Goal: Task Accomplishment & Management: Use online tool/utility

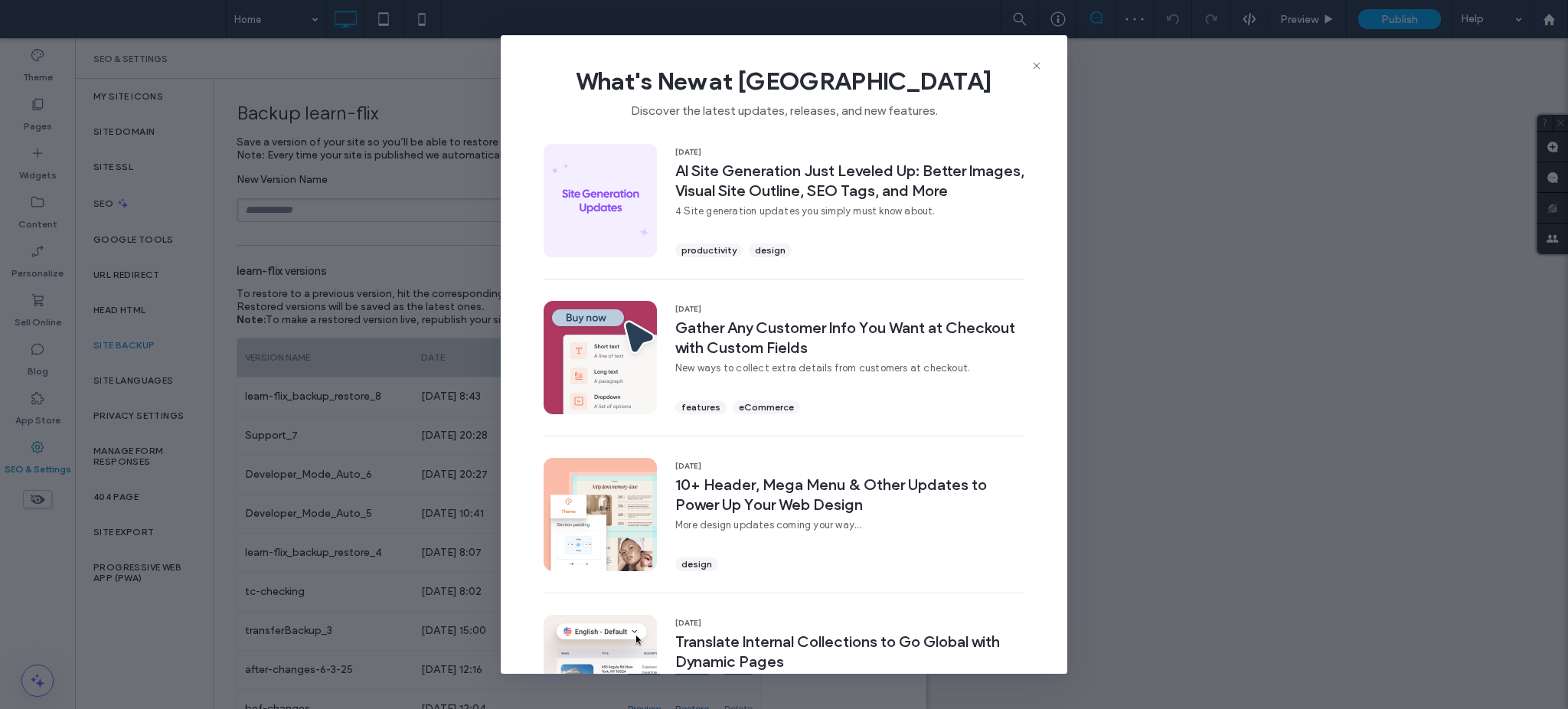
click at [274, 213] on div "What's New at Duda Discover the latest updates, releases, and new features. 15 …" at bounding box center [784, 354] width 1568 height 709
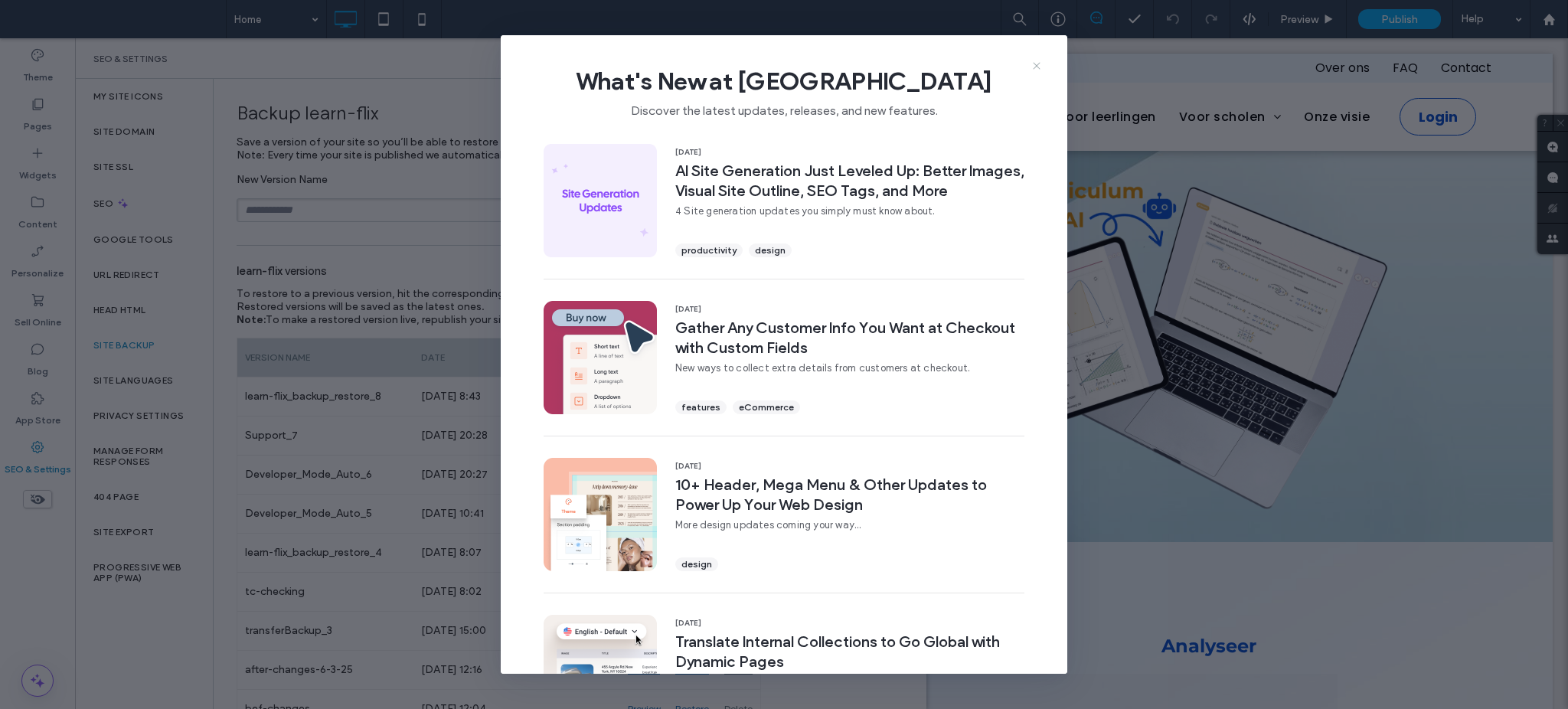
drag, startPoint x: 1037, startPoint y: 63, endPoint x: 887, endPoint y: 72, distance: 150.3
click at [1037, 63] on icon at bounding box center [1037, 66] width 13 height 13
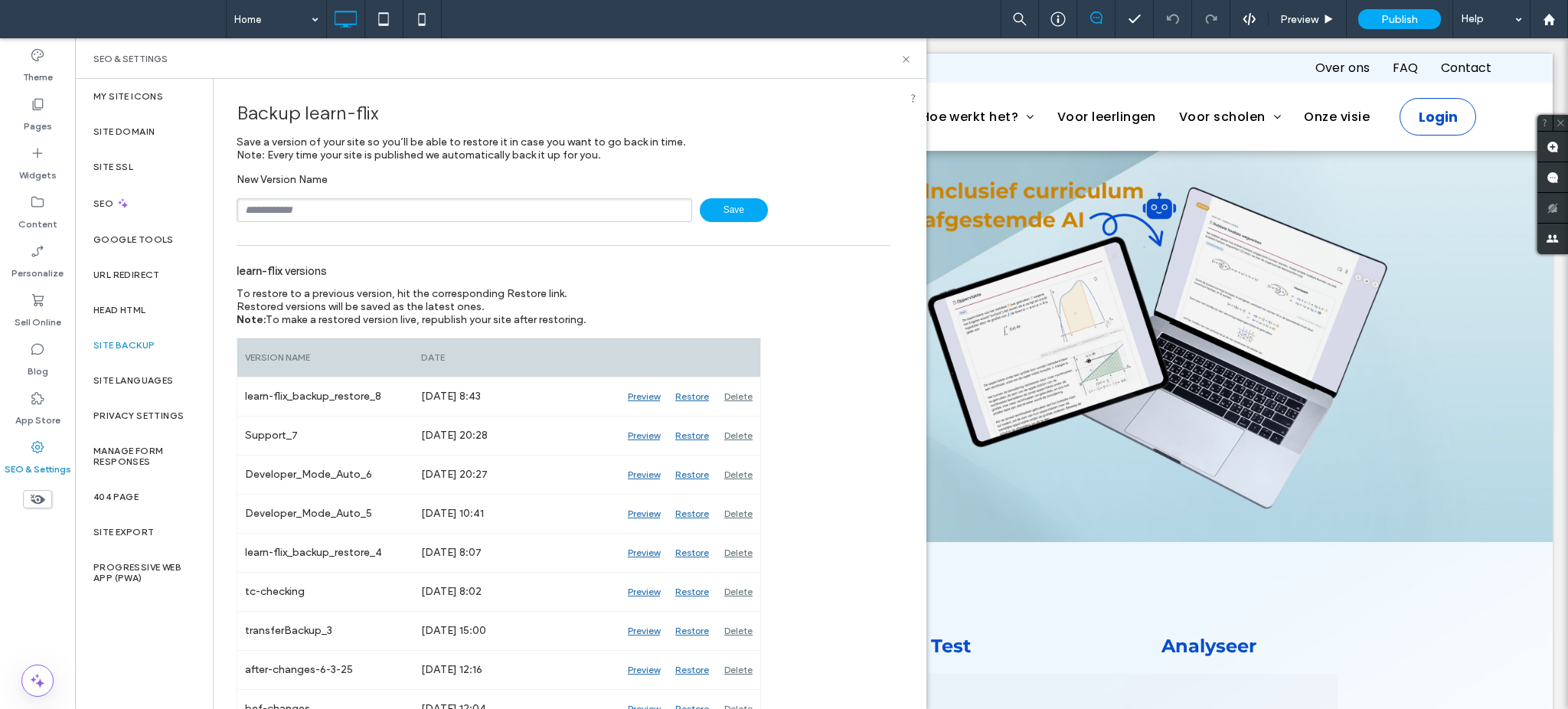
click at [364, 192] on div "New Version Name Save" at bounding box center [563, 198] width 653 height 49
click at [360, 201] on input "text" at bounding box center [465, 210] width 456 height 24
type input "********"
drag, startPoint x: 906, startPoint y: 62, endPoint x: 831, endPoint y: 22, distance: 85.0
click at [906, 62] on icon at bounding box center [906, 59] width 12 height 12
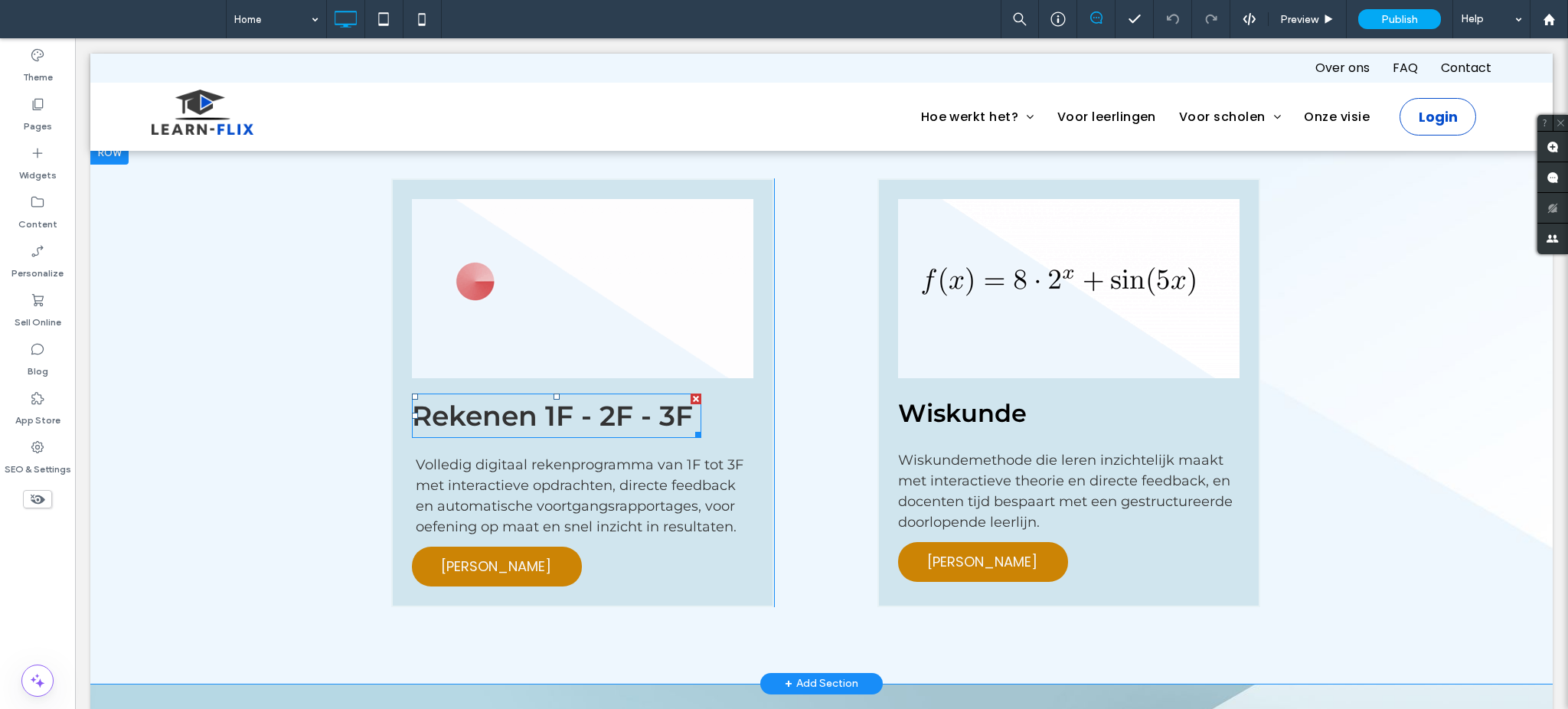
scroll to position [1633, 0]
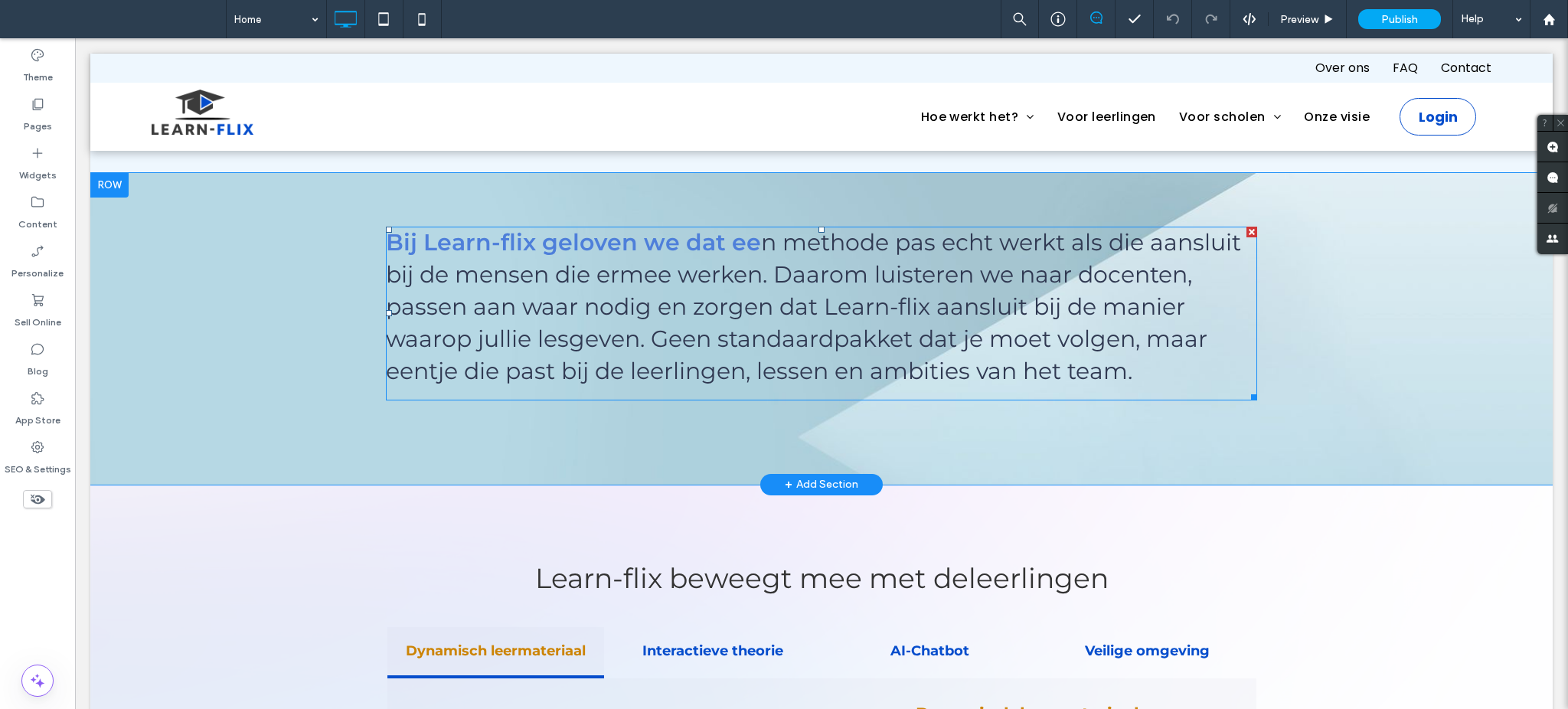
click at [718, 320] on span at bounding box center [822, 314] width 871 height 173
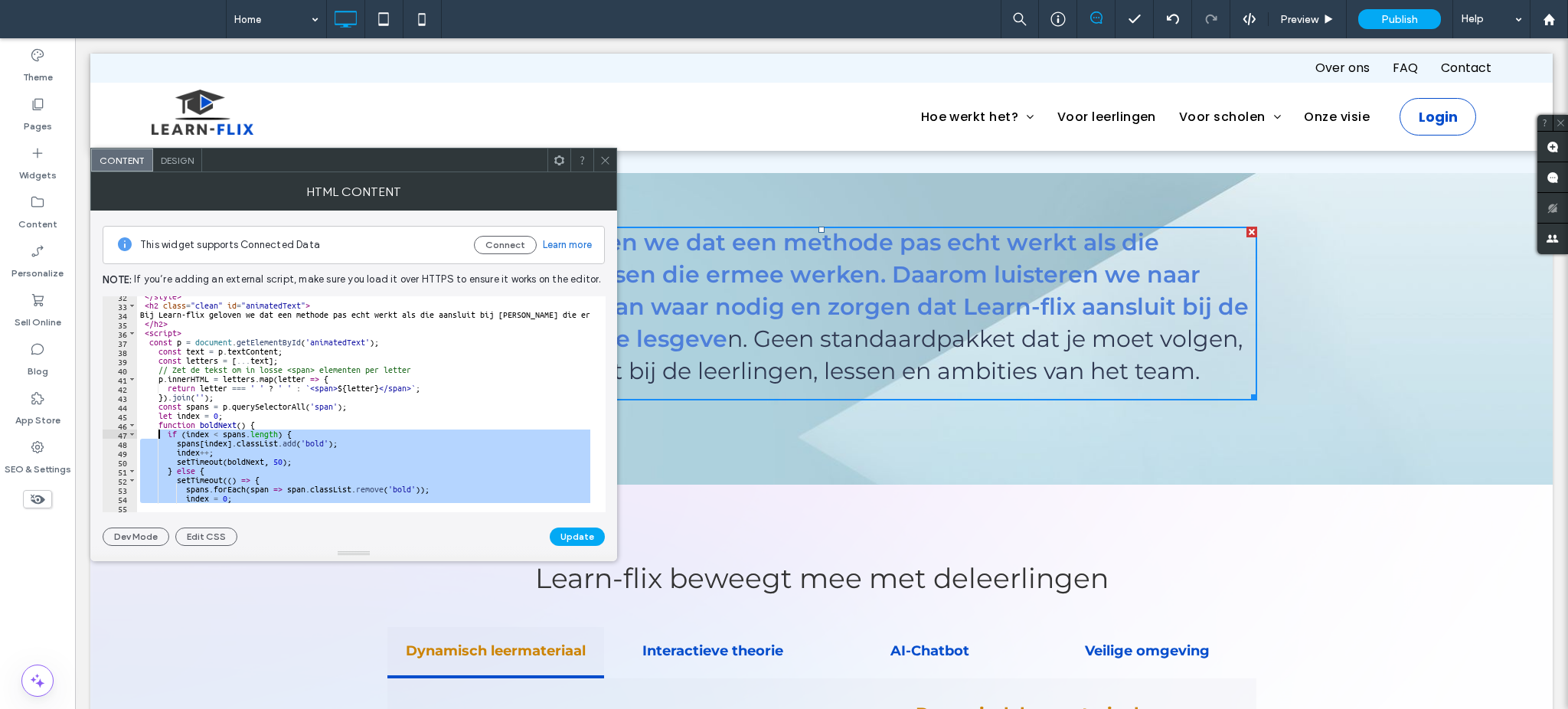
scroll to position [289, 0]
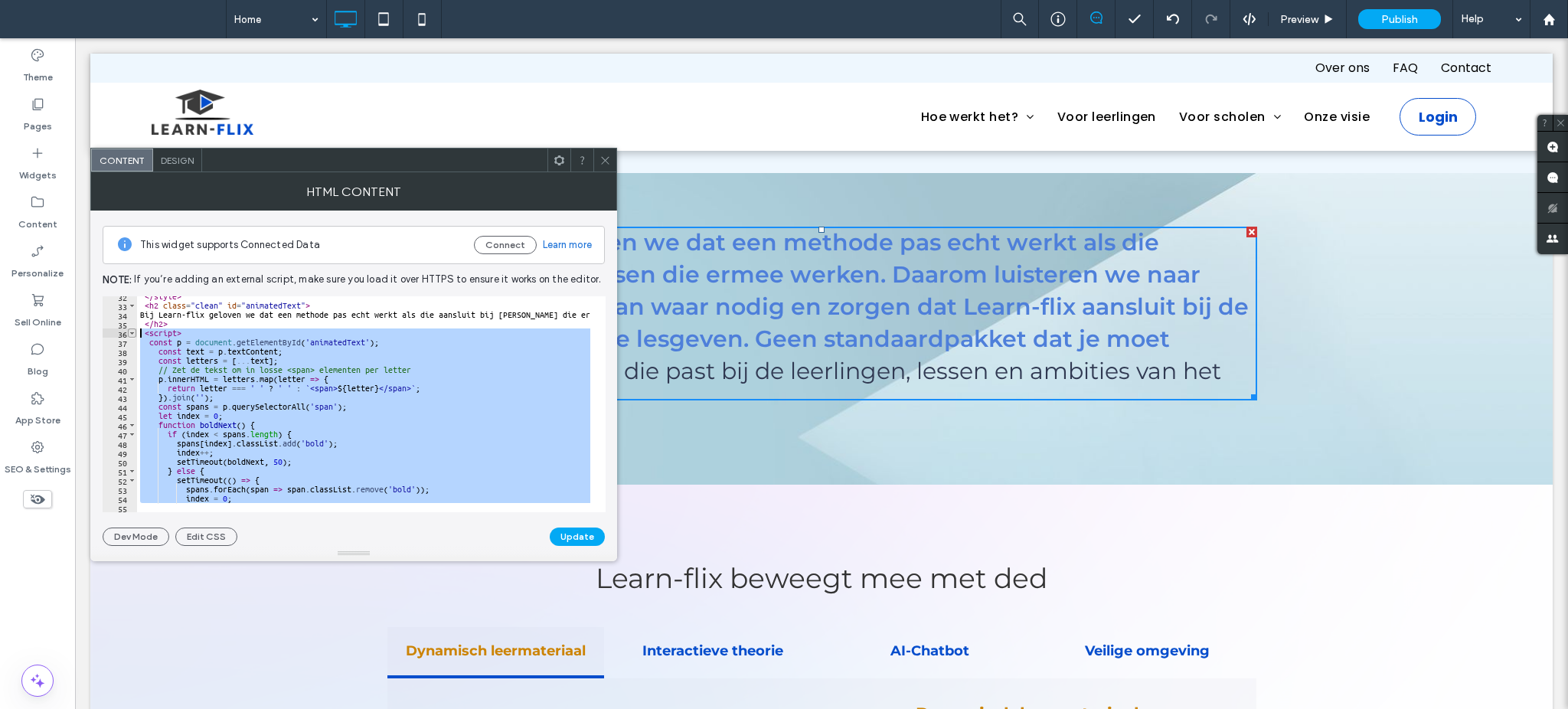
drag, startPoint x: 199, startPoint y: 488, endPoint x: 133, endPoint y: 331, distance: 170.3
click at [133, 331] on div "********* 32 33 34 35 36 37 38 39 40 41 42 43 44 45 46 47 48 49 50 51 52 53 54 …" at bounding box center [354, 404] width 503 height 216
type textarea "**********"
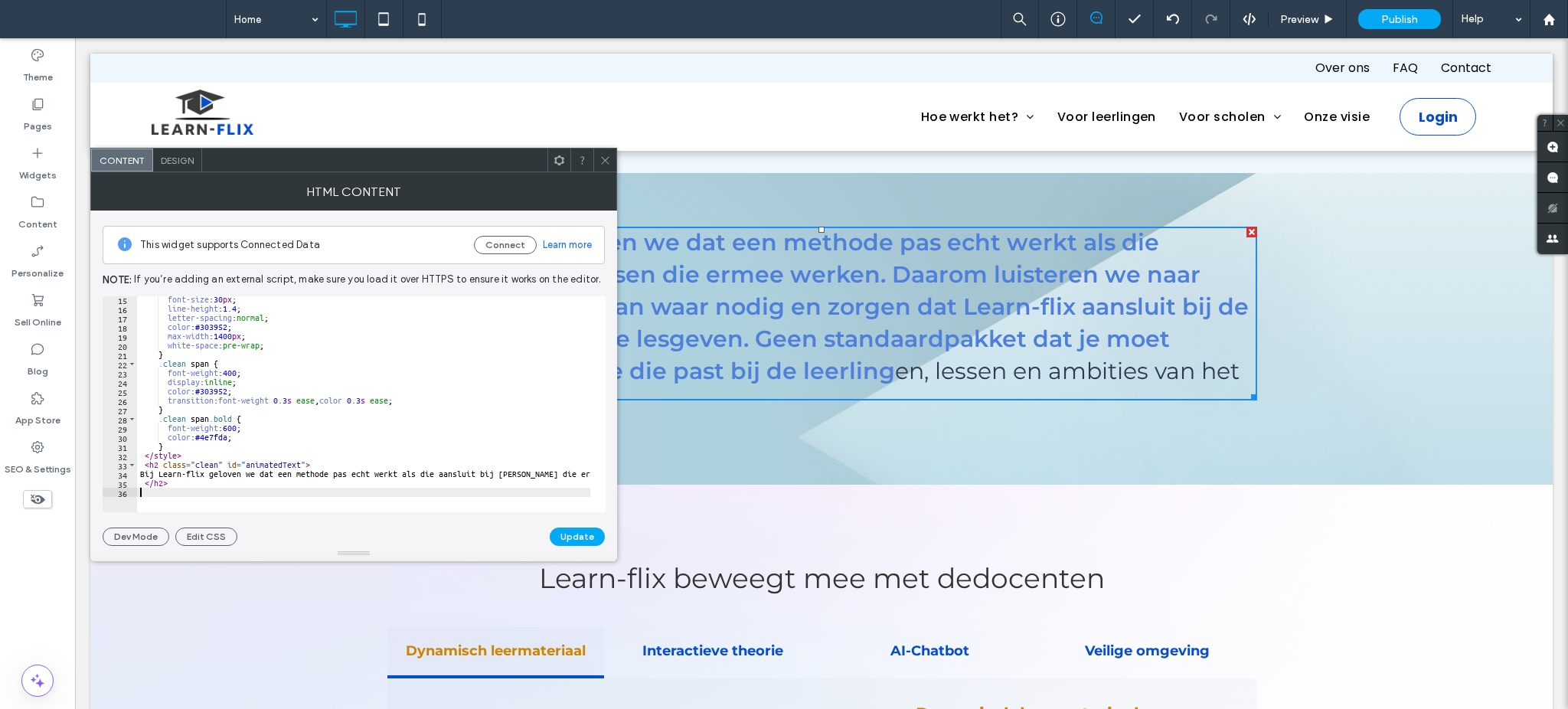
scroll to position [130, 0]
click at [571, 532] on button "Update" at bounding box center [577, 536] width 55 height 19
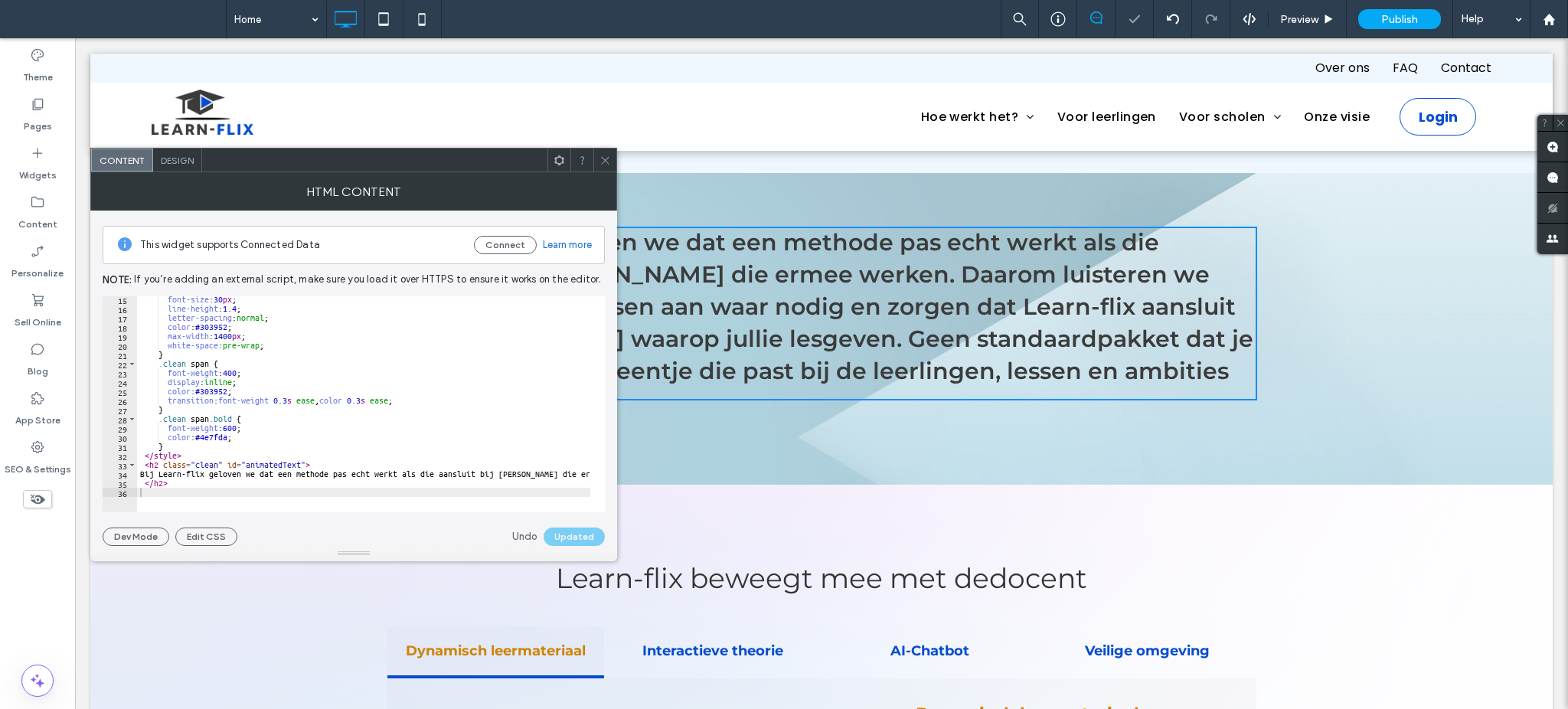
click at [605, 157] on icon at bounding box center [605, 160] width 12 height 12
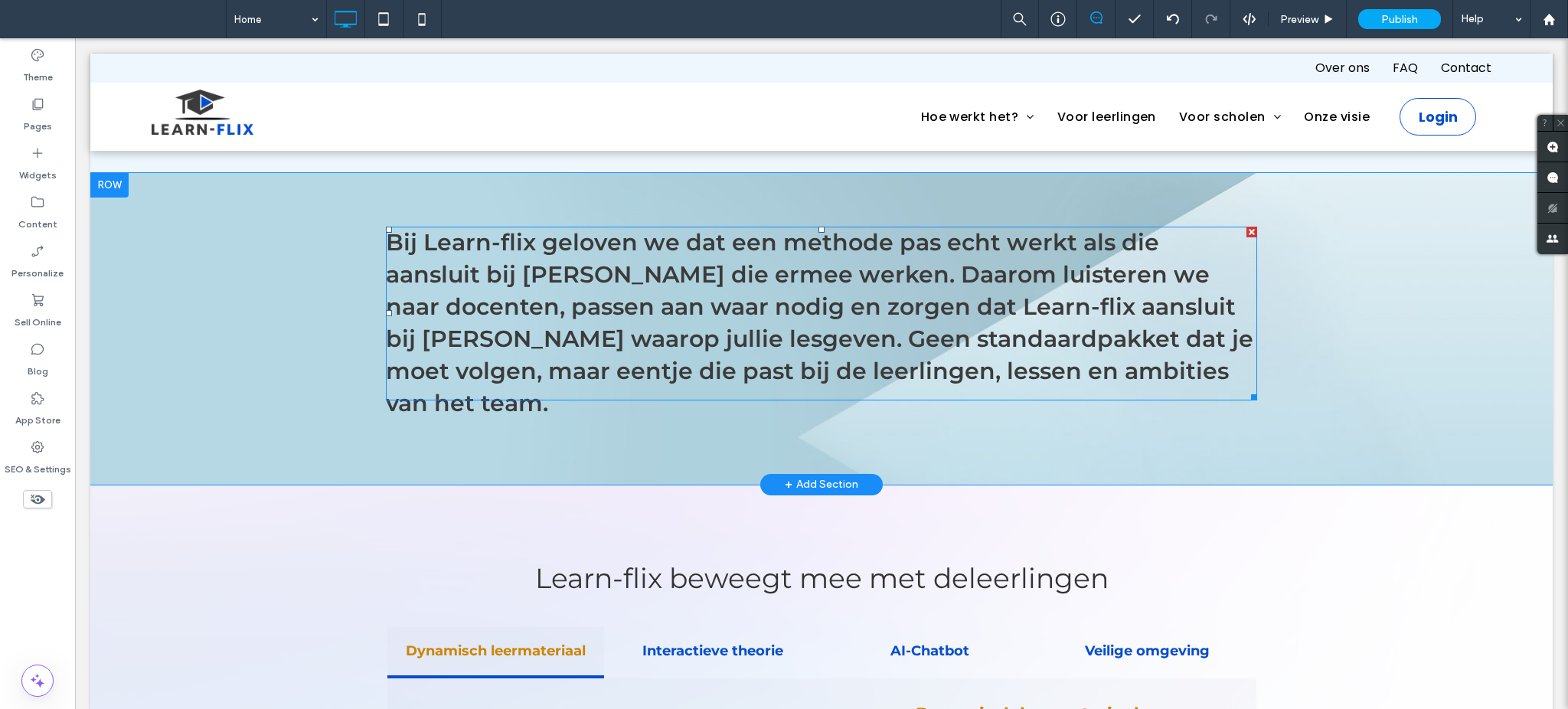
click at [621, 327] on span at bounding box center [822, 314] width 871 height 173
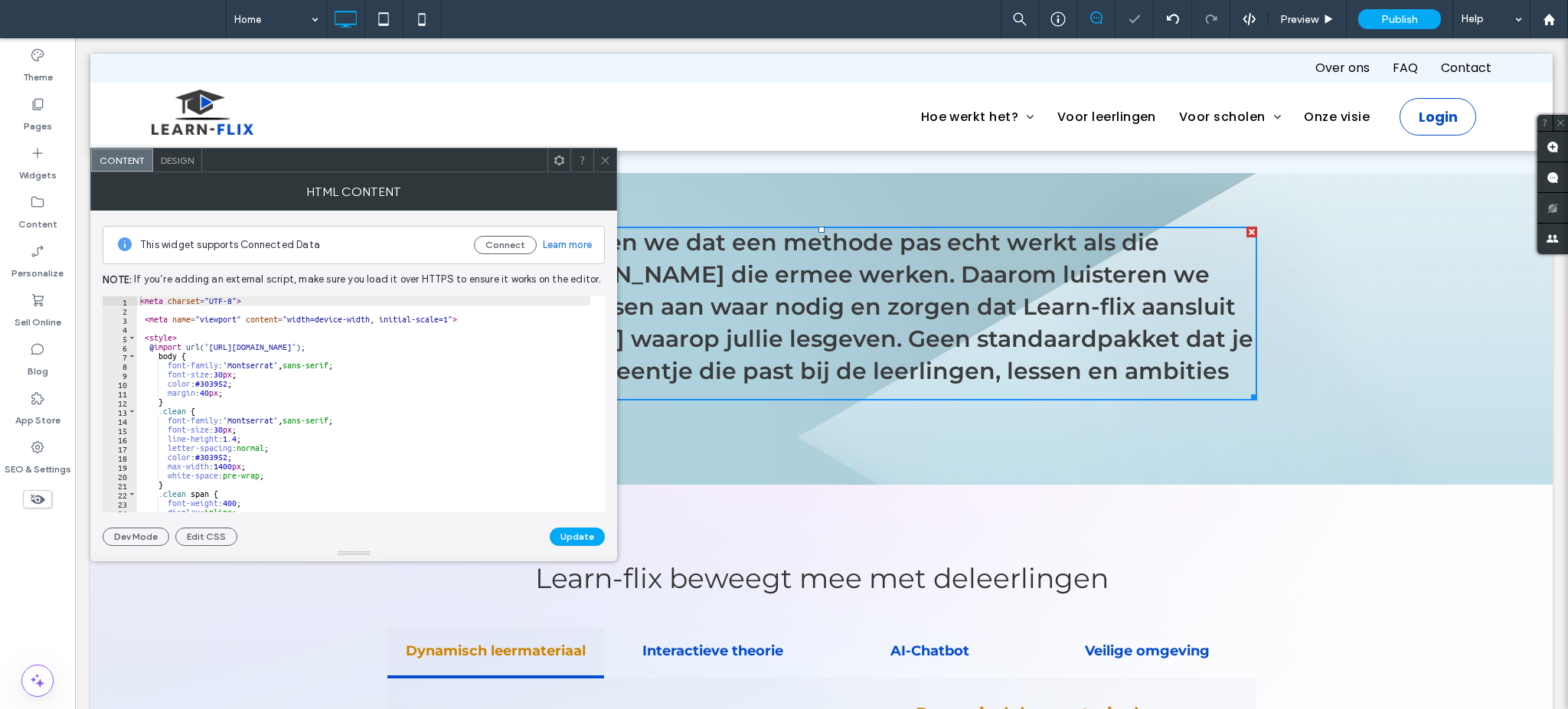
scroll to position [120, 0]
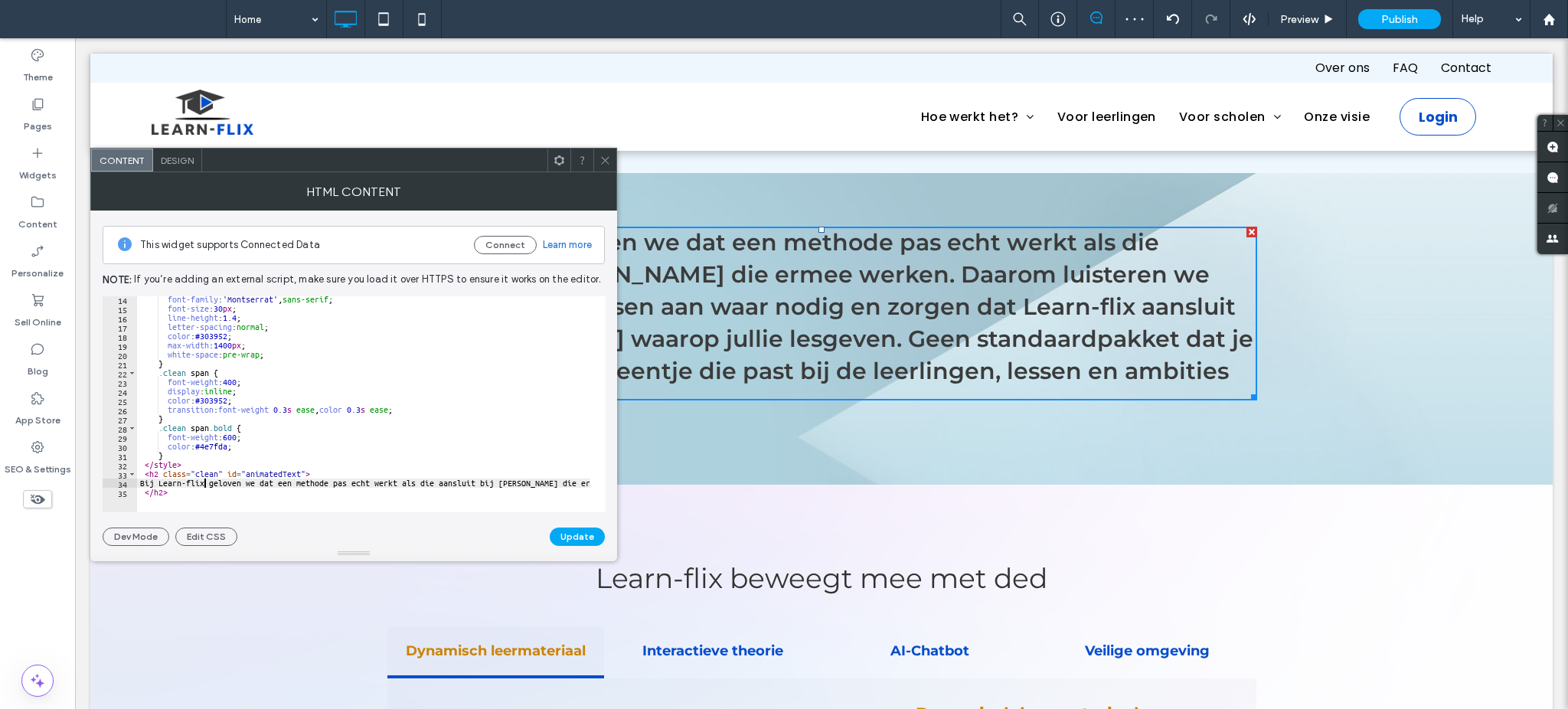
click at [207, 488] on div "font-family : ' Montserrat ' , sans-serif ; font-size : 30 px ; line-height : 1…" at bounding box center [944, 404] width 1614 height 219
click at [195, 490] on div "font-family : ' Montserrat ' , sans-serif ; font-size : 30 px ; line-height : 1…" at bounding box center [944, 404] width 1614 height 219
type textarea "*****"
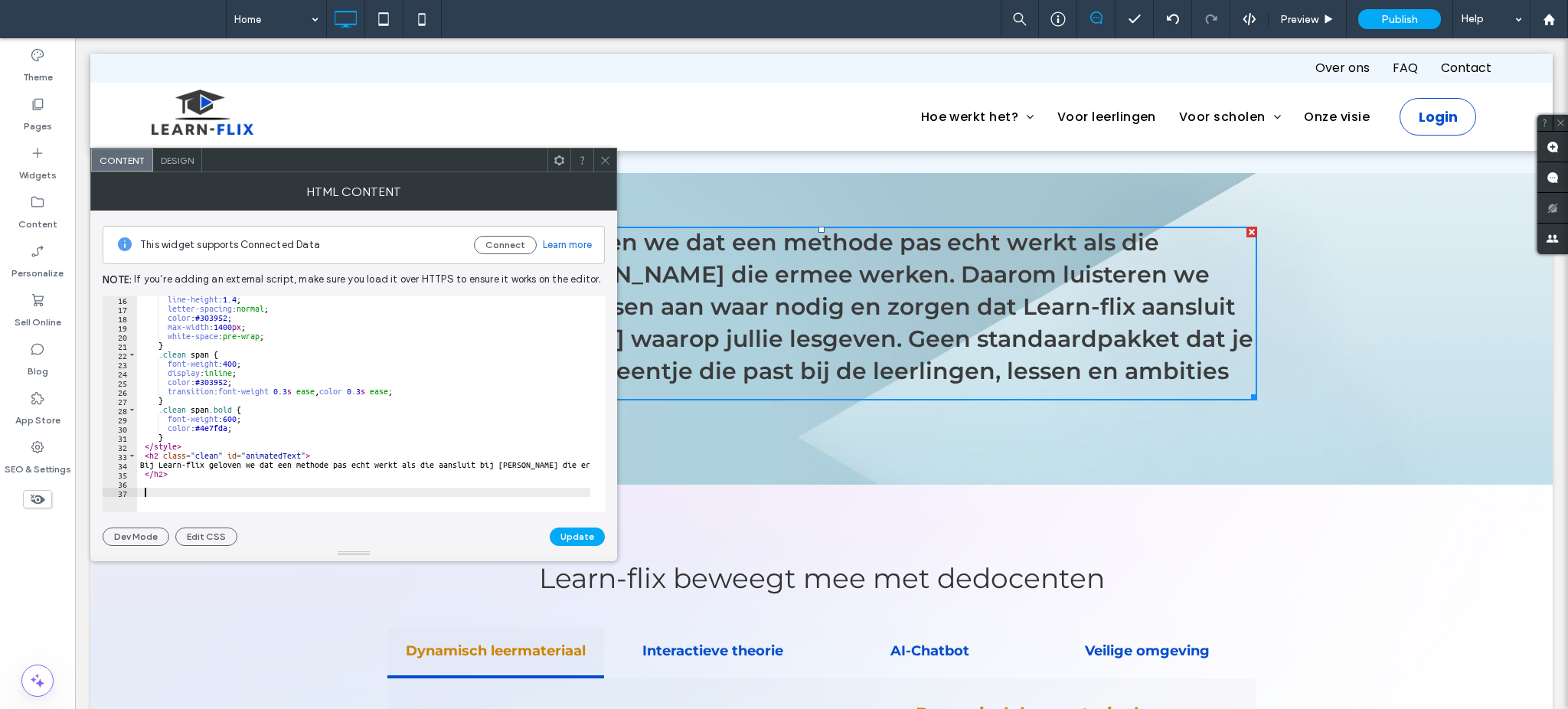
paste textarea "*********"
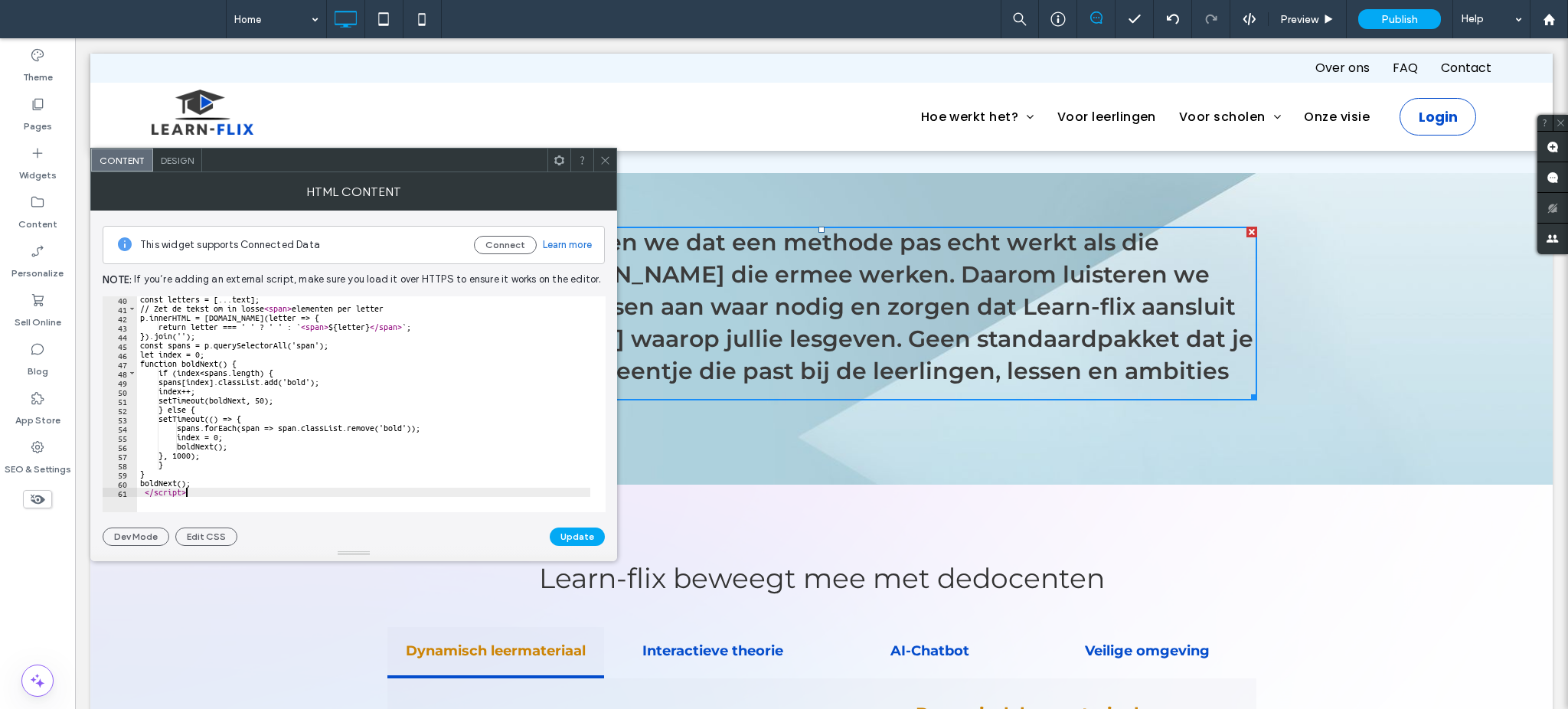
scroll to position [359, 0]
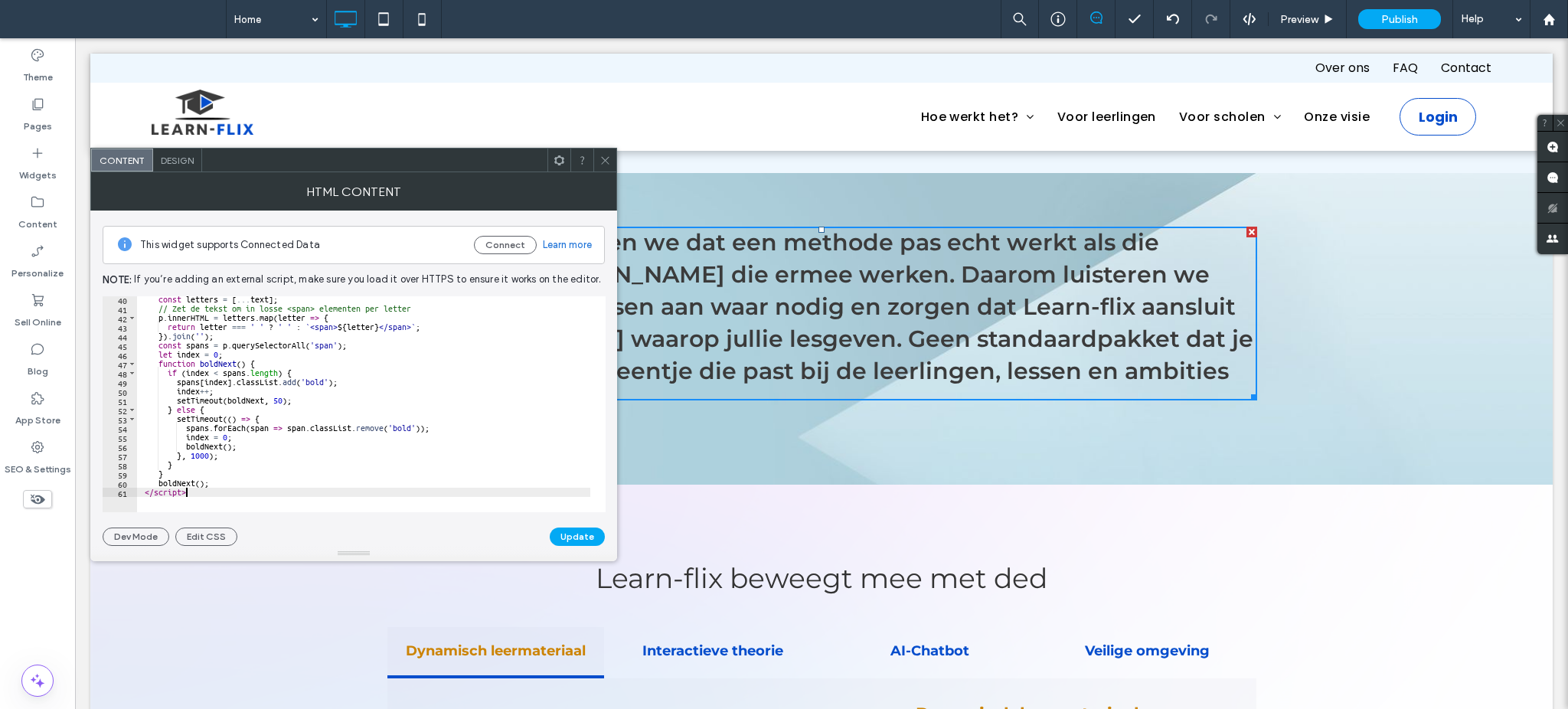
type textarea "*********"
click at [579, 540] on button "Update" at bounding box center [577, 536] width 55 height 19
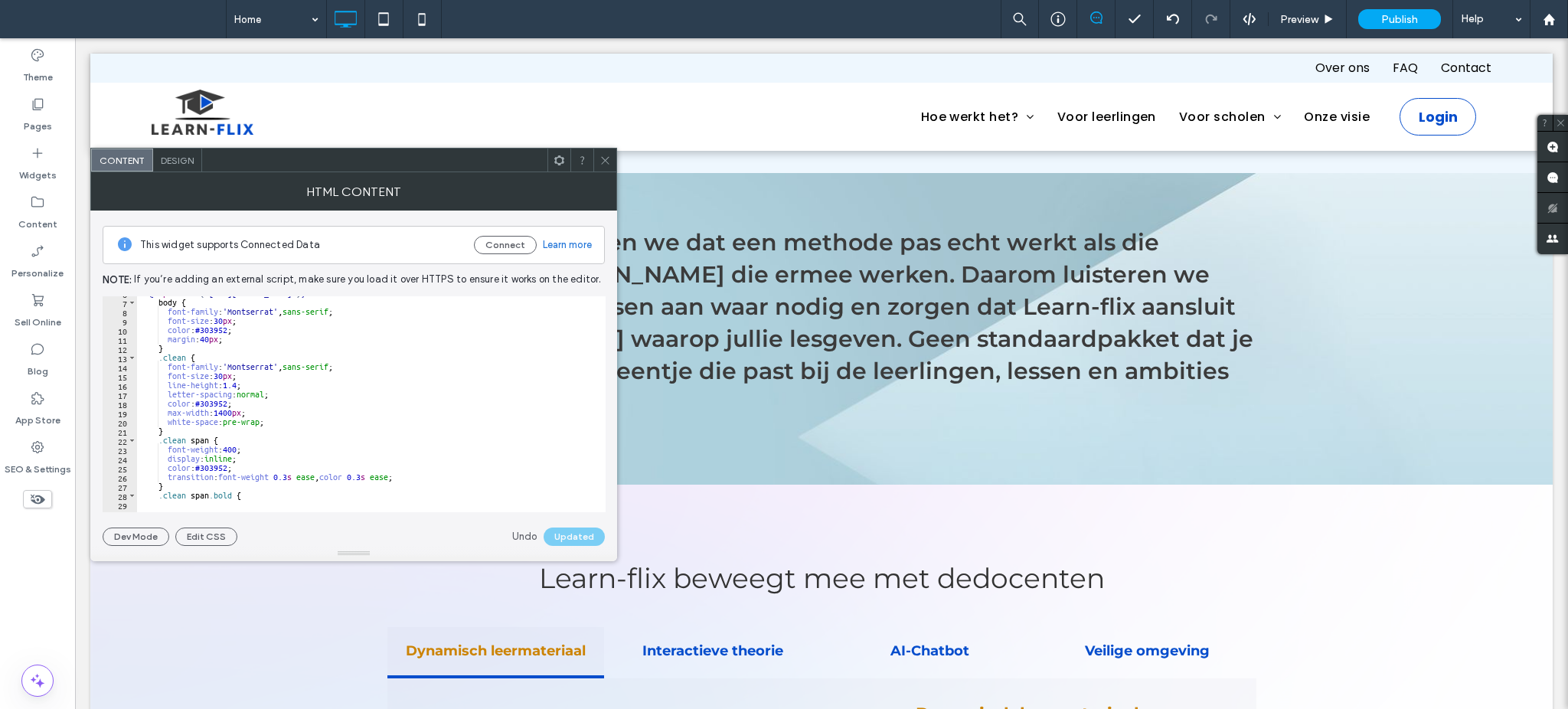
scroll to position [0, 0]
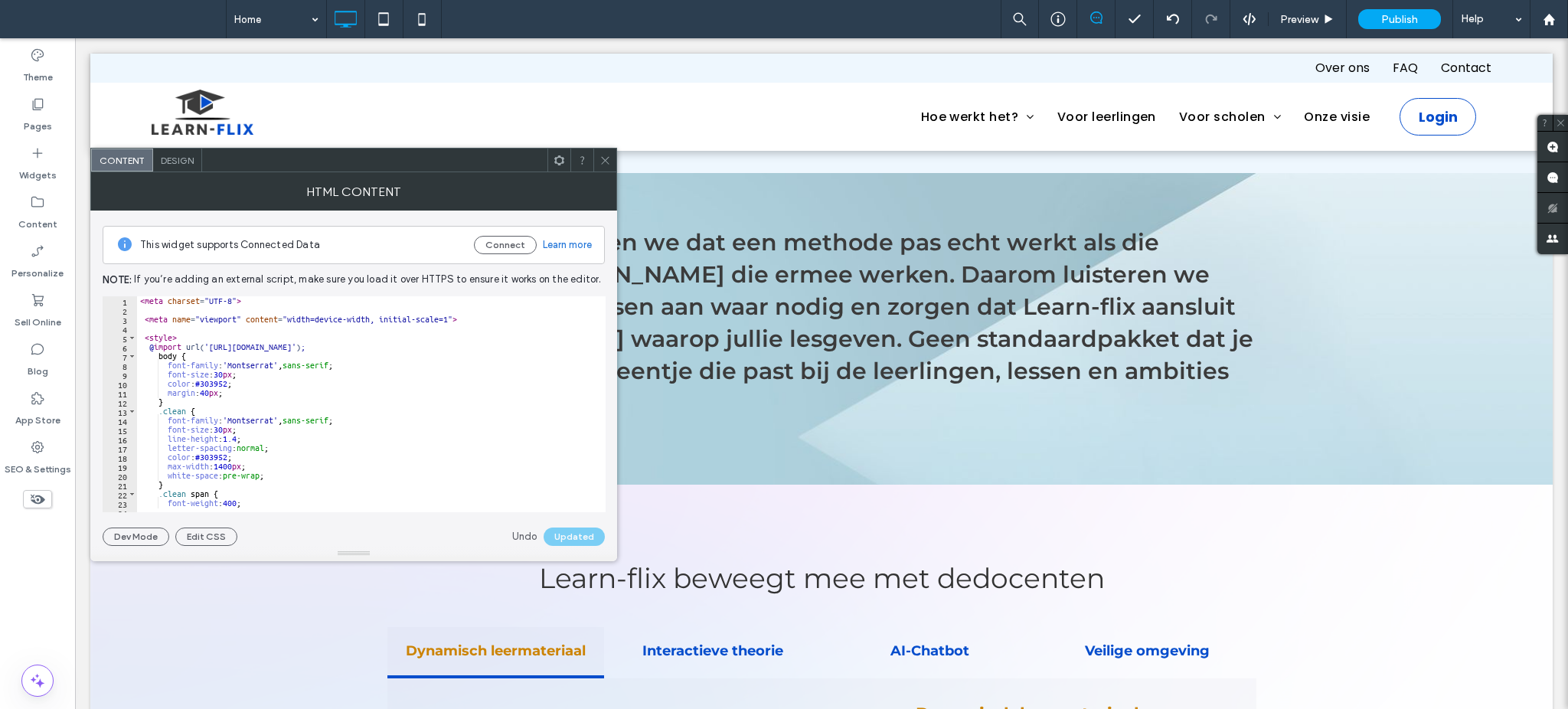
click at [603, 158] on icon at bounding box center [605, 160] width 12 height 12
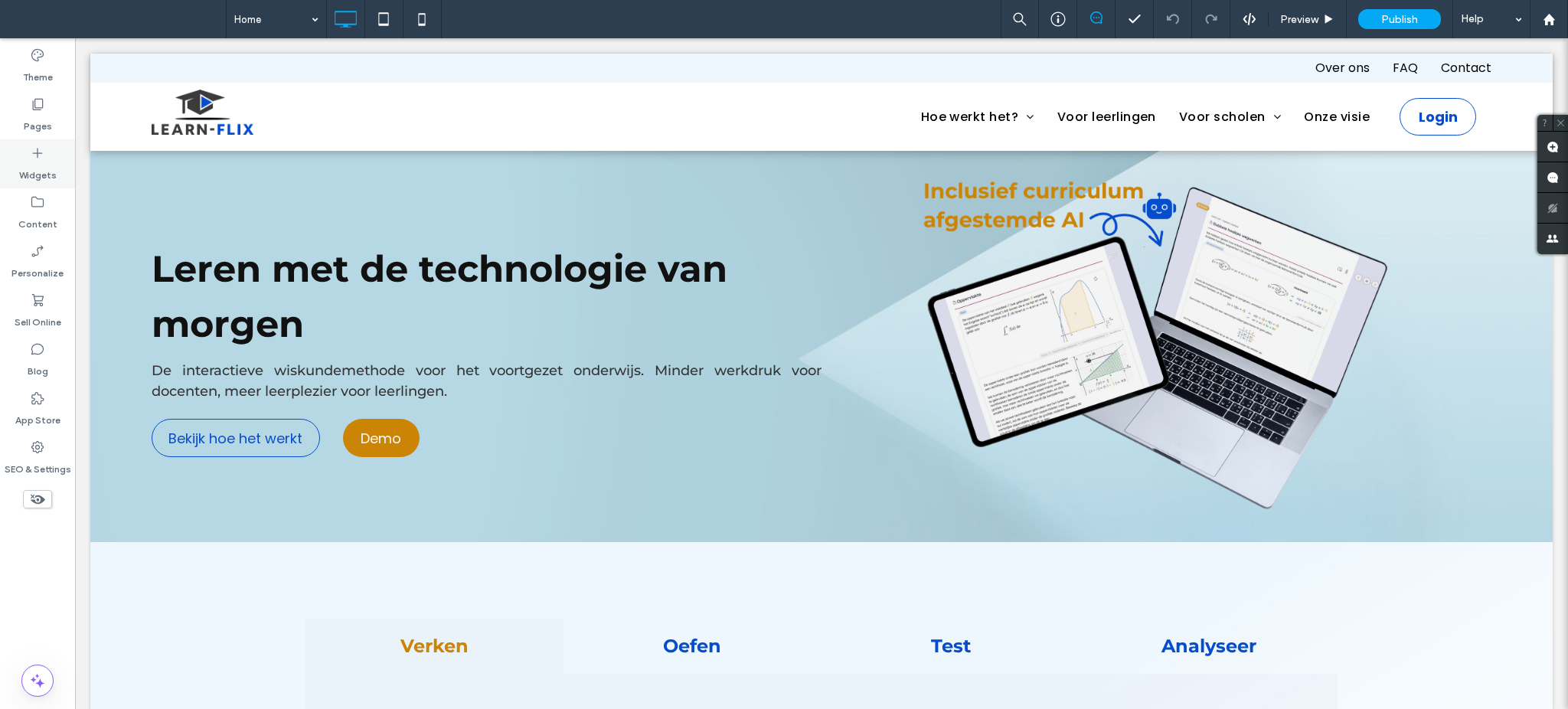
click at [40, 163] on label "Widgets" at bounding box center [38, 172] width 38 height 21
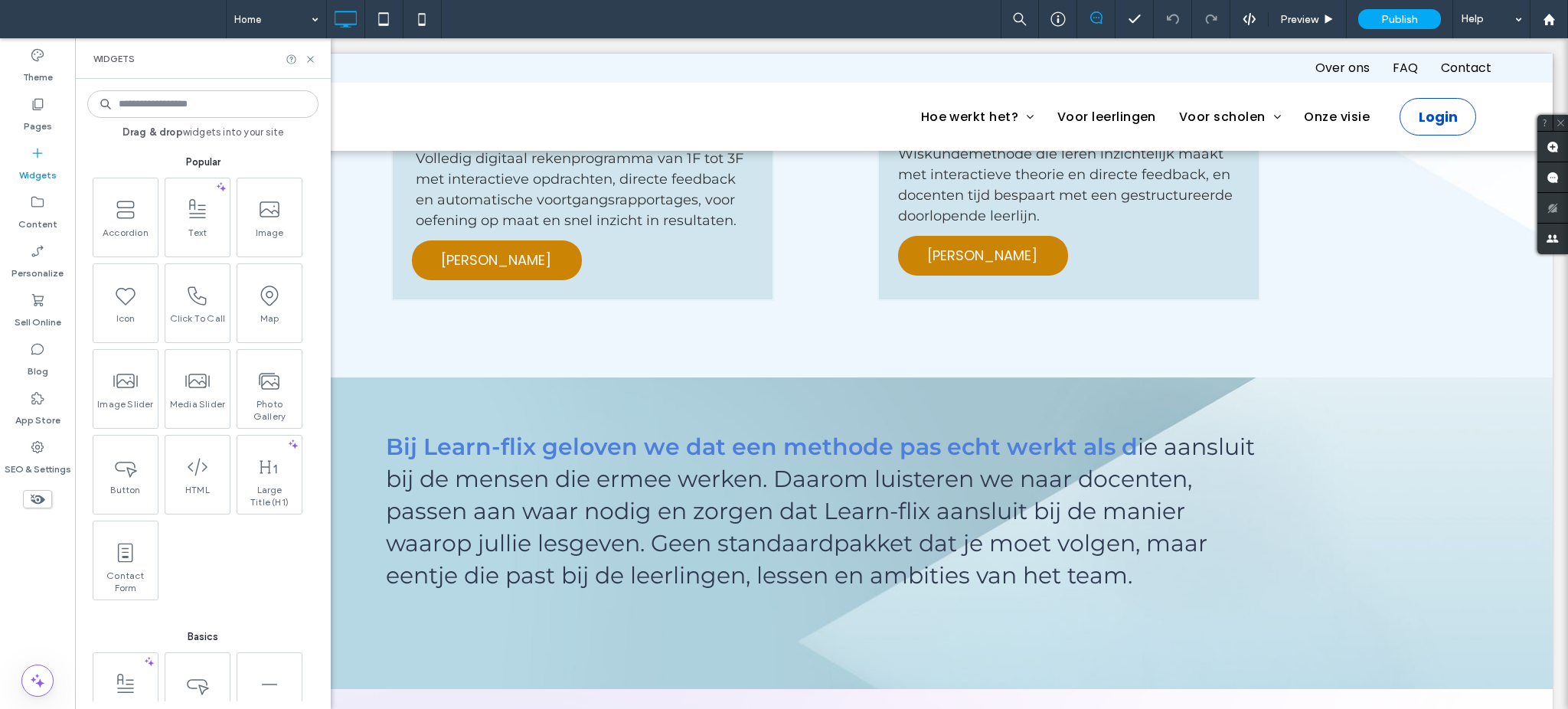
scroll to position [1429, 0]
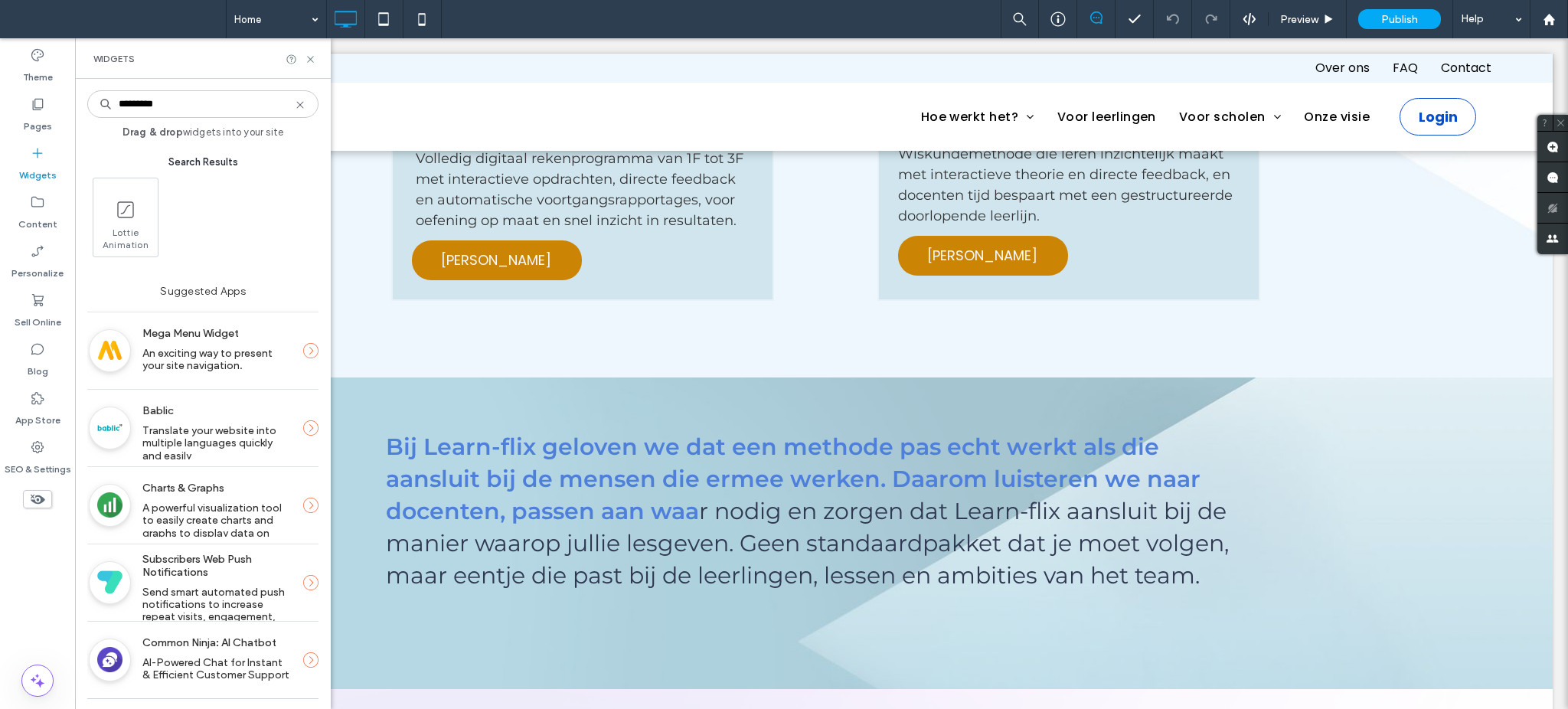
type input "*********"
click at [300, 106] on icon at bounding box center [300, 105] width 13 height 13
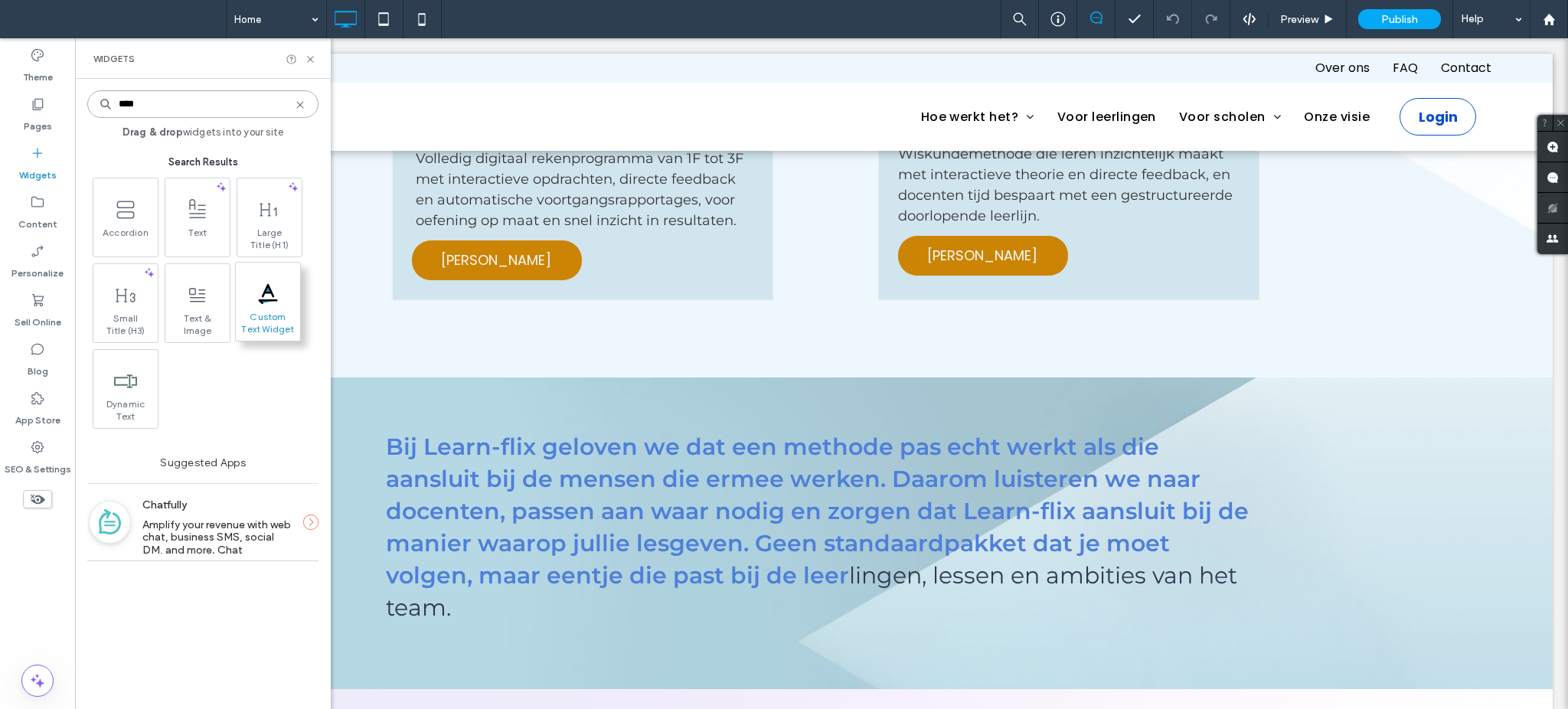
type input "****"
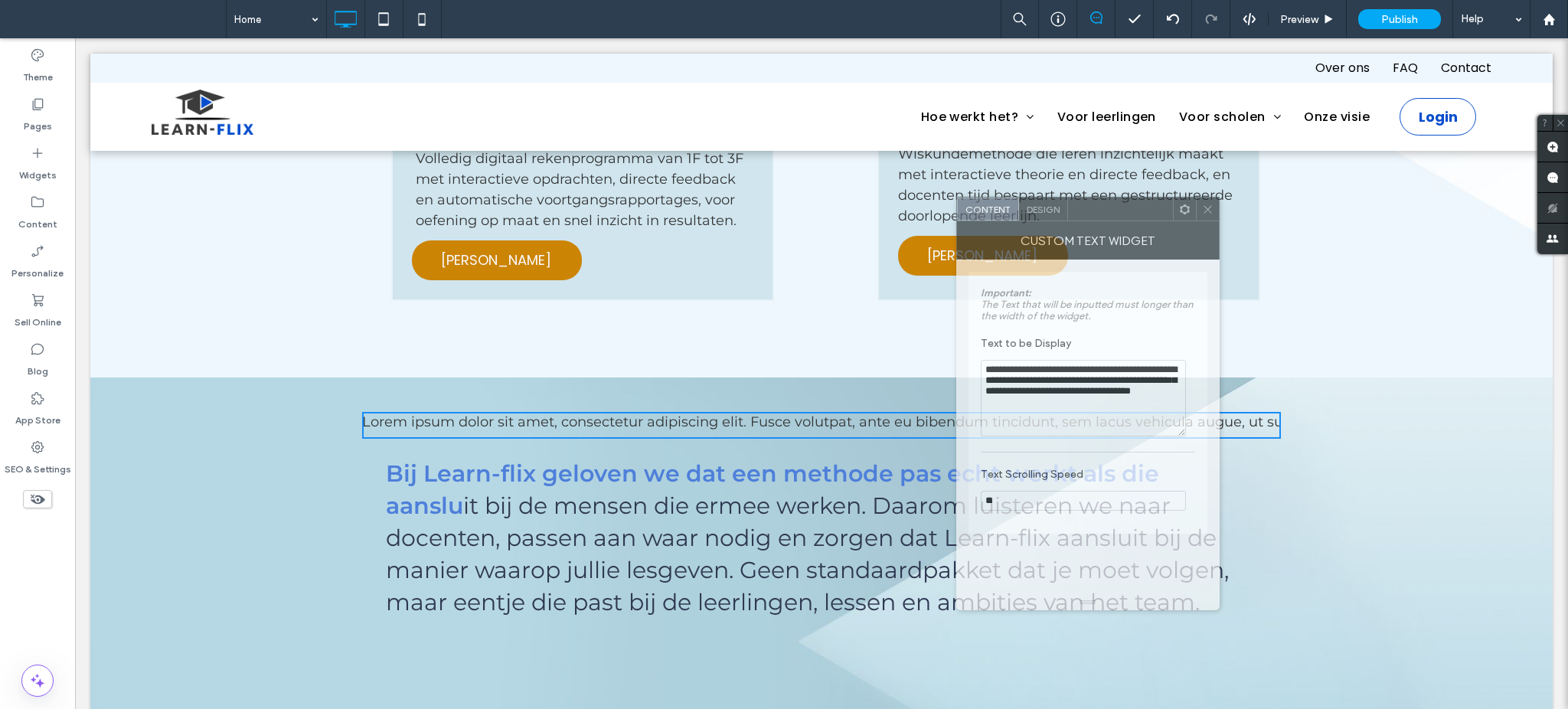
drag, startPoint x: 1458, startPoint y: 167, endPoint x: 1111, endPoint y: 216, distance: 350.4
click at [1111, 216] on div at bounding box center [1120, 209] width 105 height 23
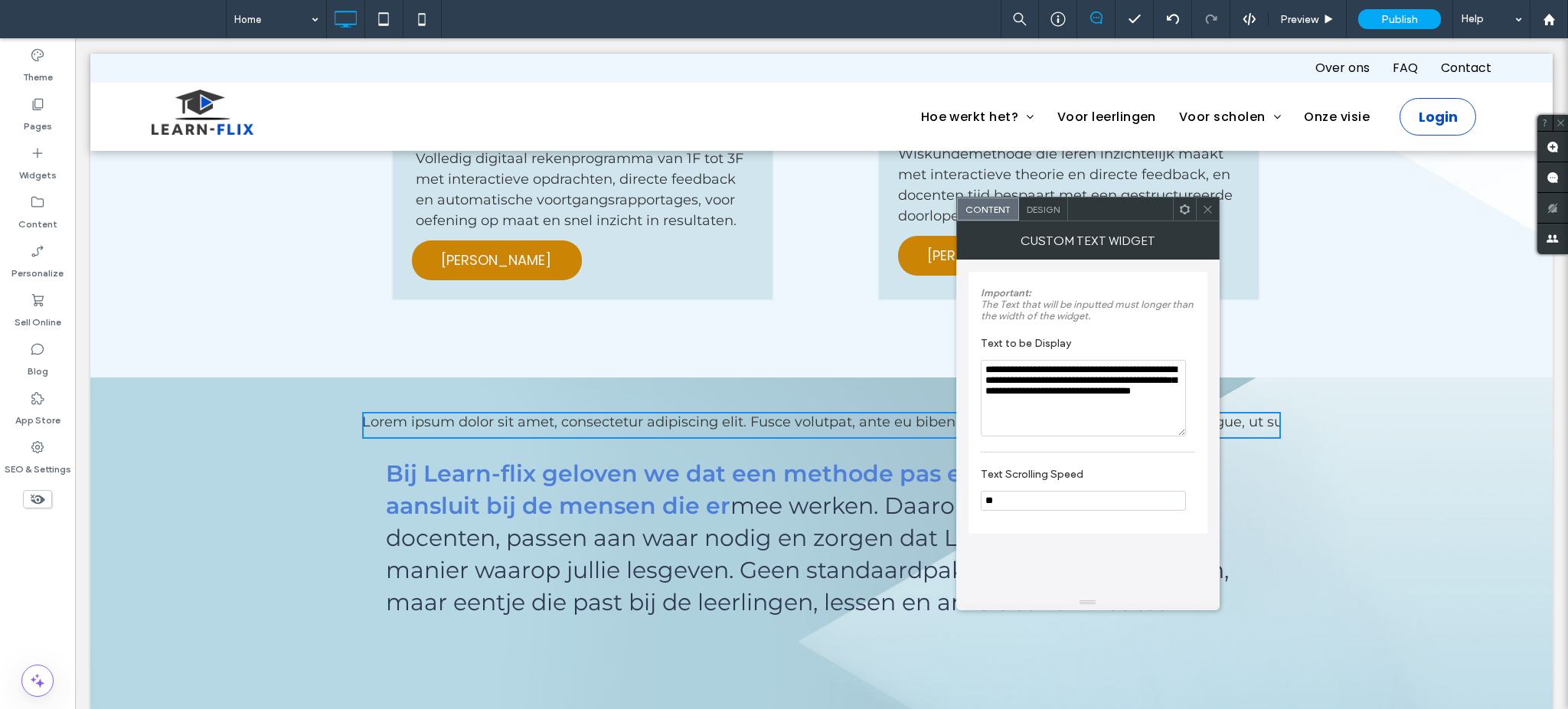
click at [1033, 208] on span "Design" at bounding box center [1043, 209] width 33 height 12
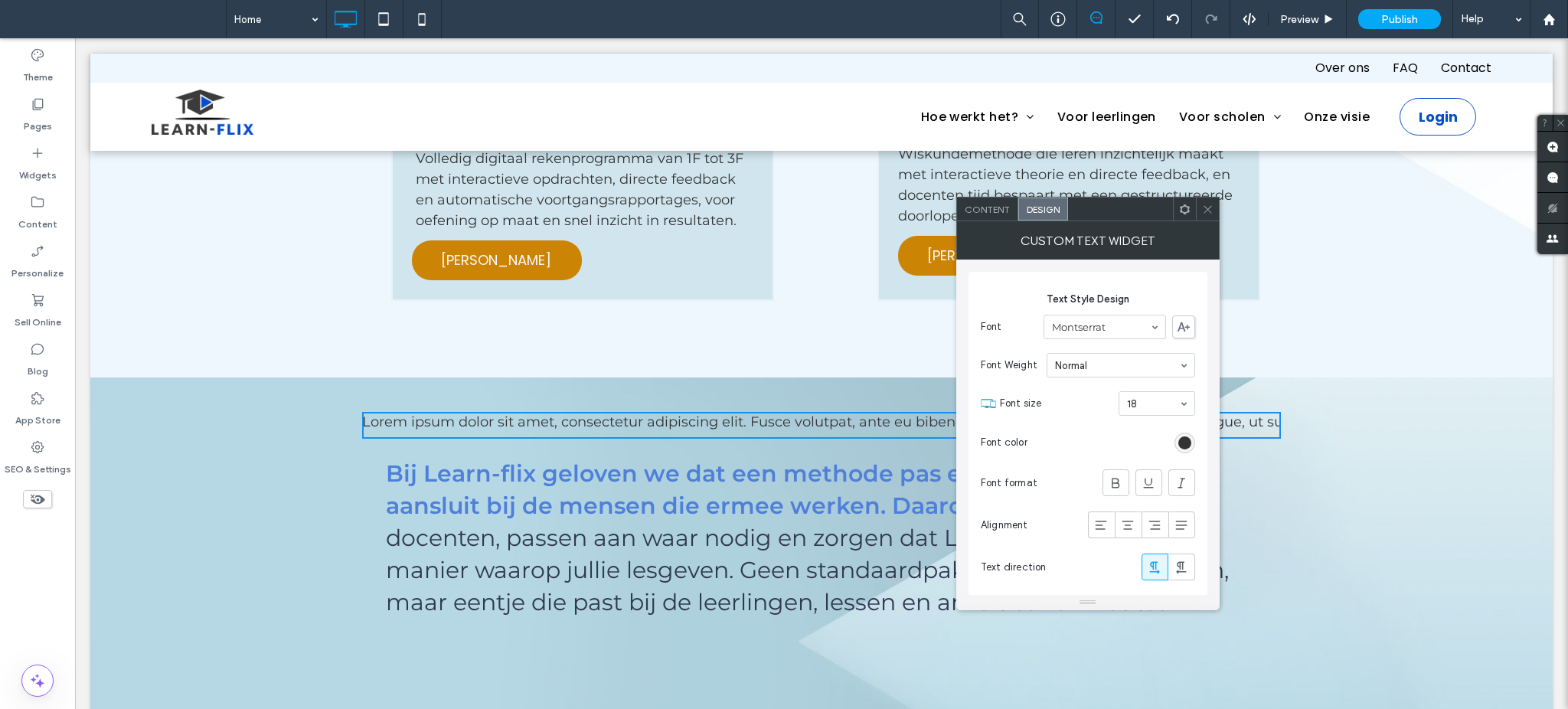
click at [1207, 216] on span at bounding box center [1208, 209] width 12 height 23
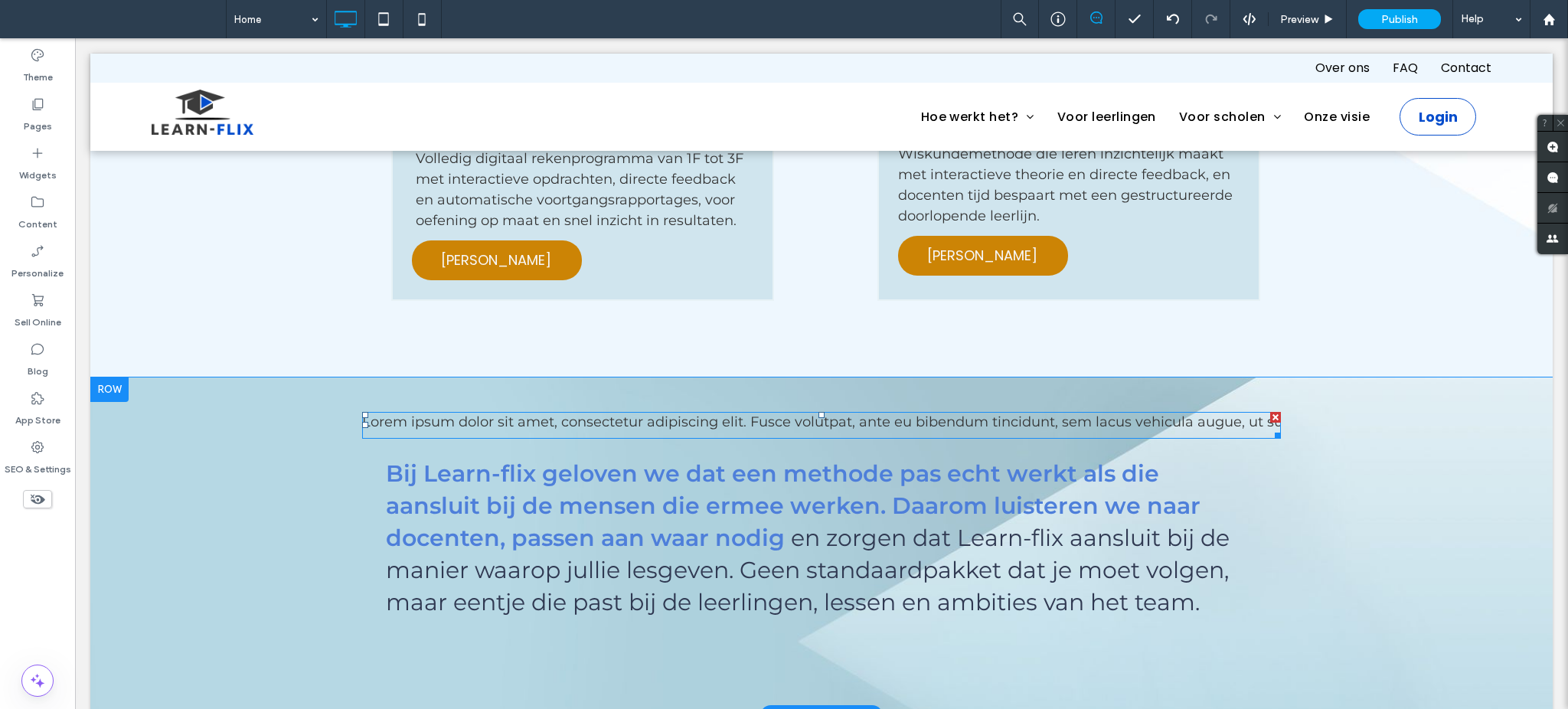
drag, startPoint x: 1266, startPoint y: 391, endPoint x: 1125, endPoint y: 432, distance: 146.8
click at [1270, 412] on div at bounding box center [1276, 418] width 11 height 11
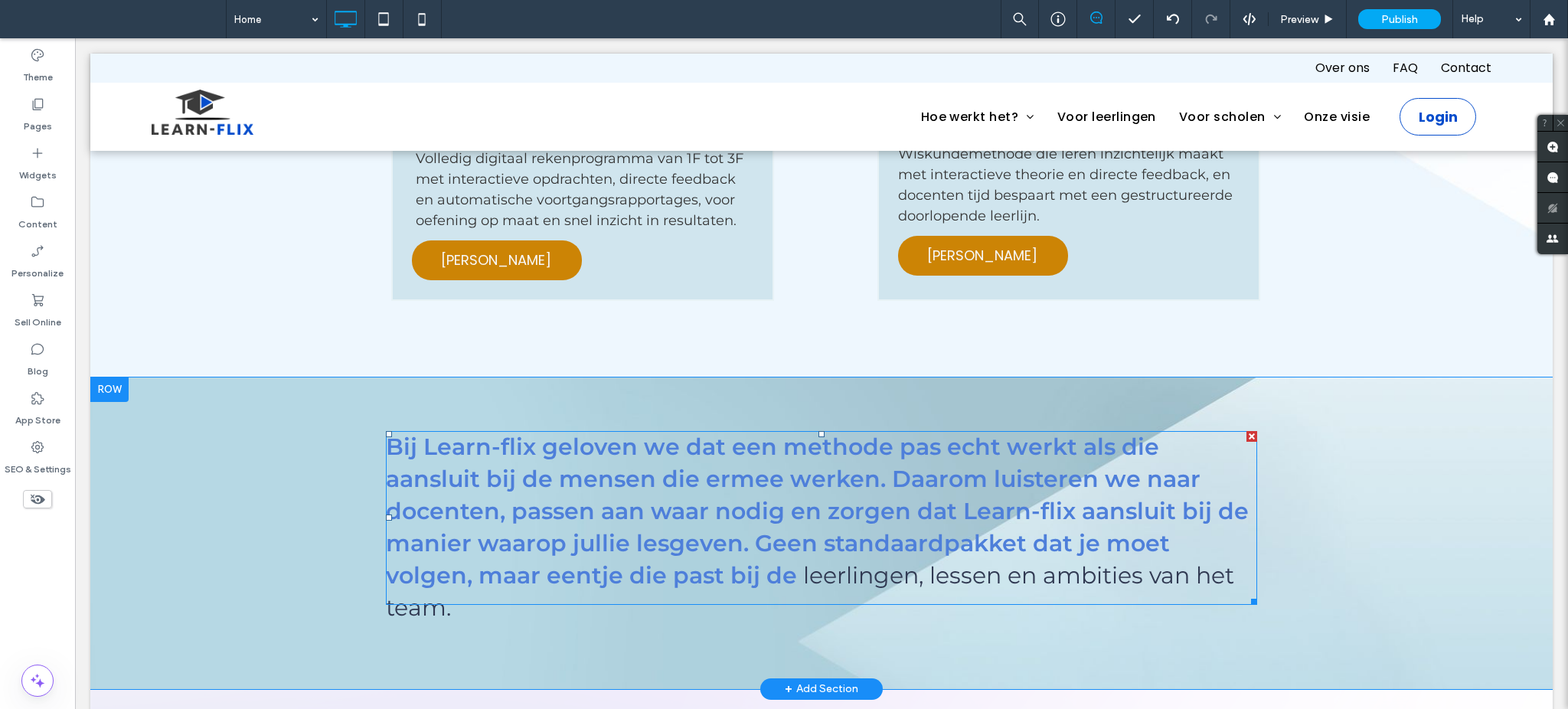
click at [915, 488] on span at bounding box center [822, 518] width 871 height 173
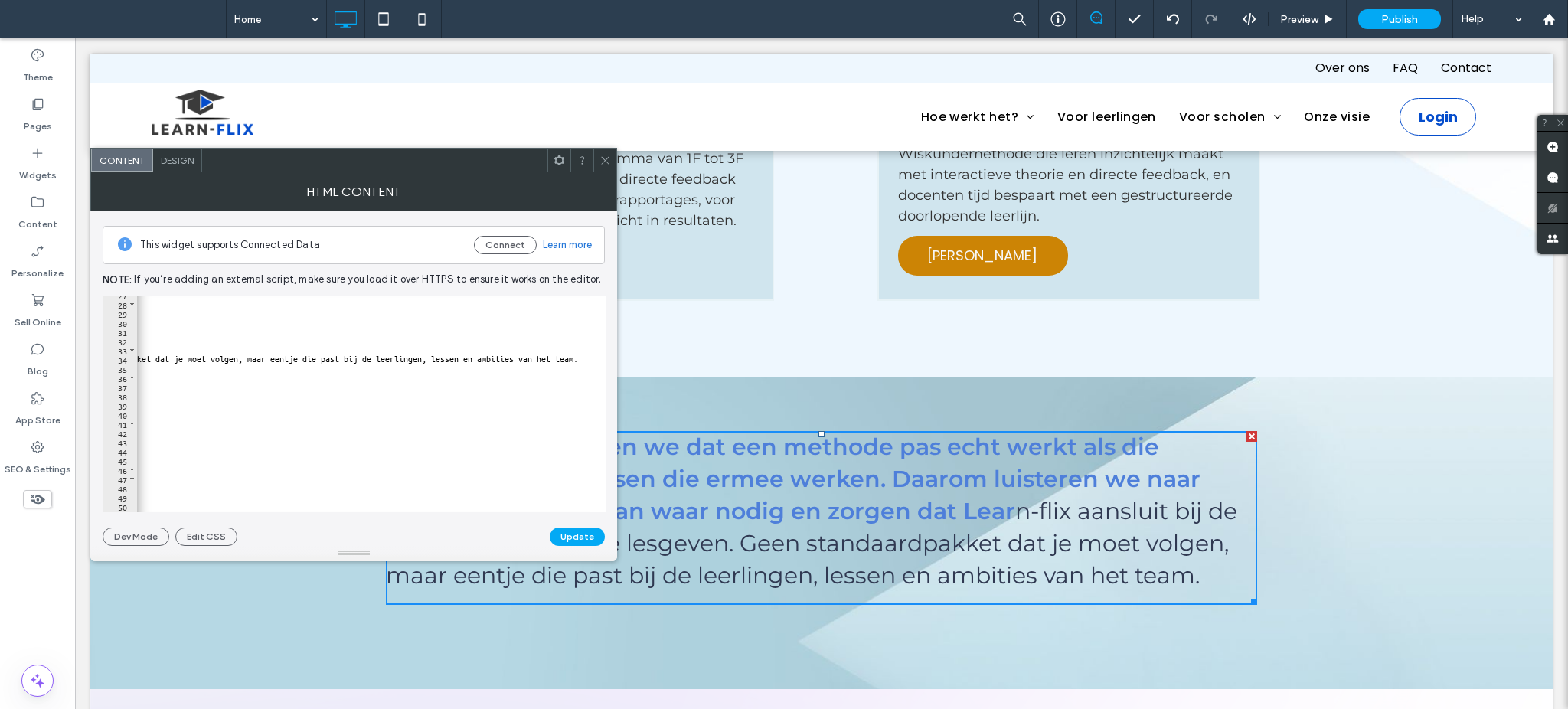
scroll to position [0, 1160]
click at [605, 163] on icon at bounding box center [605, 160] width 12 height 12
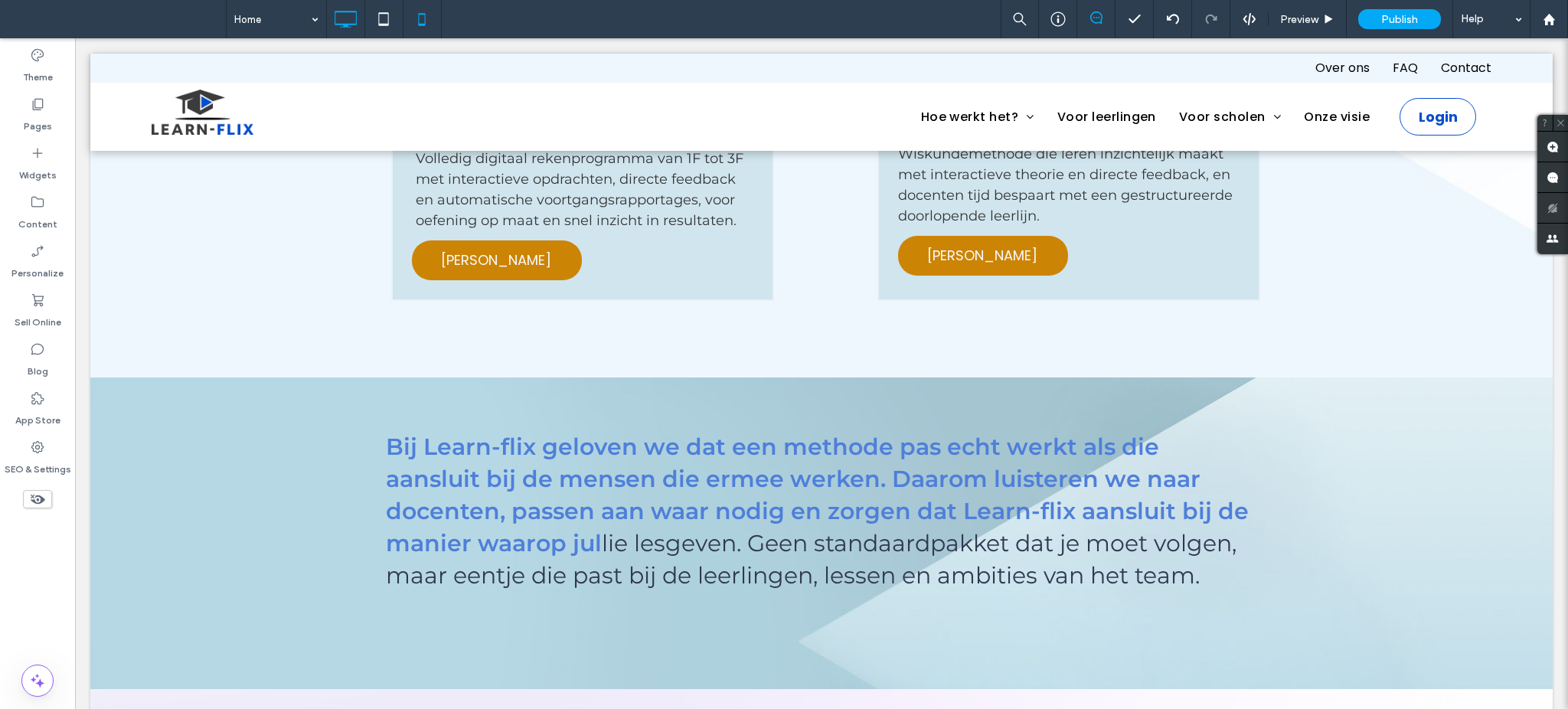
click at [433, 12] on icon at bounding box center [422, 19] width 30 height 30
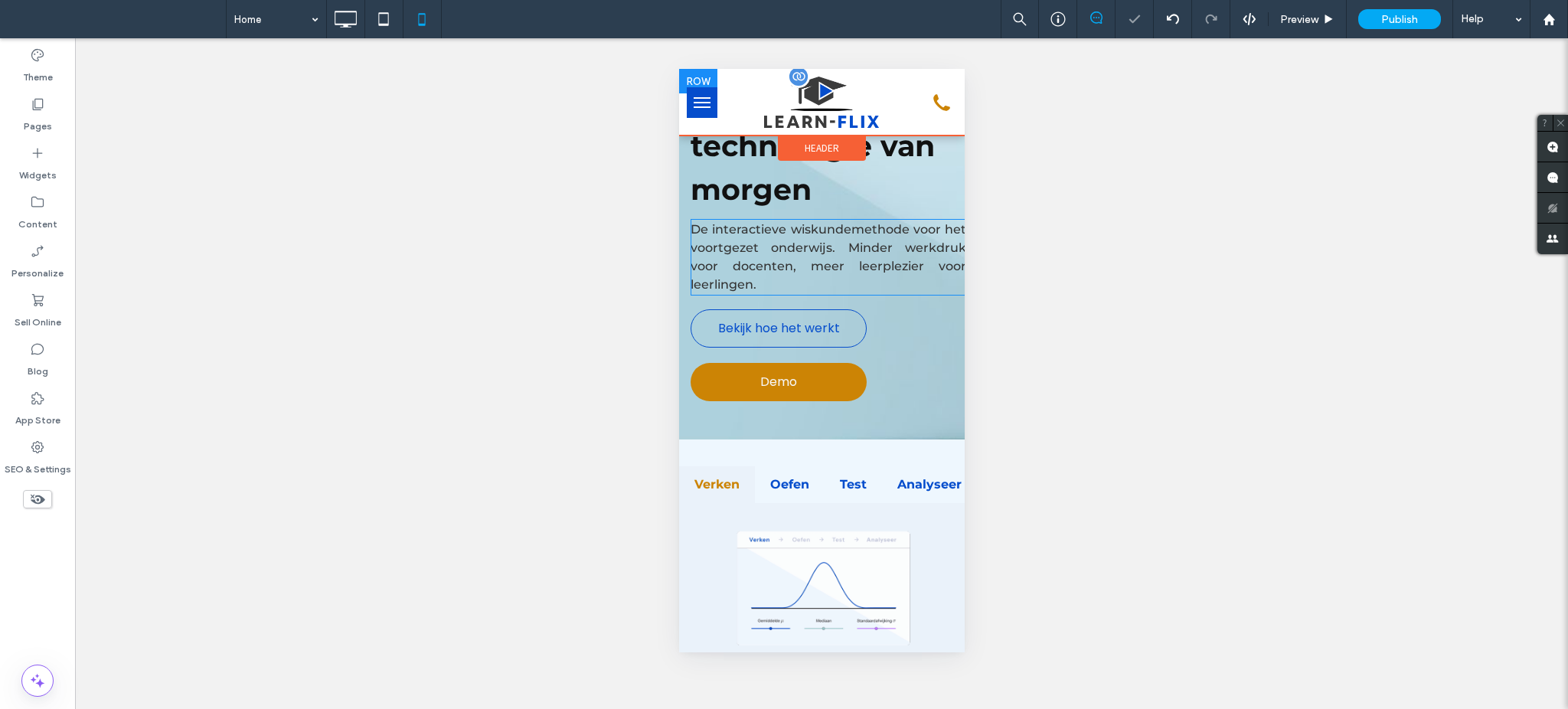
scroll to position [307, 0]
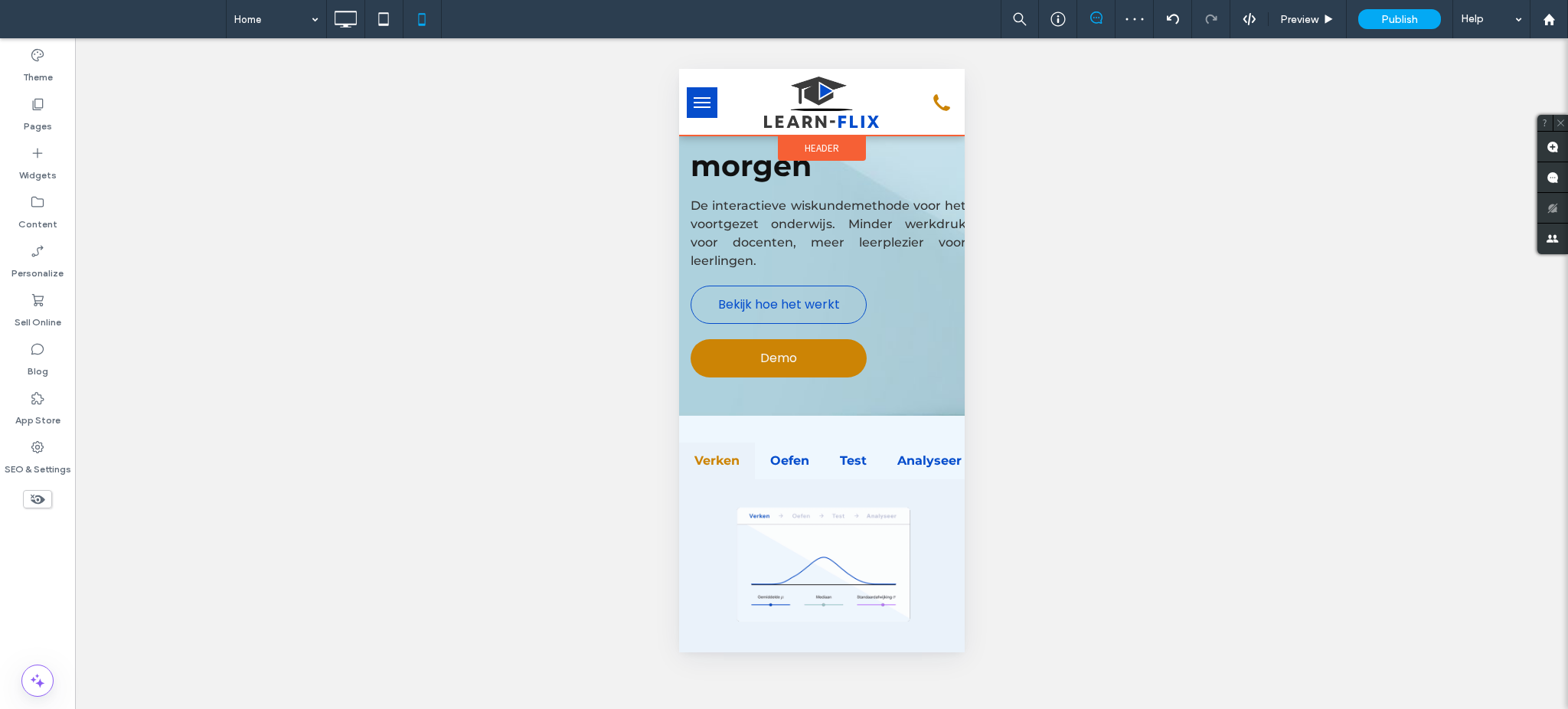
click at [819, 148] on span "Header" at bounding box center [821, 148] width 35 height 13
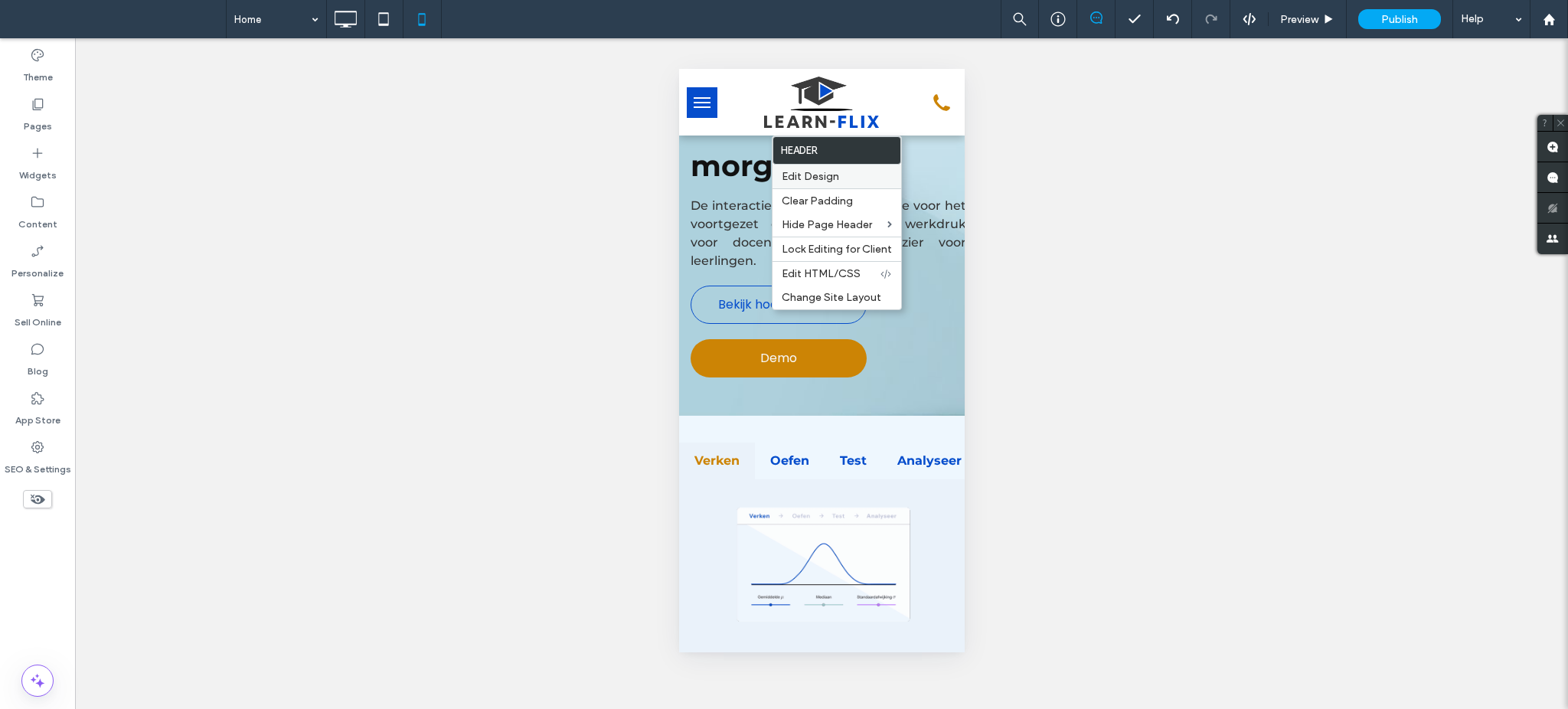
click at [831, 179] on span "Edit Design" at bounding box center [811, 176] width 57 height 13
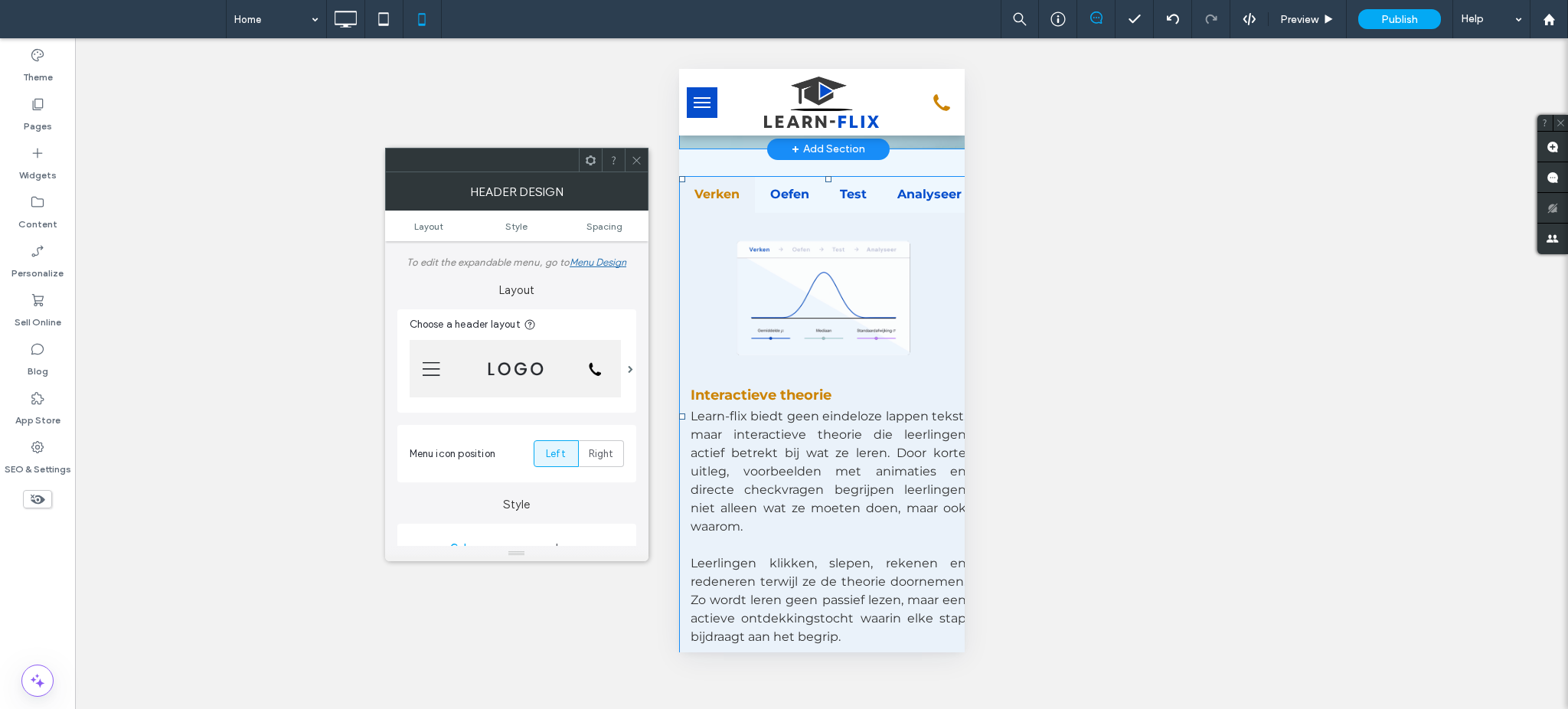
scroll to position [714, 0]
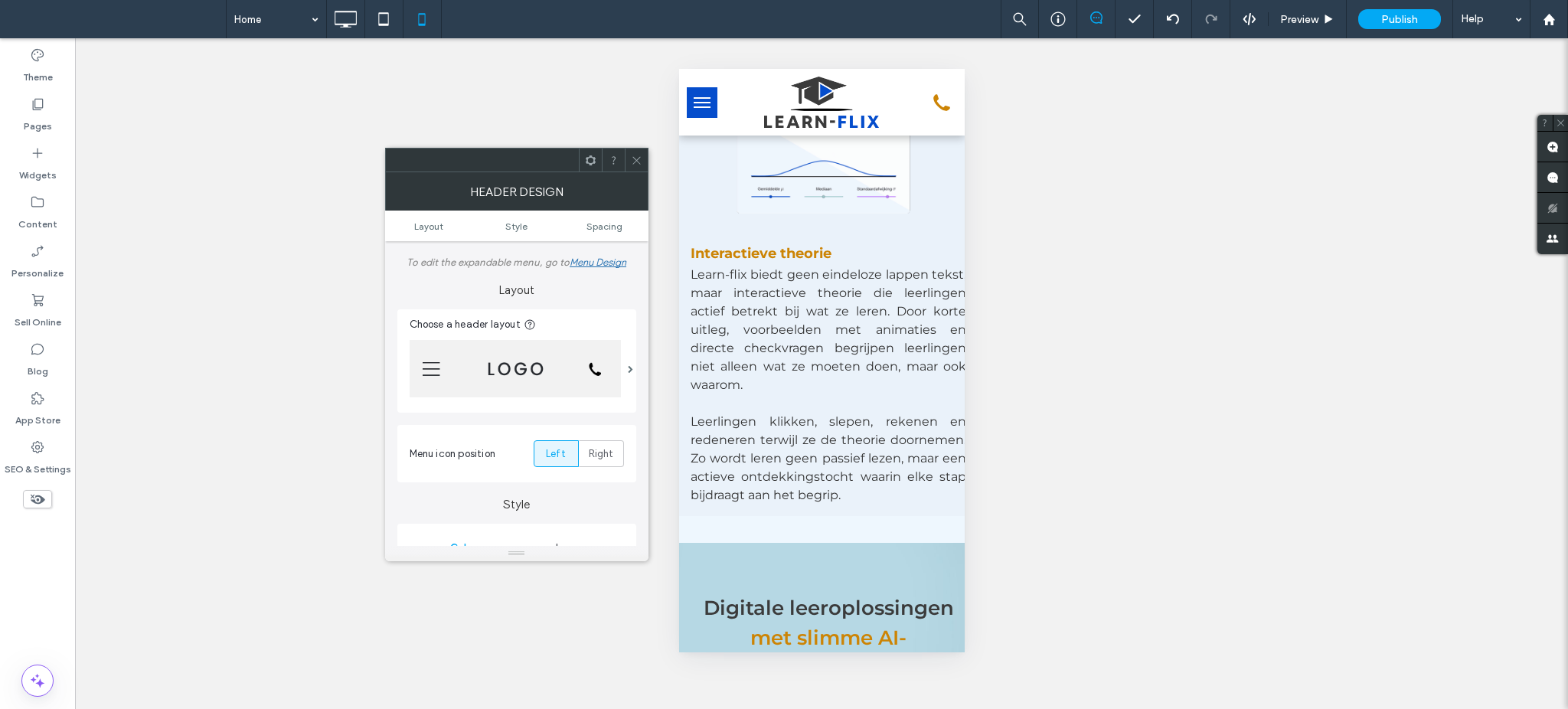
click at [638, 163] on use at bounding box center [636, 160] width 8 height 8
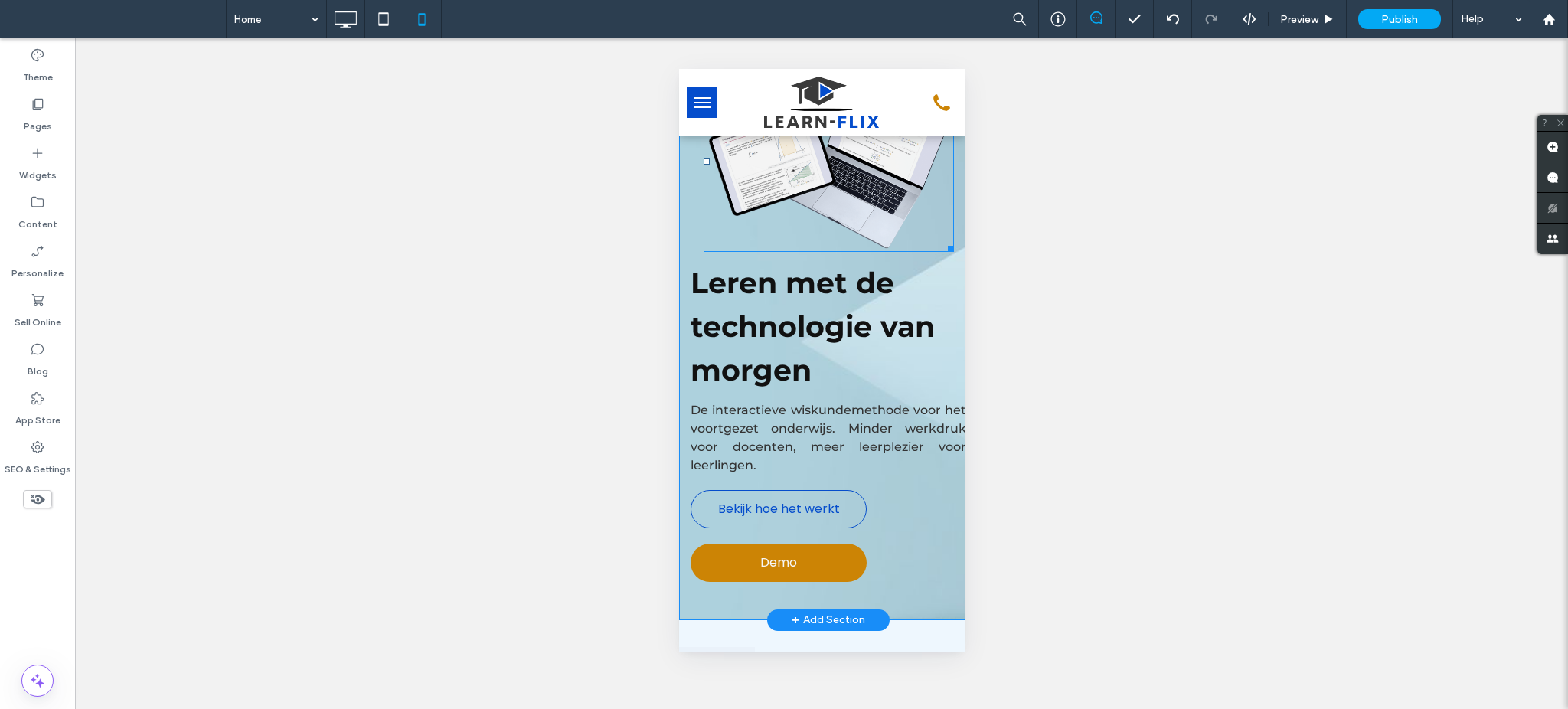
scroll to position [0, 0]
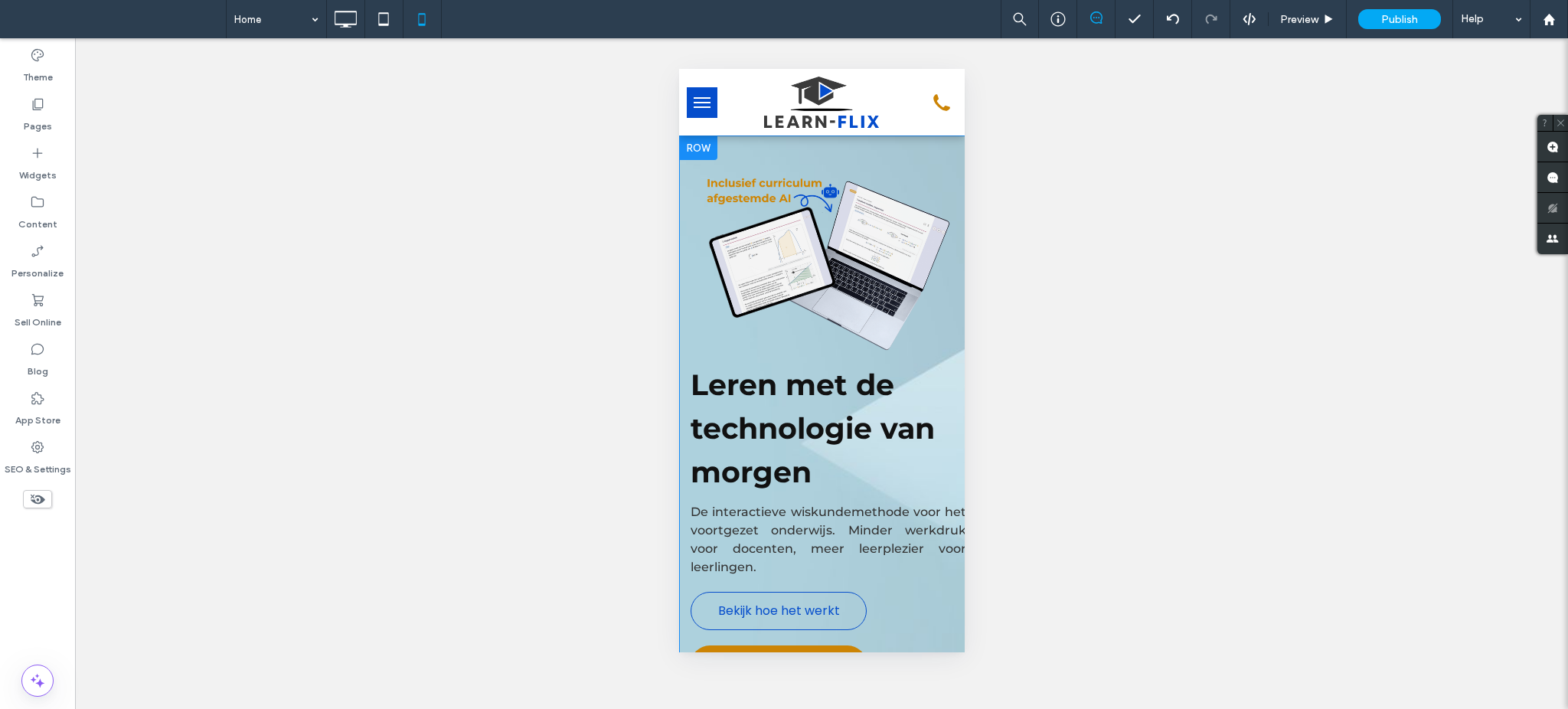
click at [695, 150] on div at bounding box center [697, 148] width 38 height 24
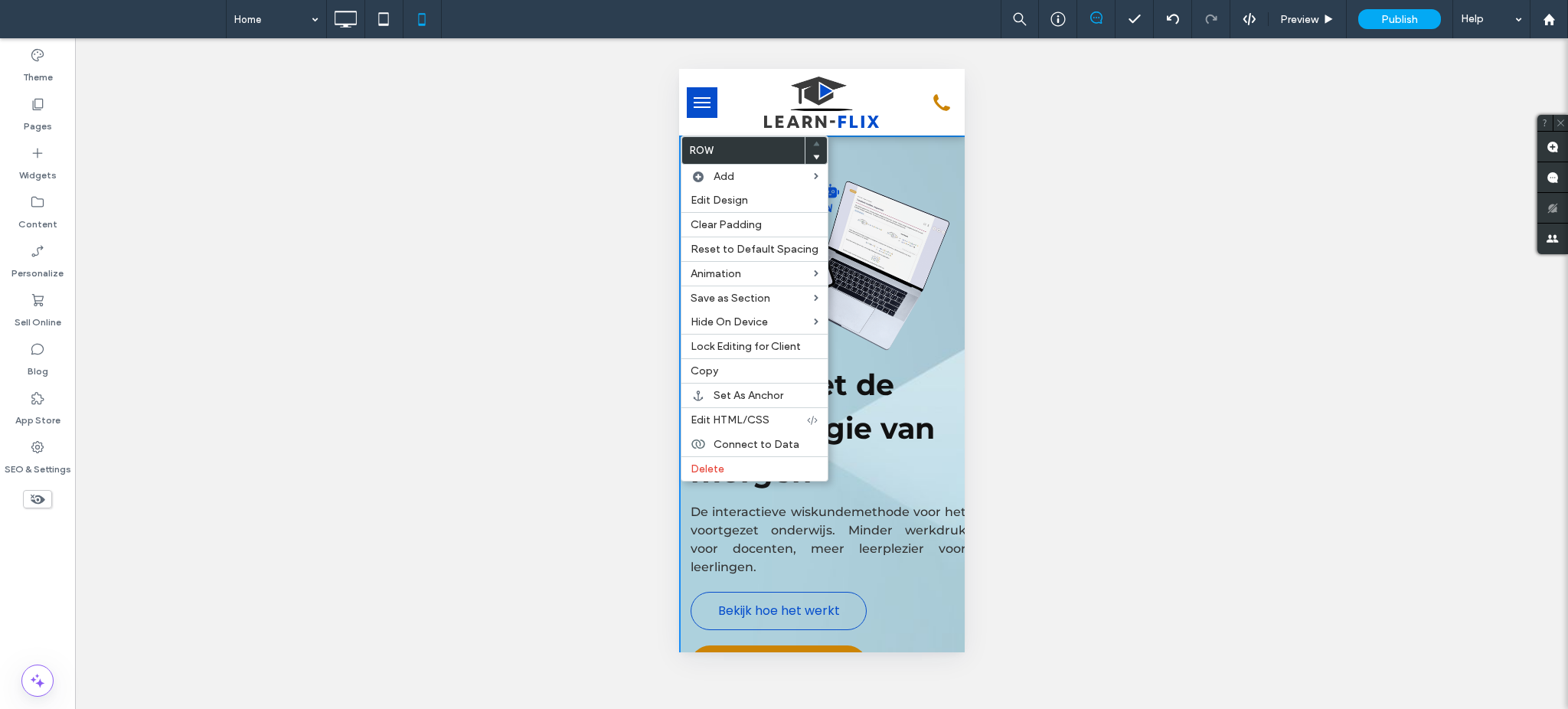
click at [946, 371] on h1 "Leren met de technologie van morgen" at bounding box center [828, 428] width 275 height 131
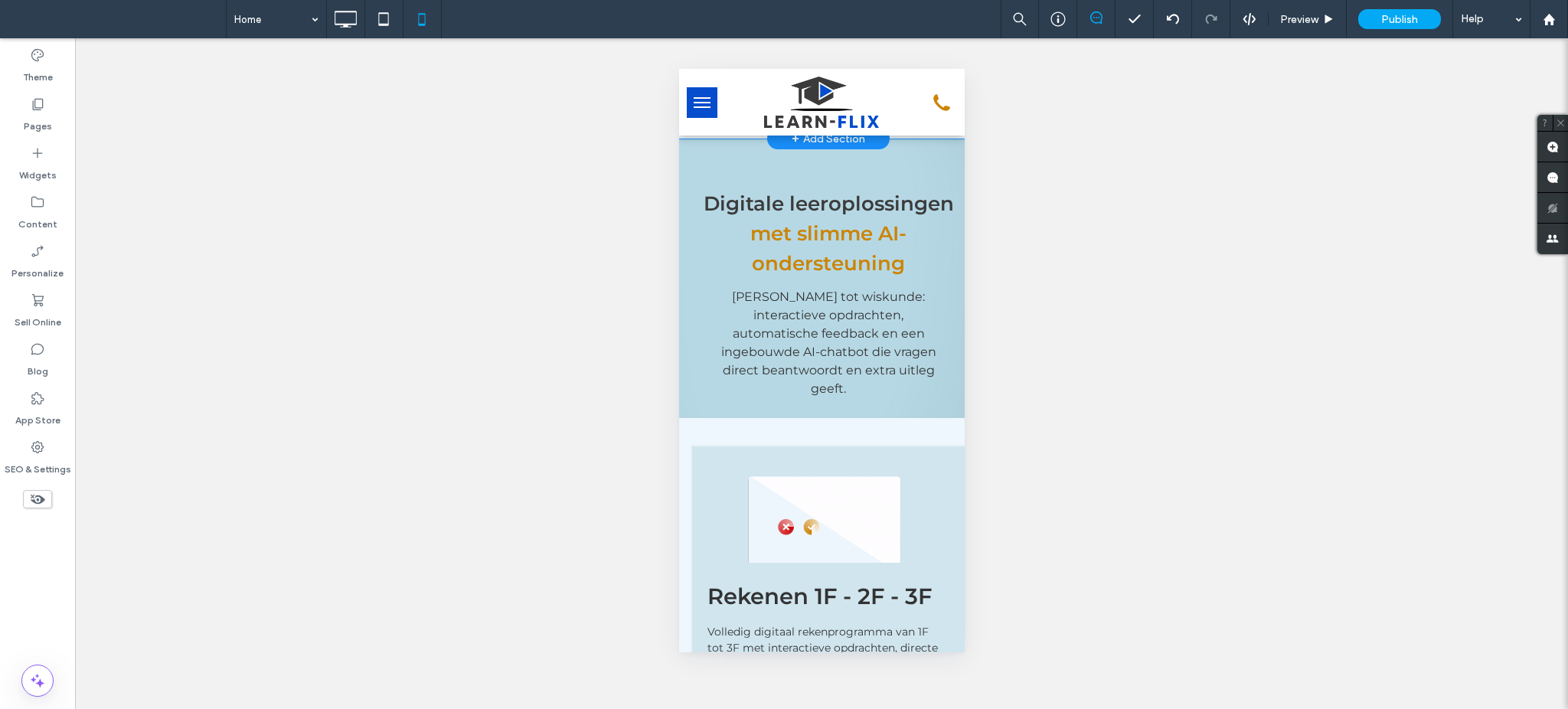
scroll to position [1123, 0]
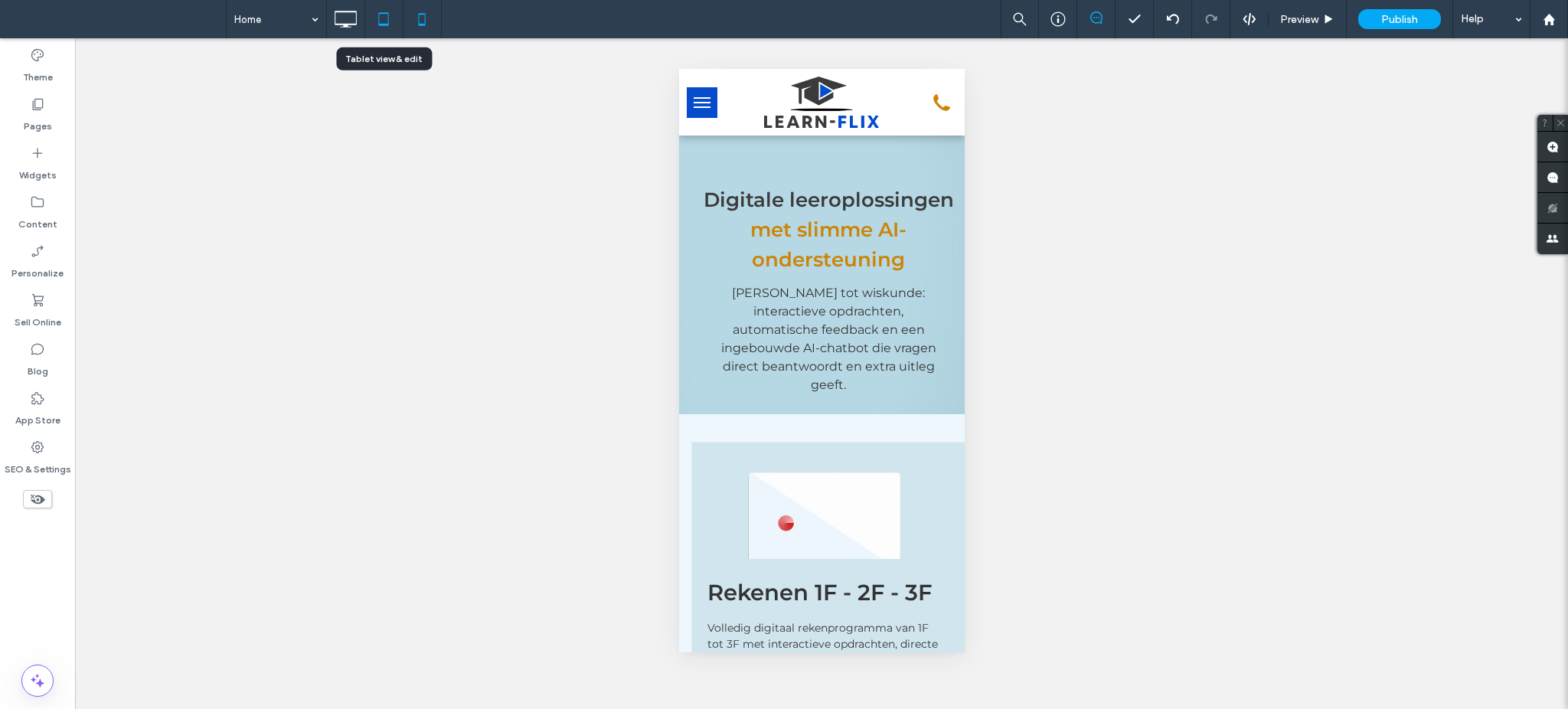
click at [387, 19] on icon at bounding box center [384, 19] width 30 height 30
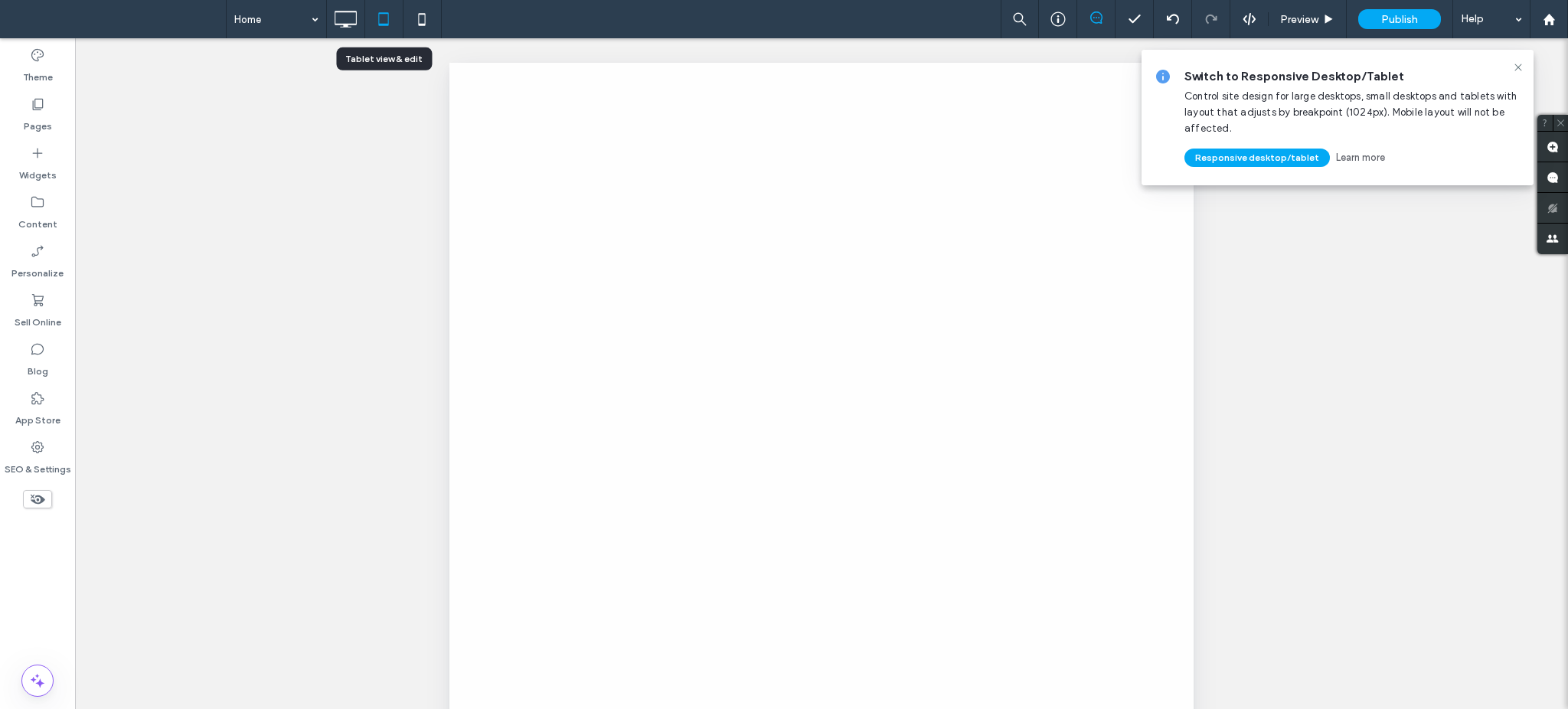
scroll to position [0, 0]
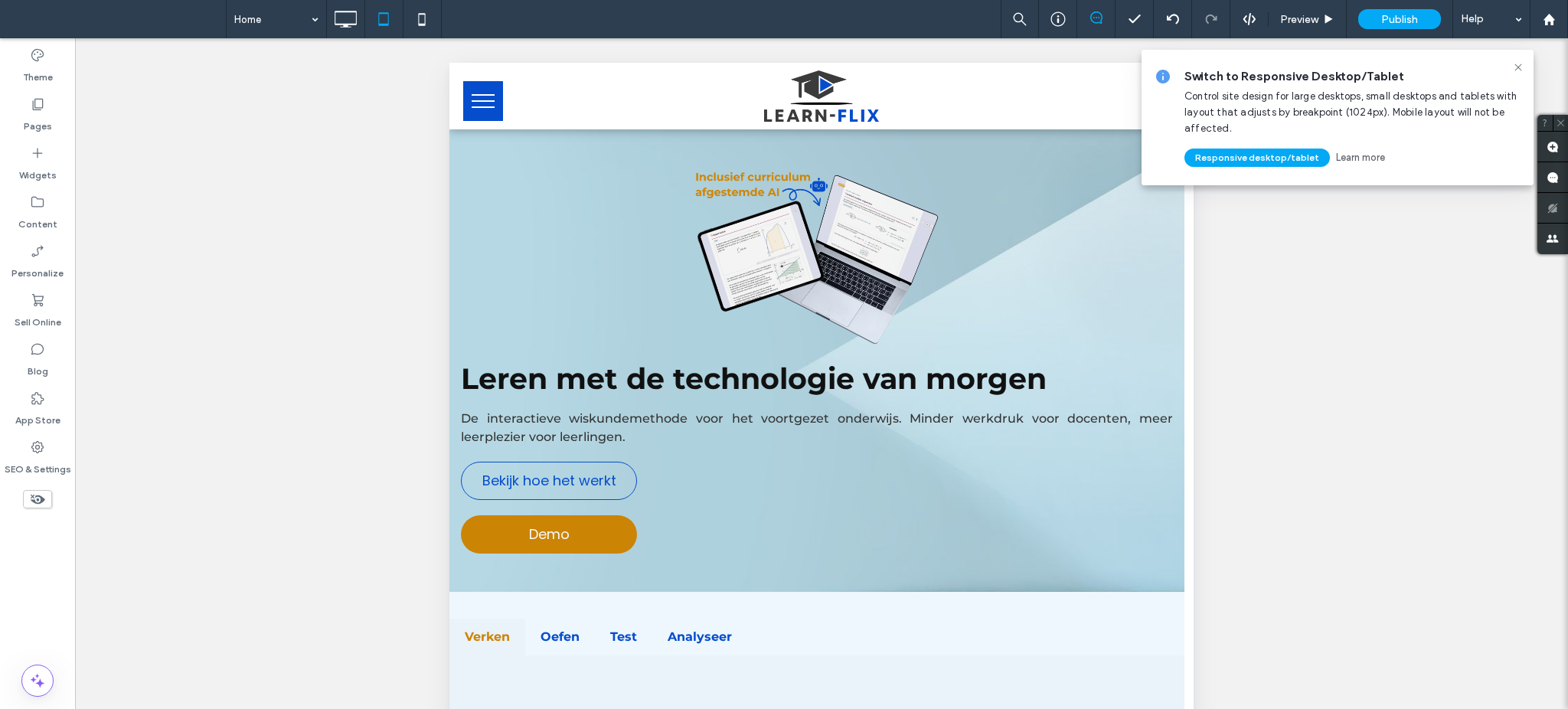
click at [1521, 67] on icon at bounding box center [1519, 68] width 13 height 13
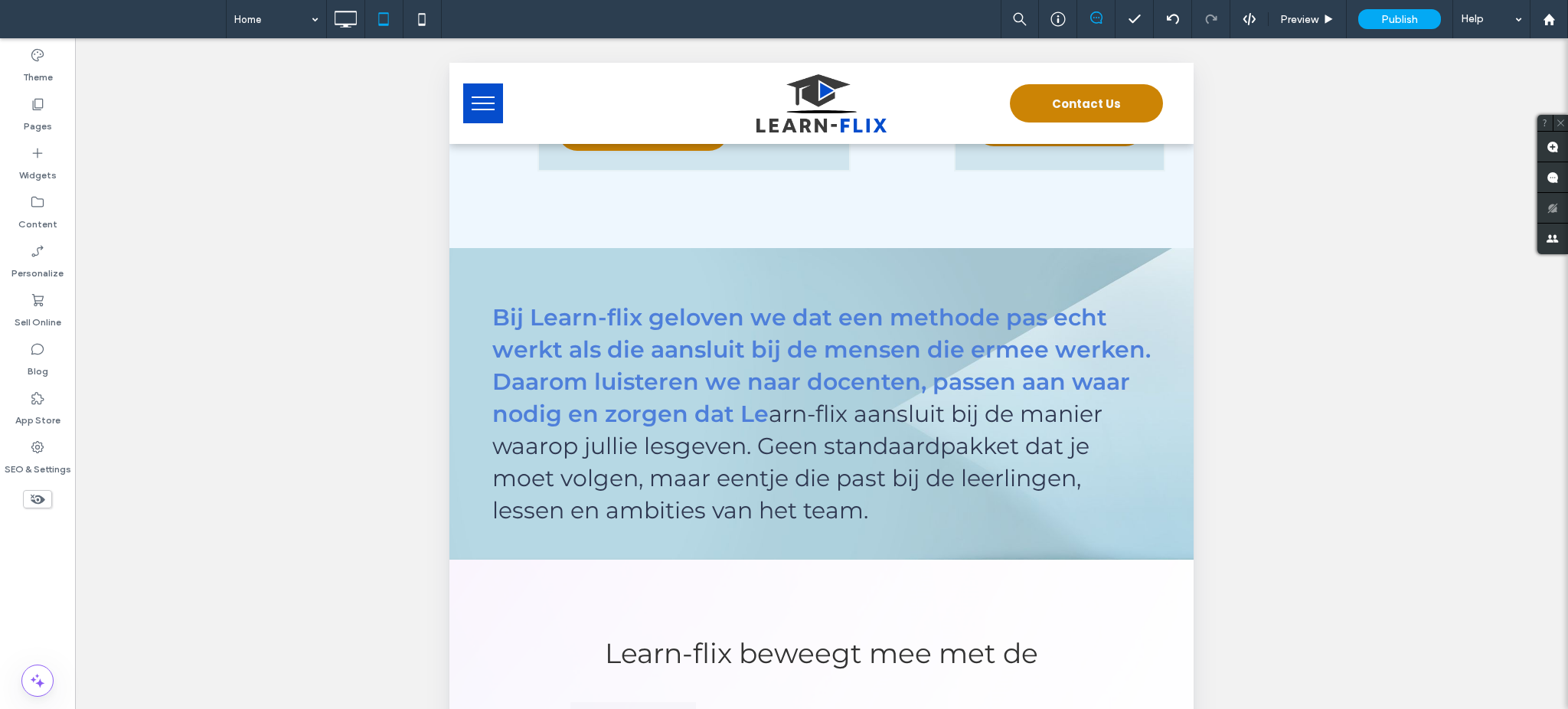
click at [472, 99] on button "menu" at bounding box center [483, 103] width 40 height 40
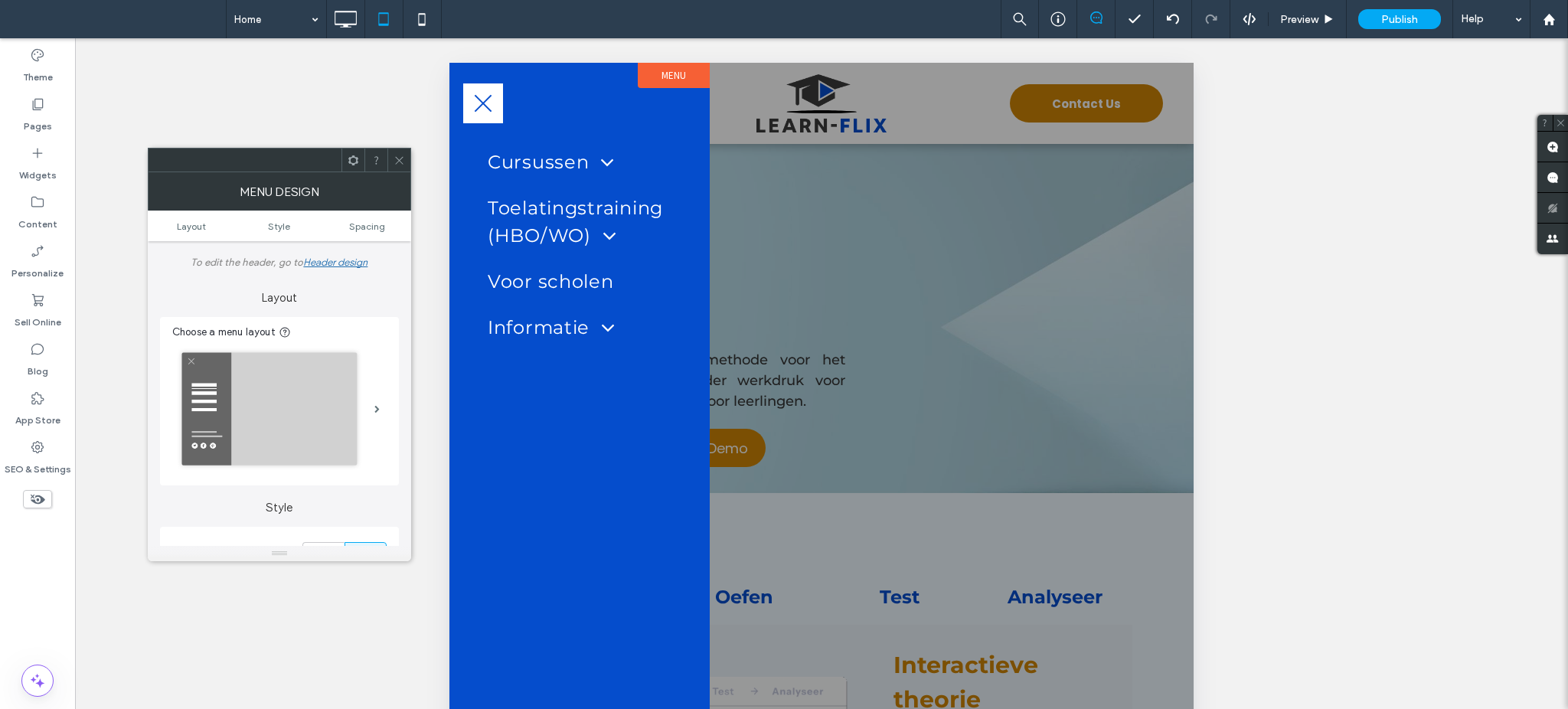
click at [477, 105] on button "menu" at bounding box center [483, 103] width 40 height 40
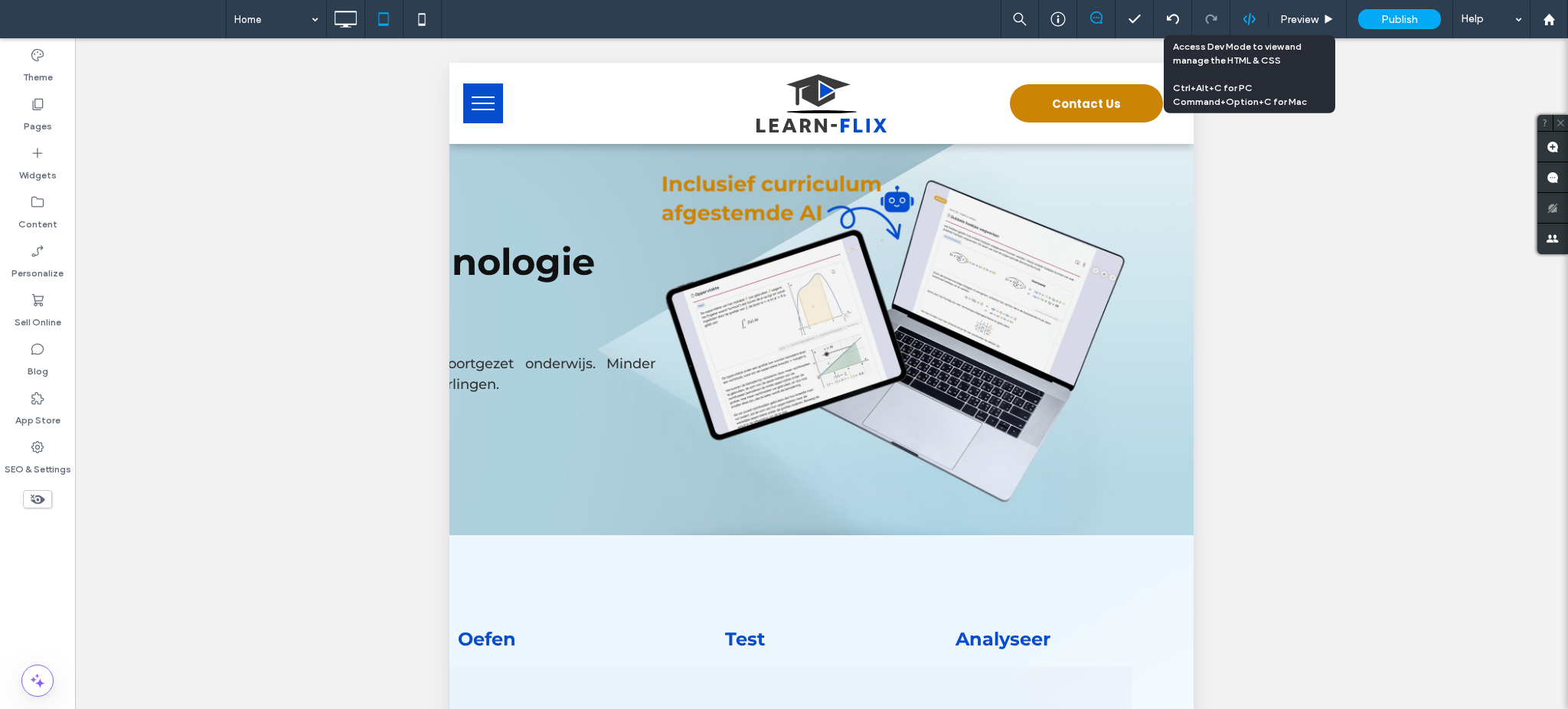
click at [1252, 21] on icon at bounding box center [1249, 19] width 13 height 13
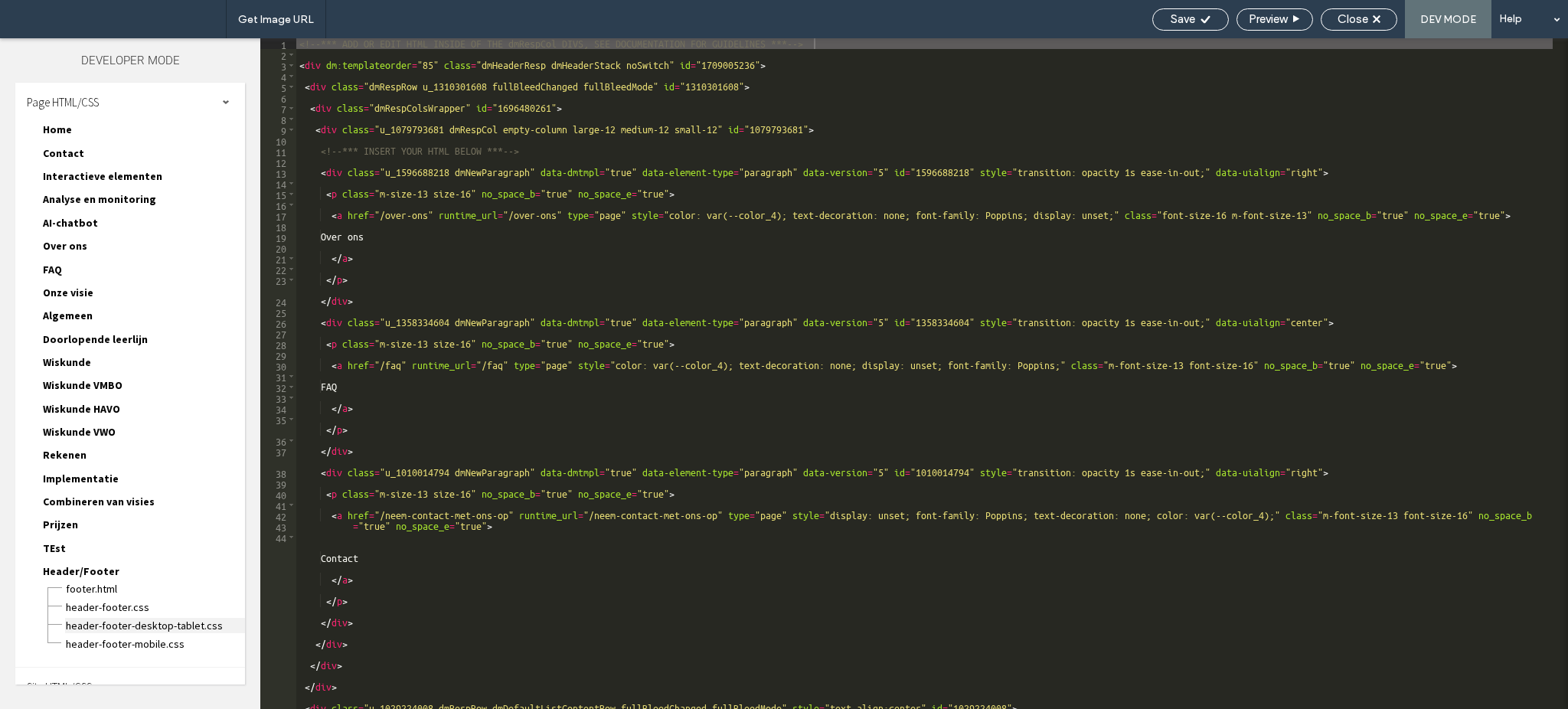
click at [131, 626] on span "header-footer-desktop-tablet.css" at bounding box center [155, 625] width 180 height 15
type textarea "**********"
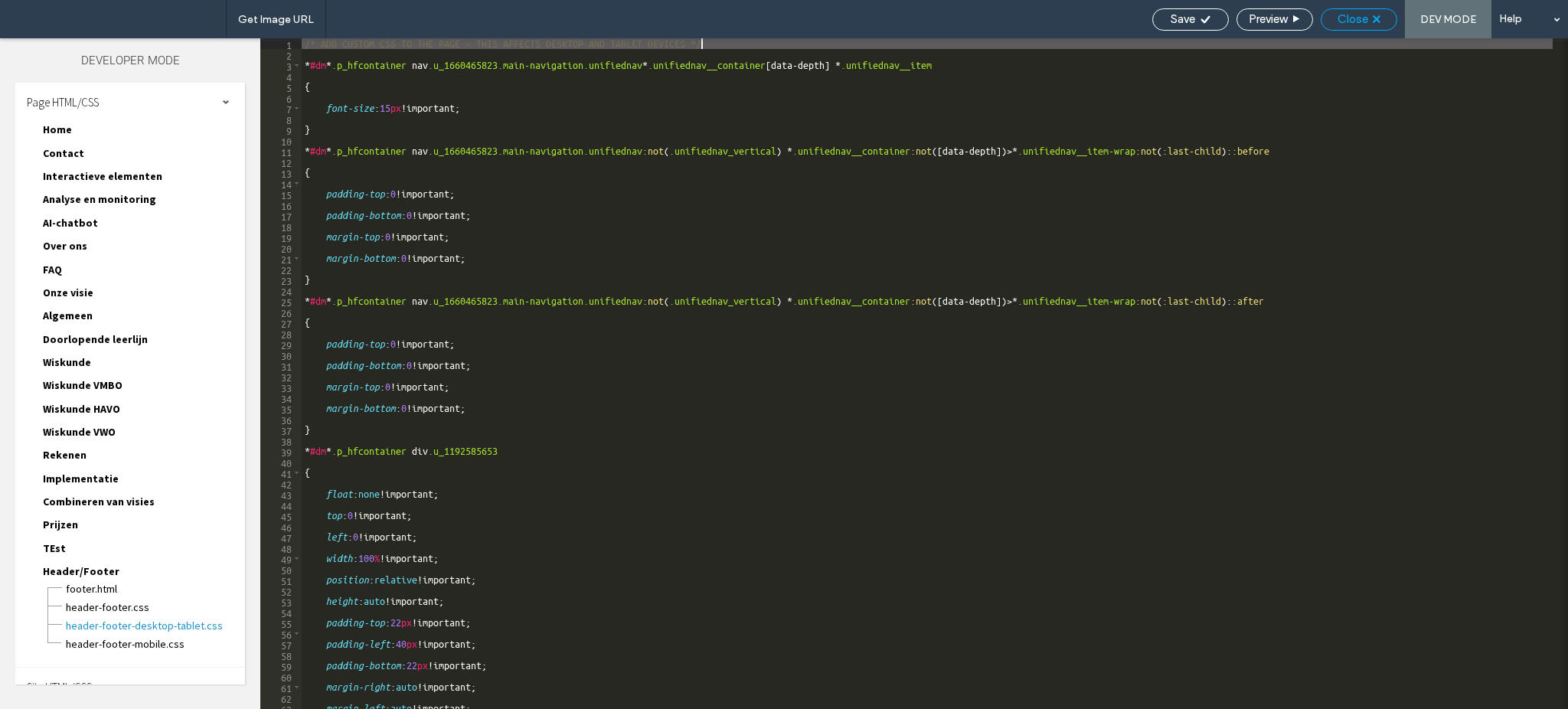
click at [1357, 24] on span "Close" at bounding box center [1353, 19] width 30 height 13
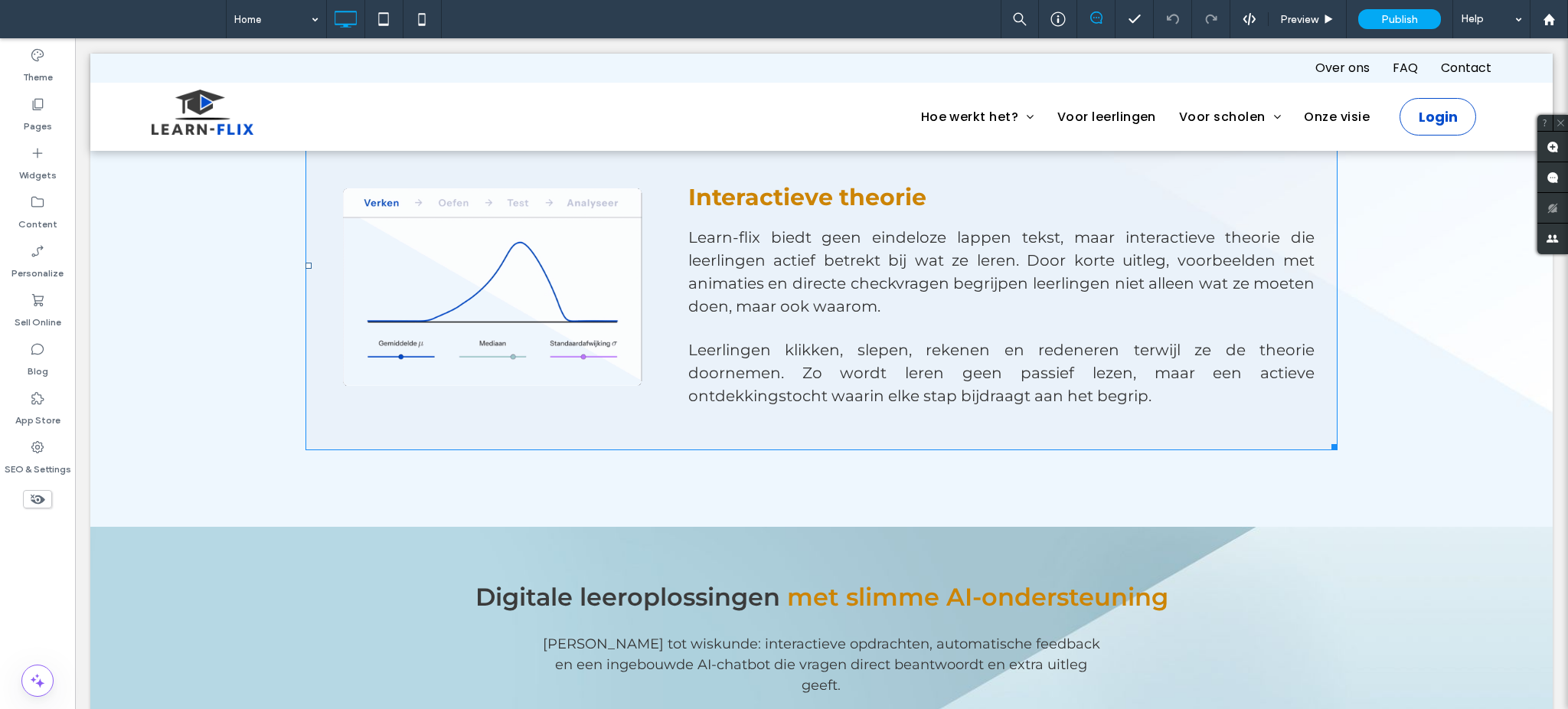
scroll to position [714, 0]
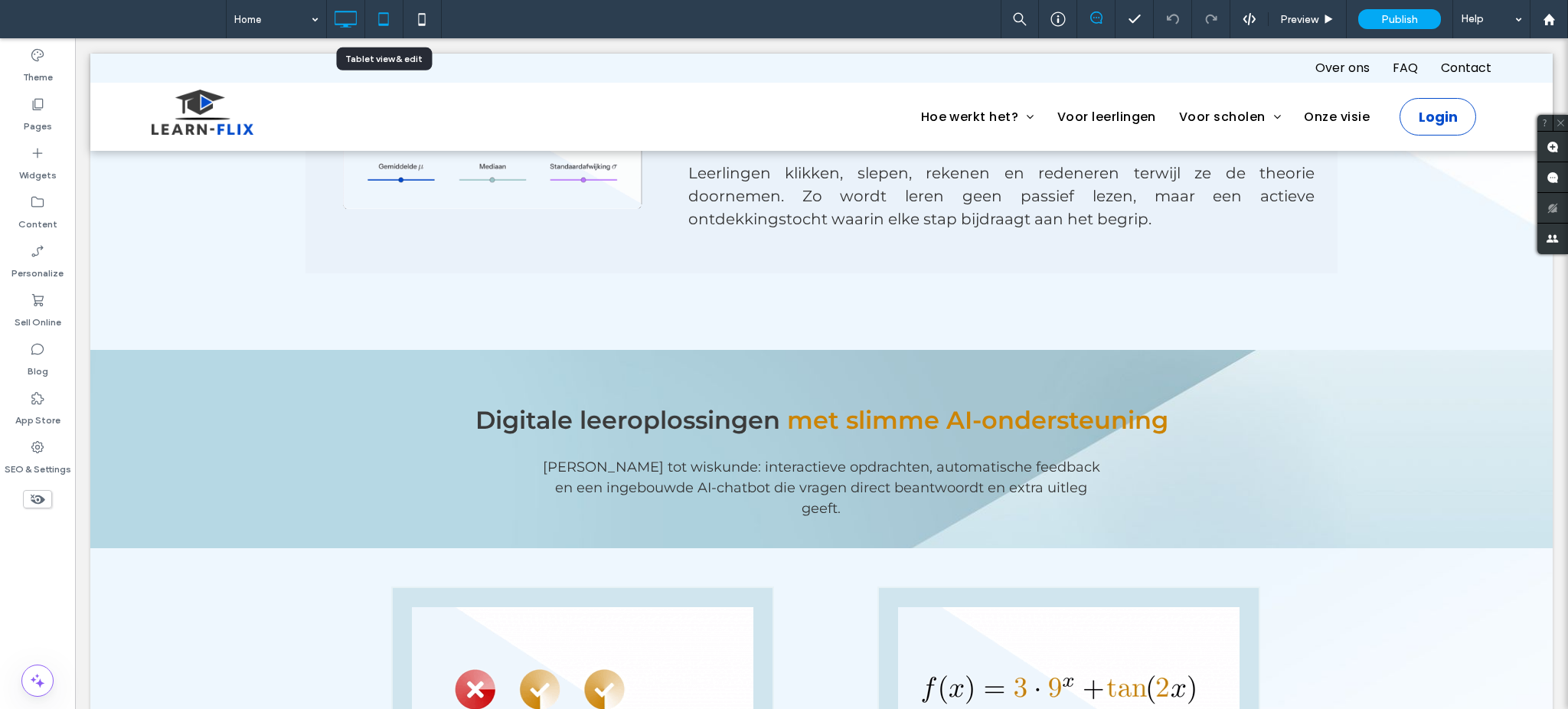
click at [384, 13] on icon at bounding box center [384, 19] width 30 height 30
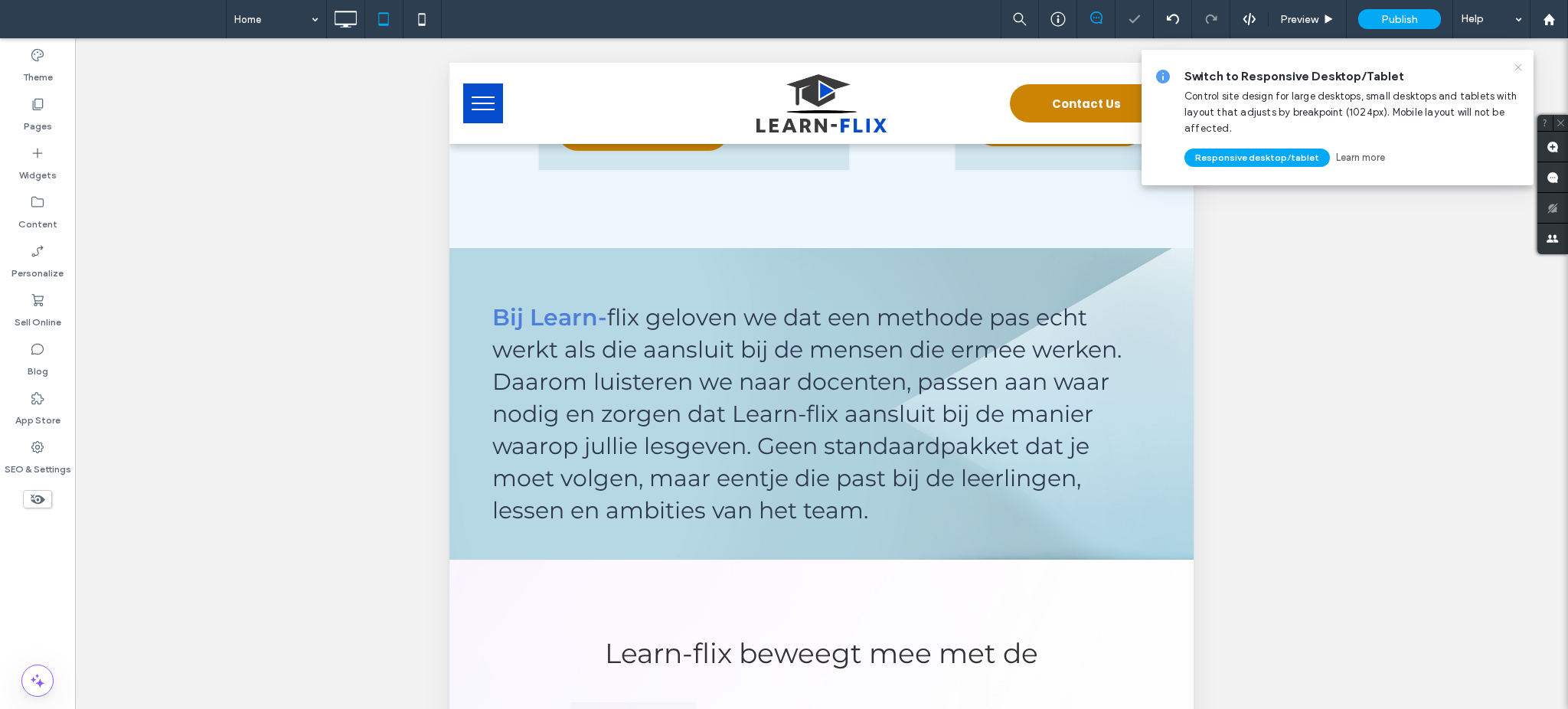
scroll to position [0, 0]
click at [1522, 67] on icon at bounding box center [1519, 68] width 13 height 13
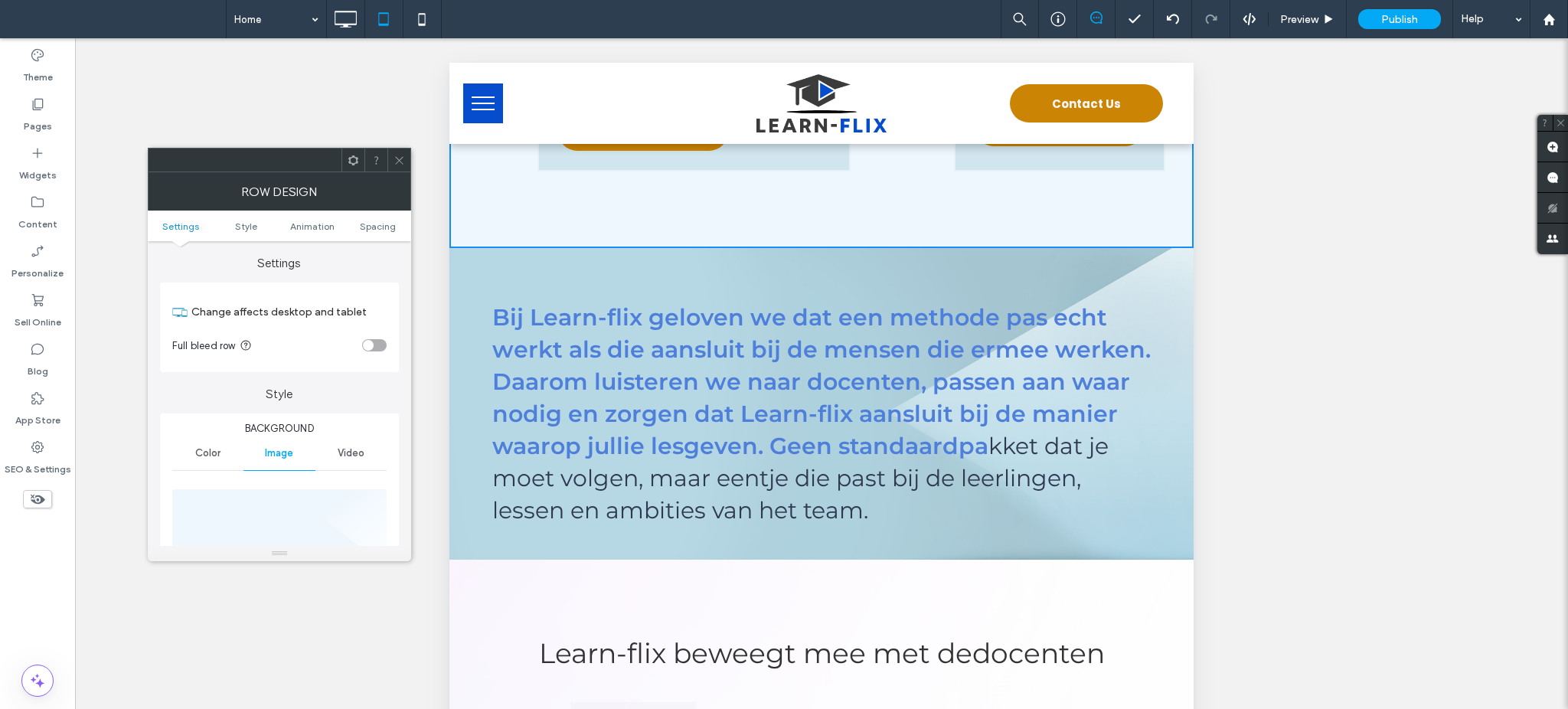
click at [400, 163] on icon at bounding box center [399, 160] width 12 height 12
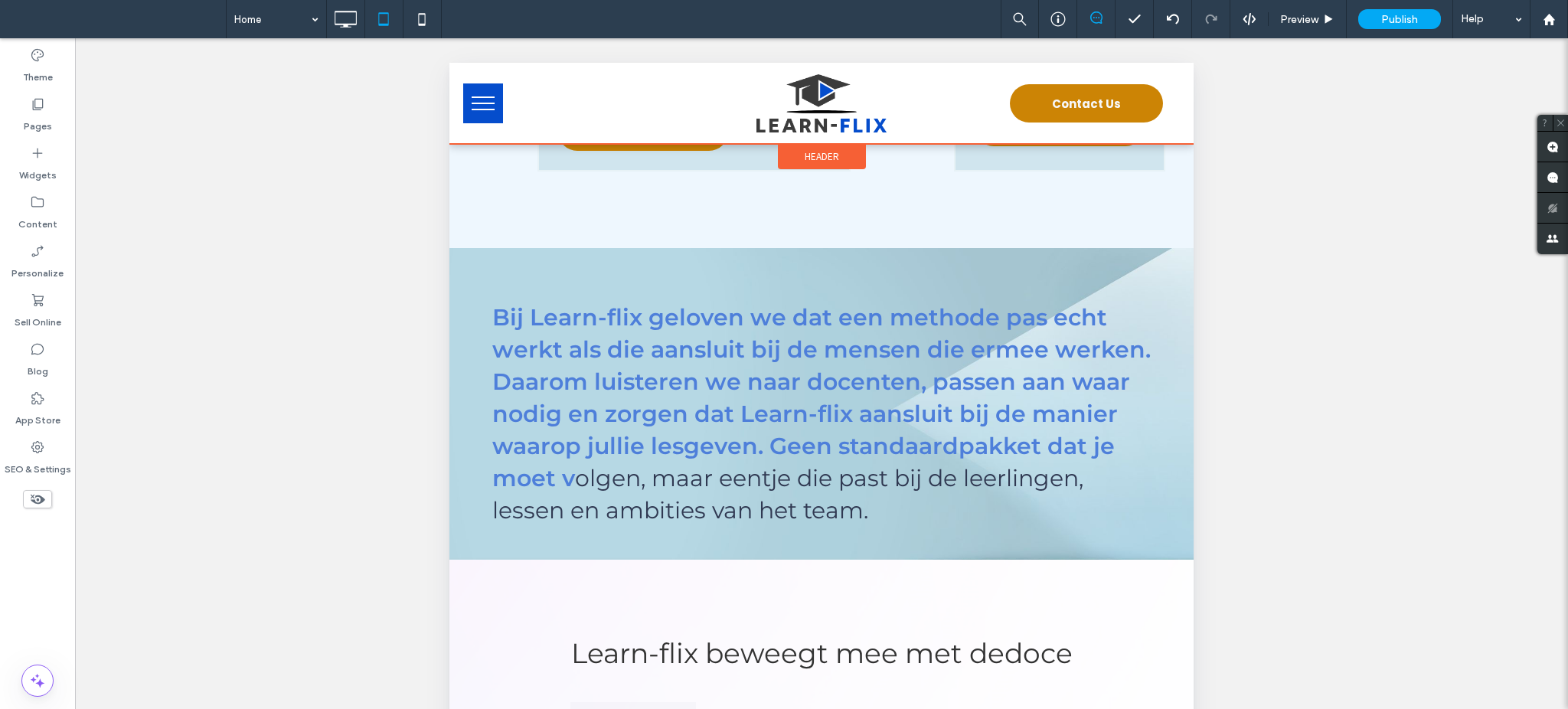
click at [807, 156] on span "Header" at bounding box center [822, 156] width 35 height 13
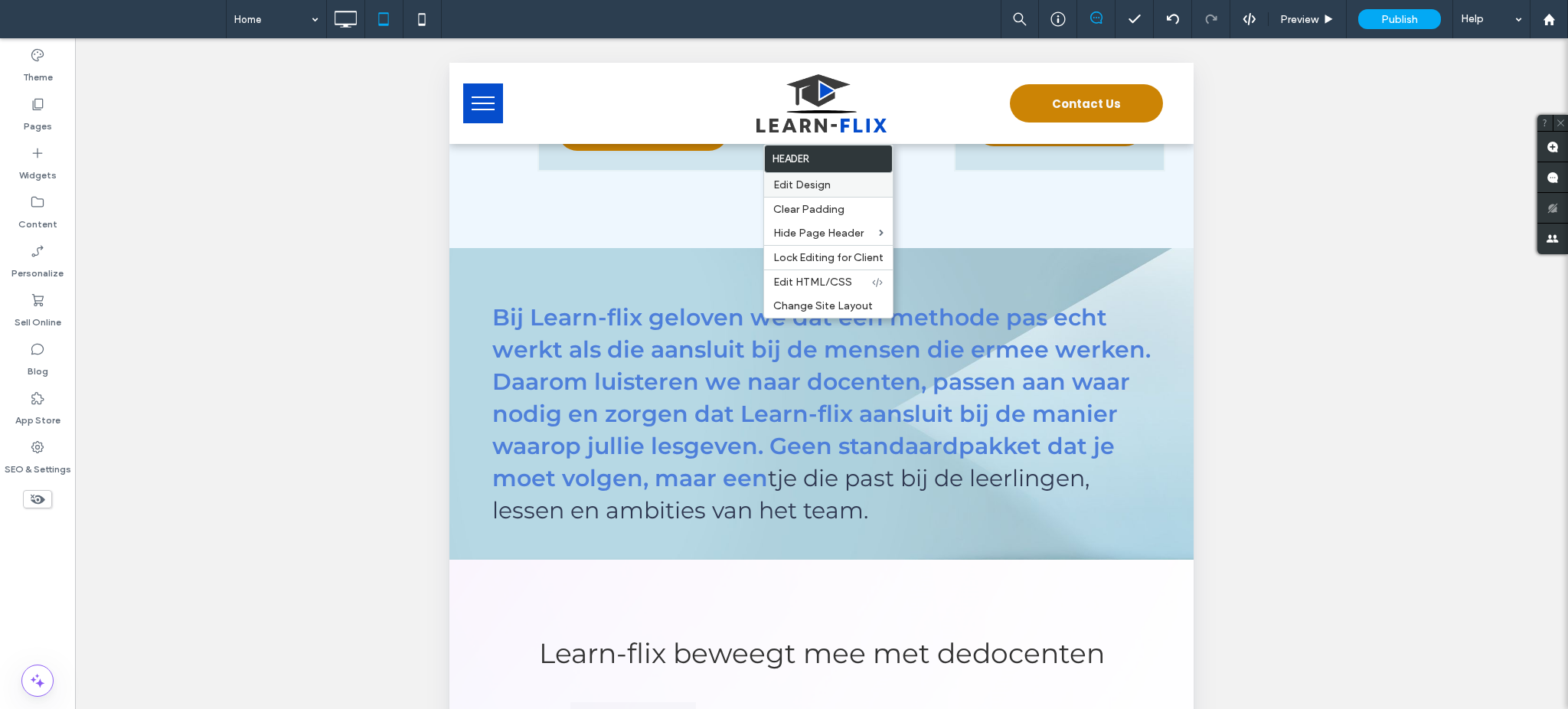
click at [812, 187] on span "Edit Design" at bounding box center [802, 185] width 57 height 13
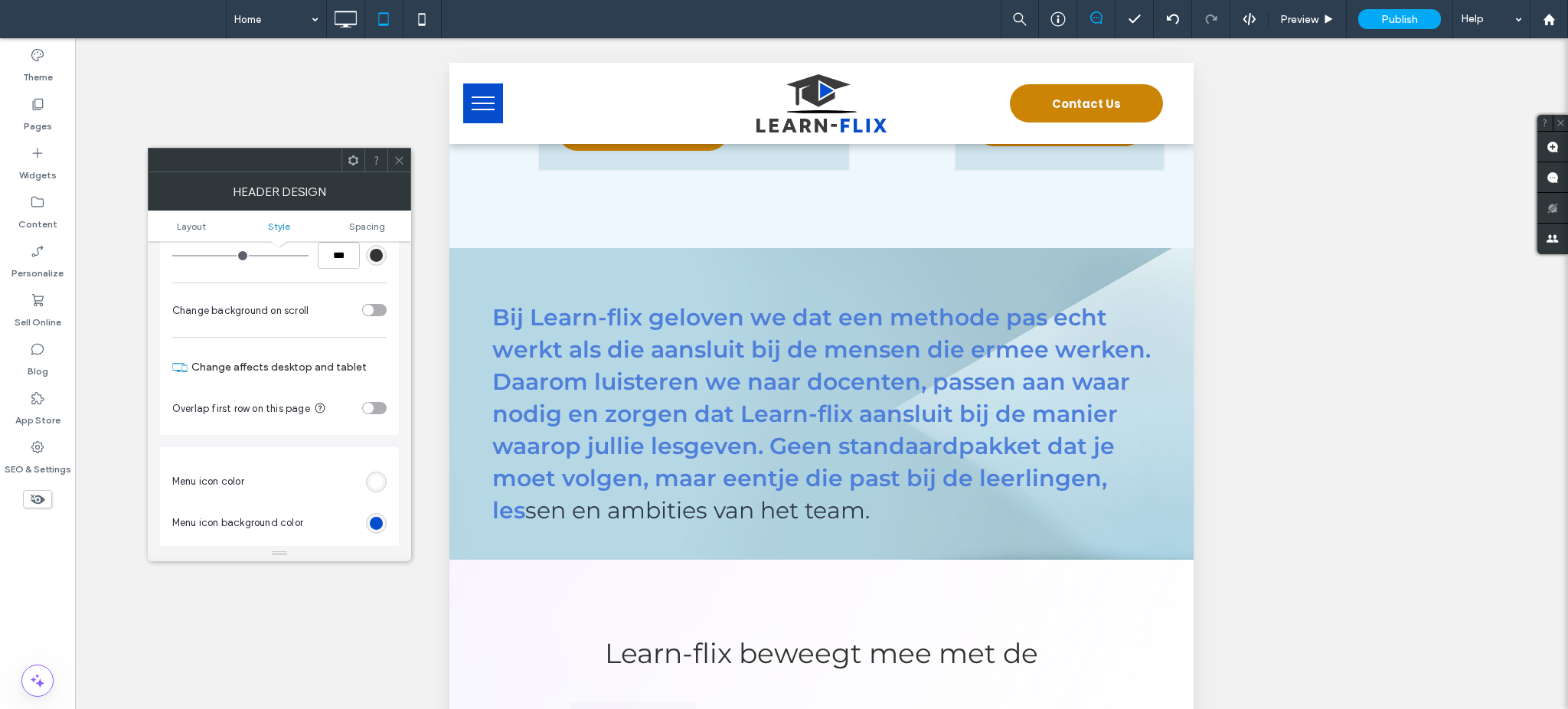
scroll to position [409, 0]
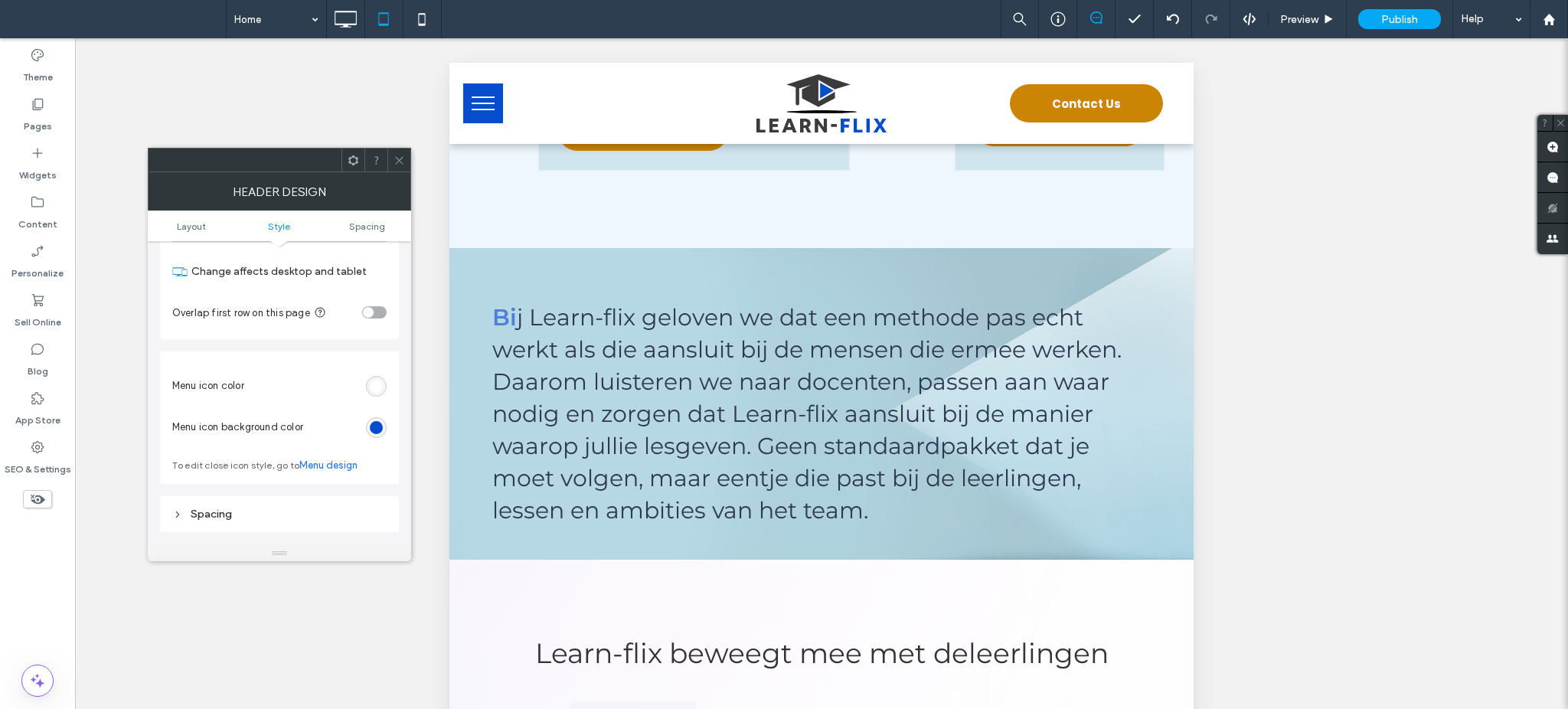
click at [370, 312] on div "toggle" at bounding box center [368, 312] width 11 height 11
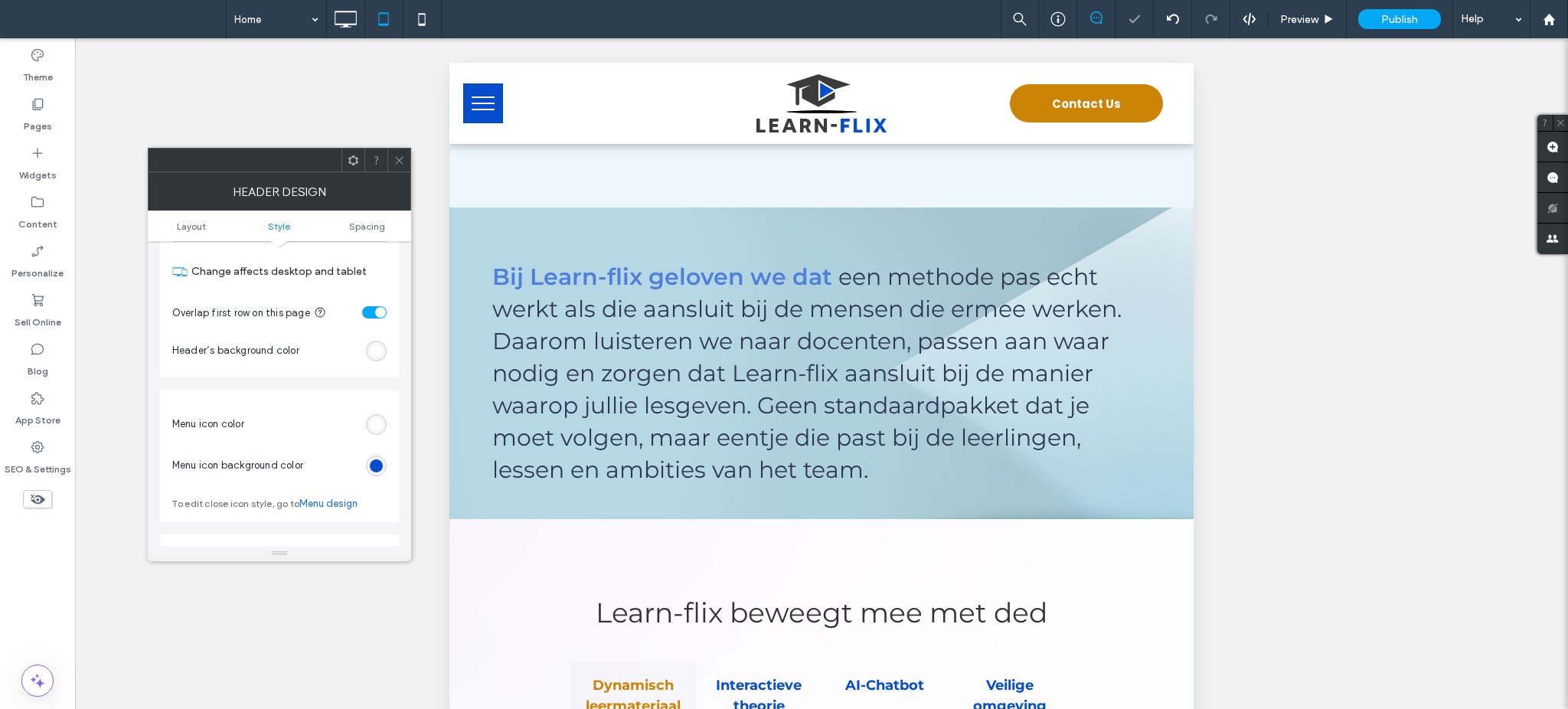
click at [375, 311] on div "toggle" at bounding box center [381, 312] width 11 height 11
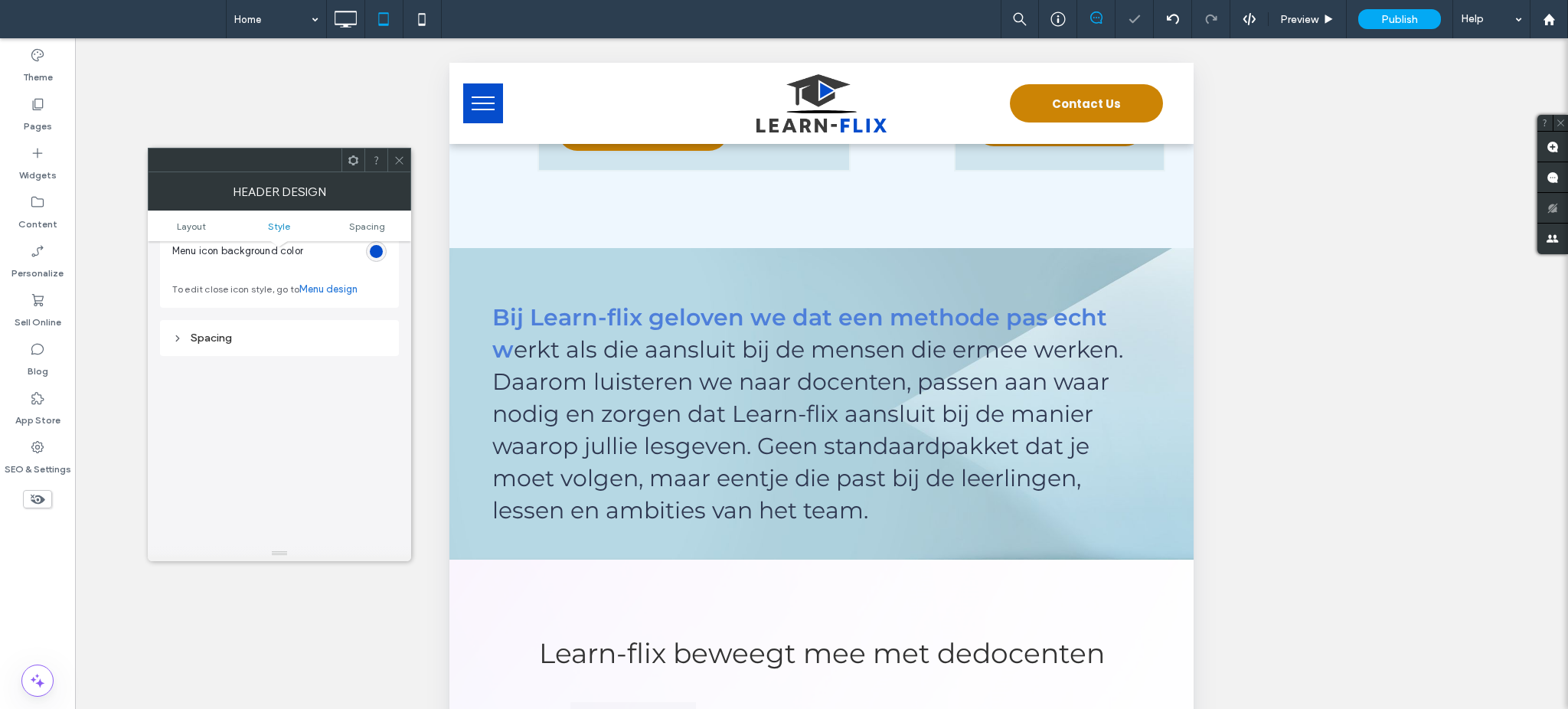
scroll to position [612, 0]
drag, startPoint x: 400, startPoint y: 153, endPoint x: 68, endPoint y: 8, distance: 362.3
click at [400, 153] on span at bounding box center [399, 160] width 12 height 23
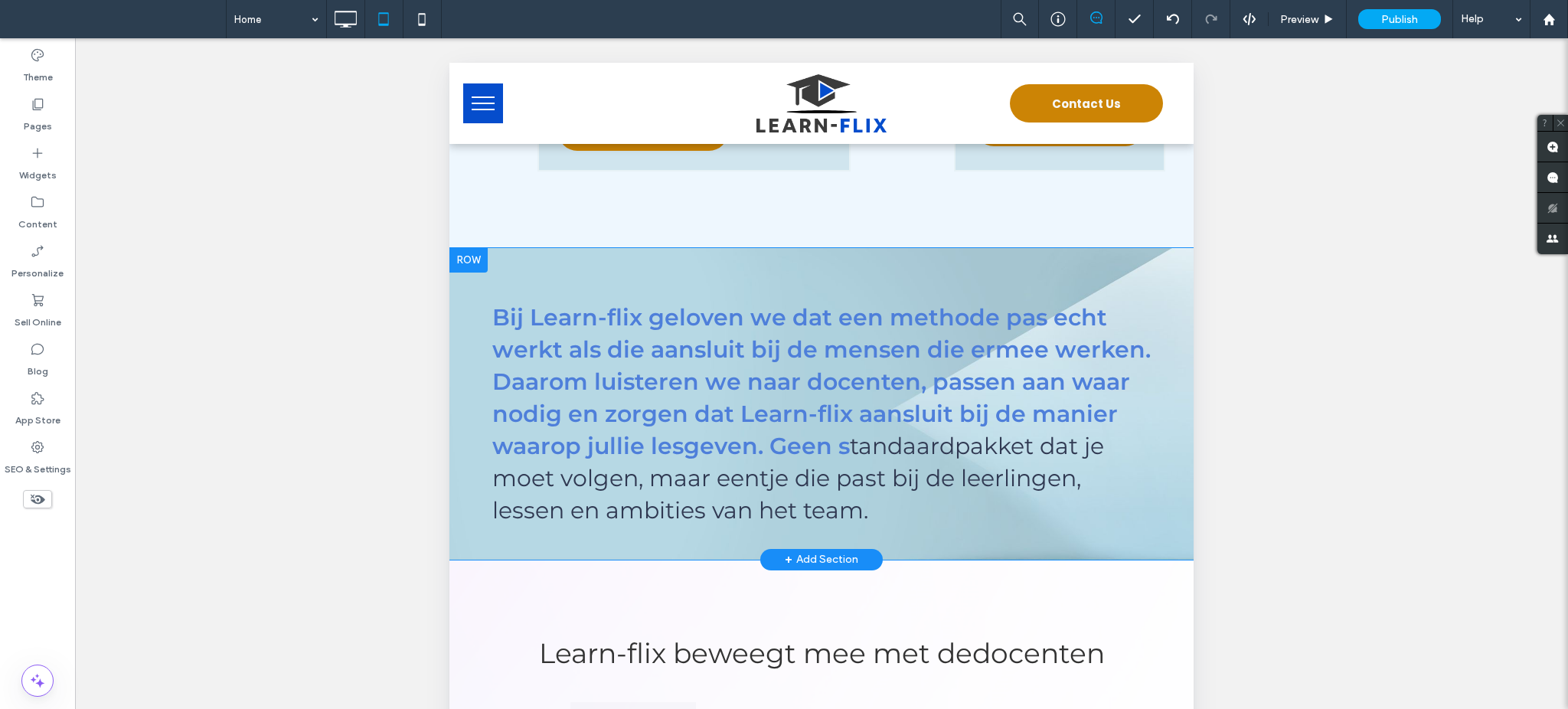
click at [472, 249] on div at bounding box center [468, 260] width 38 height 24
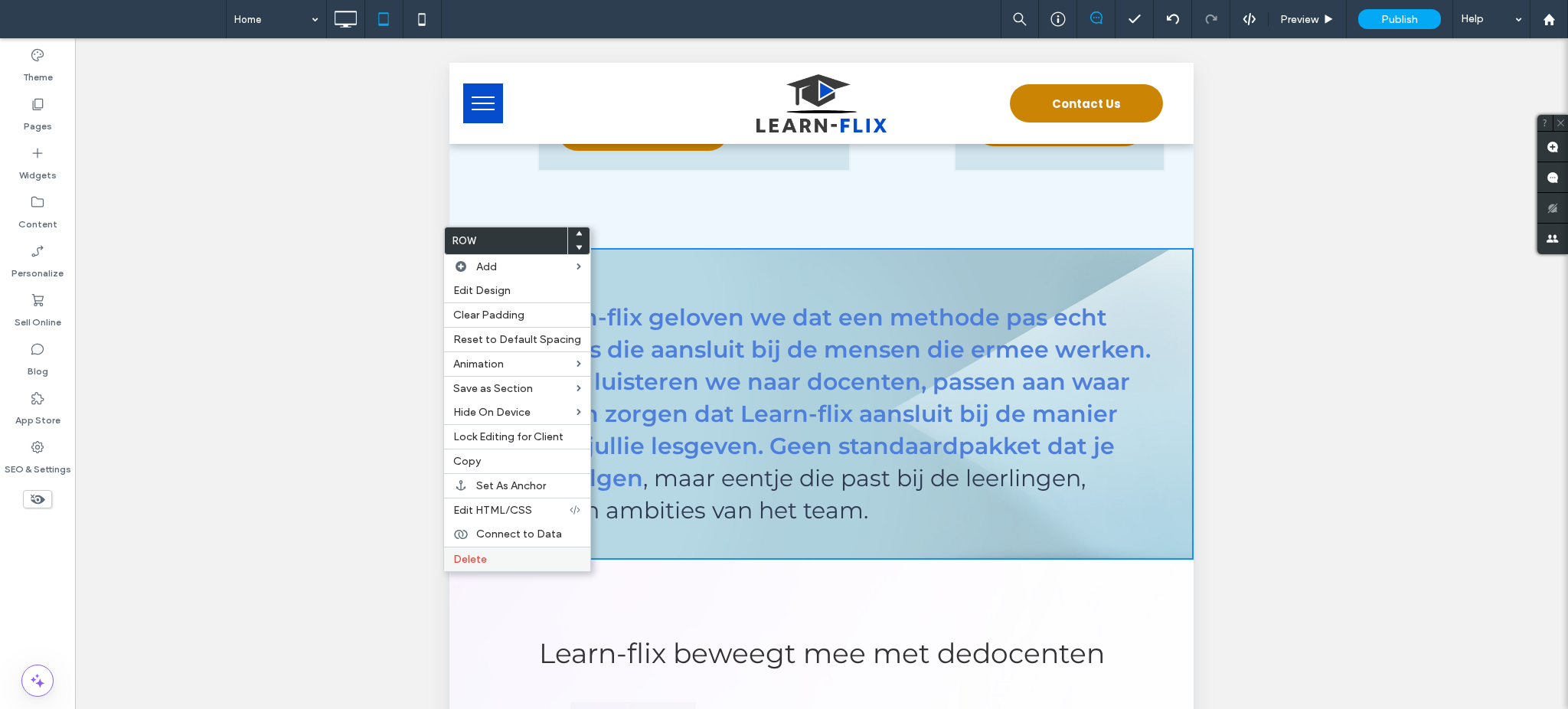
click at [515, 559] on label "Delete" at bounding box center [517, 559] width 128 height 13
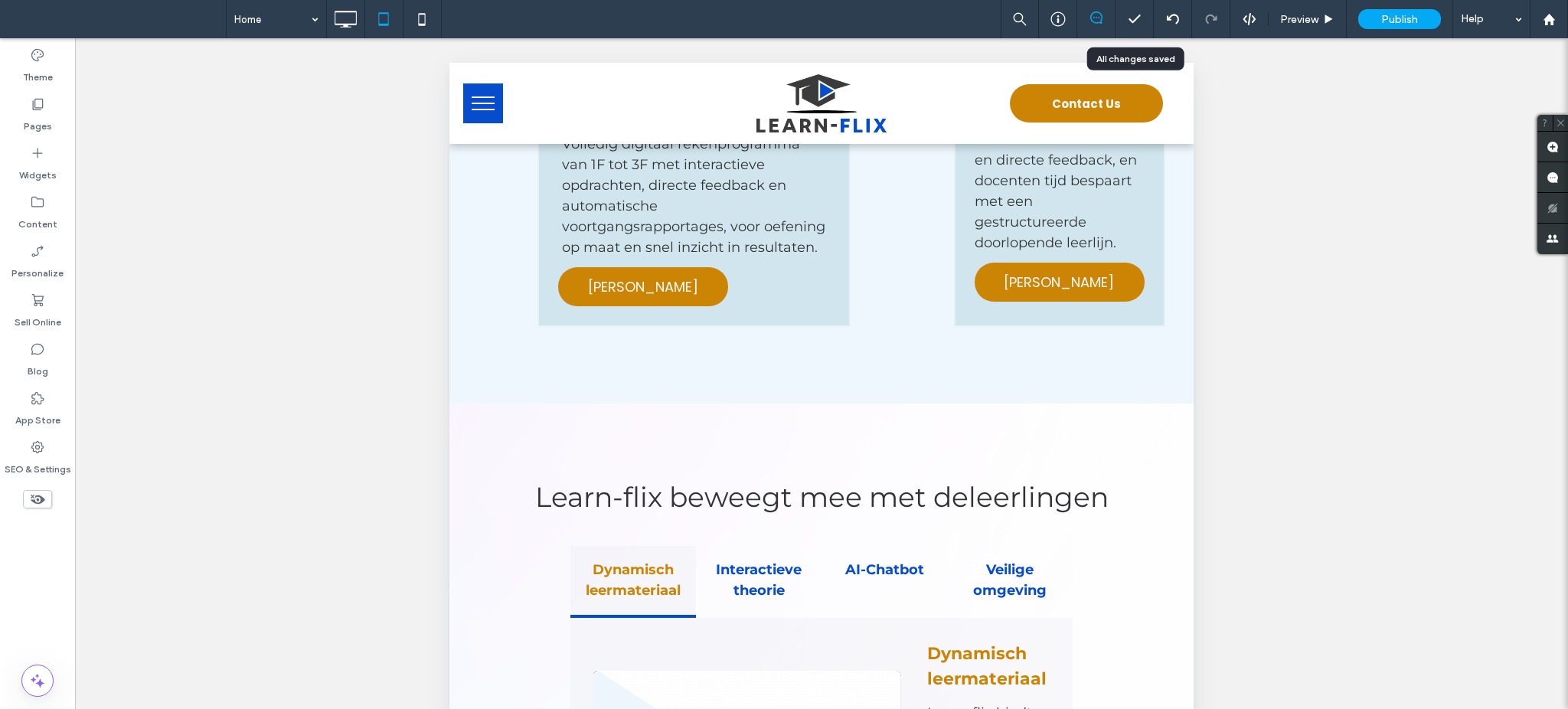
click at [1173, 16] on icon at bounding box center [1173, 20] width 13 height 13
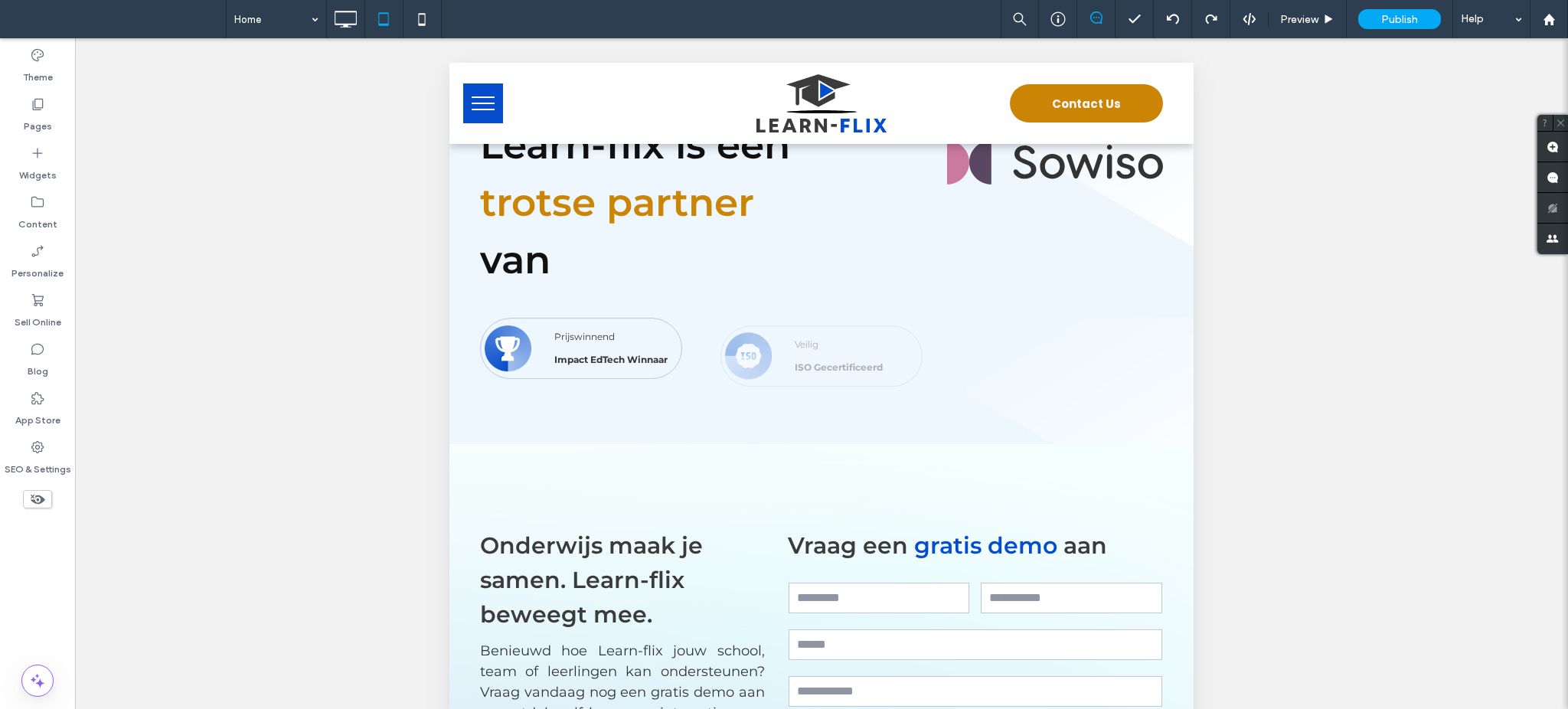
scroll to position [1633, 0]
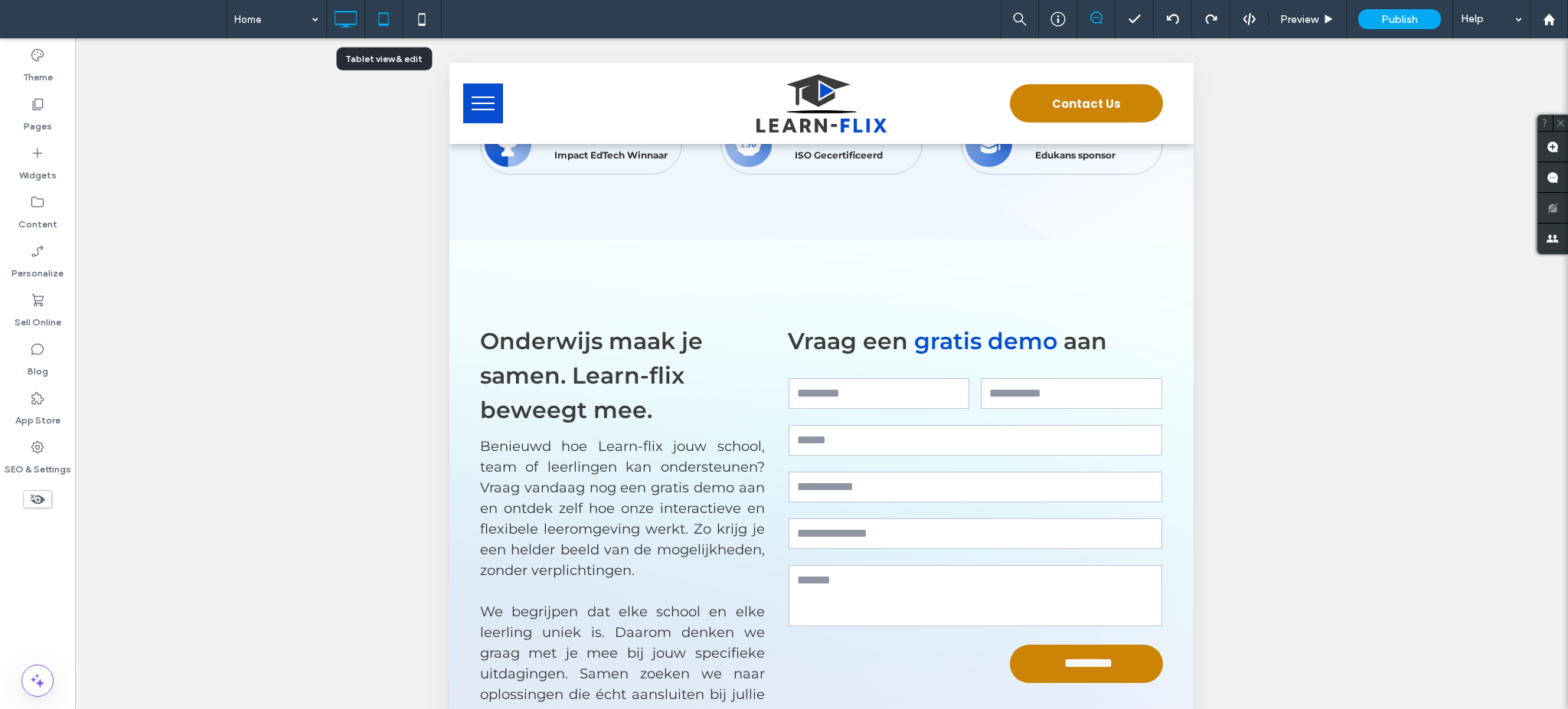
click at [328, 23] on div at bounding box center [346, 19] width 38 height 30
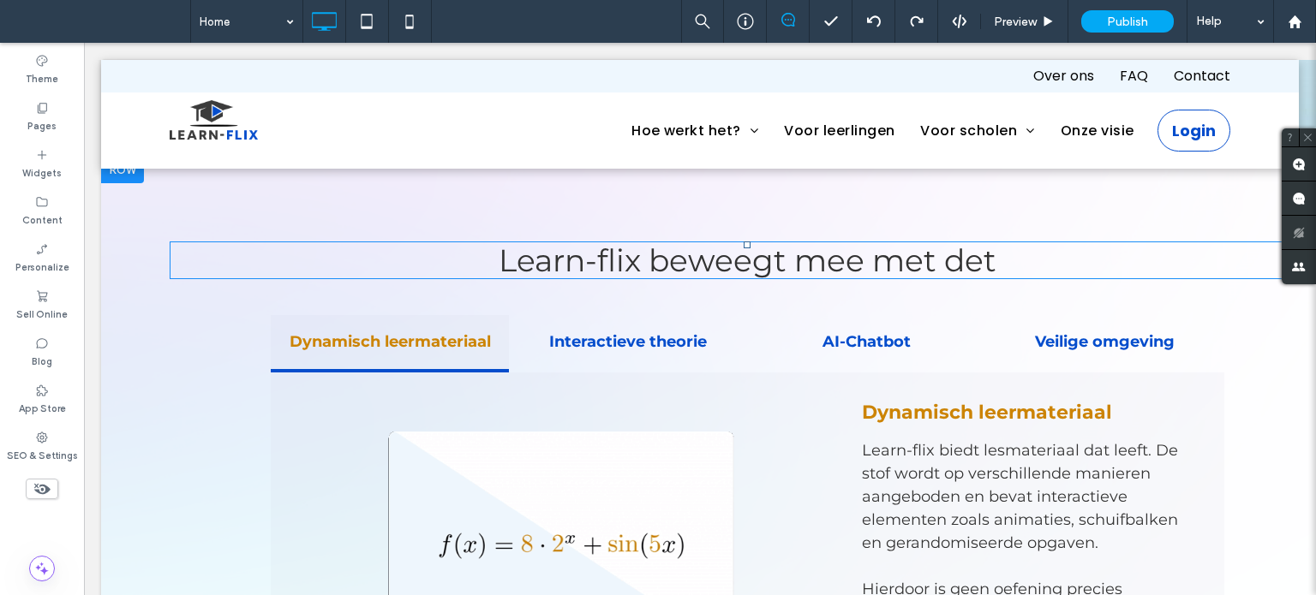
scroll to position [2226, 0]
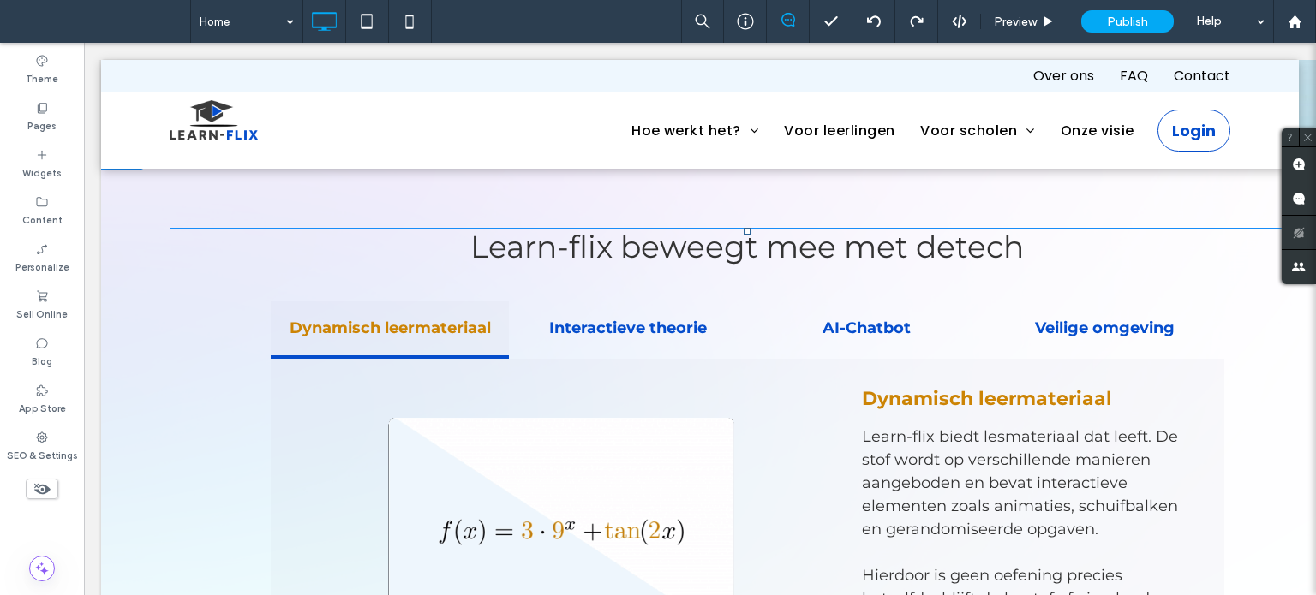
click at [582, 228] on span at bounding box center [747, 247] width 1155 height 38
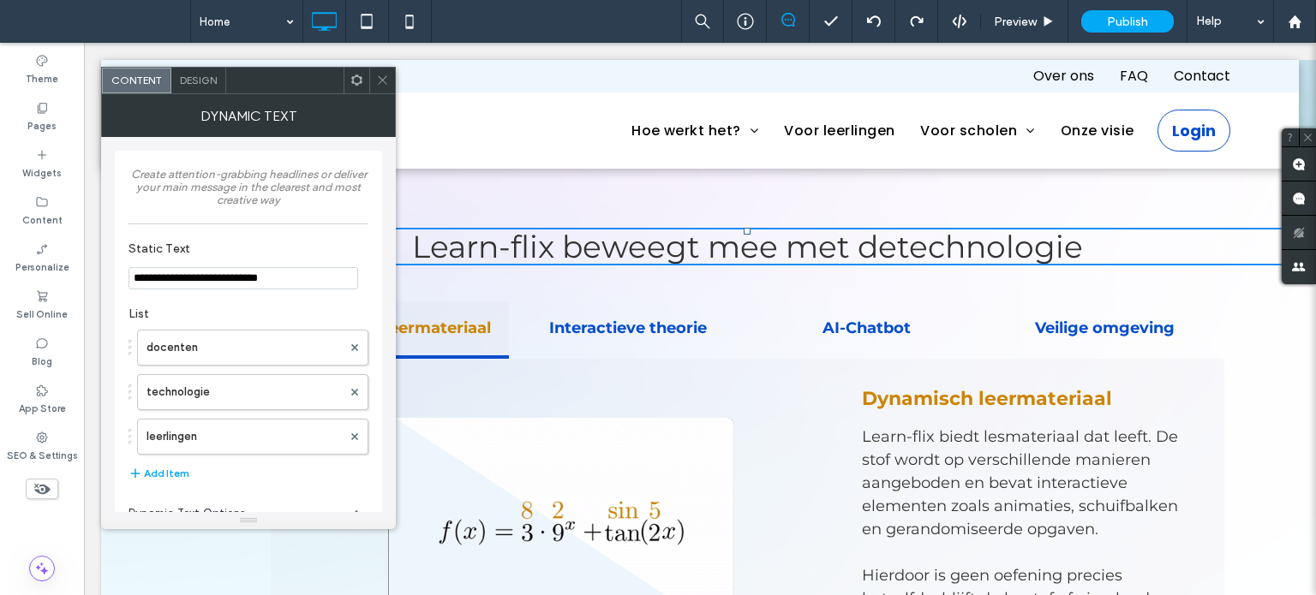
scroll to position [51, 0]
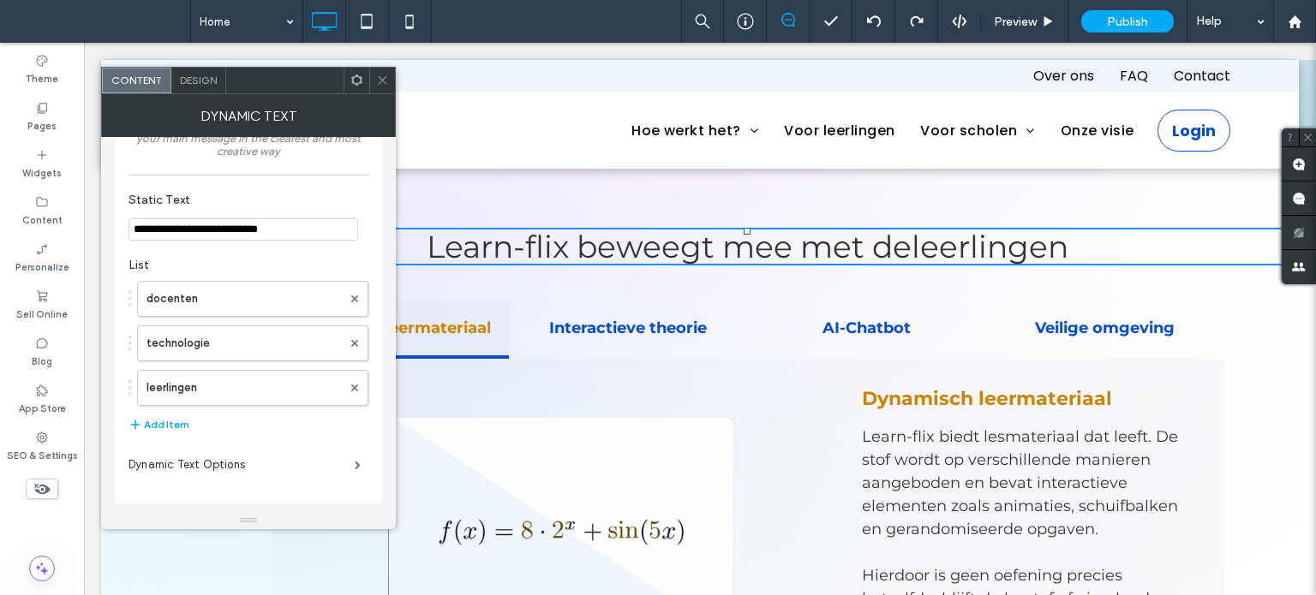
click at [379, 75] on icon at bounding box center [382, 80] width 13 height 13
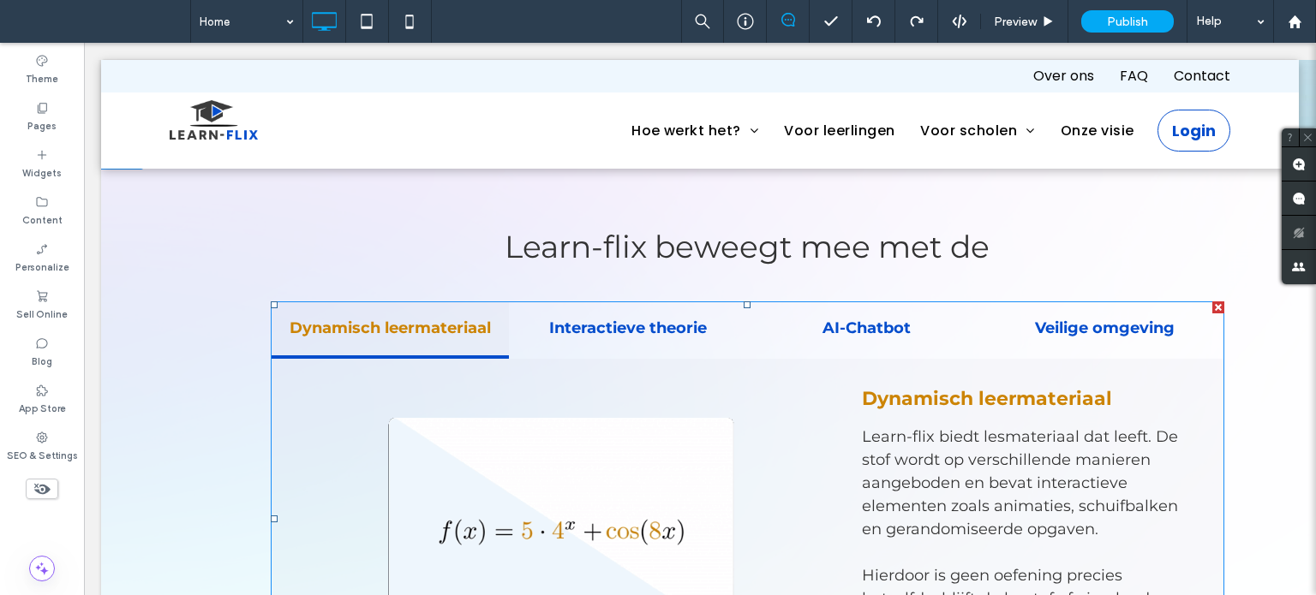
click at [771, 367] on span at bounding box center [747, 518] width 953 height 435
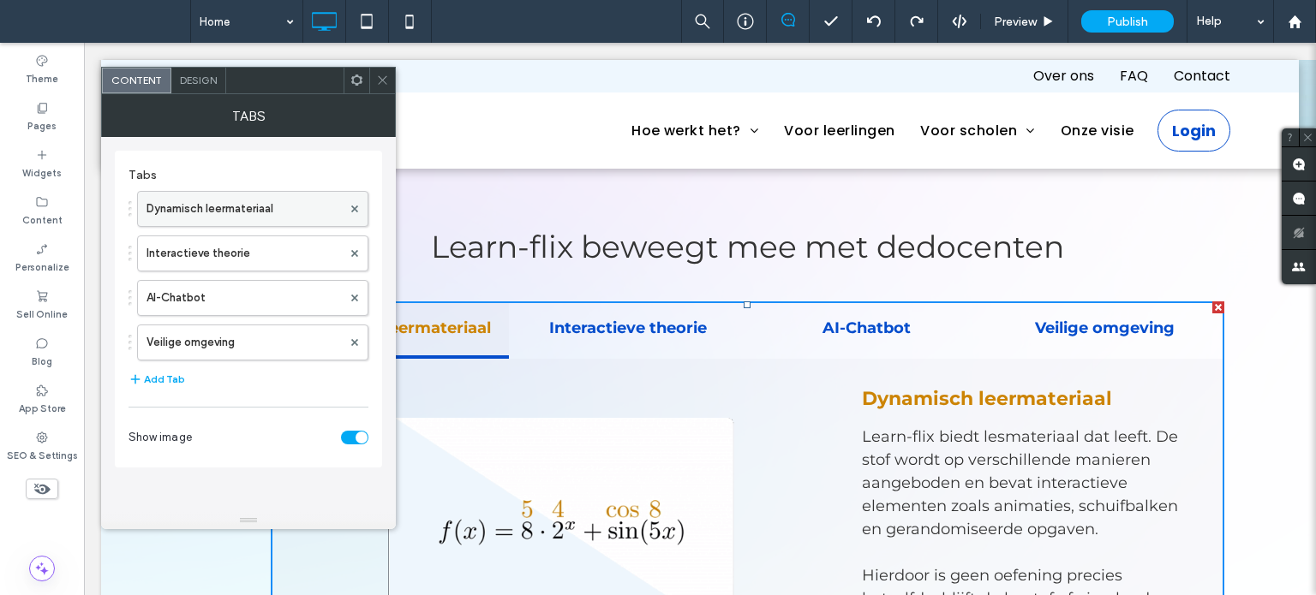
click at [268, 201] on label "Dynamisch leermateriaal" at bounding box center [243, 209] width 195 height 34
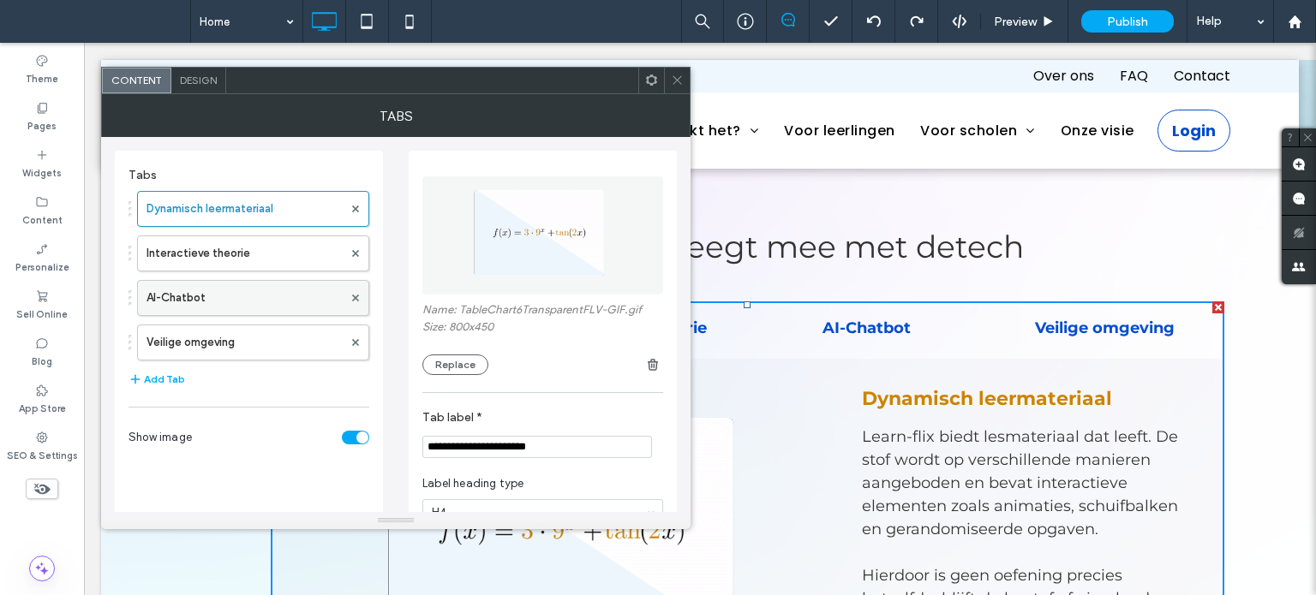
drag, startPoint x: 279, startPoint y: 242, endPoint x: 284, endPoint y: 282, distance: 40.6
click at [280, 242] on label "Interactieve theorie" at bounding box center [244, 253] width 196 height 34
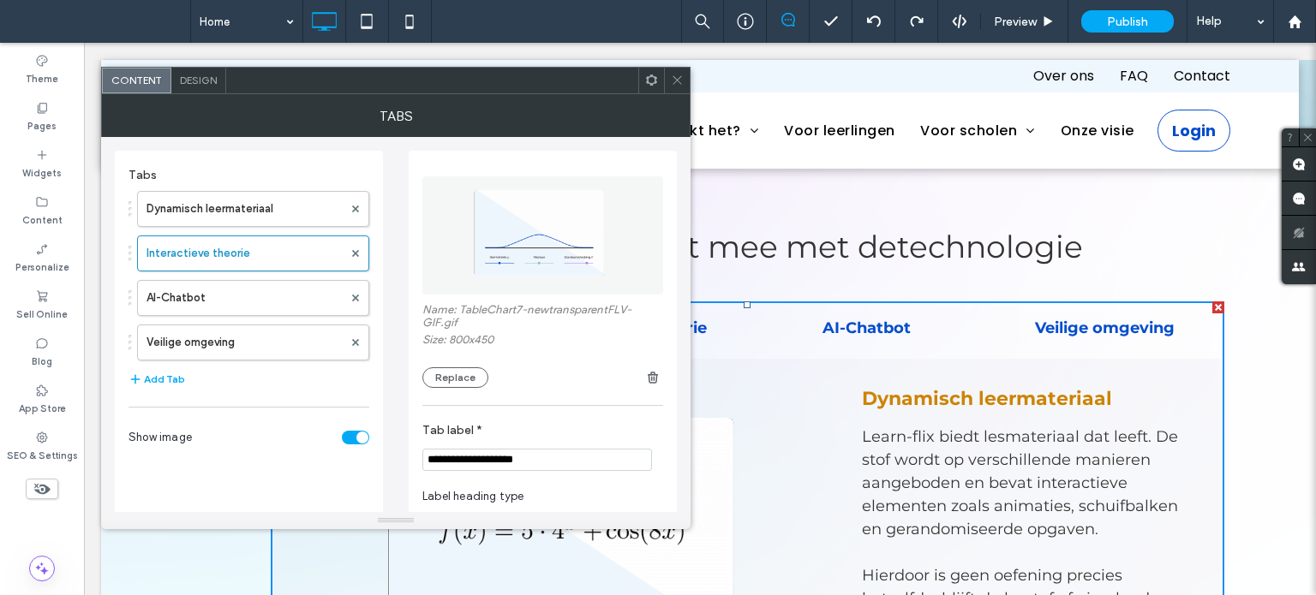
click at [678, 79] on icon at bounding box center [677, 80] width 13 height 13
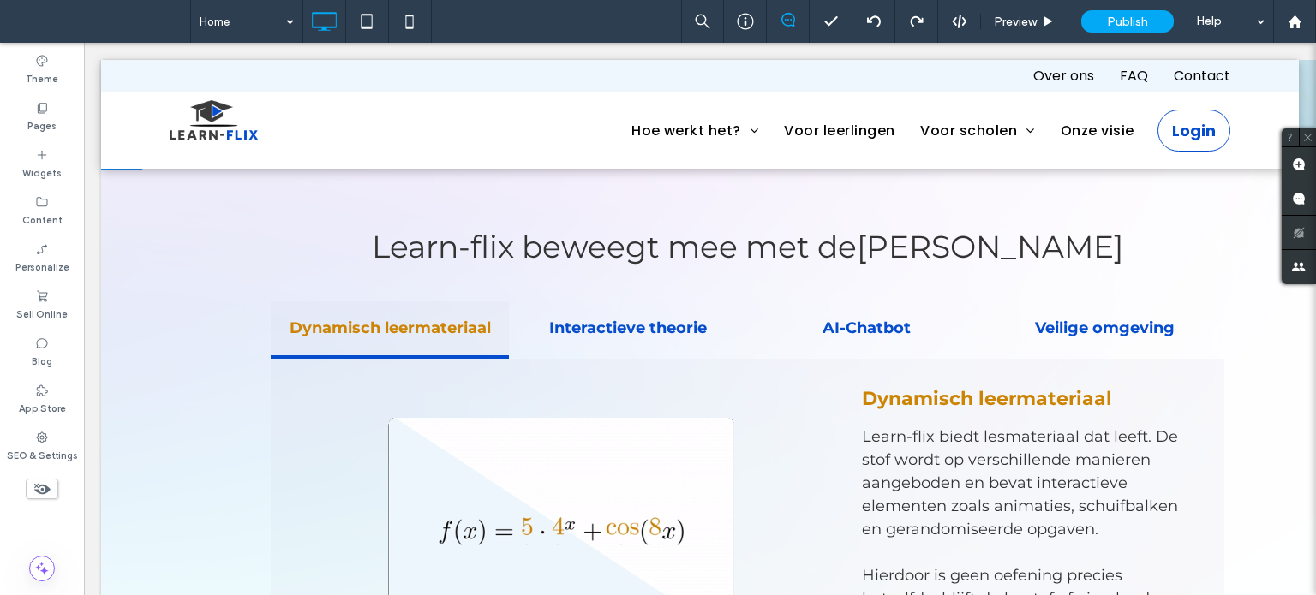
click at [135, 236] on div "Learn-flix beweegt mee met de docenten technologie leerlingen lee Dynamisch lee…" at bounding box center [747, 482] width 1292 height 680
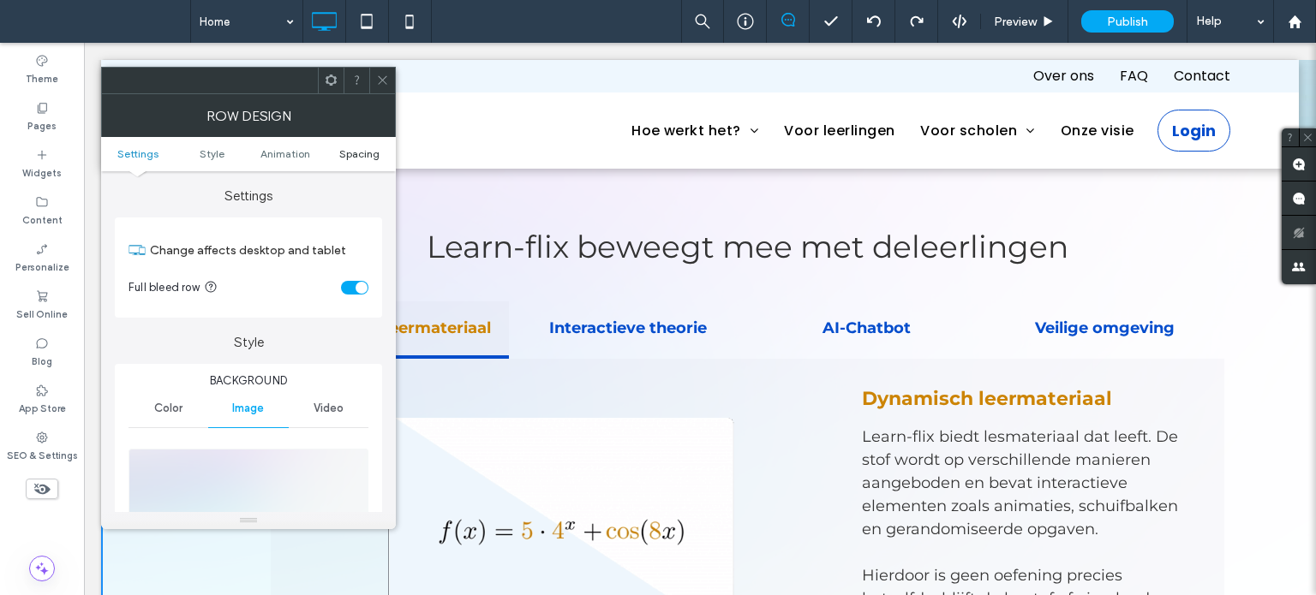
click at [361, 150] on span "Spacing" at bounding box center [359, 153] width 40 height 13
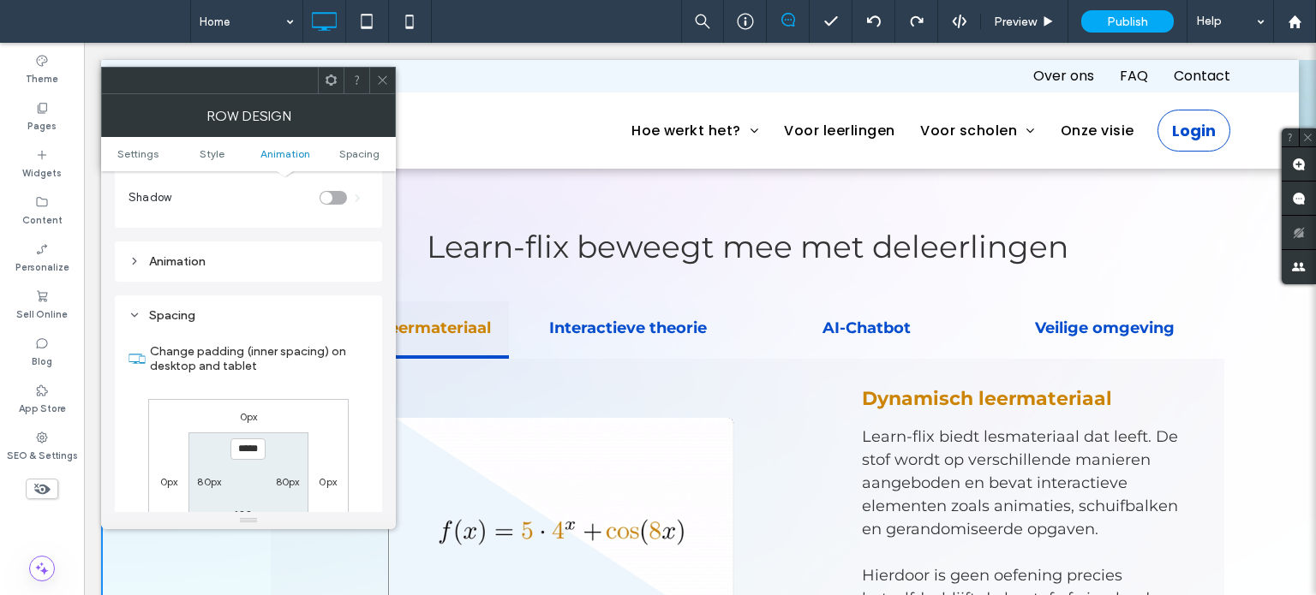
scroll to position [1030, 0]
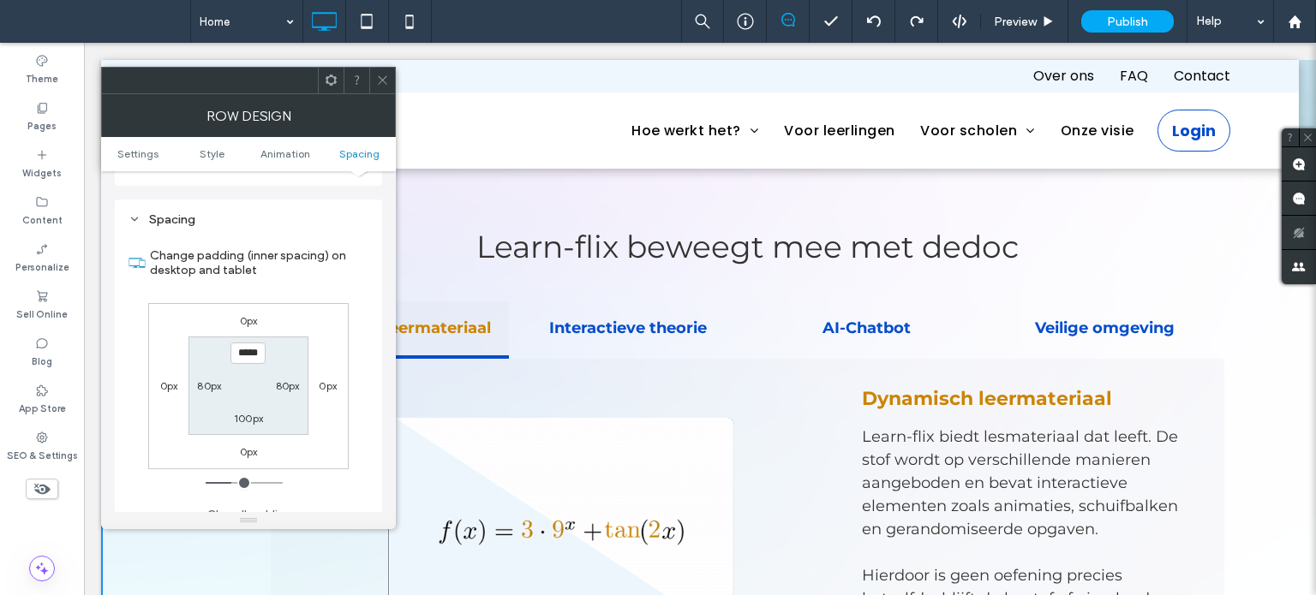
click at [384, 81] on icon at bounding box center [382, 80] width 13 height 13
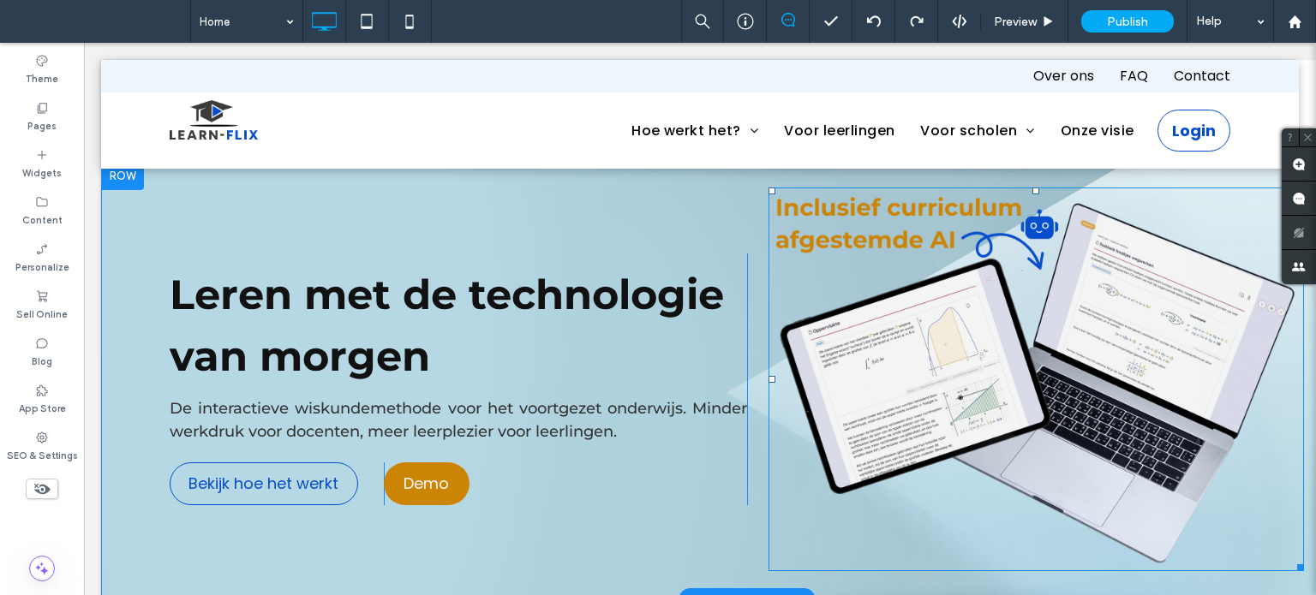
scroll to position [0, 0]
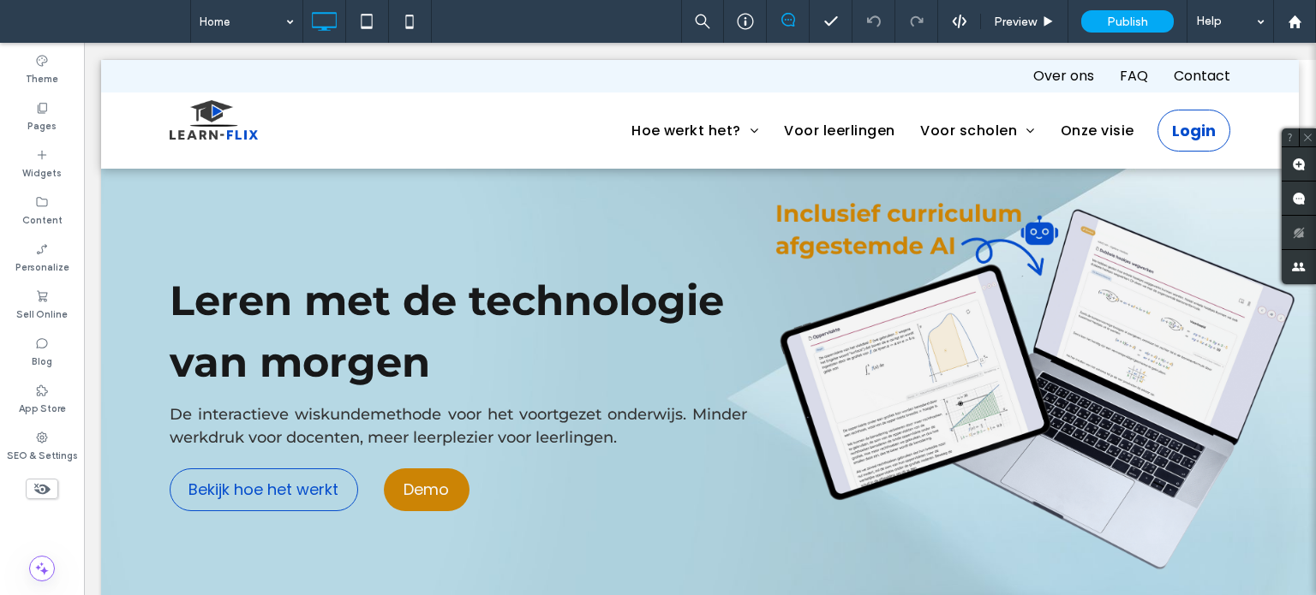
drag, startPoint x: 956, startPoint y: 16, endPoint x: 939, endPoint y: 23, distance: 18.4
click at [957, 17] on icon at bounding box center [959, 21] width 15 height 15
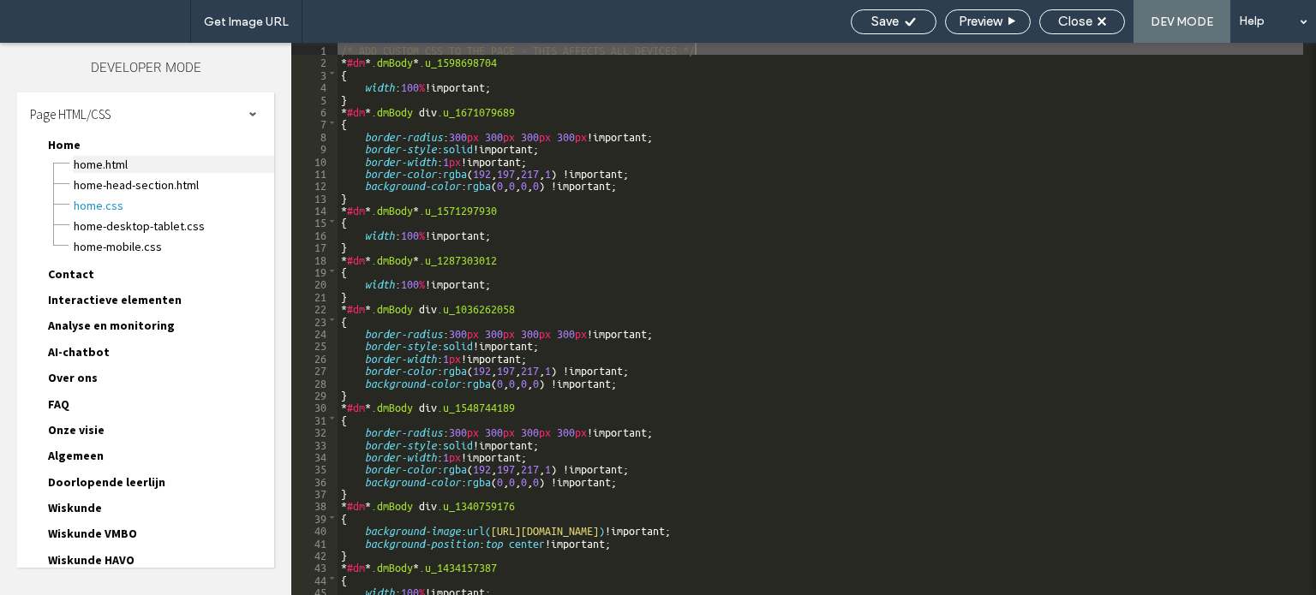
click at [126, 164] on span "Home.html" at bounding box center [173, 164] width 201 height 17
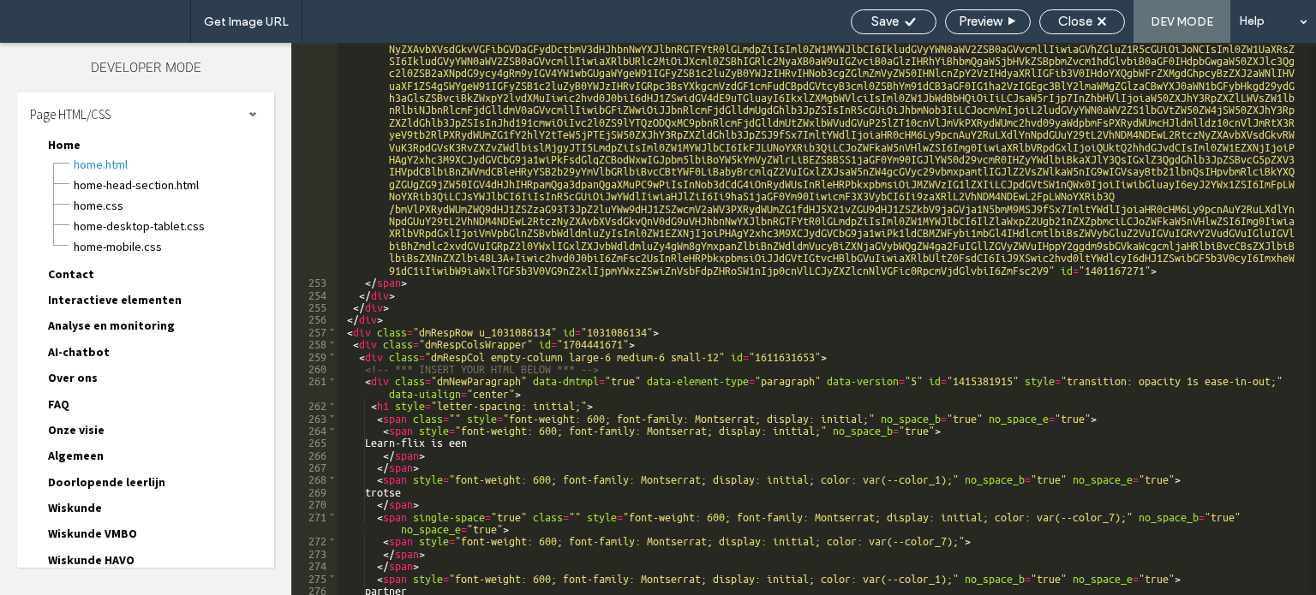
scroll to position [4060, 0]
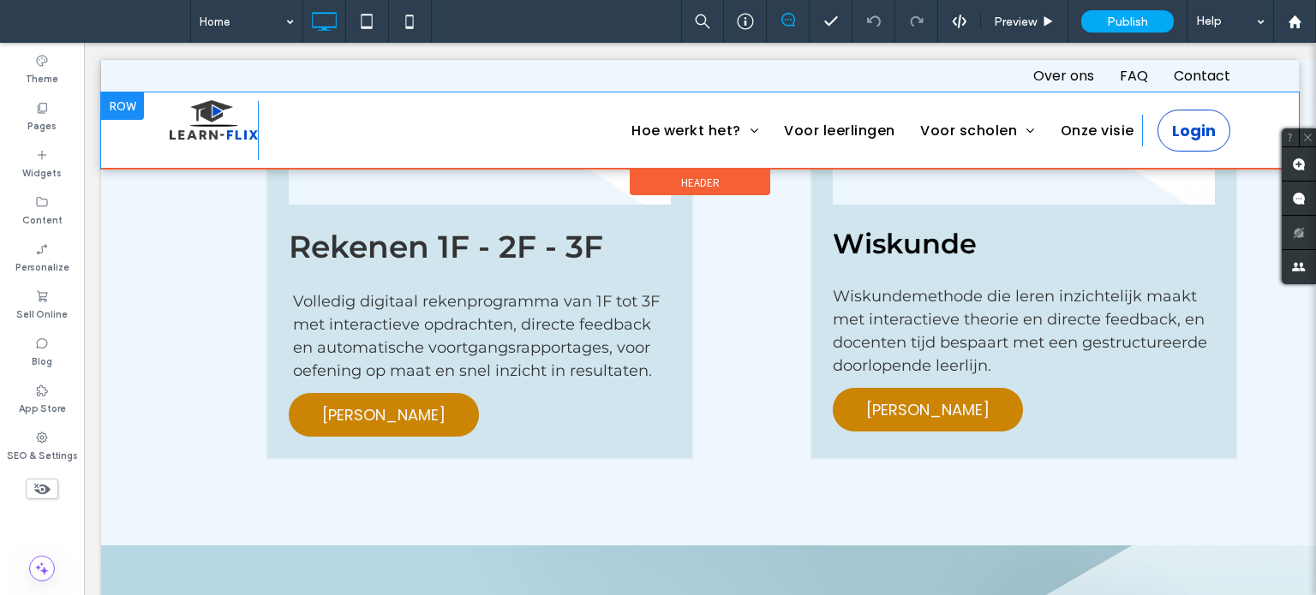
scroll to position [1456, 0]
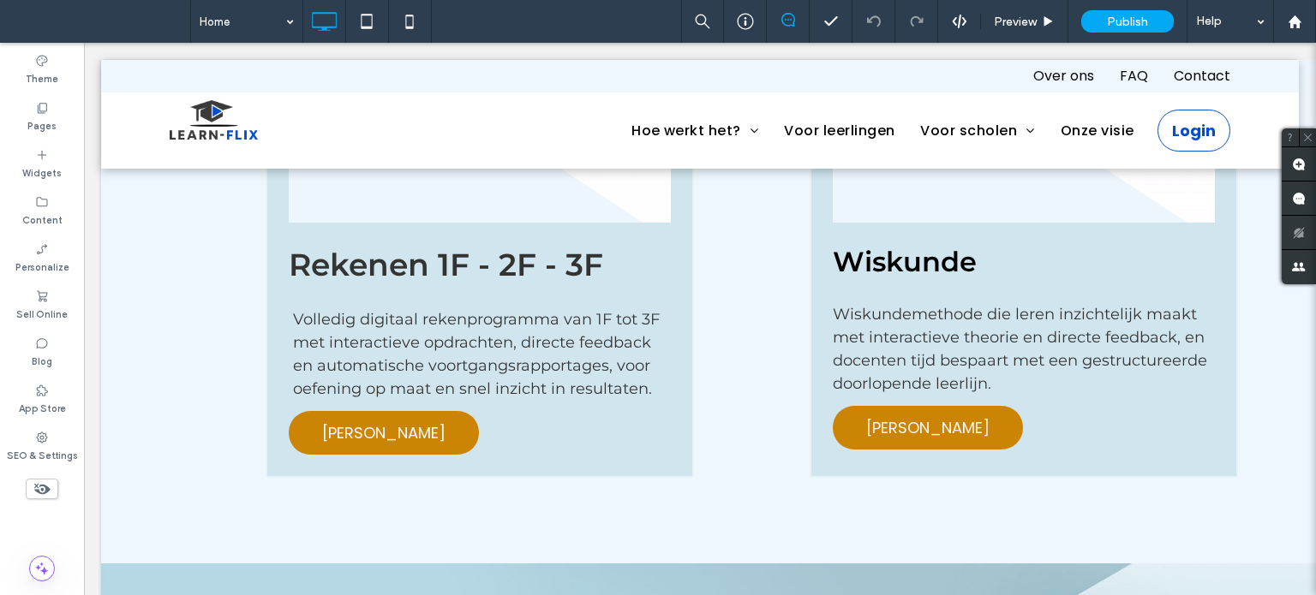
click at [402, 32] on icon at bounding box center [409, 21] width 34 height 34
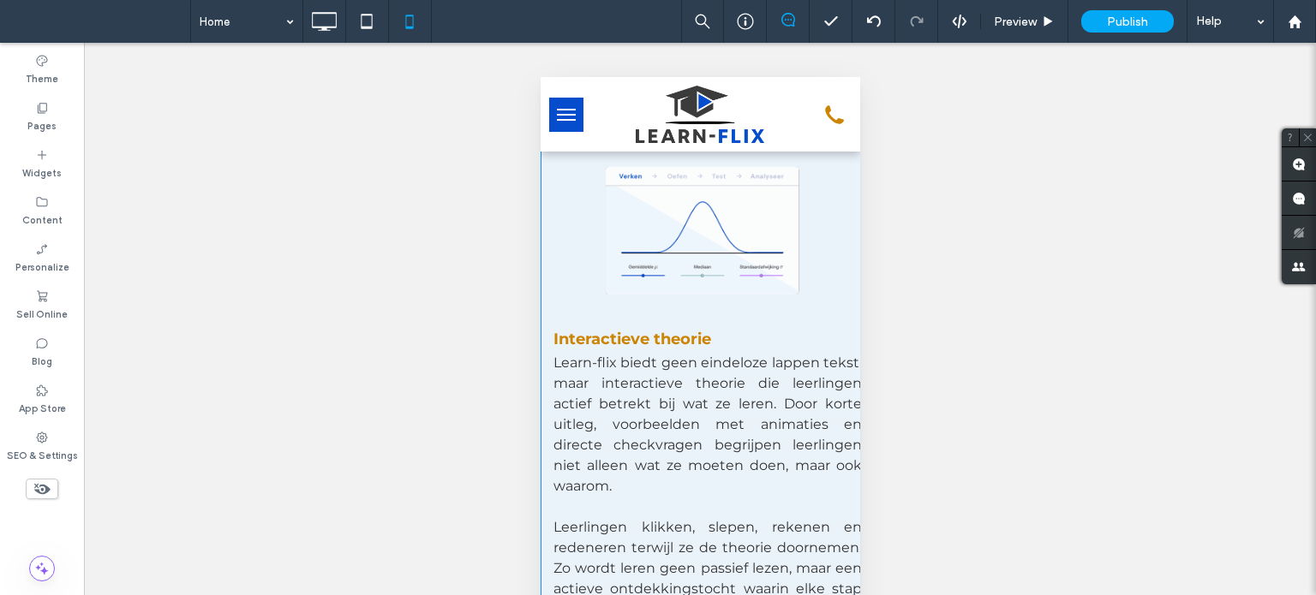
scroll to position [771, 0]
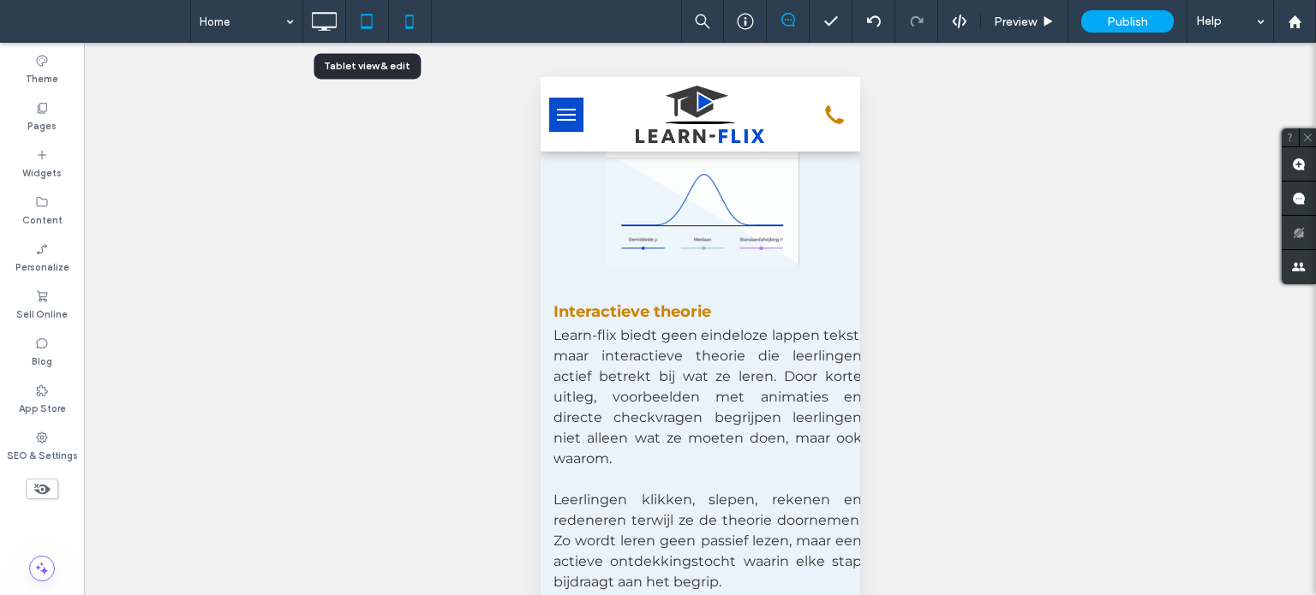
click at [363, 21] on icon at bounding box center [366, 21] width 34 height 34
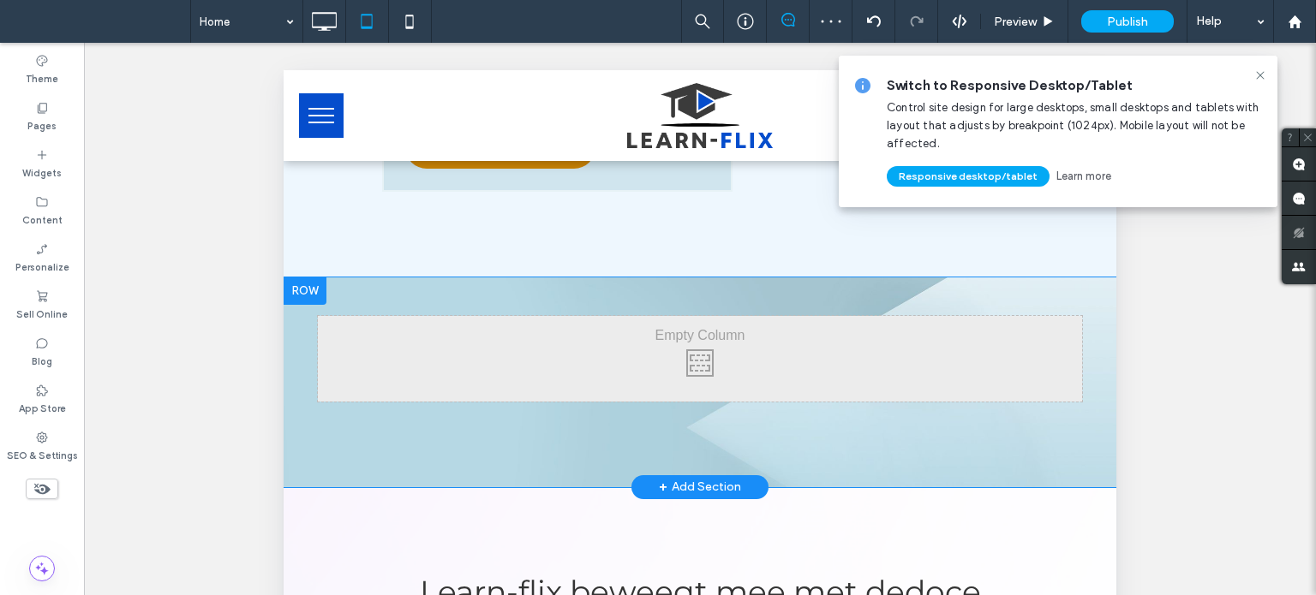
scroll to position [0, 0]
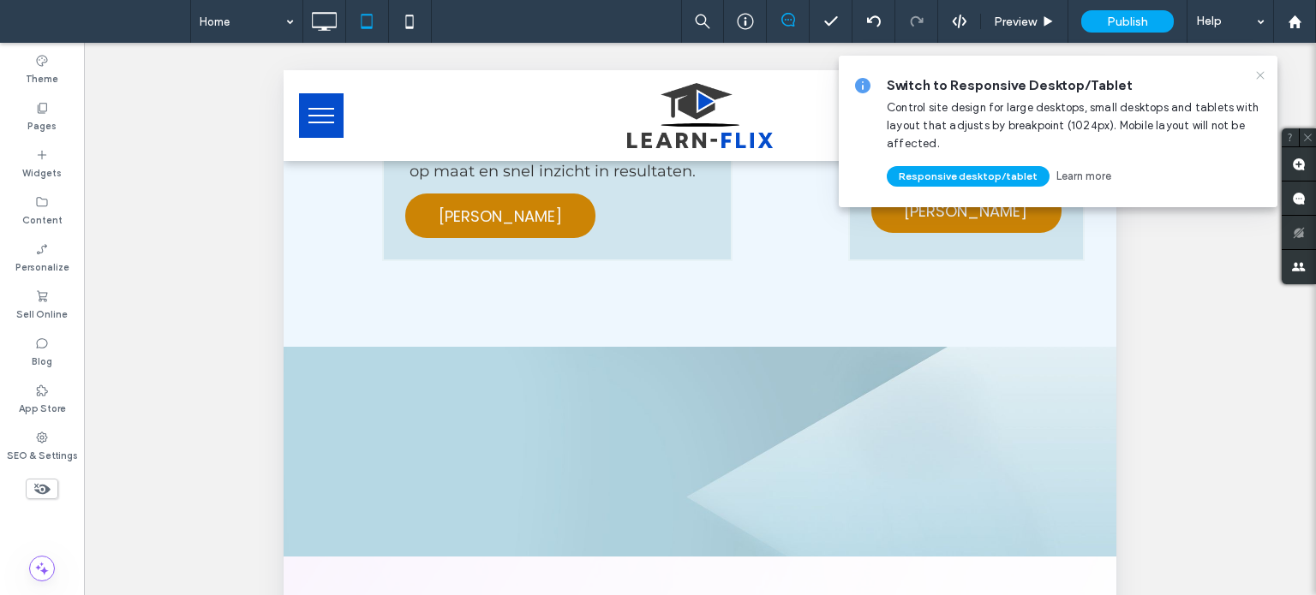
click at [1259, 74] on icon at bounding box center [1260, 76] width 14 height 14
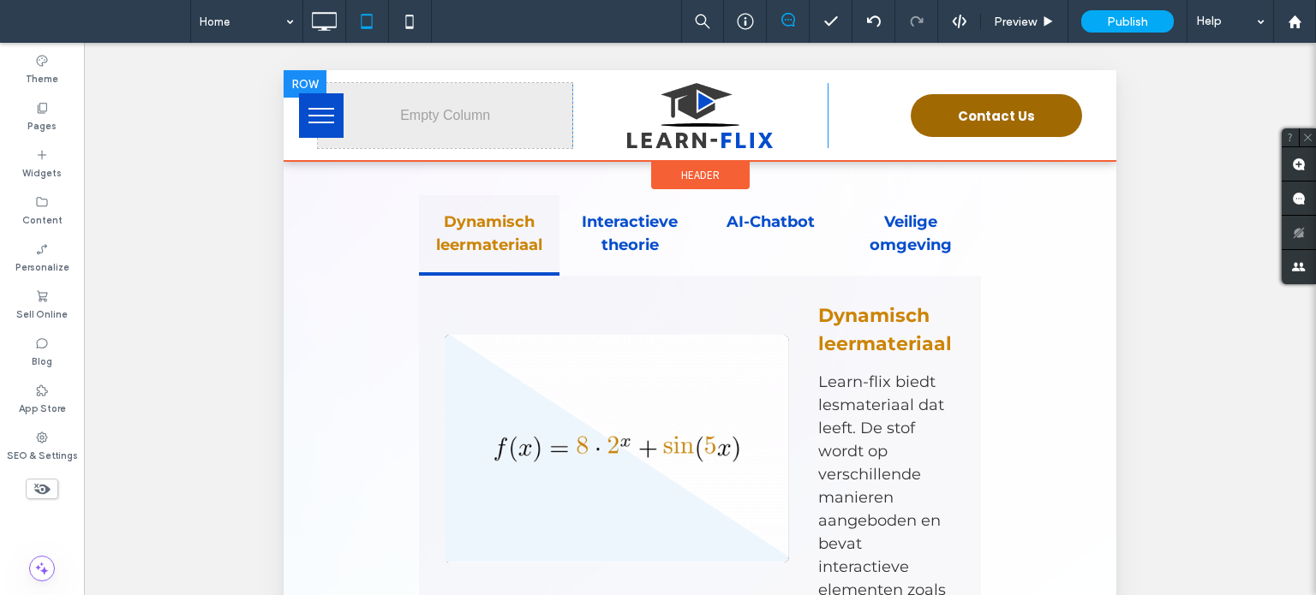
scroll to position [428, 0]
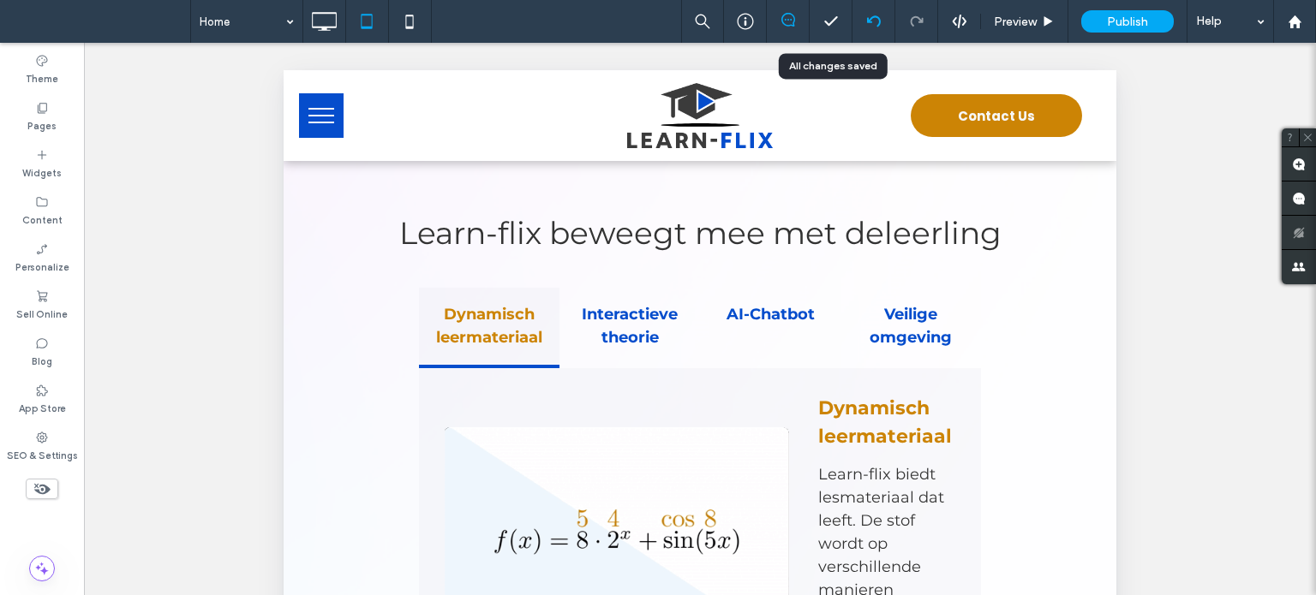
click at [866, 21] on div at bounding box center [873, 22] width 42 height 14
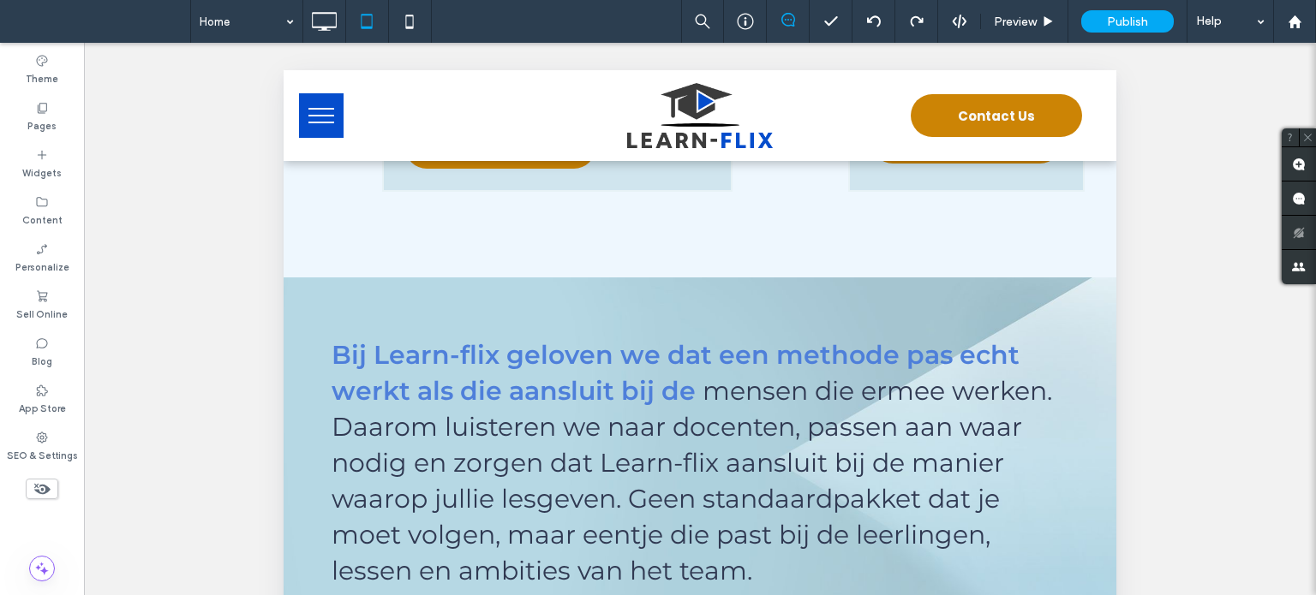
scroll to position [0, 0]
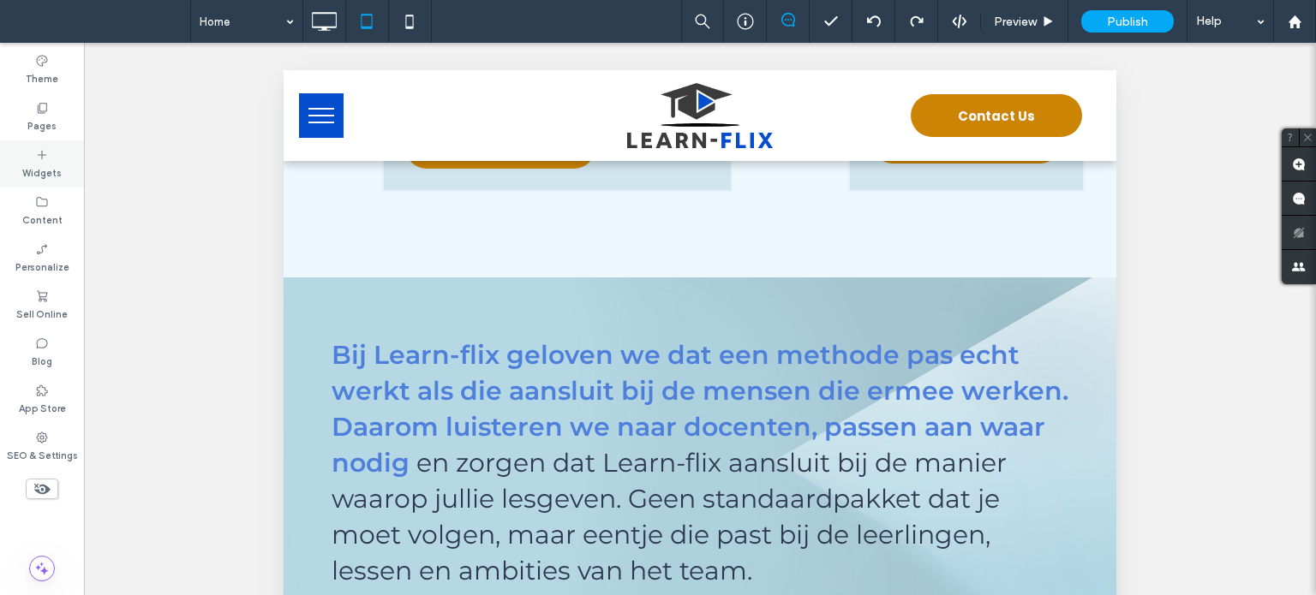
click at [50, 153] on div "Widgets" at bounding box center [42, 163] width 84 height 47
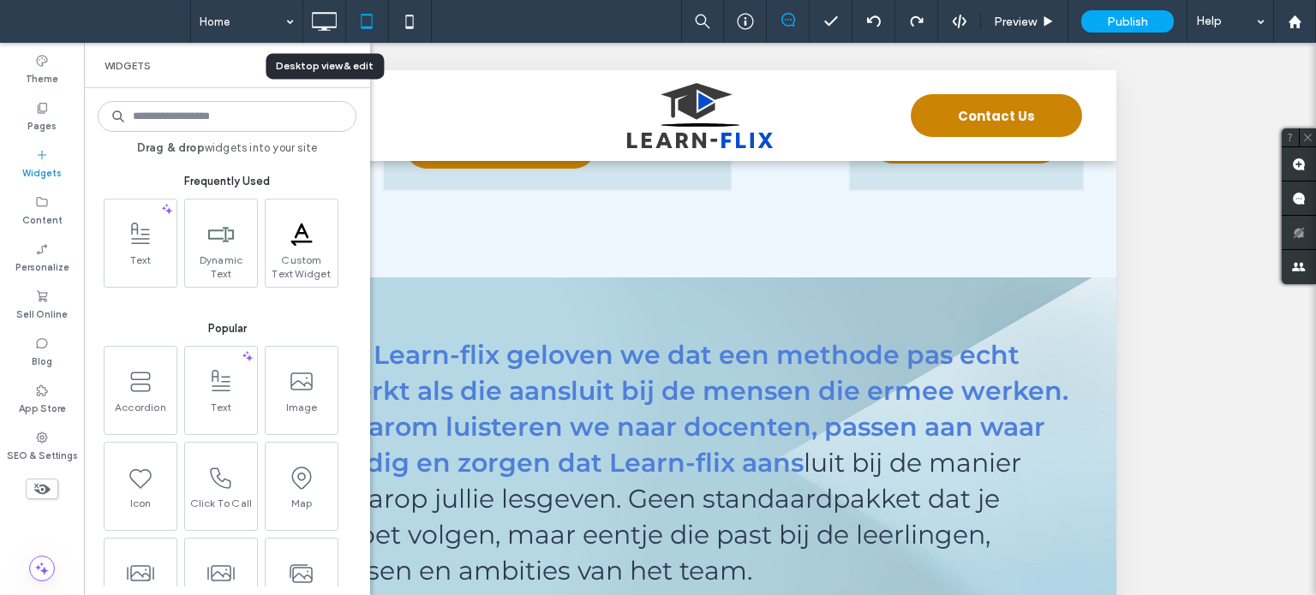
drag, startPoint x: 324, startPoint y: 21, endPoint x: 367, endPoint y: 44, distance: 48.7
click at [324, 20] on icon at bounding box center [324, 21] width 34 height 34
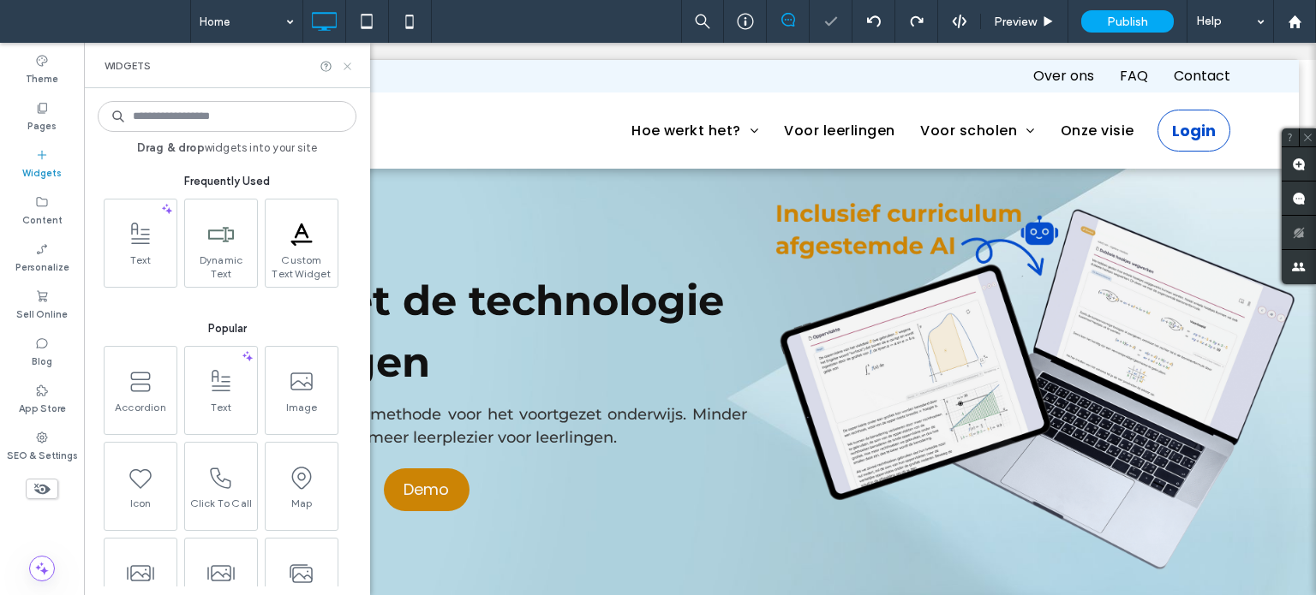
click at [345, 66] on icon at bounding box center [347, 66] width 13 height 13
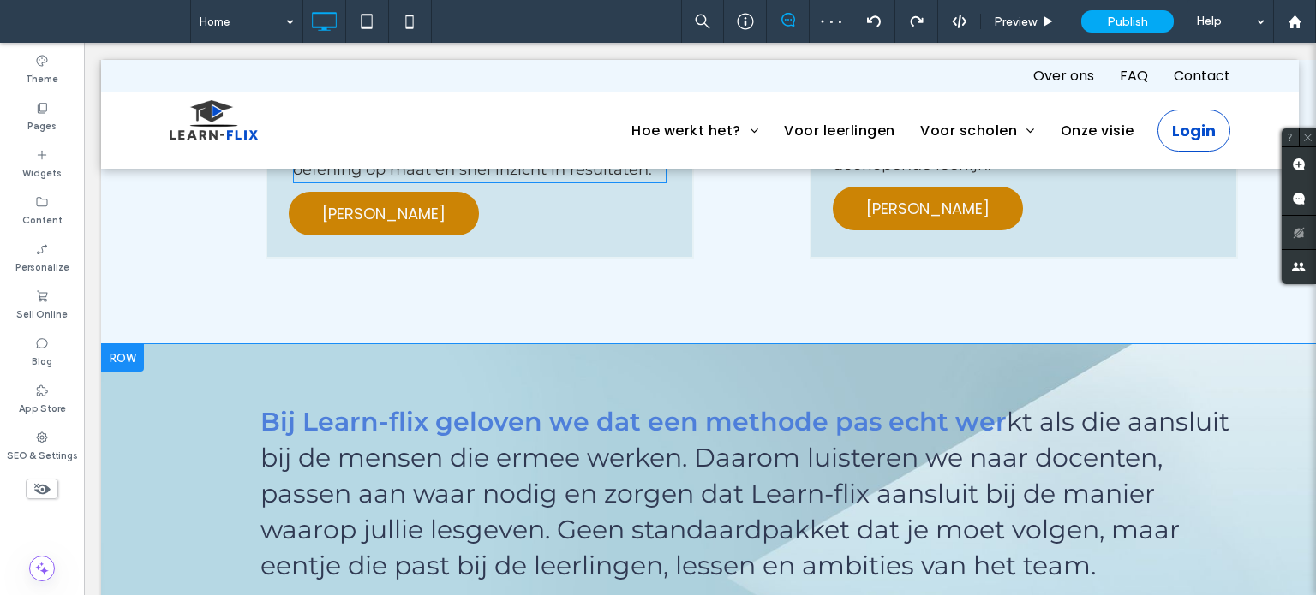
scroll to position [1799, 0]
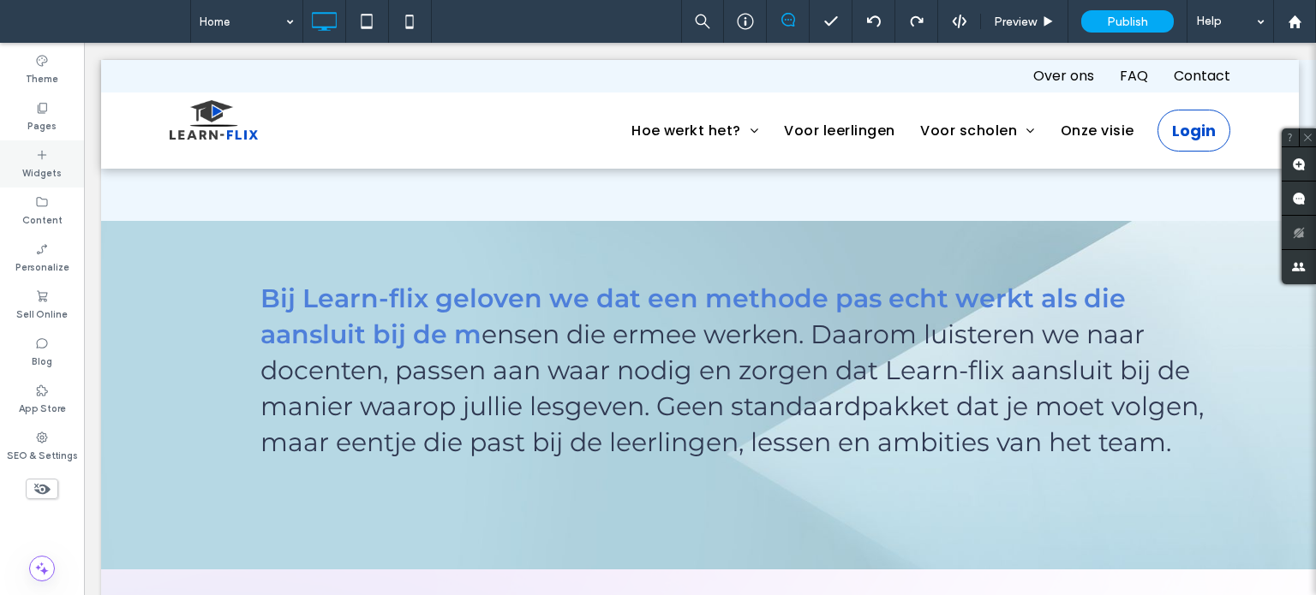
click at [32, 174] on label "Widgets" at bounding box center [41, 171] width 39 height 19
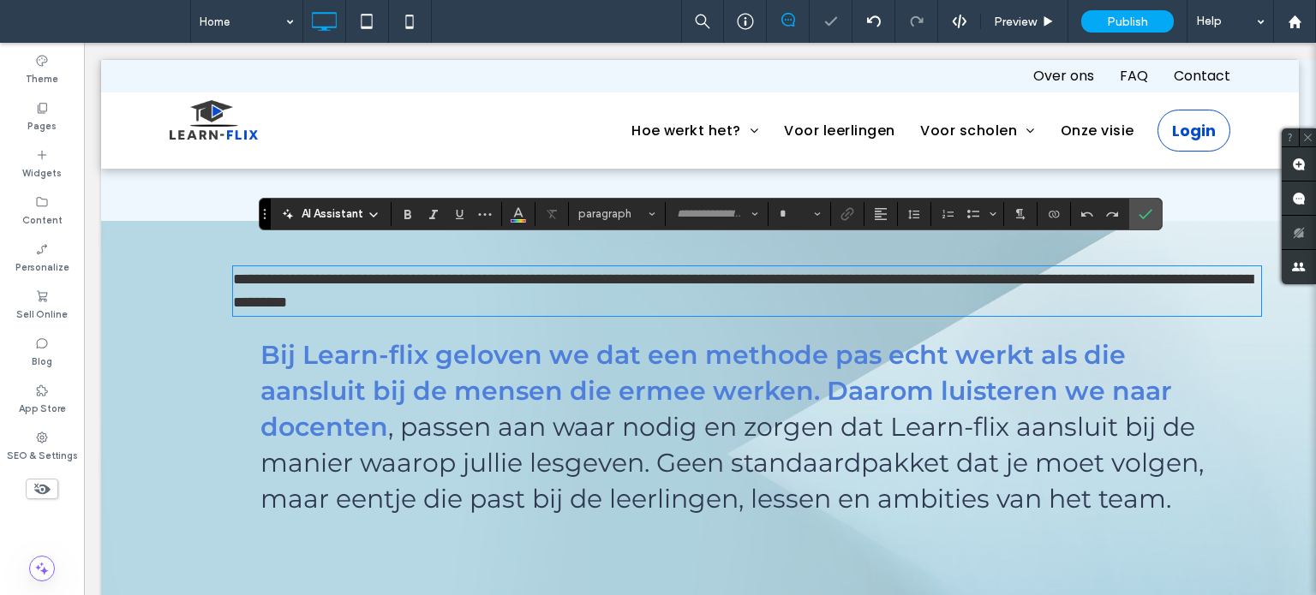
type input "**********"
type input "**"
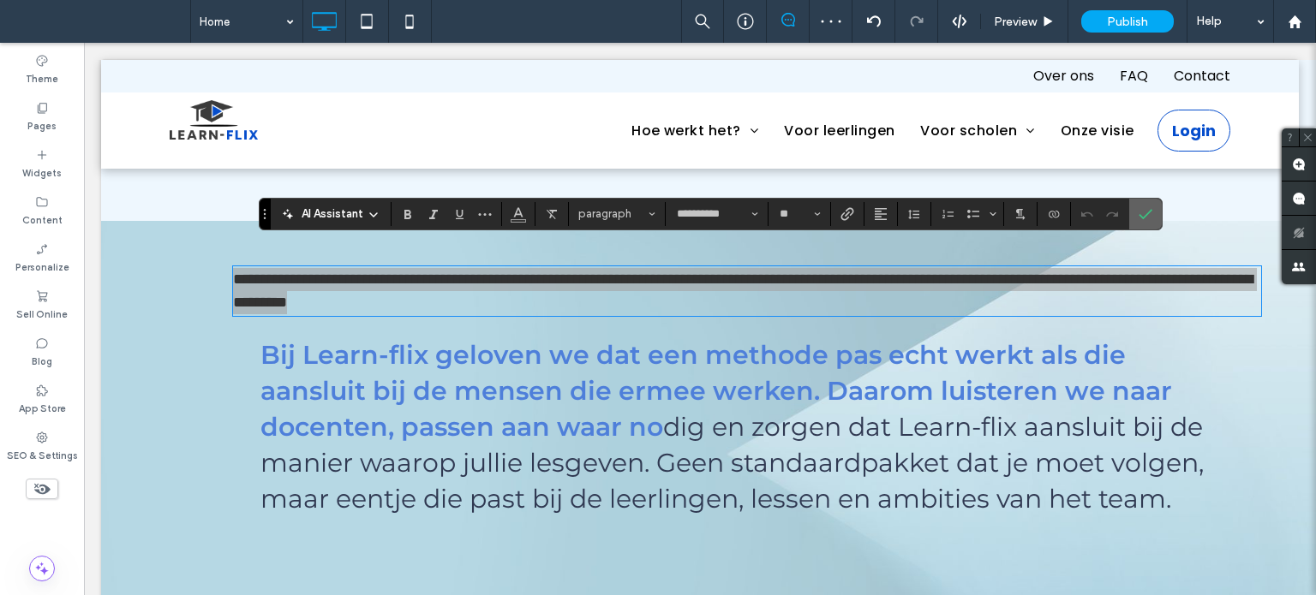
drag, startPoint x: 1131, startPoint y: 212, endPoint x: 1042, endPoint y: 170, distance: 97.7
click at [1132, 212] on label "Confirm" at bounding box center [1145, 214] width 26 height 31
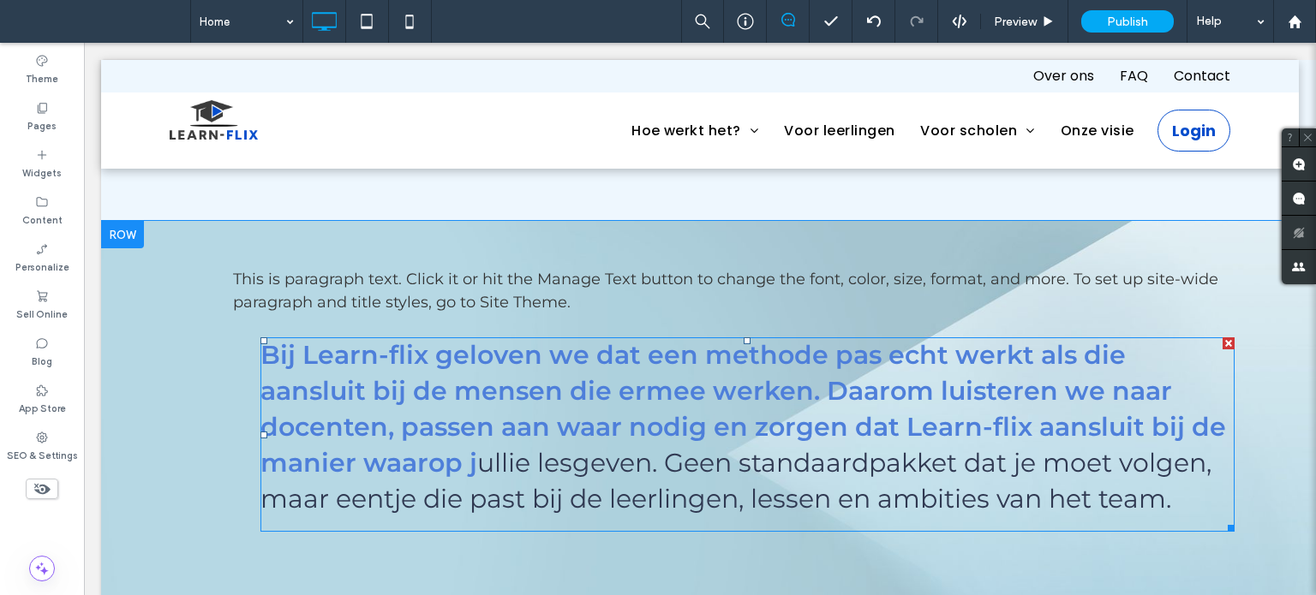
drag, startPoint x: 753, startPoint y: 386, endPoint x: 692, endPoint y: 373, distance: 62.3
click at [753, 386] on span at bounding box center [747, 434] width 974 height 194
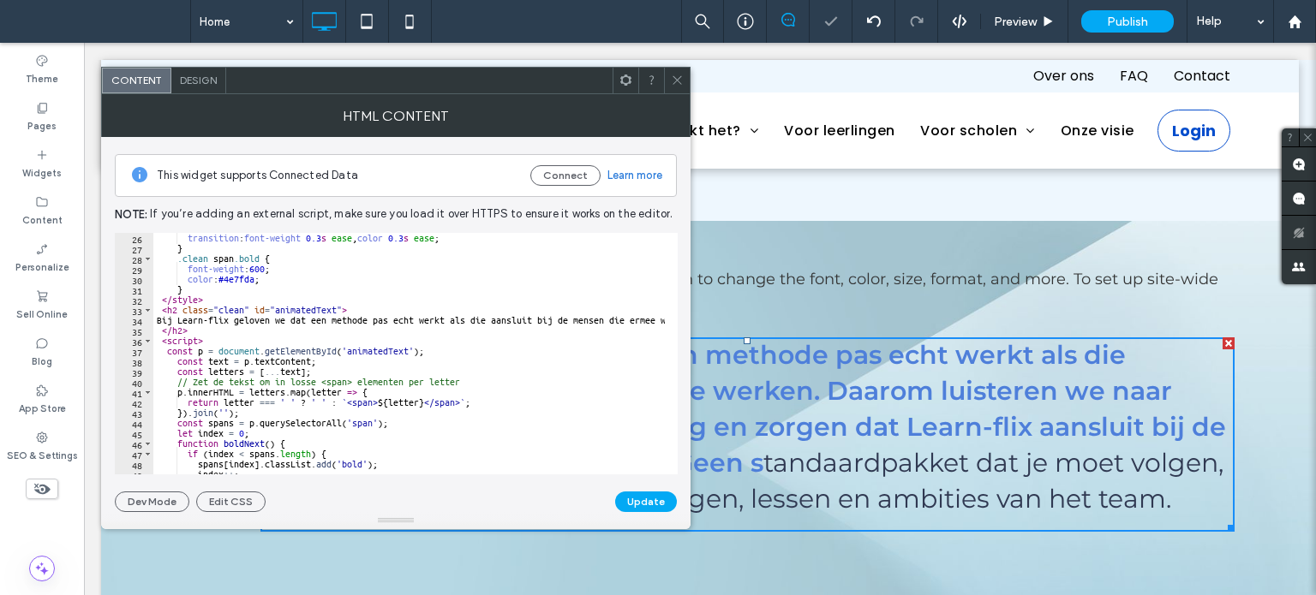
scroll to position [308, 0]
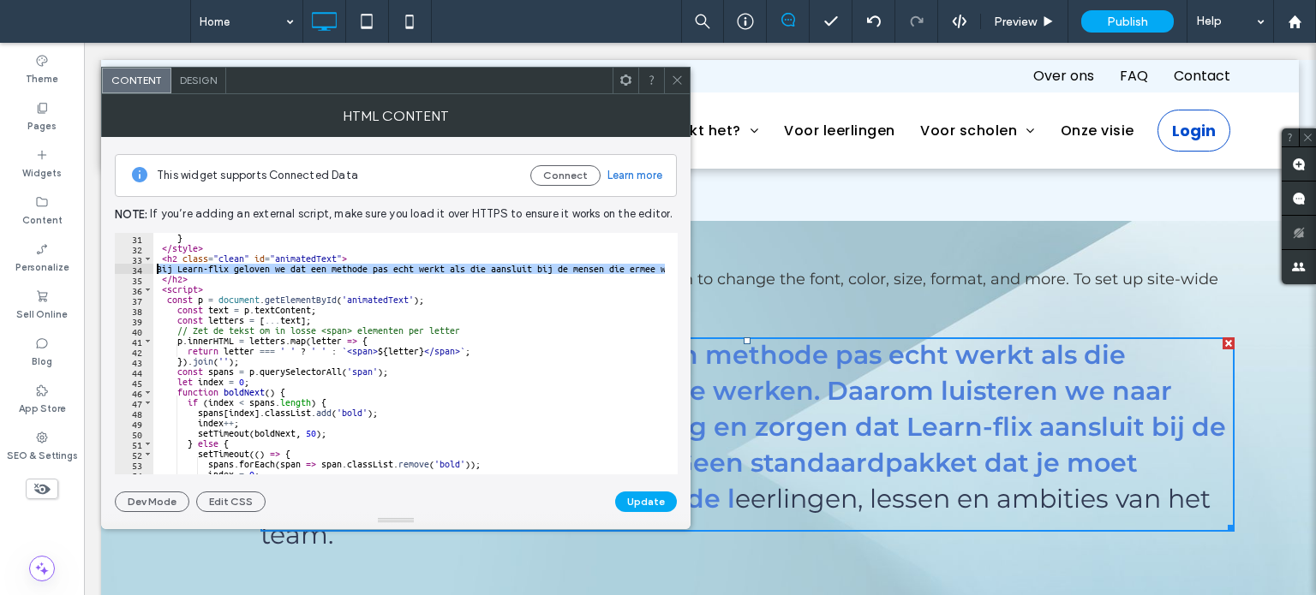
drag, startPoint x: 155, startPoint y: 277, endPoint x: 153, endPoint y: 266, distance: 10.4
click at [153, 266] on div "***** 31 32 33 34 35 36 37 38 39 40 41 42 43 44 45 46 47 48 49 50 51 52 53 54 5…" at bounding box center [396, 354] width 563 height 242
type textarea "**********"
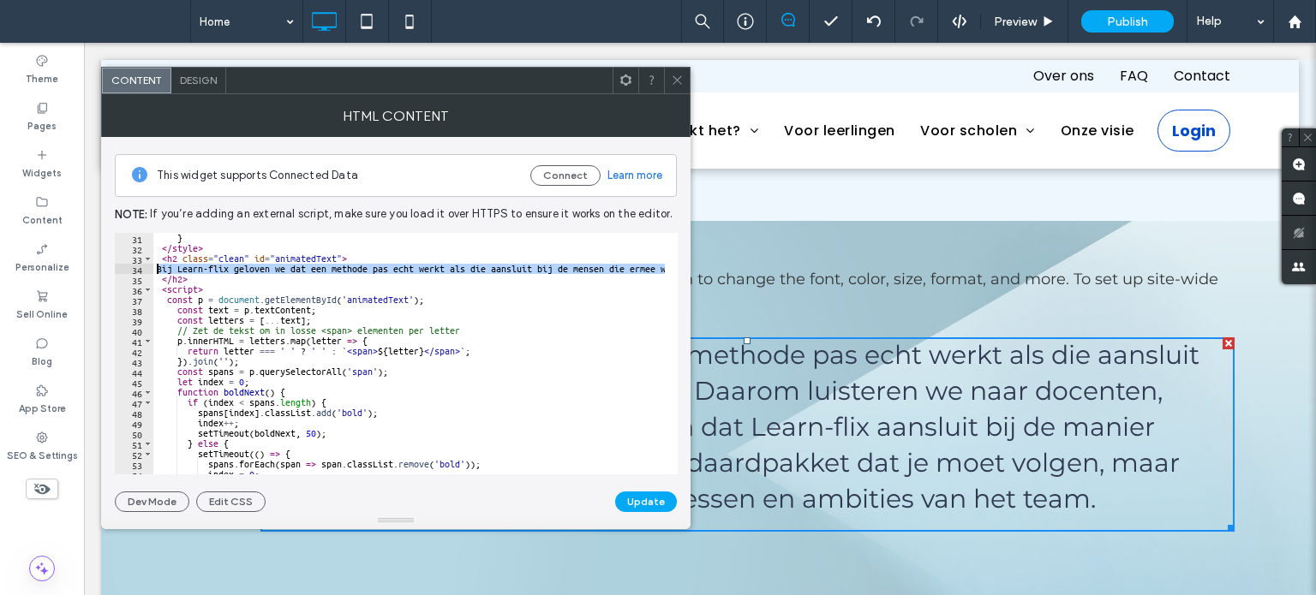
click at [821, 270] on span "This is paragraph text. Click it or hit the Manage Text button to change the fo…" at bounding box center [725, 291] width 985 height 42
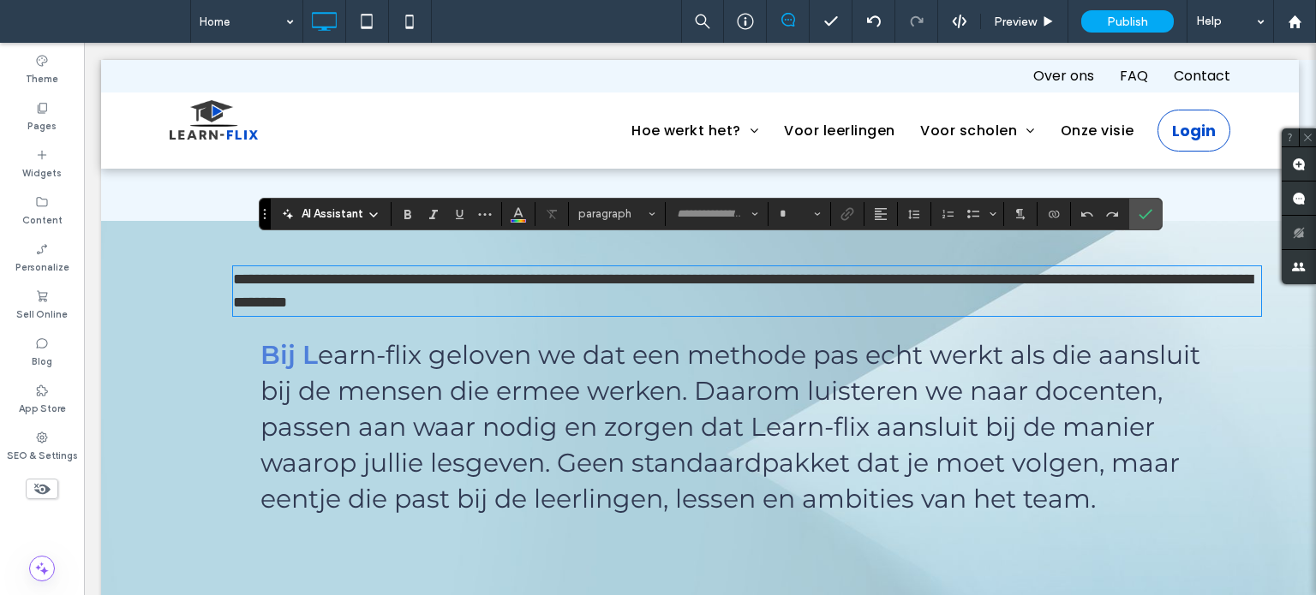
type input "**********"
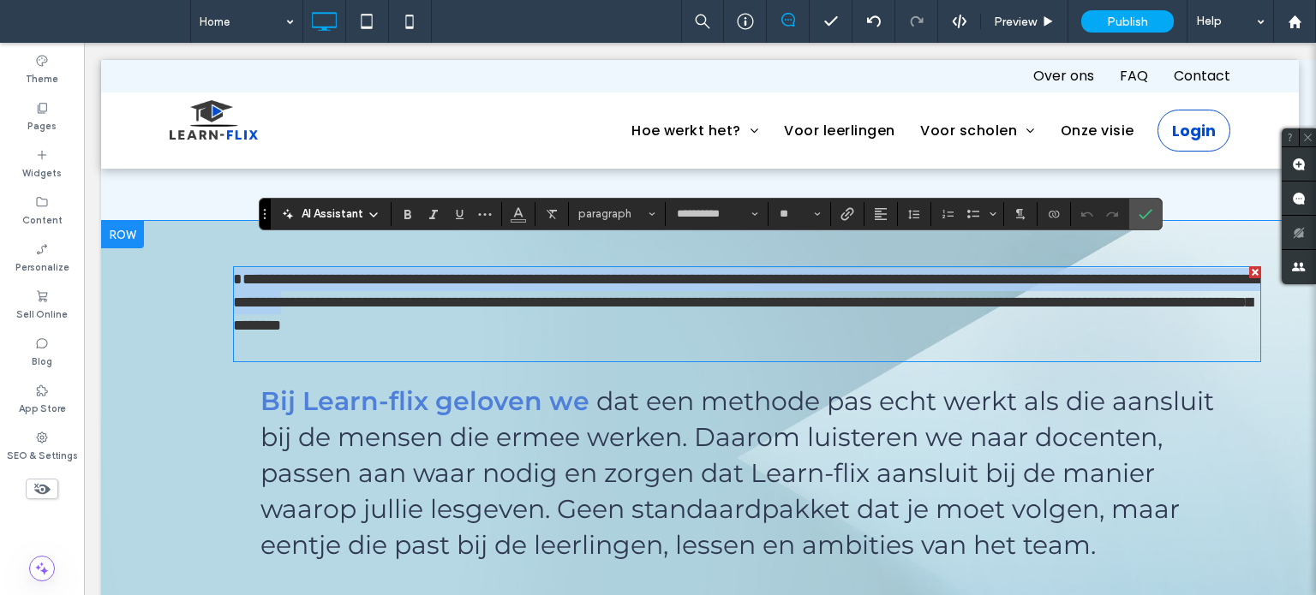
scroll to position [0, 0]
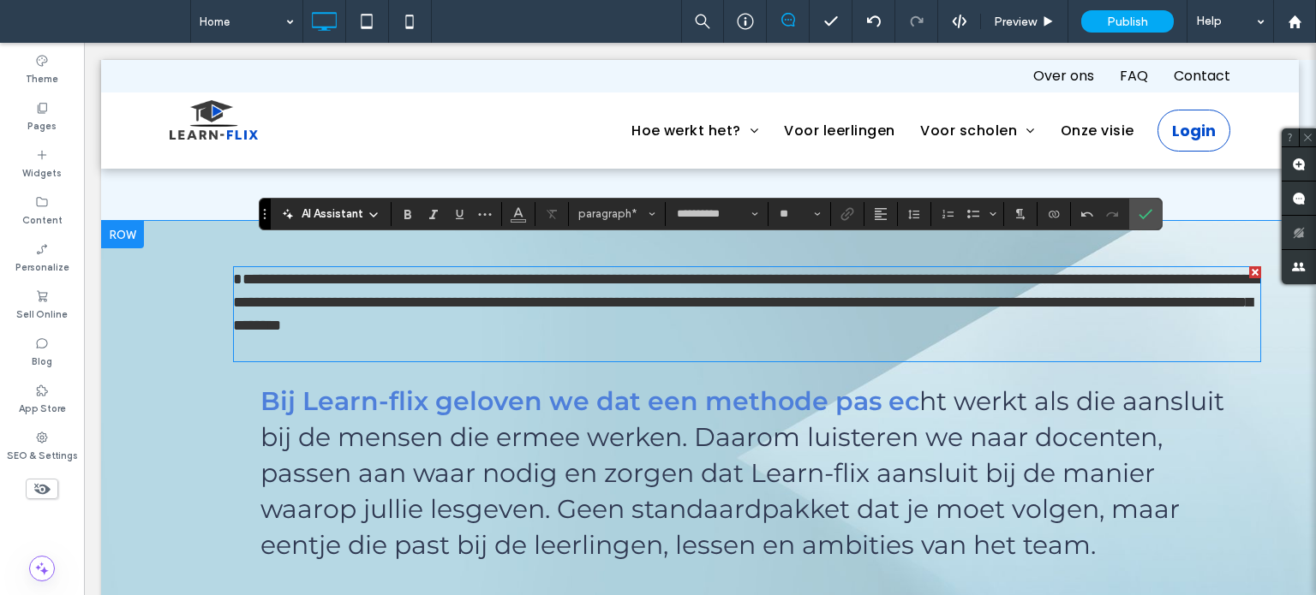
click at [480, 337] on p at bounding box center [747, 348] width 1028 height 23
click at [485, 337] on p at bounding box center [747, 348] width 1028 height 23
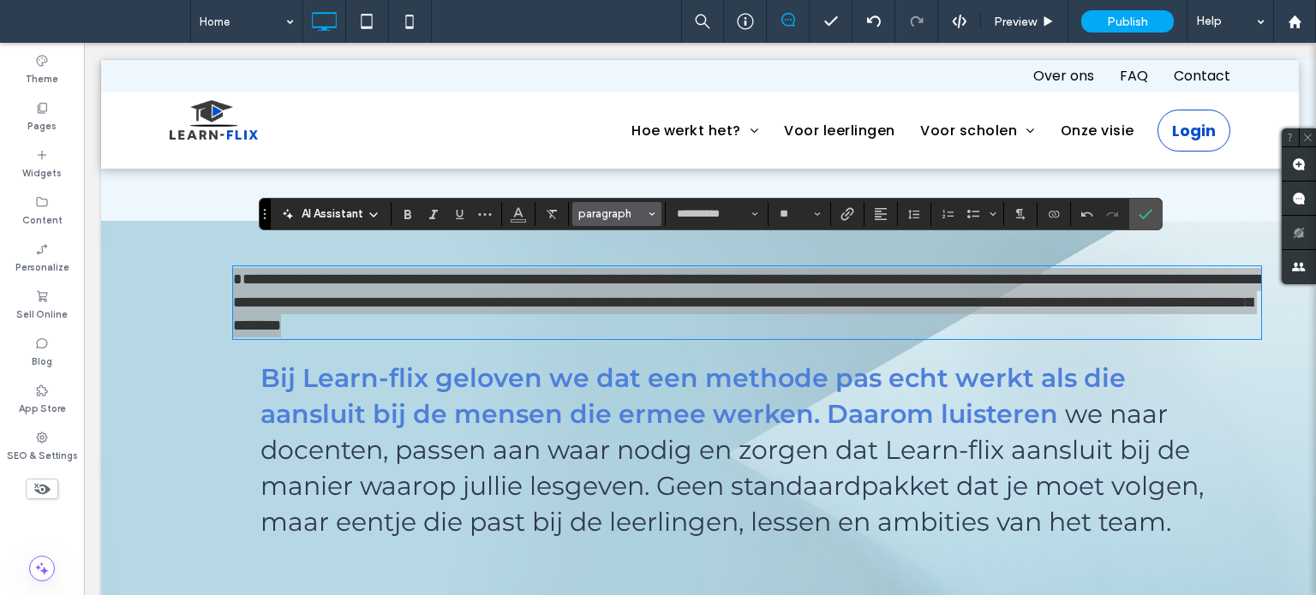
click at [607, 217] on span "paragraph" at bounding box center [611, 213] width 67 height 13
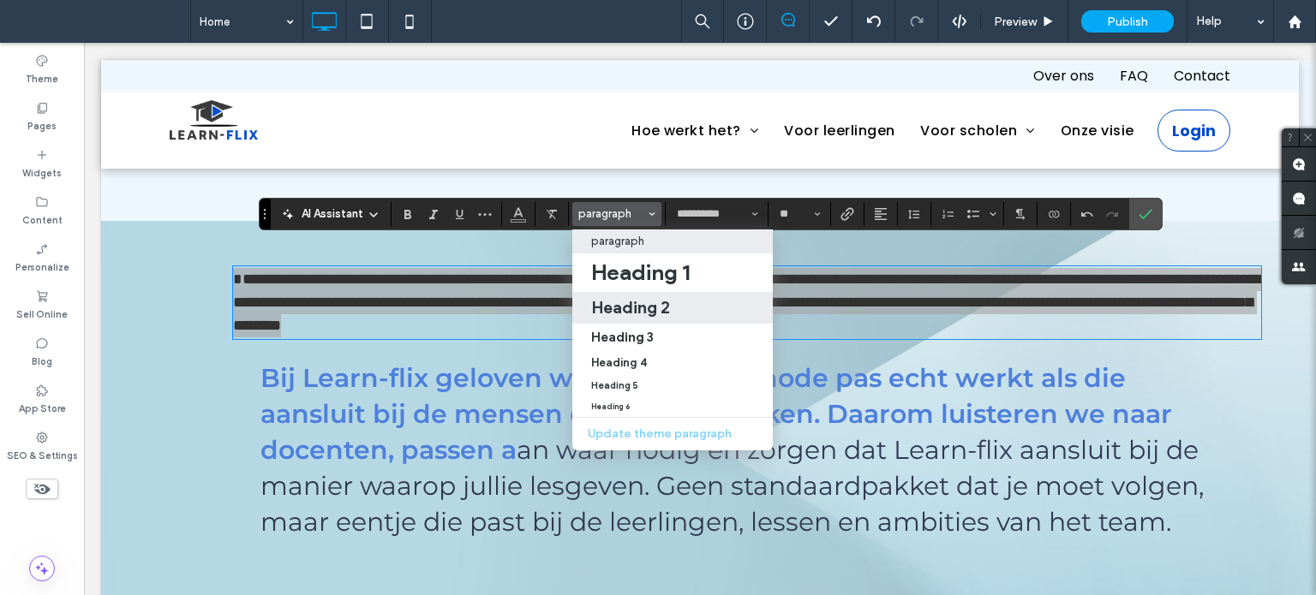
click at [620, 304] on h2 "Heading 2" at bounding box center [630, 307] width 79 height 21
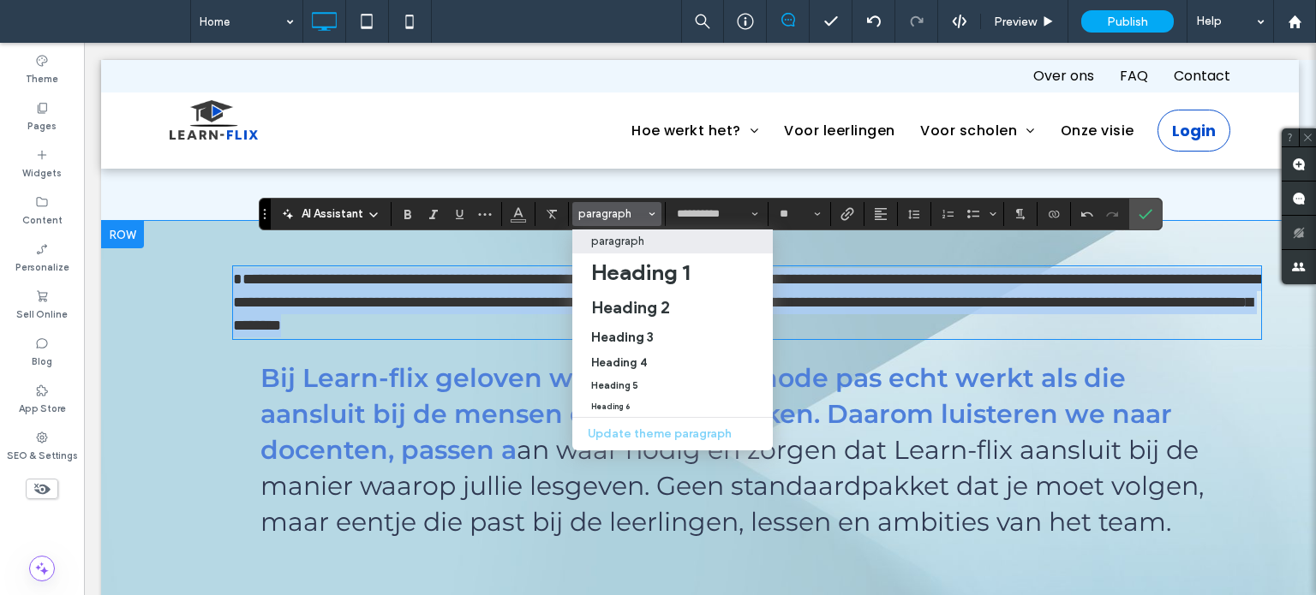
type input "**"
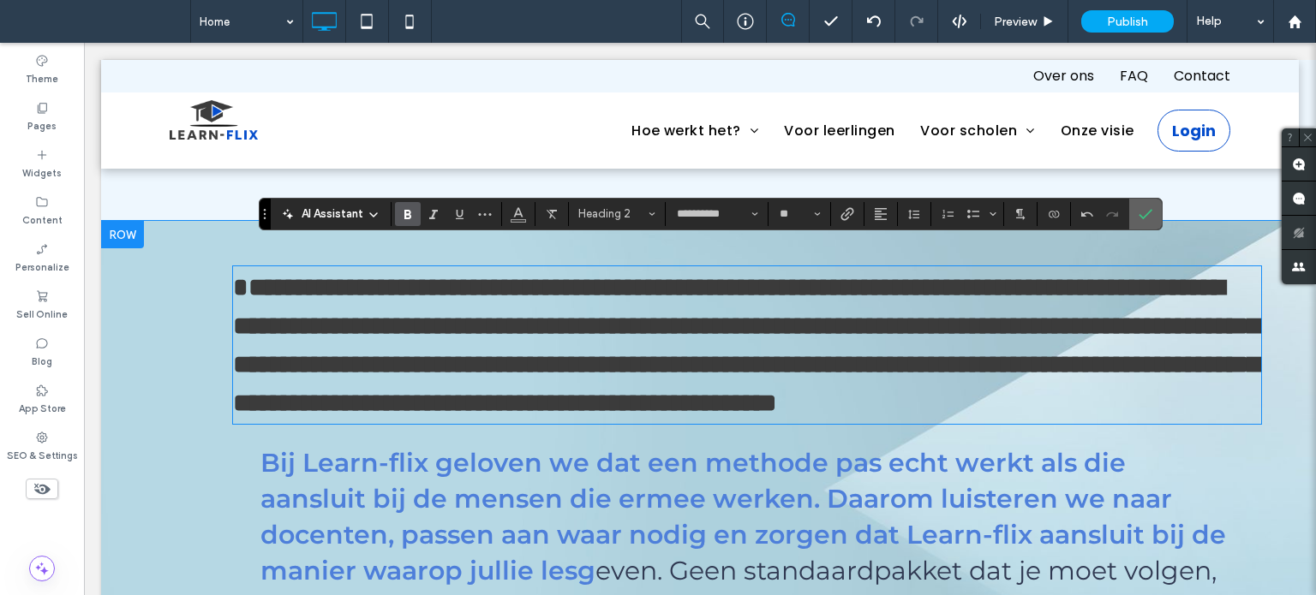
drag, startPoint x: 1139, startPoint y: 211, endPoint x: 993, endPoint y: 171, distance: 151.7
click at [1139, 211] on icon "Confirm" at bounding box center [1145, 214] width 14 height 14
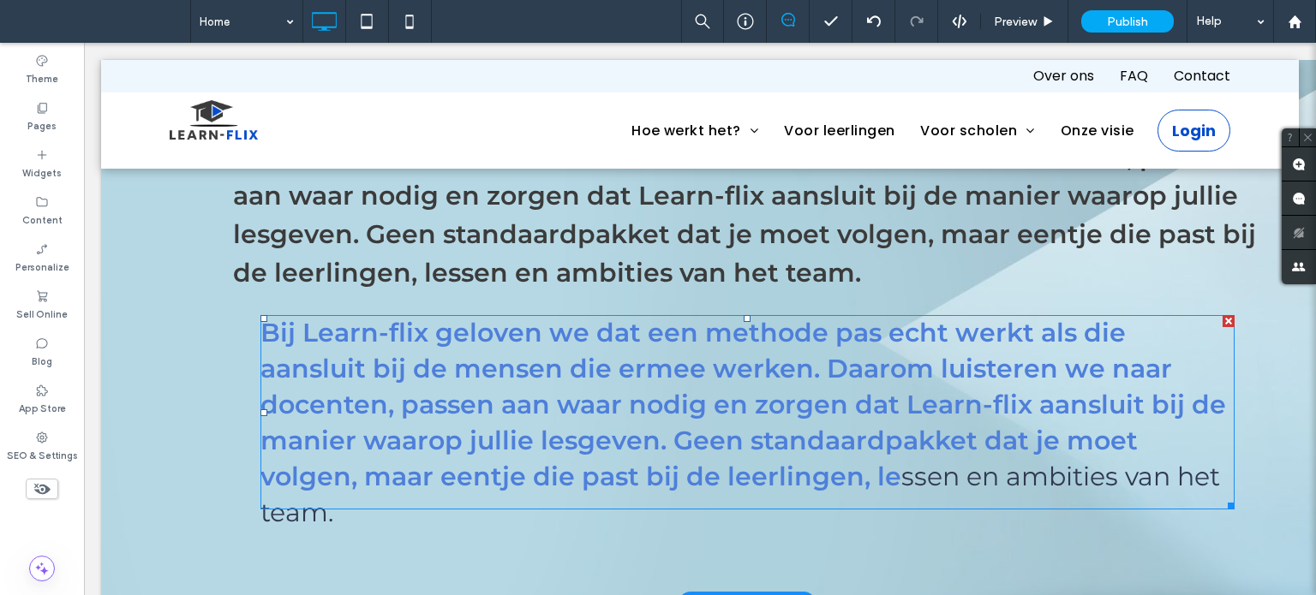
scroll to position [1884, 0]
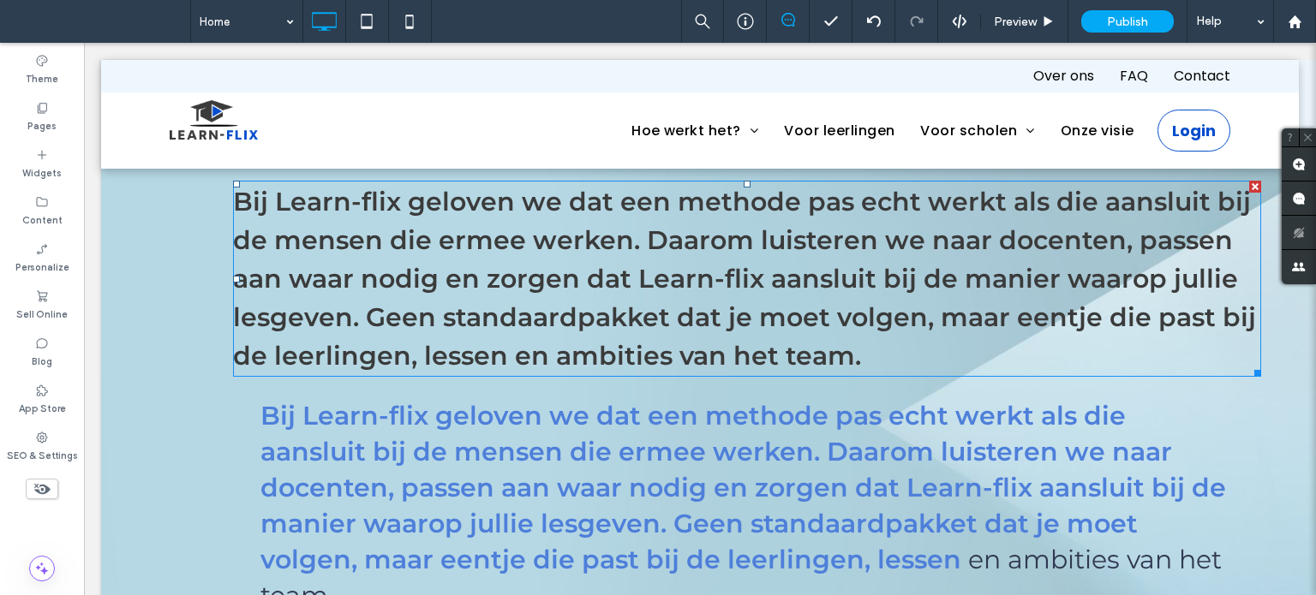
click at [693, 266] on span "Bij Learn-flix geloven we dat een methode pas echt werkt als die aansluit bij d…" at bounding box center [744, 279] width 1023 height 186
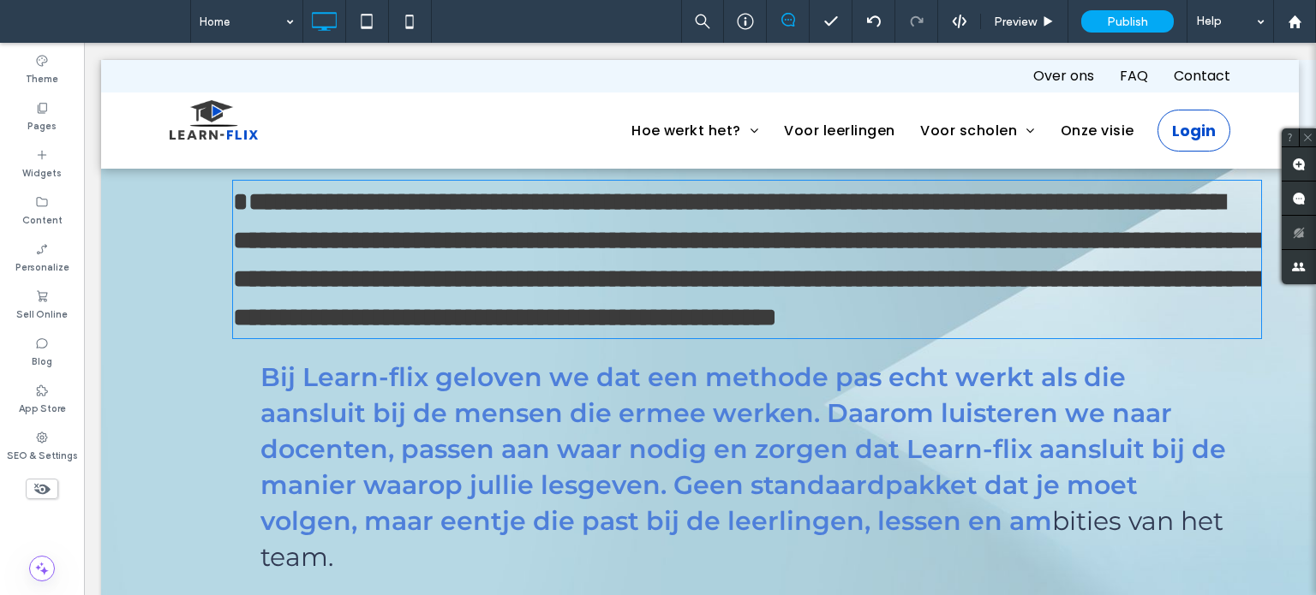
type input "**********"
type input "**"
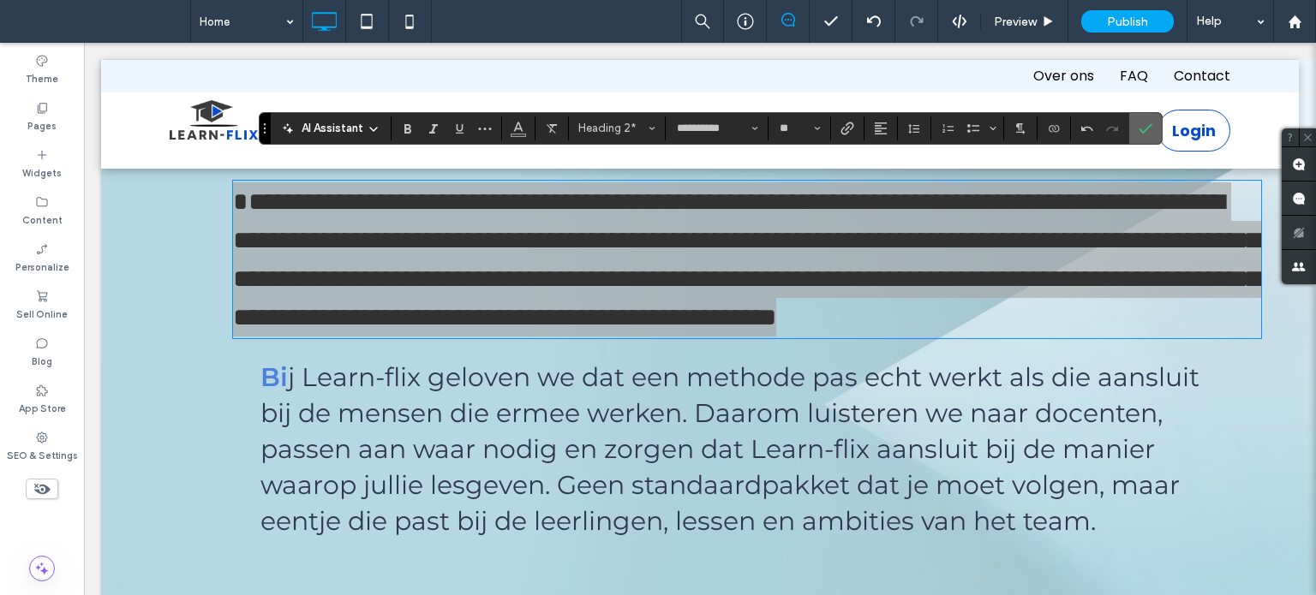
click at [1143, 126] on icon "Confirm" at bounding box center [1145, 129] width 14 height 14
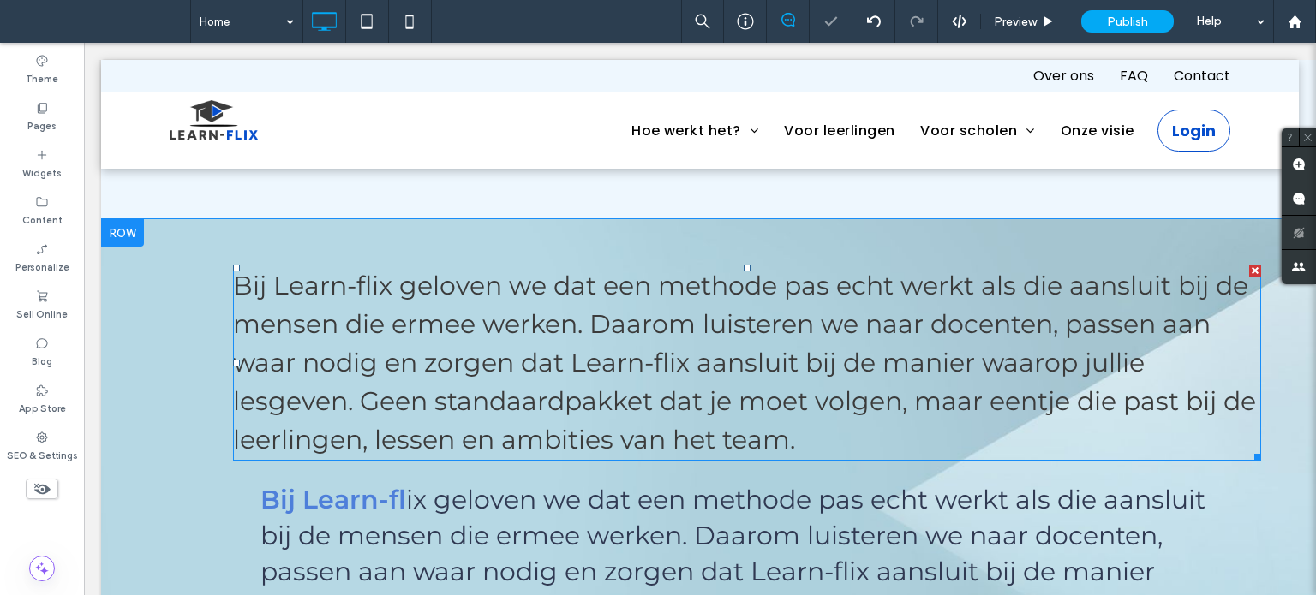
scroll to position [1799, 0]
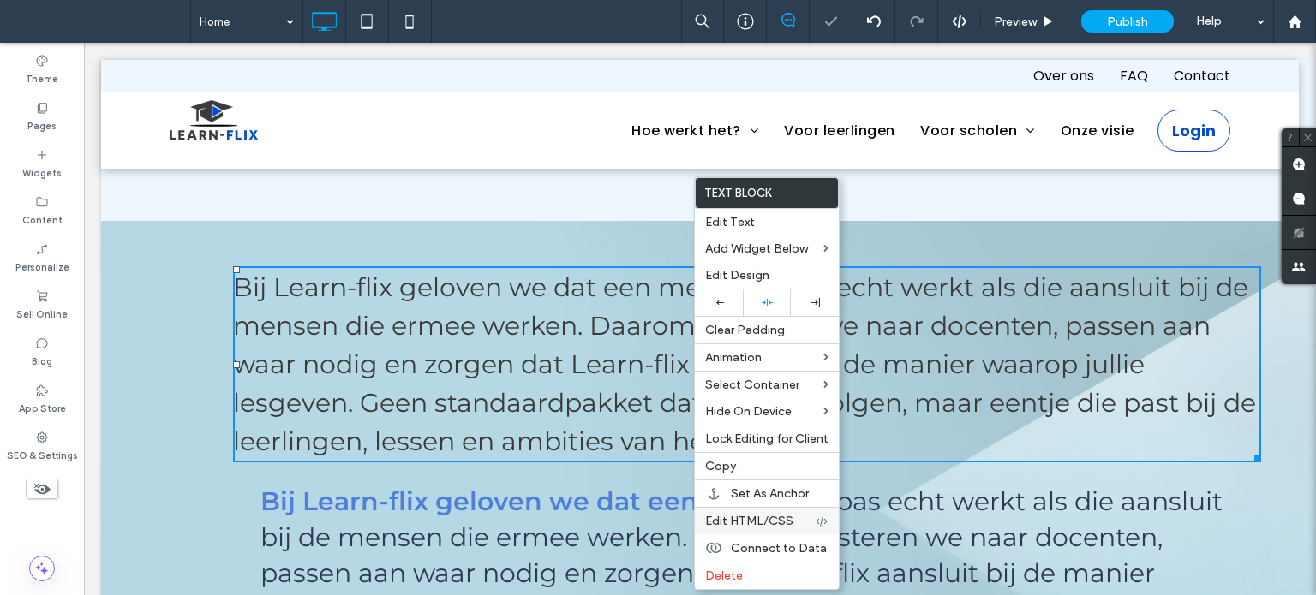
click at [756, 523] on span "Edit HTML/CSS" at bounding box center [749, 521] width 88 height 15
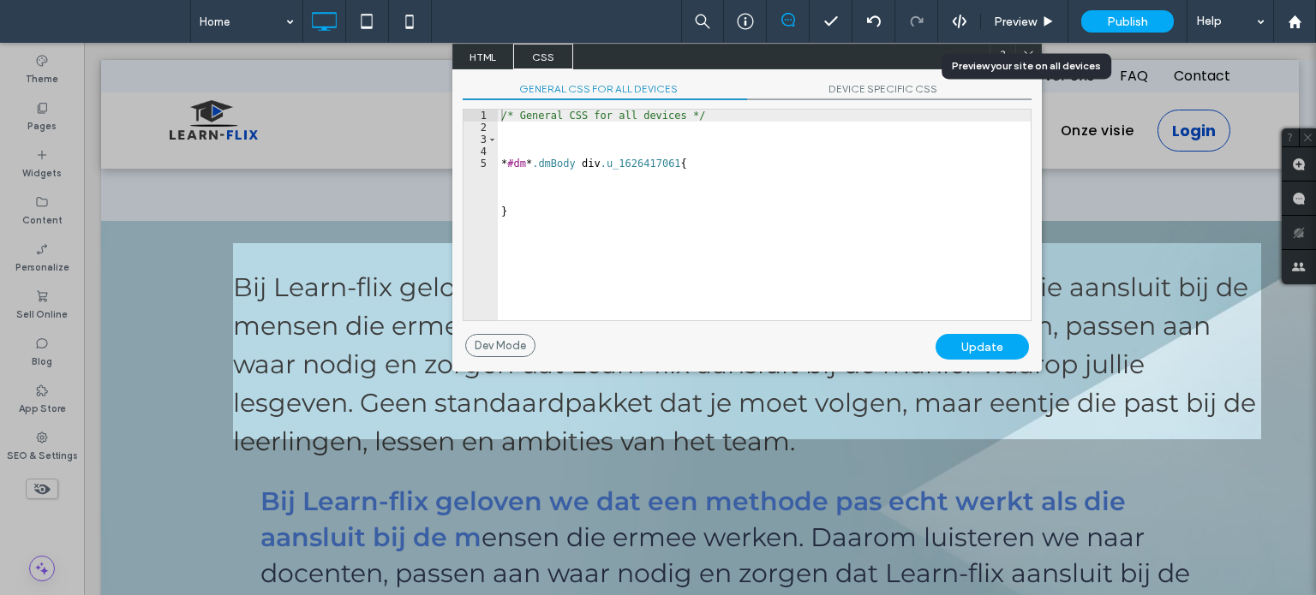
click at [1032, 54] on div "Preview your site on all devices" at bounding box center [1026, 66] width 170 height 26
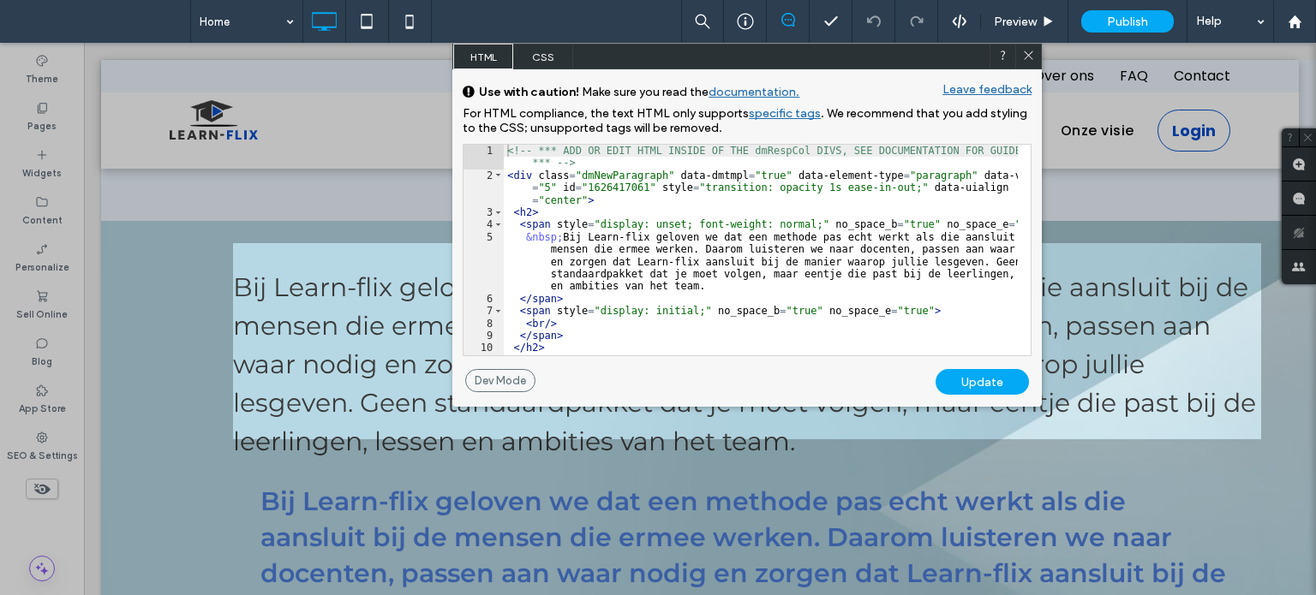
click at [1027, 56] on icon at bounding box center [1028, 55] width 13 height 13
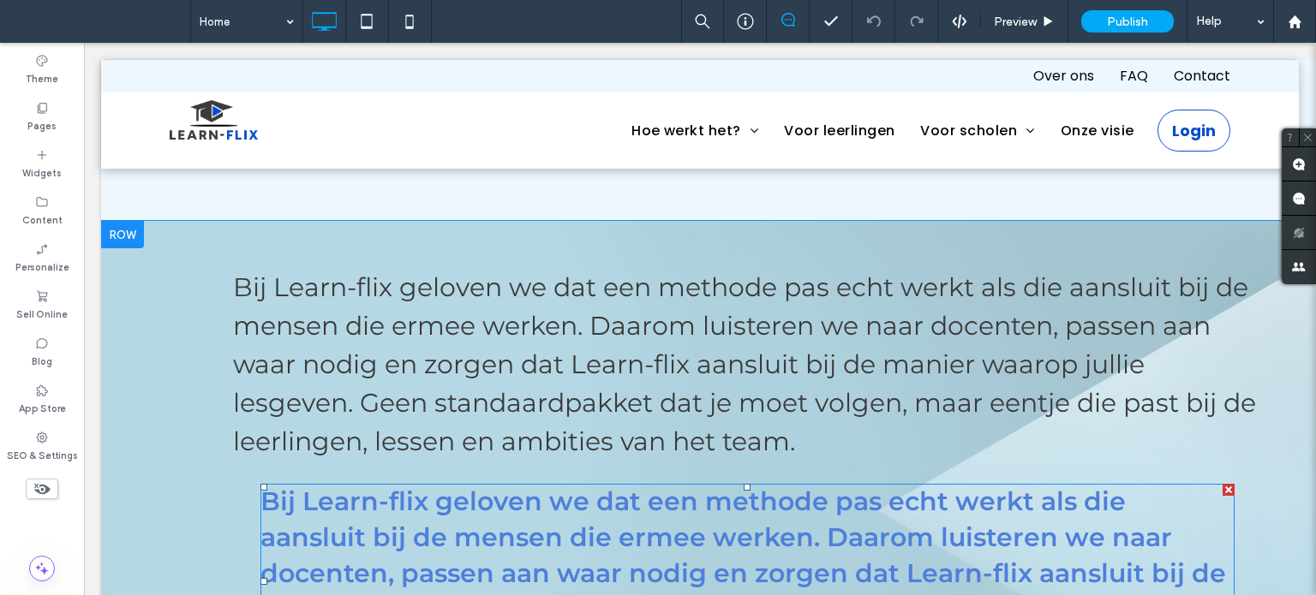
drag, startPoint x: 874, startPoint y: 527, endPoint x: 875, endPoint y: 516, distance: 10.3
click at [874, 528] on span at bounding box center [747, 581] width 974 height 194
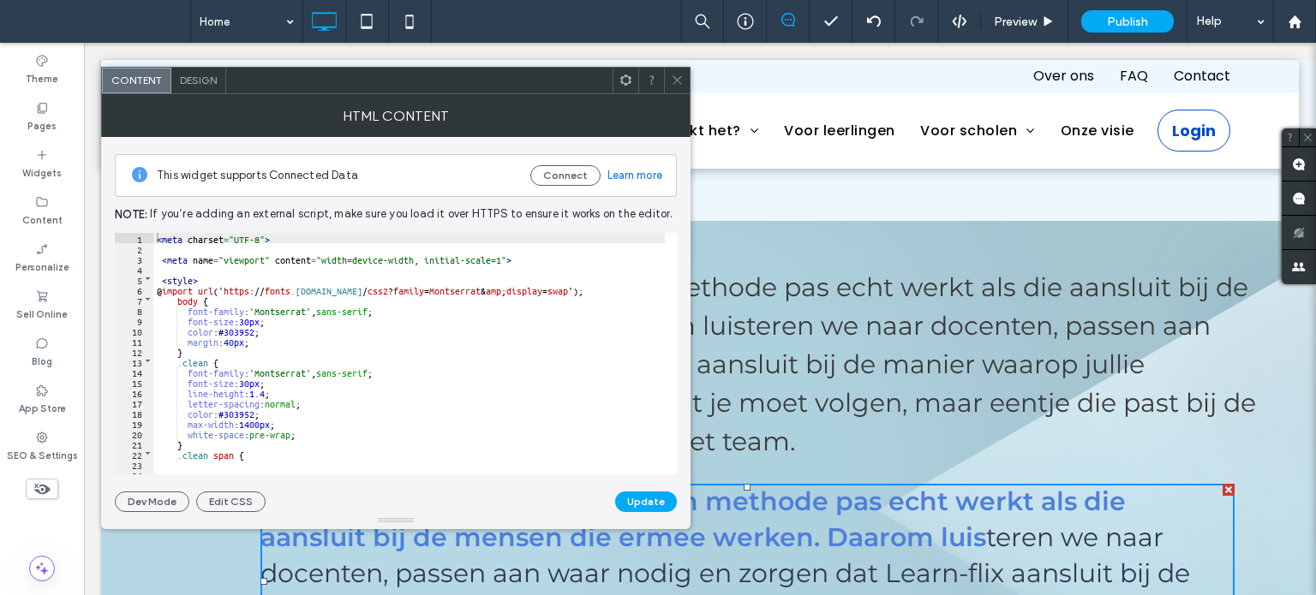
click at [237, 325] on div "< meta charset = "UTF-8" > < meta name = "viewport" content = "width=device-wid…" at bounding box center [1056, 358] width 1806 height 250
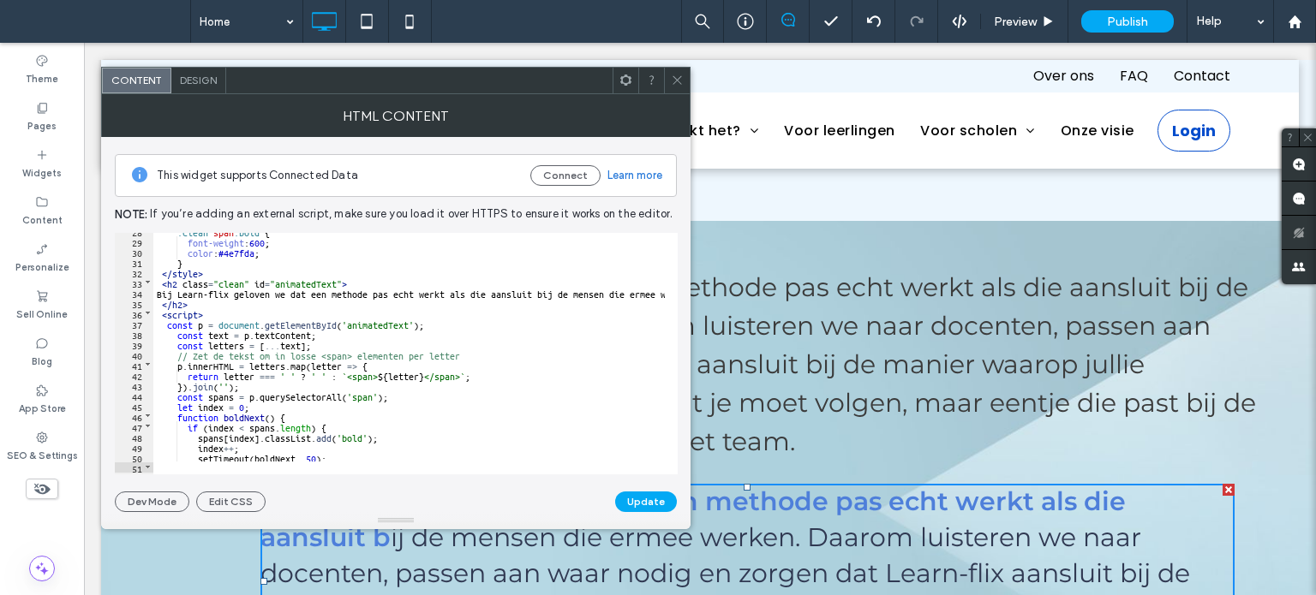
scroll to position [284, 0]
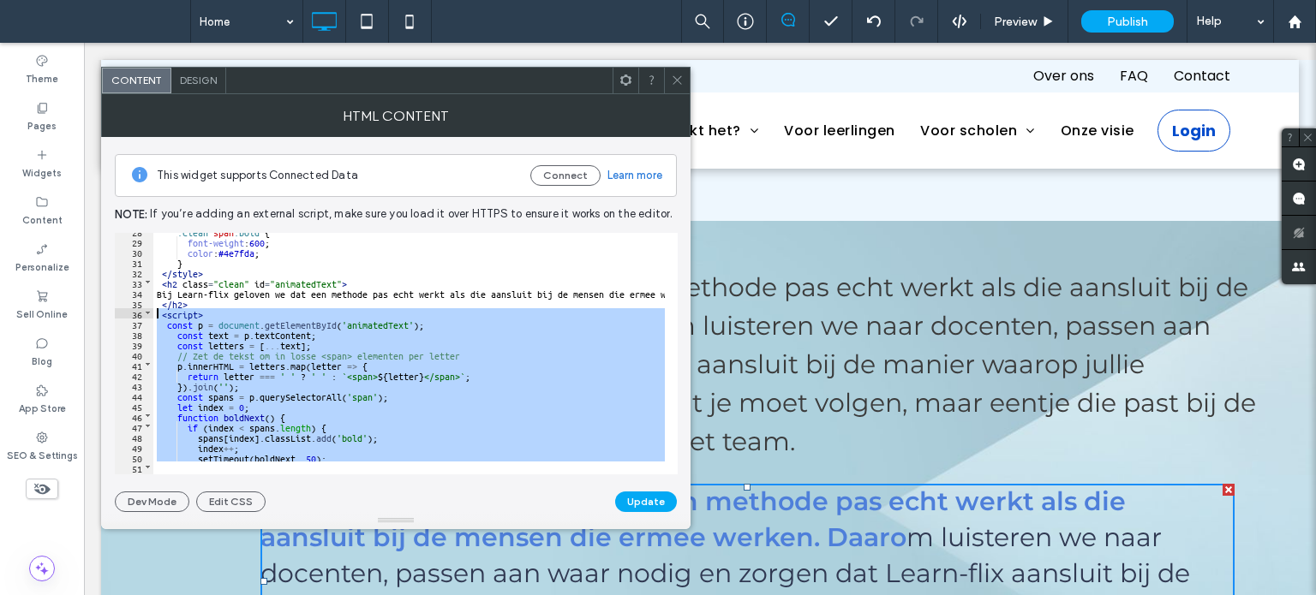
drag, startPoint x: 227, startPoint y: 457, endPoint x: 154, endPoint y: 313, distance: 161.3
click at [154, 313] on div "** 28 29 30 31 32 33 34 35 36 37 38 39 40 41 42 43 44 45 46 47 48 49 50 51 52 5…" at bounding box center [396, 354] width 563 height 242
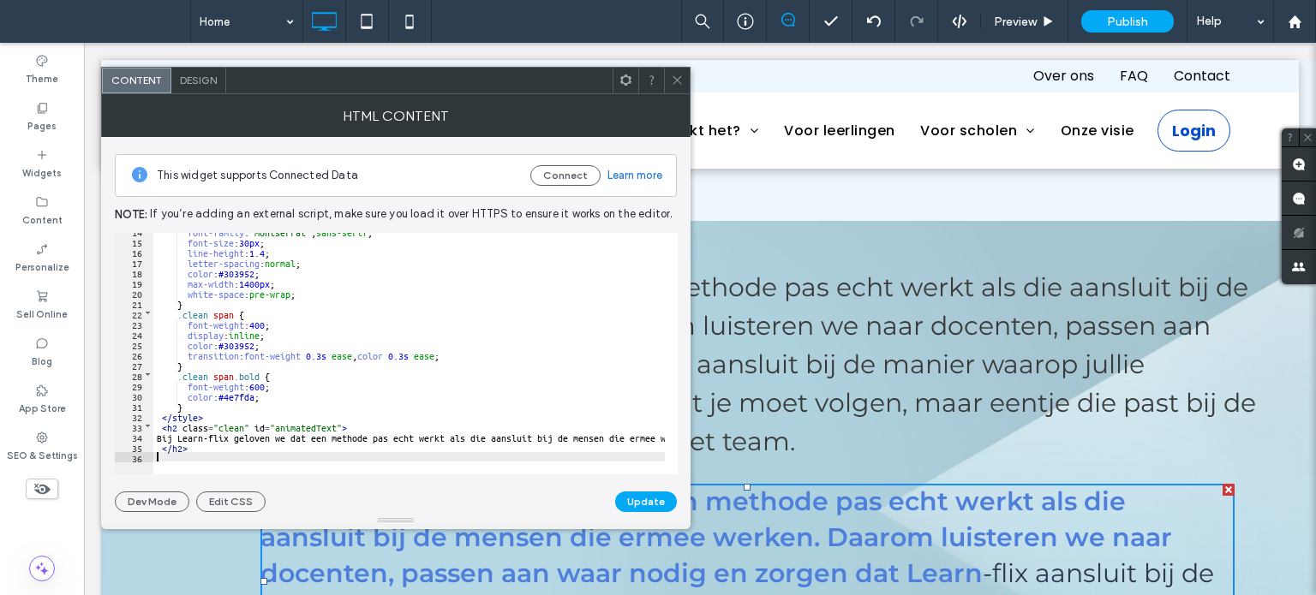
click at [678, 84] on icon at bounding box center [677, 80] width 13 height 13
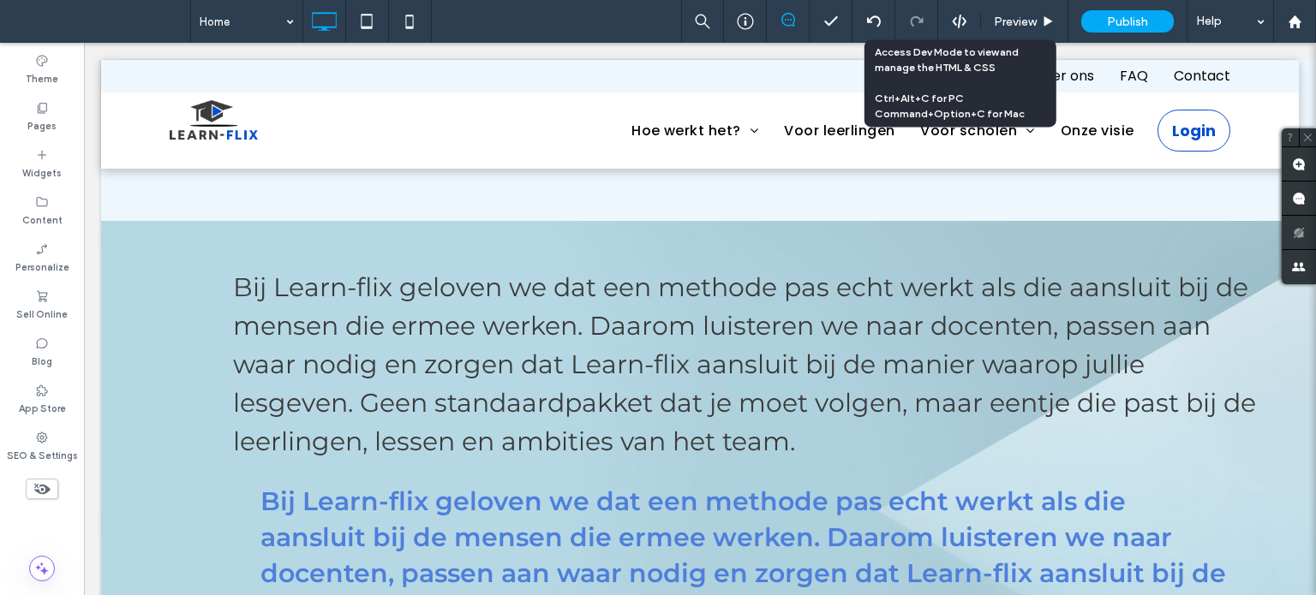
click at [952, 23] on icon at bounding box center [959, 21] width 15 height 15
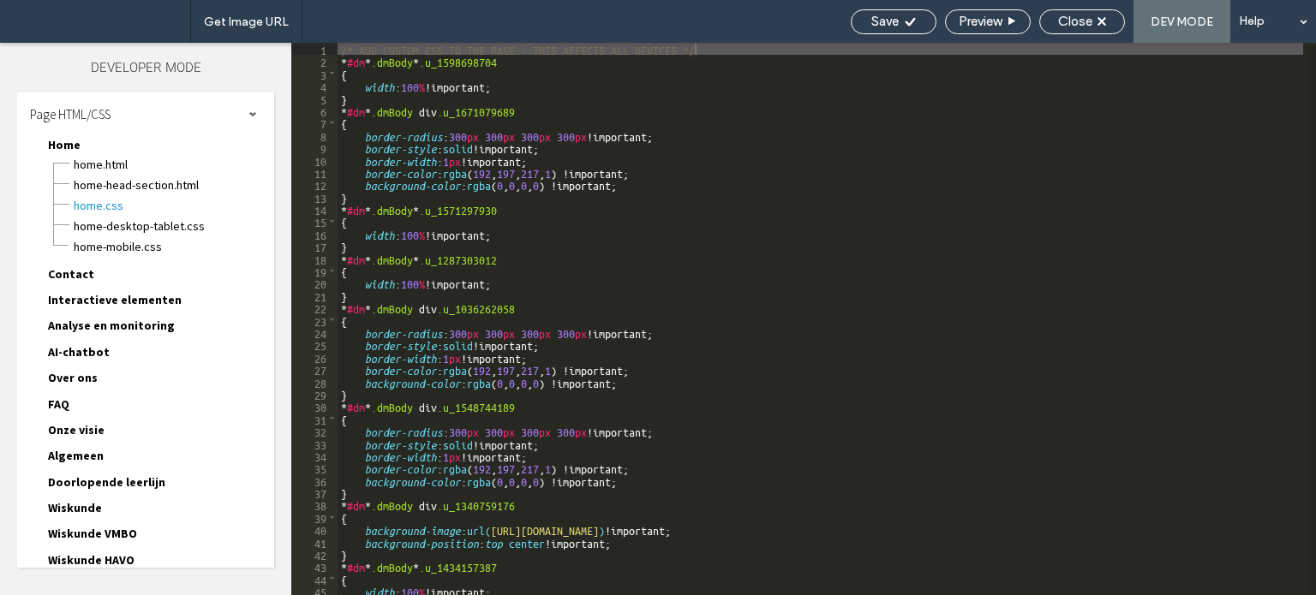
scroll to position [229, 0]
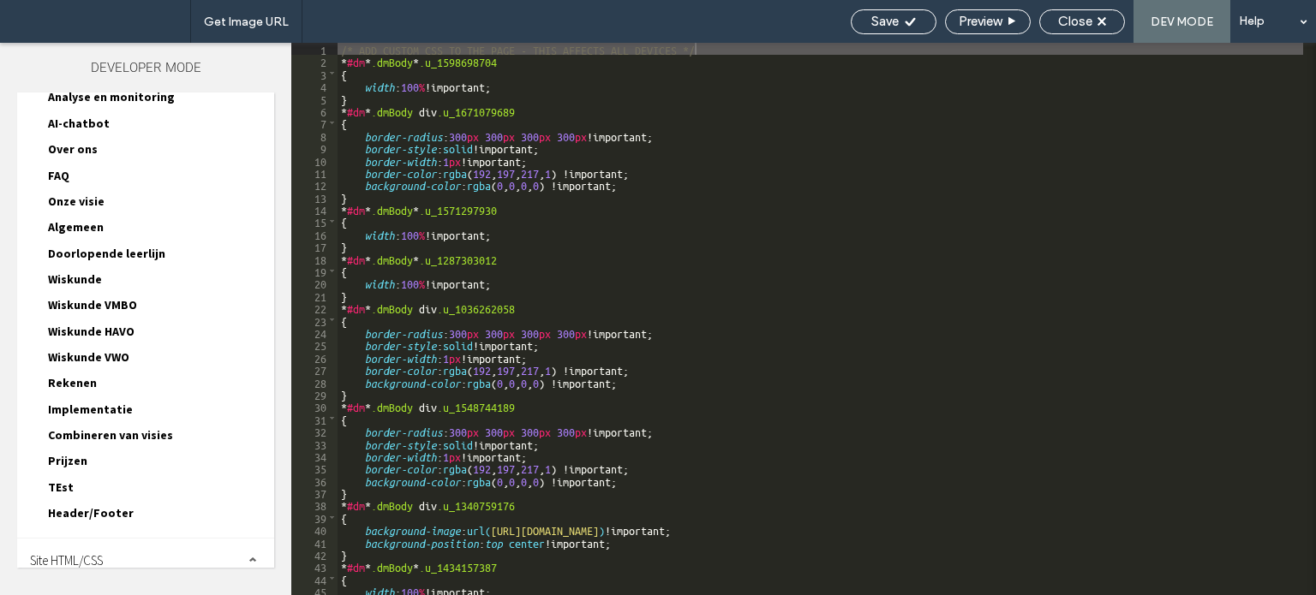
click at [79, 552] on span "Site HTML/CSS" at bounding box center [66, 560] width 73 height 16
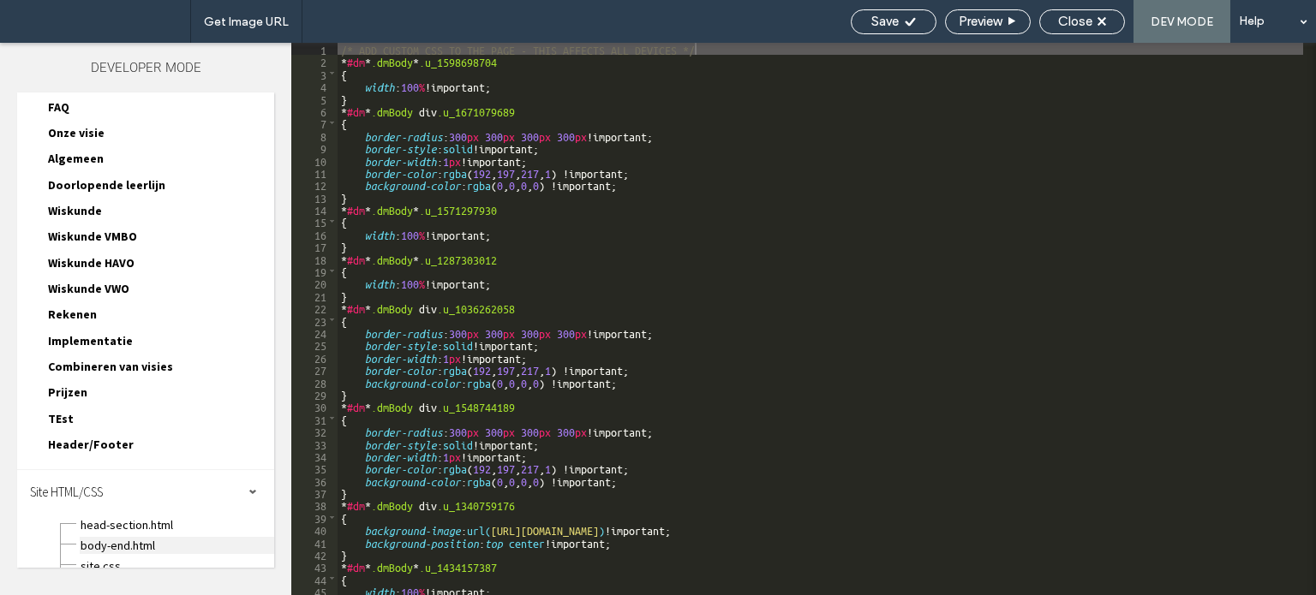
scroll to position [380, 0]
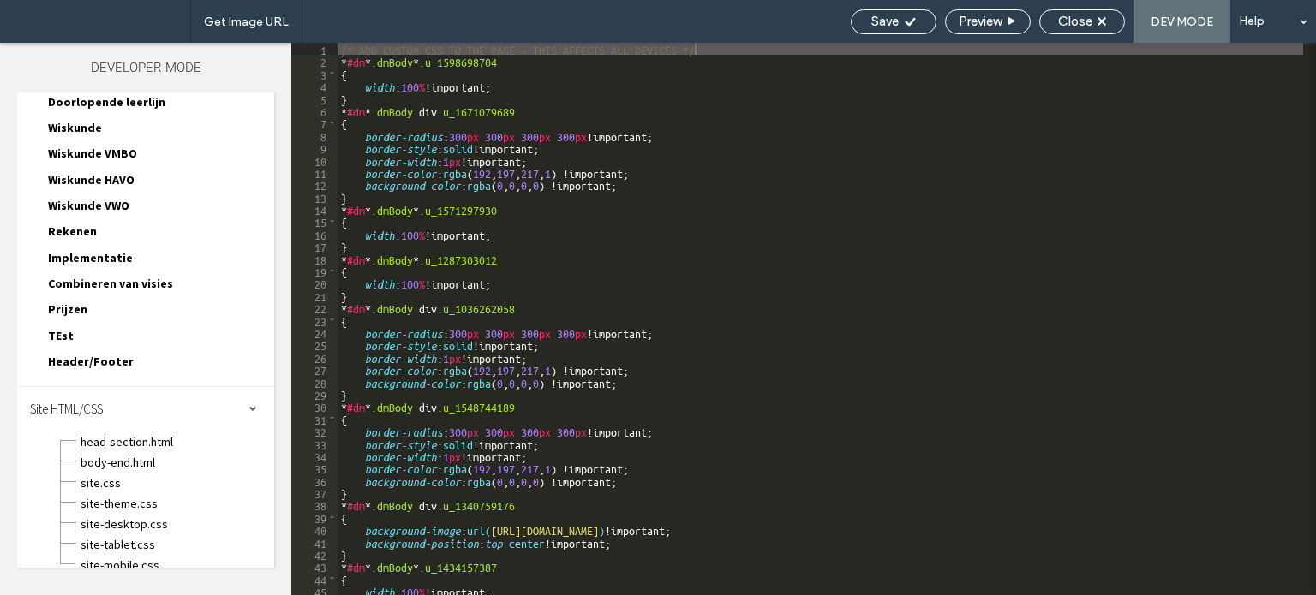
drag, startPoint x: 123, startPoint y: 455, endPoint x: 239, endPoint y: 409, distance: 124.2
click at [123, 454] on span "body-end.html" at bounding box center [177, 462] width 194 height 17
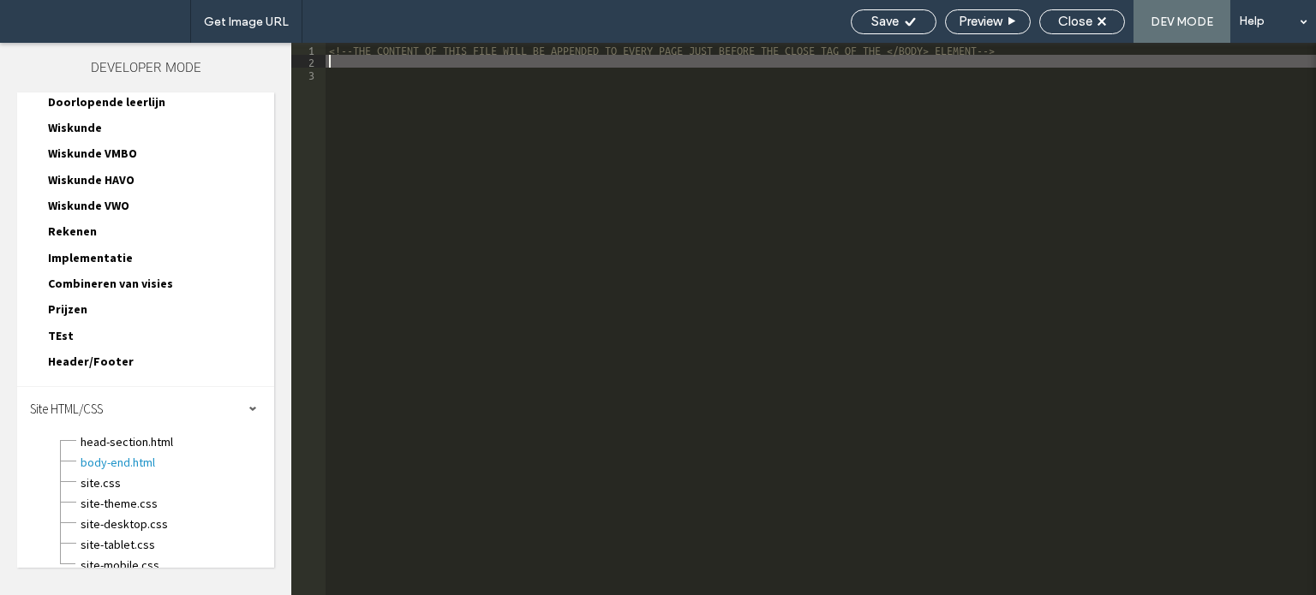
type textarea "**"
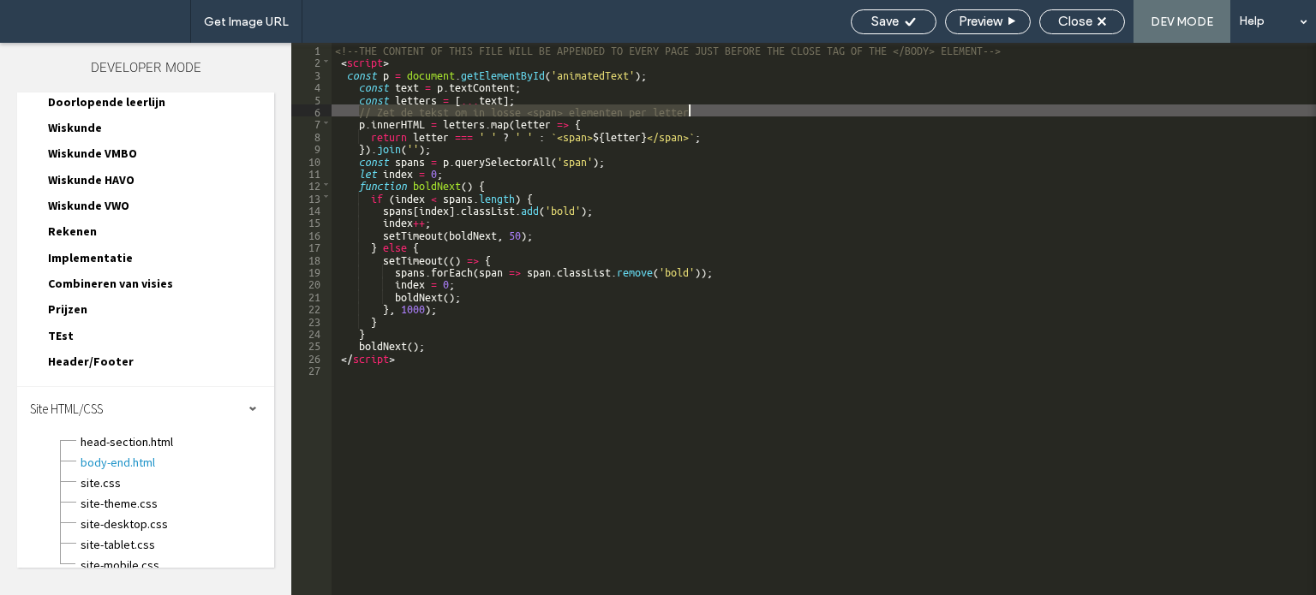
drag, startPoint x: 357, startPoint y: 110, endPoint x: 726, endPoint y: 105, distance: 369.2
click at [726, 105] on div "<!--THE CONTENT OF THIS FILE WILL BE APPENDED TO EVERY PAGE JUST BEFORE THE CLO…" at bounding box center [823, 331] width 984 height 577
click at [1064, 20] on span "Close" at bounding box center [1075, 21] width 34 height 15
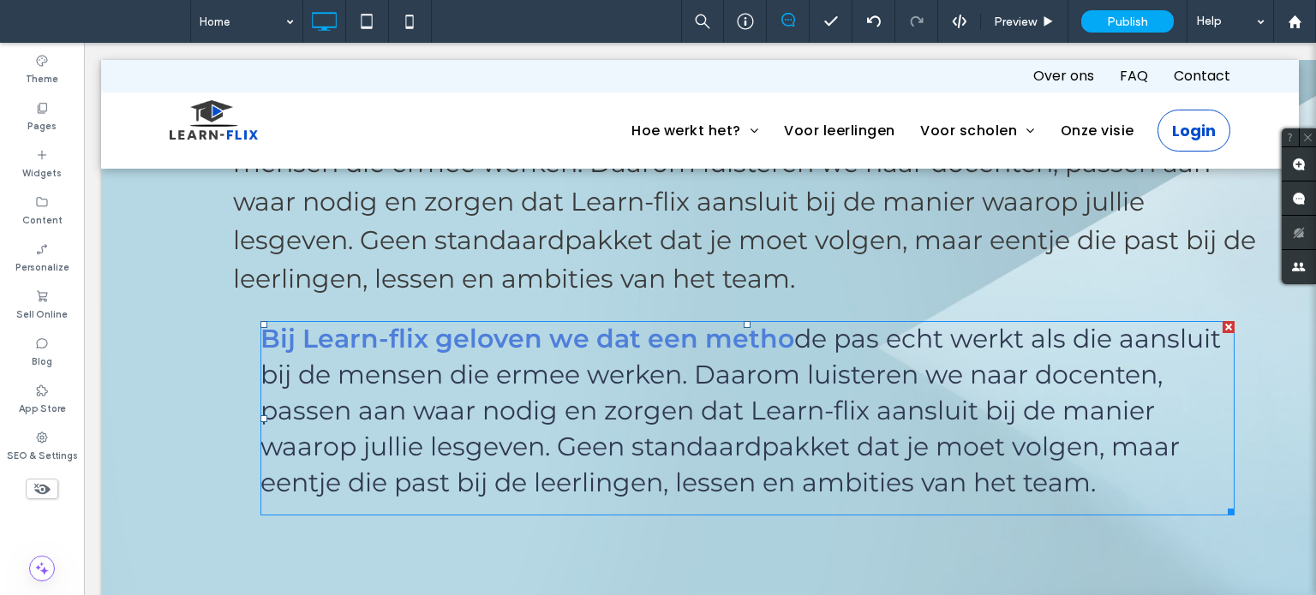
scroll to position [2056, 0]
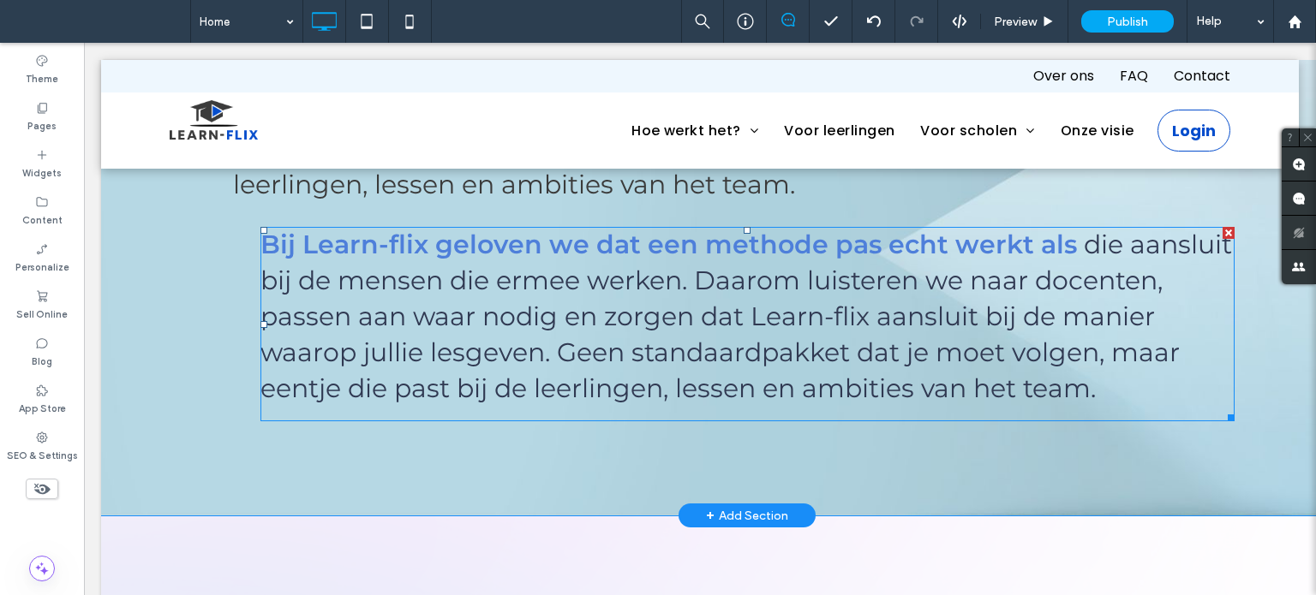
click at [541, 271] on span at bounding box center [747, 324] width 974 height 194
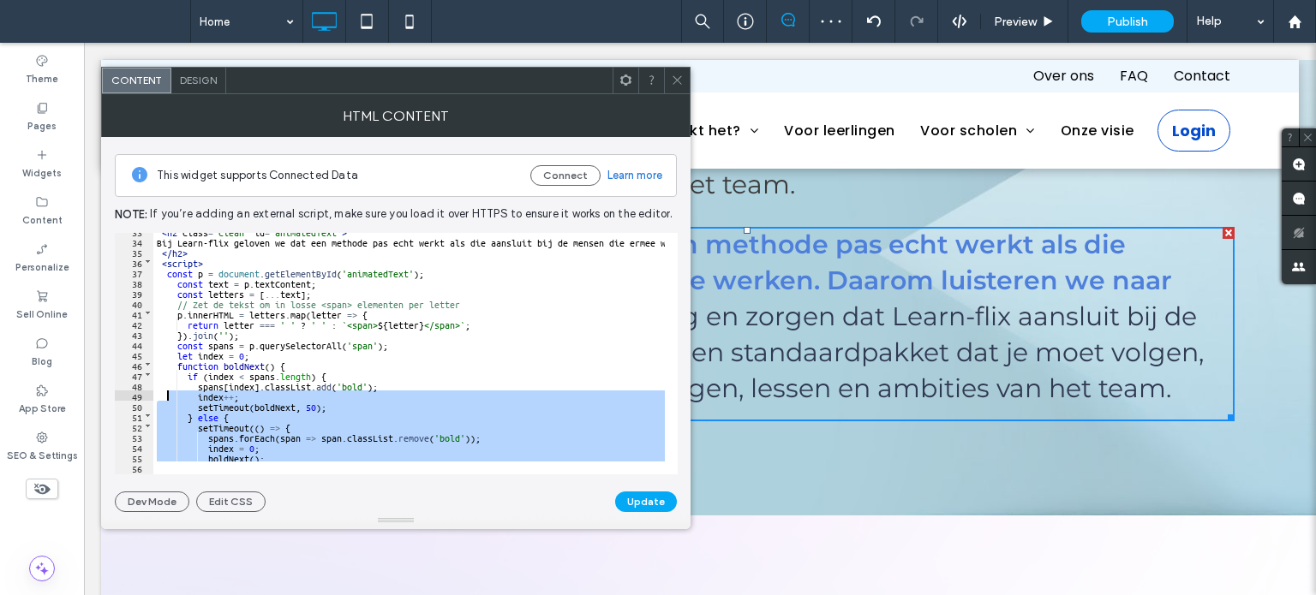
scroll to position [284, 0]
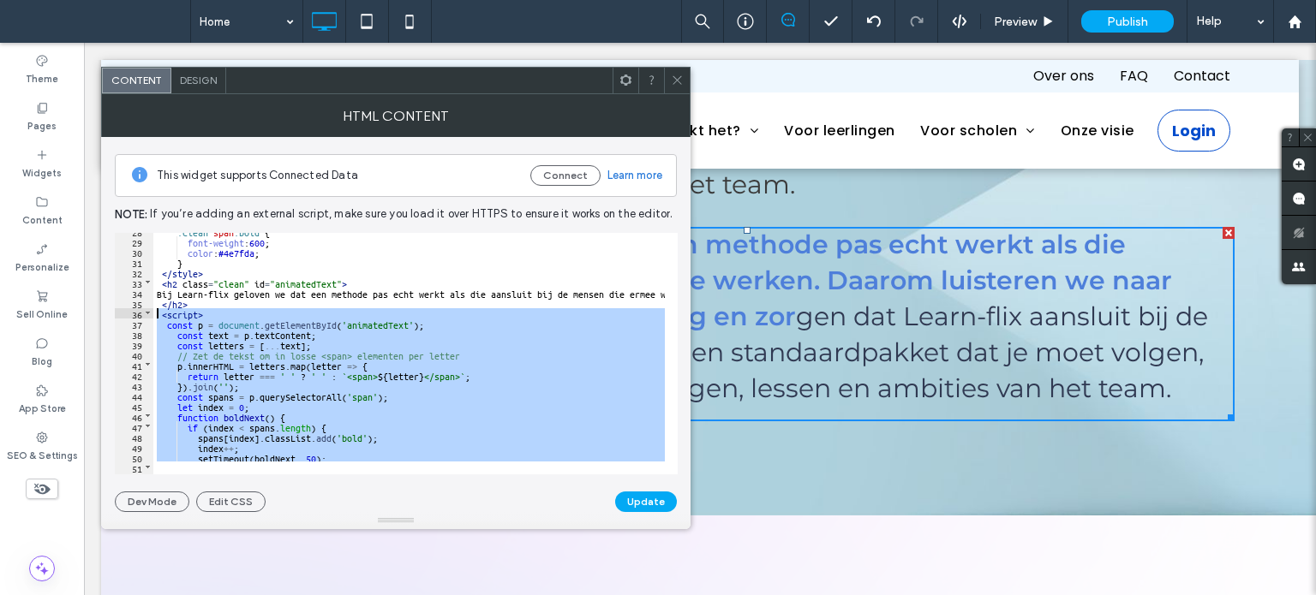
drag, startPoint x: 221, startPoint y: 451, endPoint x: 140, endPoint y: 317, distance: 156.7
click at [140, 317] on div "** 28 29 30 31 32 33 34 35 36 37 38 39 40 41 42 43 44 45 46 47 48 49 50 51 52 5…" at bounding box center [396, 354] width 563 height 242
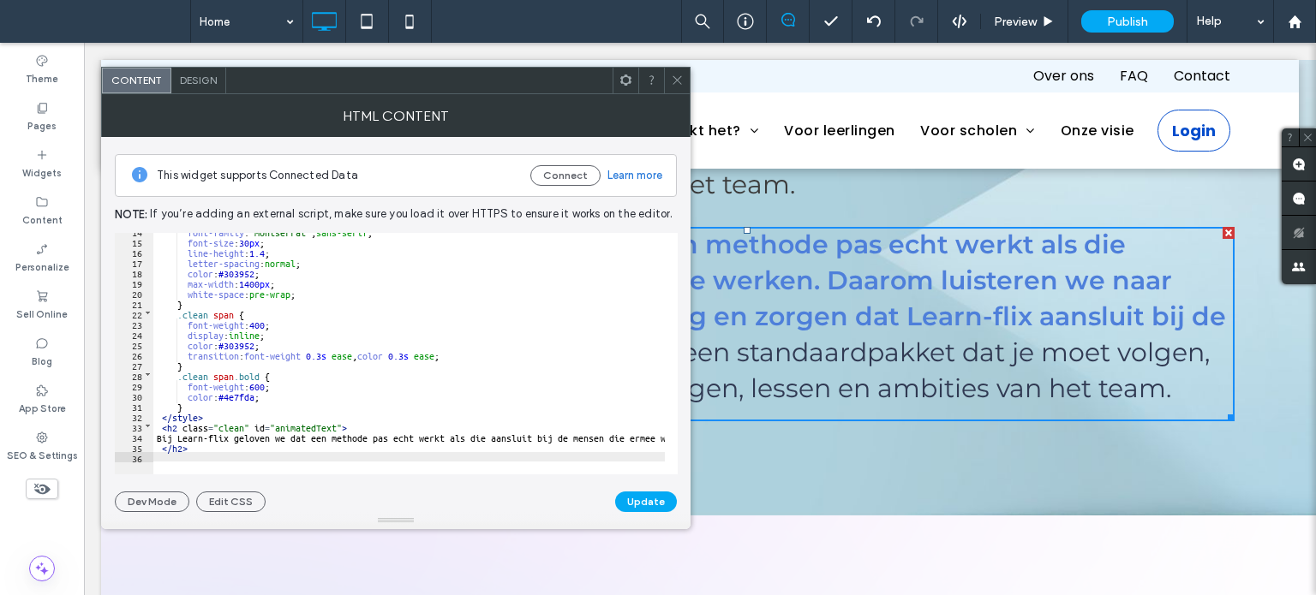
click at [645, 507] on button "Update" at bounding box center [646, 502] width 62 height 21
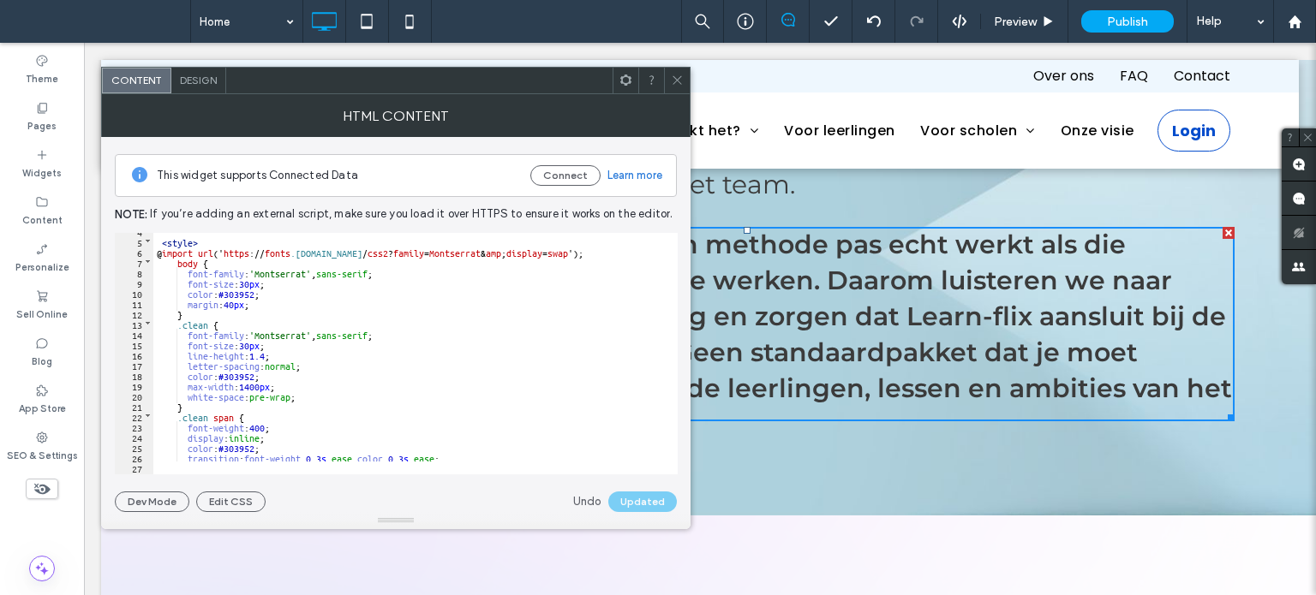
scroll to position [0, 0]
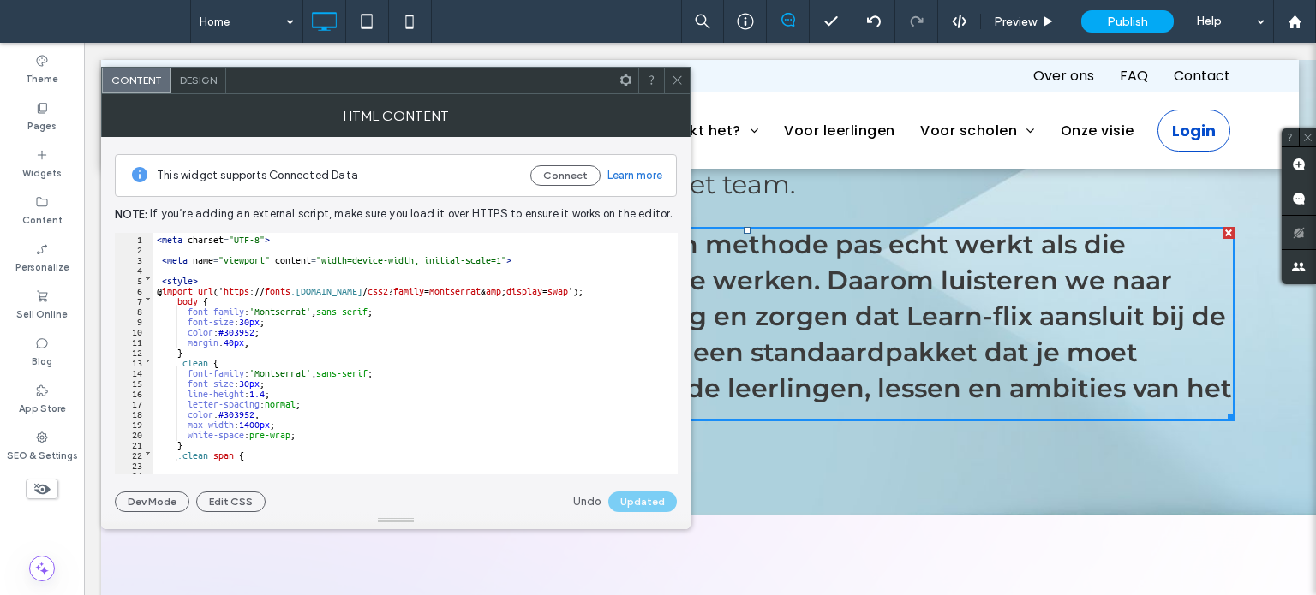
click at [674, 81] on icon at bounding box center [677, 80] width 13 height 13
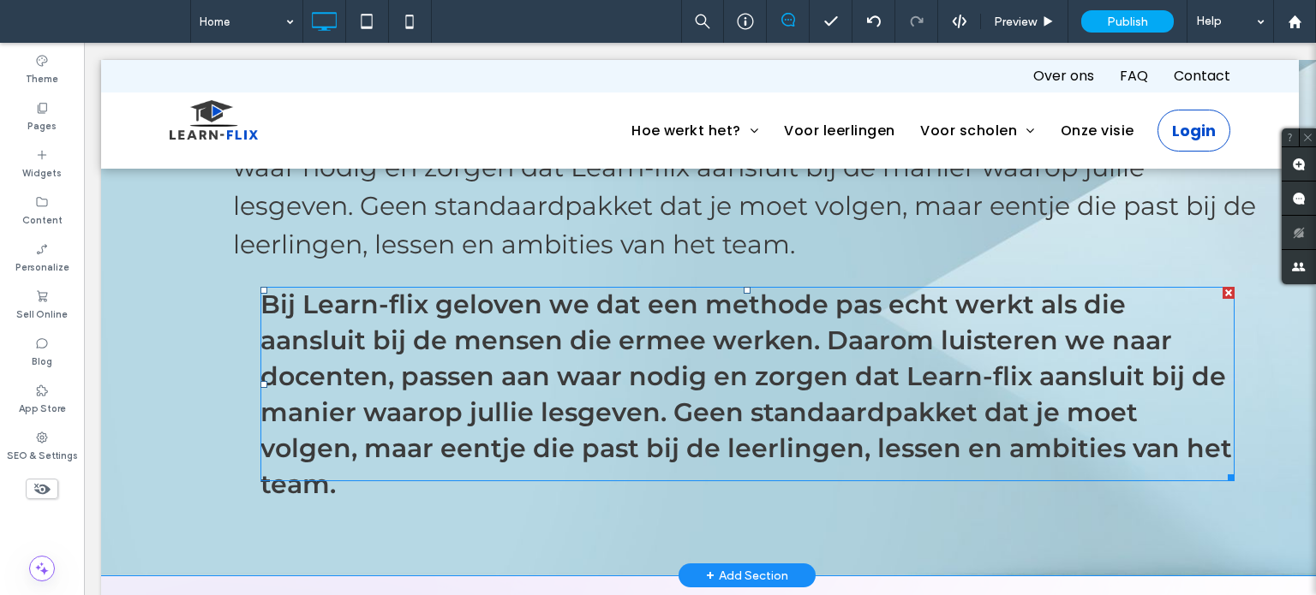
scroll to position [1970, 0]
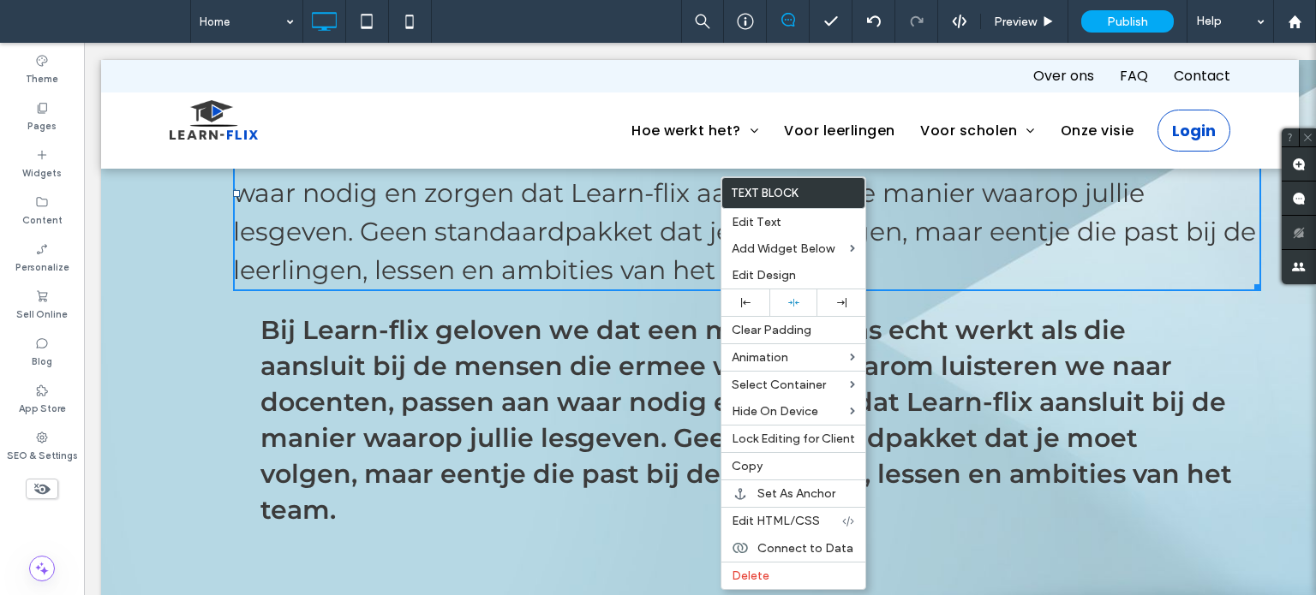
drag, startPoint x: 773, startPoint y: 514, endPoint x: 651, endPoint y: 469, distance: 130.3
click at [774, 514] on span "Edit HTML/CSS" at bounding box center [775, 521] width 88 height 15
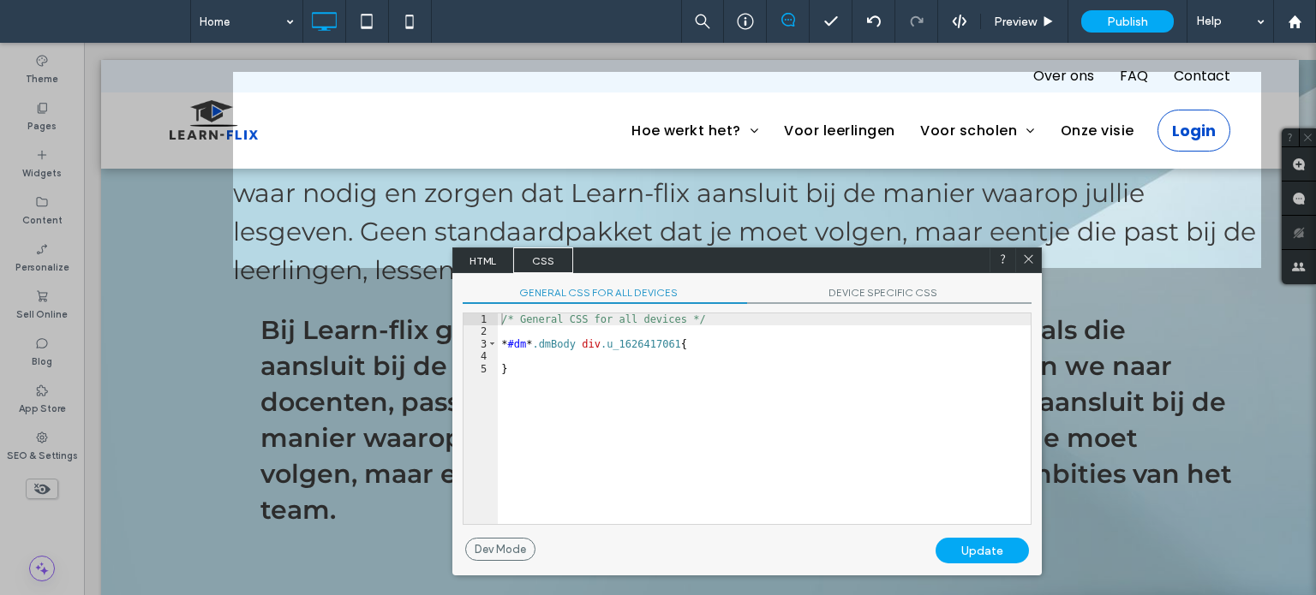
click at [480, 260] on span "HTML" at bounding box center [483, 261] width 60 height 26
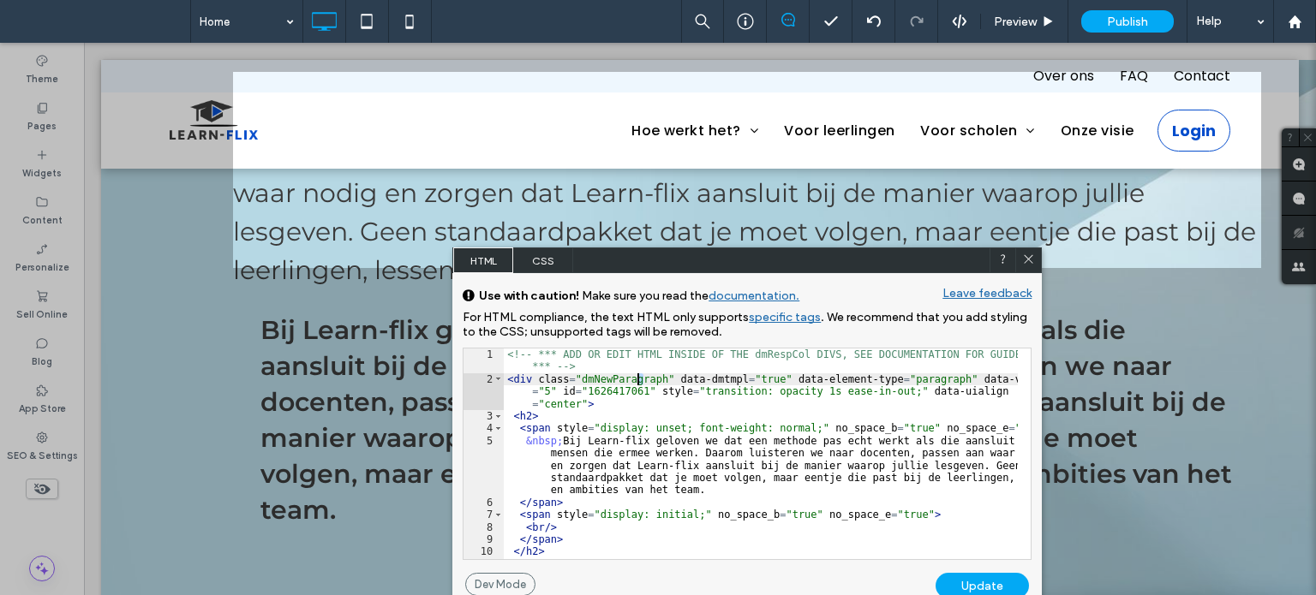
click at [638, 380] on div "<!-- *** ADD OR EDIT HTML INSIDE OF THE dmRespCol DIVS, SEE DOCUMENTATION FOR G…" at bounding box center [761, 473] width 514 height 248
click at [638, 386] on div "<!-- *** ADD OR EDIT HTML INSIDE OF THE dmRespCol DIVS, SEE DOCUMENTATION FOR G…" at bounding box center [761, 473] width 514 height 248
type textarea "**"
drag, startPoint x: 988, startPoint y: 582, endPoint x: 958, endPoint y: 575, distance: 30.1
click at [988, 582] on div "Update" at bounding box center [981, 586] width 93 height 26
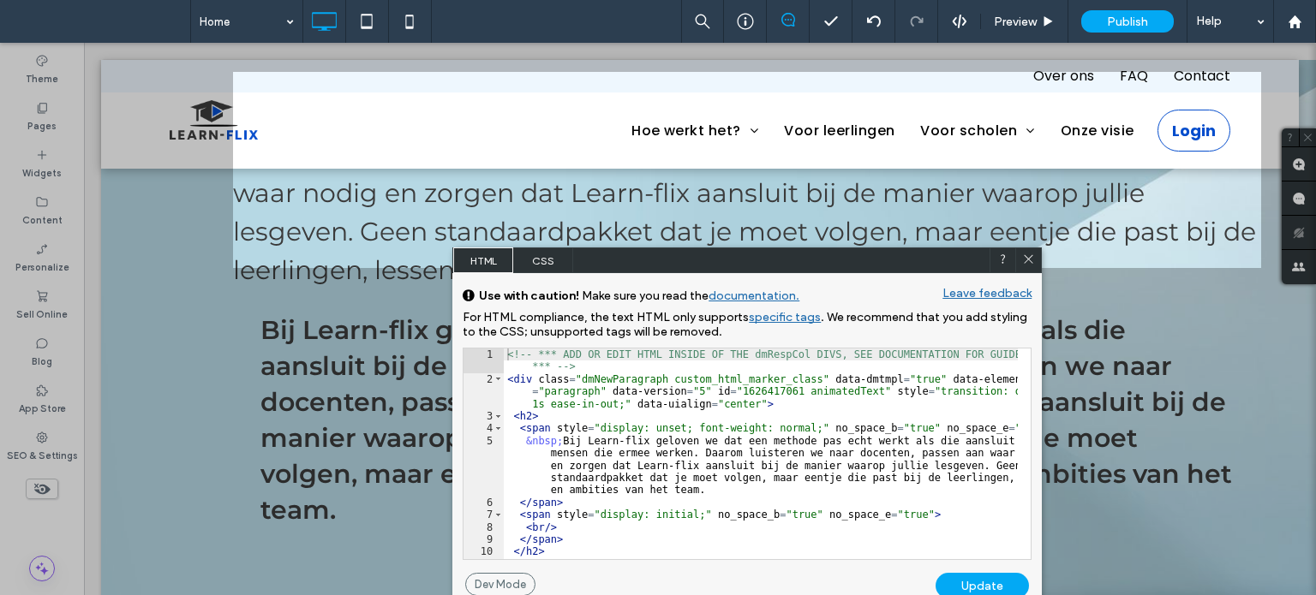
click at [1030, 255] on icon at bounding box center [1028, 259] width 13 height 13
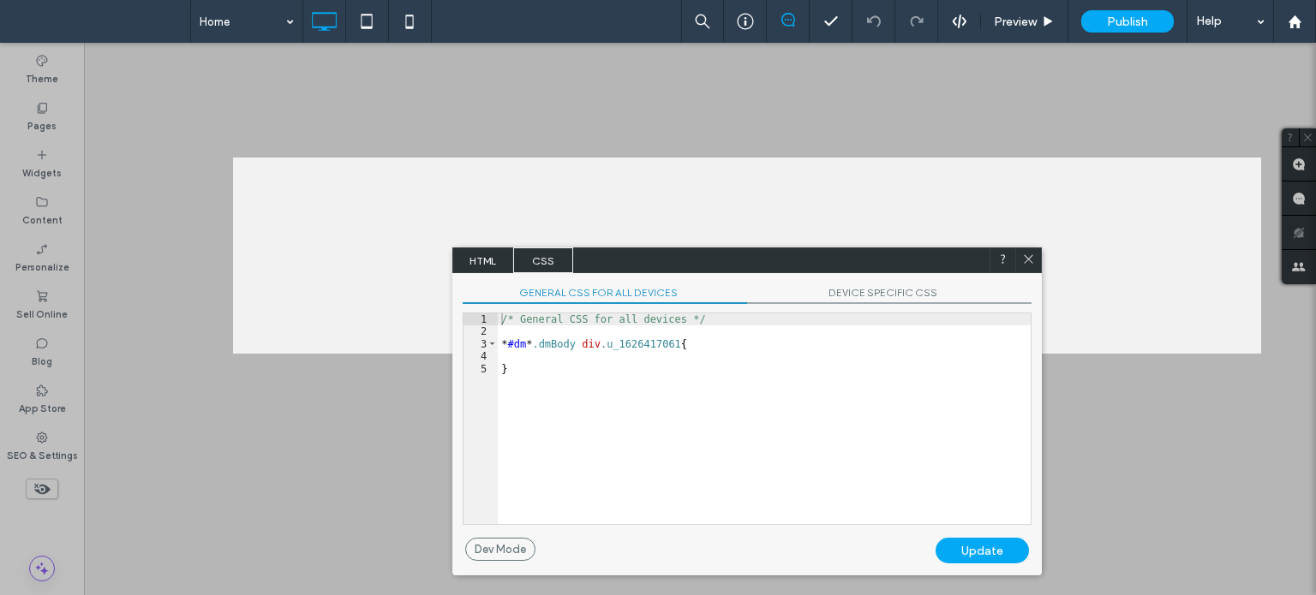
click at [466, 253] on span "HTML" at bounding box center [483, 261] width 60 height 26
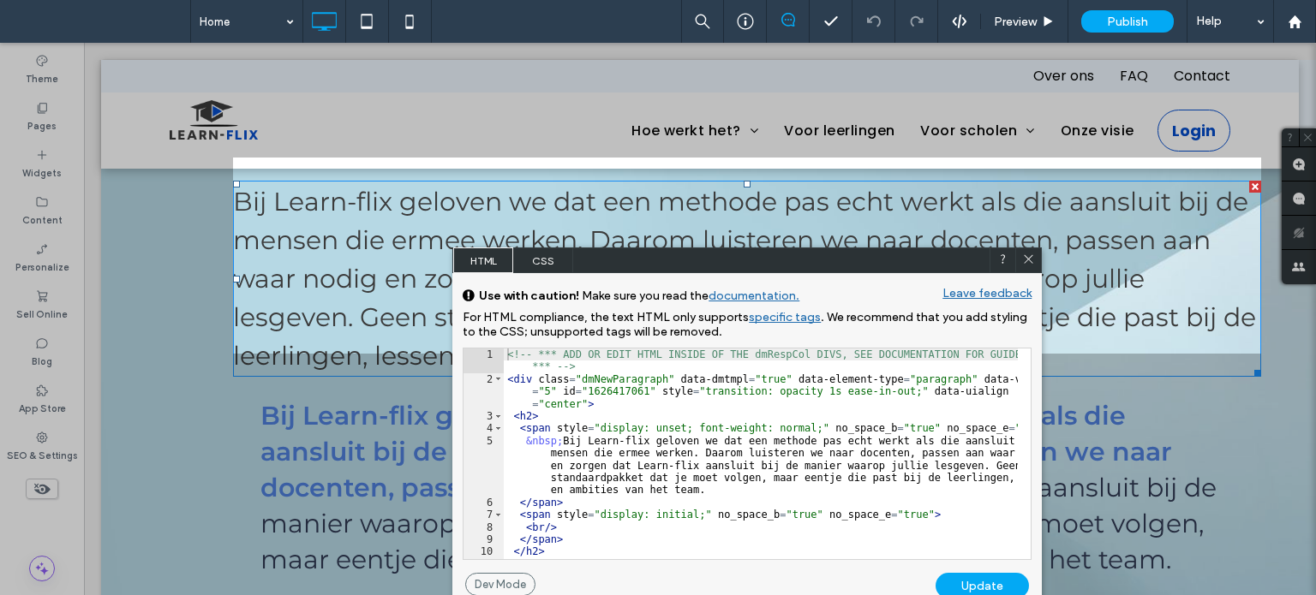
click at [604, 391] on div "<!-- *** ADD OR EDIT HTML INSIDE OF THE dmRespCol DIVS, SEE DOCUMENTATION FOR G…" at bounding box center [761, 473] width 514 height 248
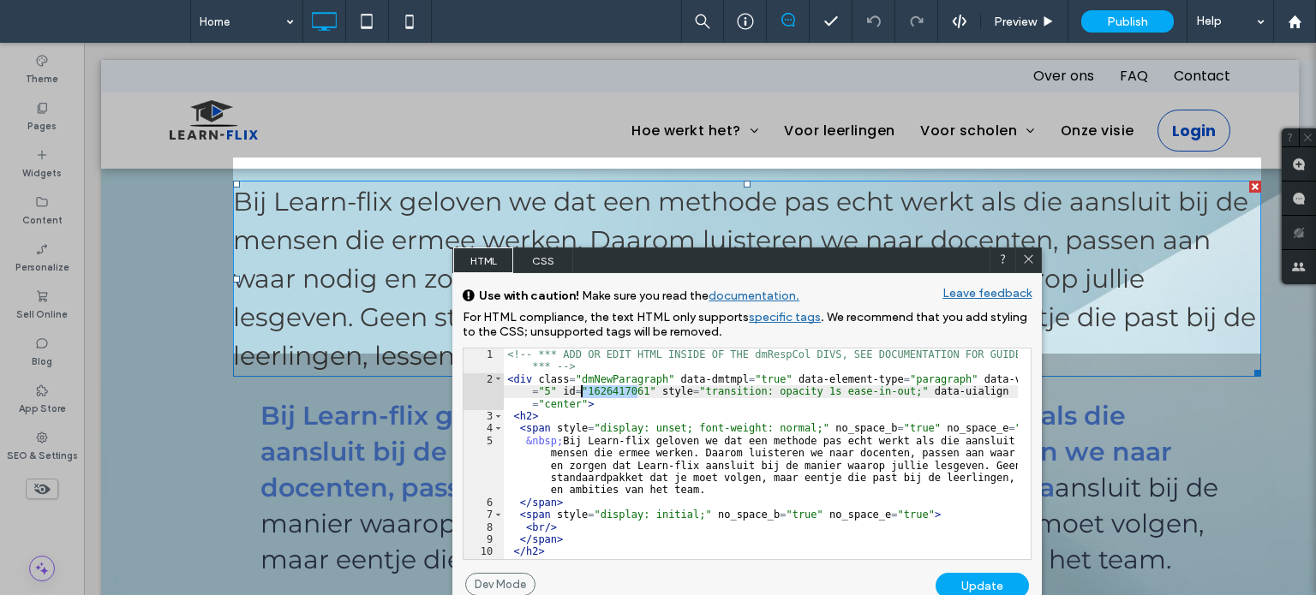
click at [604, 391] on div "<!-- *** ADD OR EDIT HTML INSIDE OF THE dmRespCol DIVS, SEE DOCUMENTATION FOR G…" at bounding box center [761, 473] width 514 height 248
click at [1026, 263] on icon at bounding box center [1028, 259] width 13 height 13
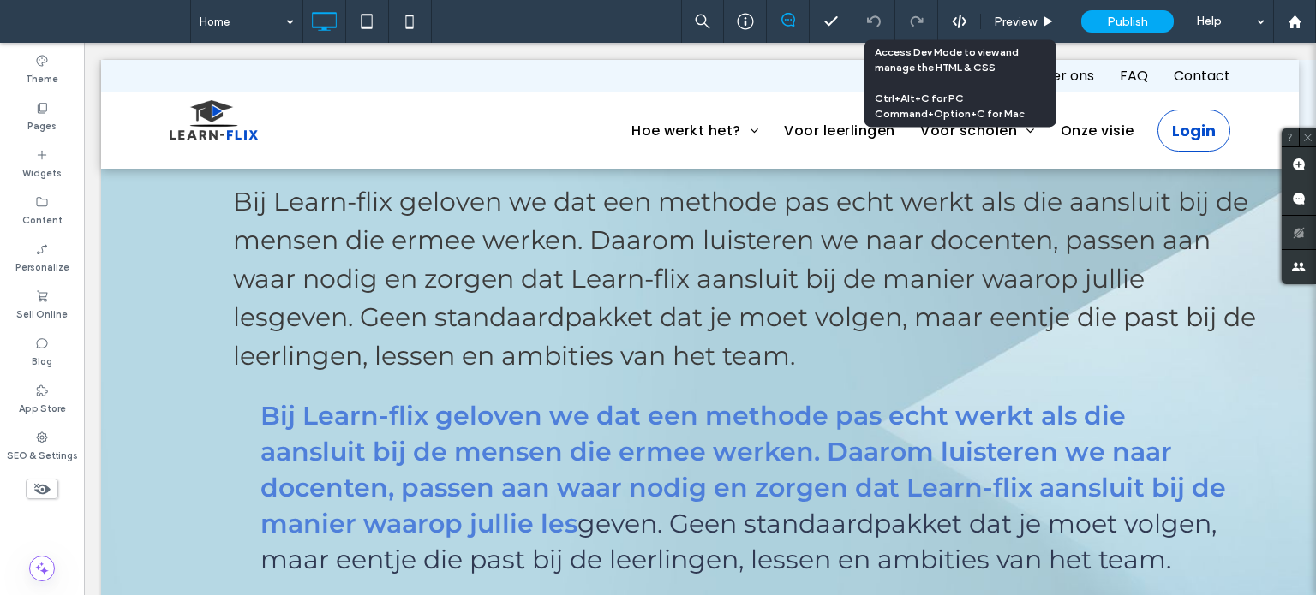
click at [961, 6] on div "Preview Publish Help" at bounding box center [998, 21] width 635 height 43
click at [958, 19] on icon at bounding box center [959, 21] width 15 height 15
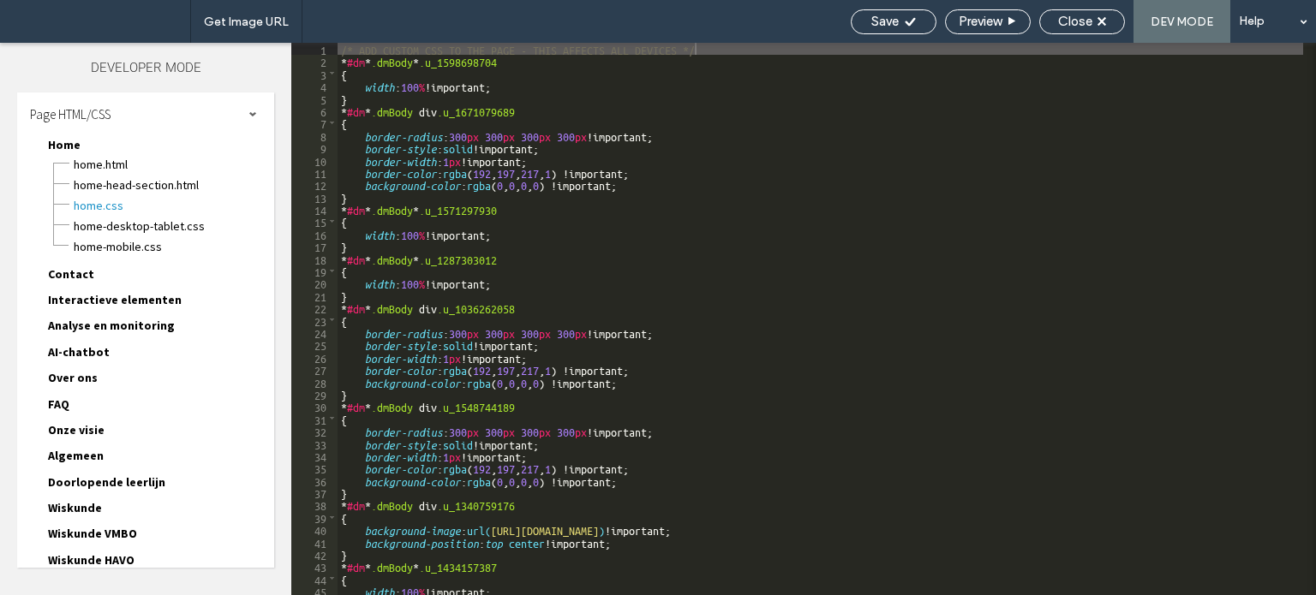
scroll to position [229, 0]
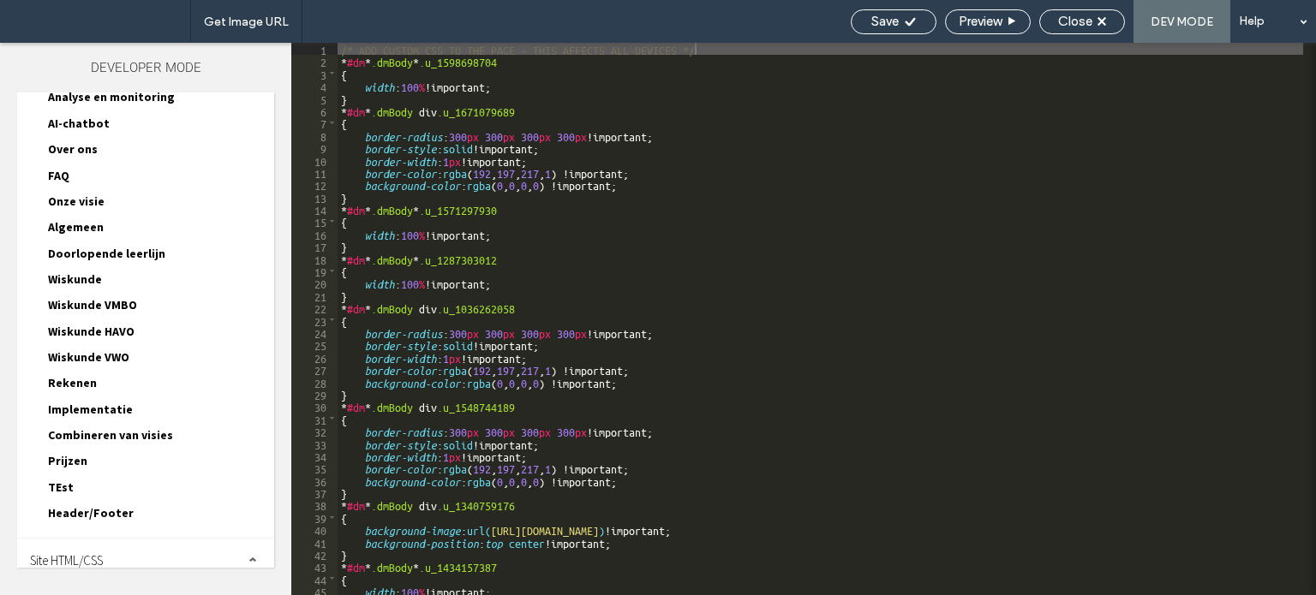
click at [70, 552] on span "Site HTML/CSS" at bounding box center [66, 560] width 73 height 16
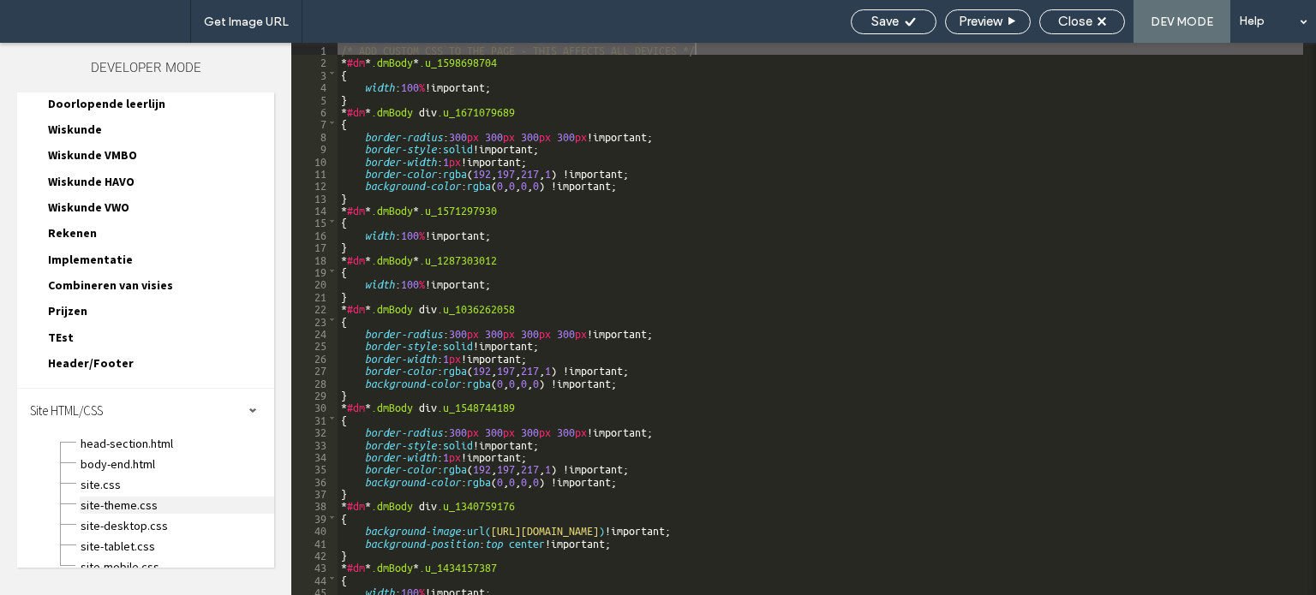
scroll to position [380, 0]
drag, startPoint x: 116, startPoint y: 451, endPoint x: 146, endPoint y: 448, distance: 31.0
click at [116, 454] on span "body-end.html" at bounding box center [177, 462] width 194 height 17
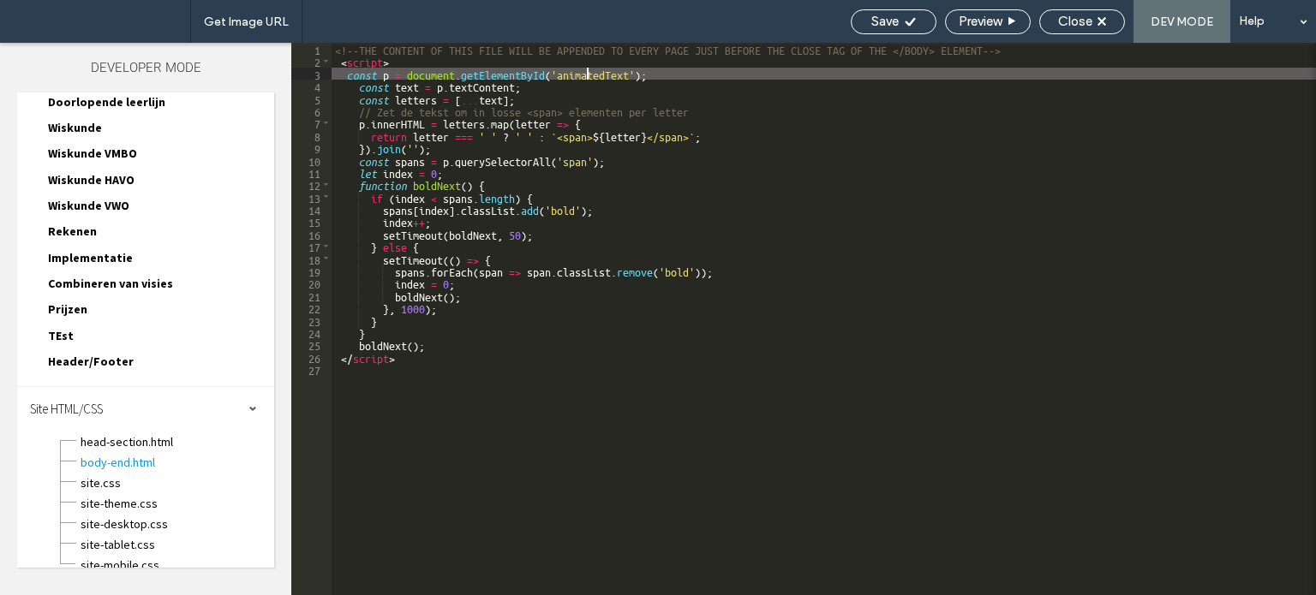
click at [589, 73] on div "<!--THE CONTENT OF THIS FILE WILL BE APPENDED TO EVERY PAGE JUST BEFORE THE CLO…" at bounding box center [823, 331] width 984 height 577
click at [1056, 17] on div "Close" at bounding box center [1082, 21] width 84 height 15
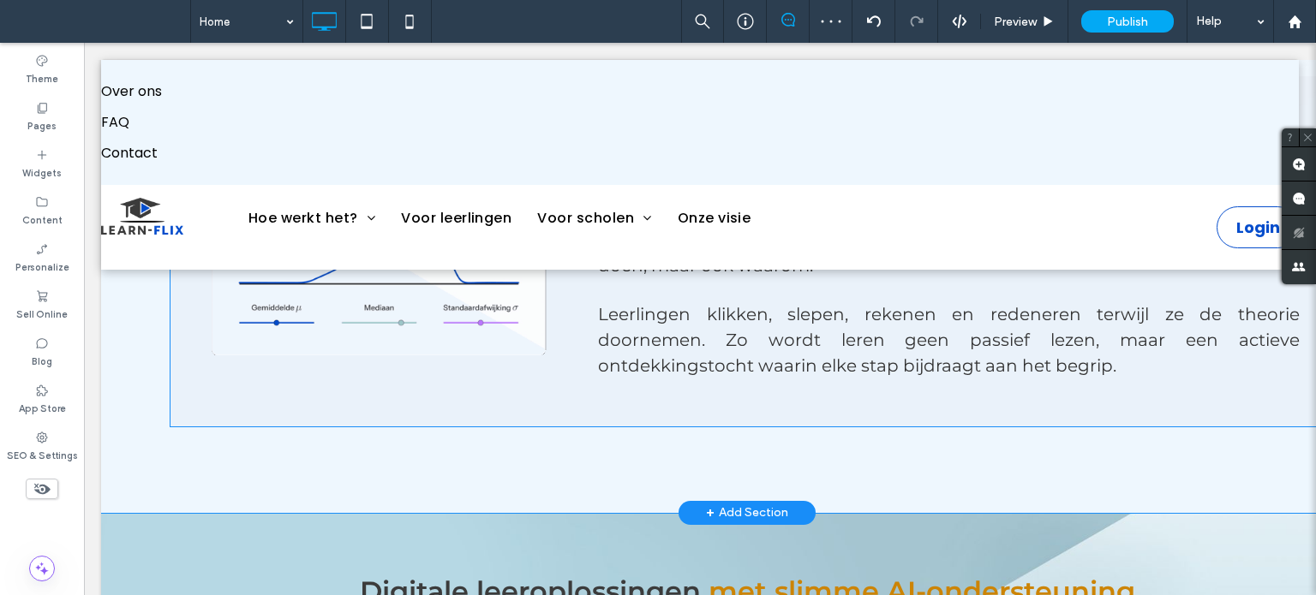
scroll to position [685, 0]
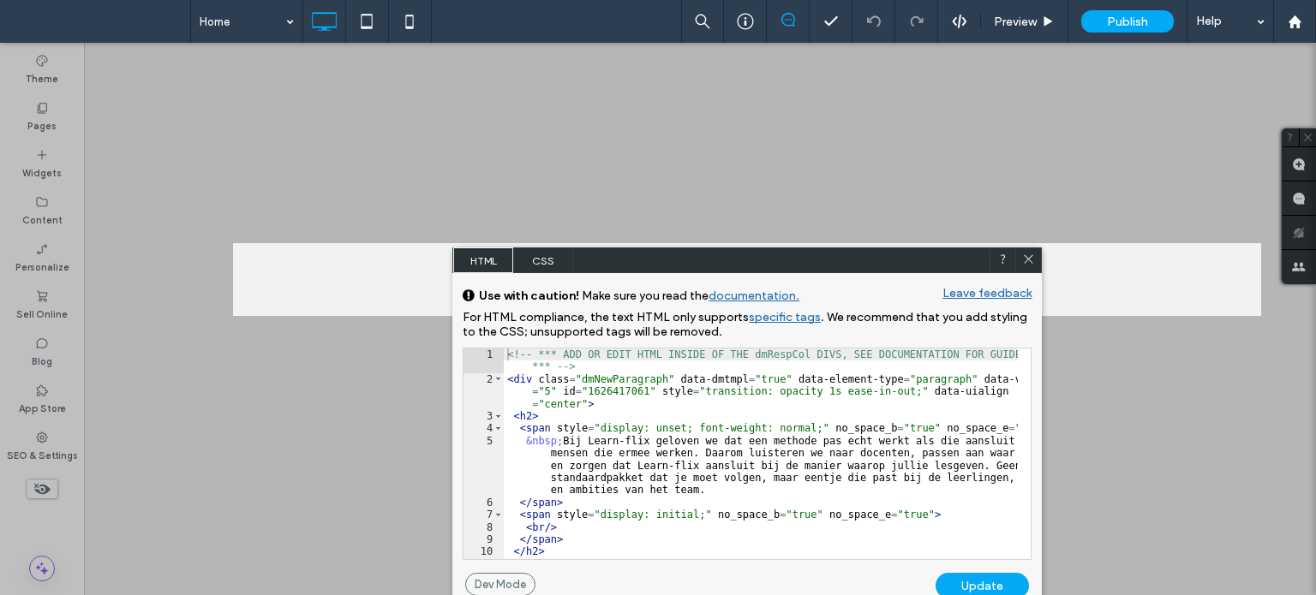
click at [656, 371] on div "<!-- *** ADD OR EDIT HTML INSIDE OF THE dmRespCol DIVS, SEE DOCUMENTATION FOR G…" at bounding box center [761, 473] width 514 height 248
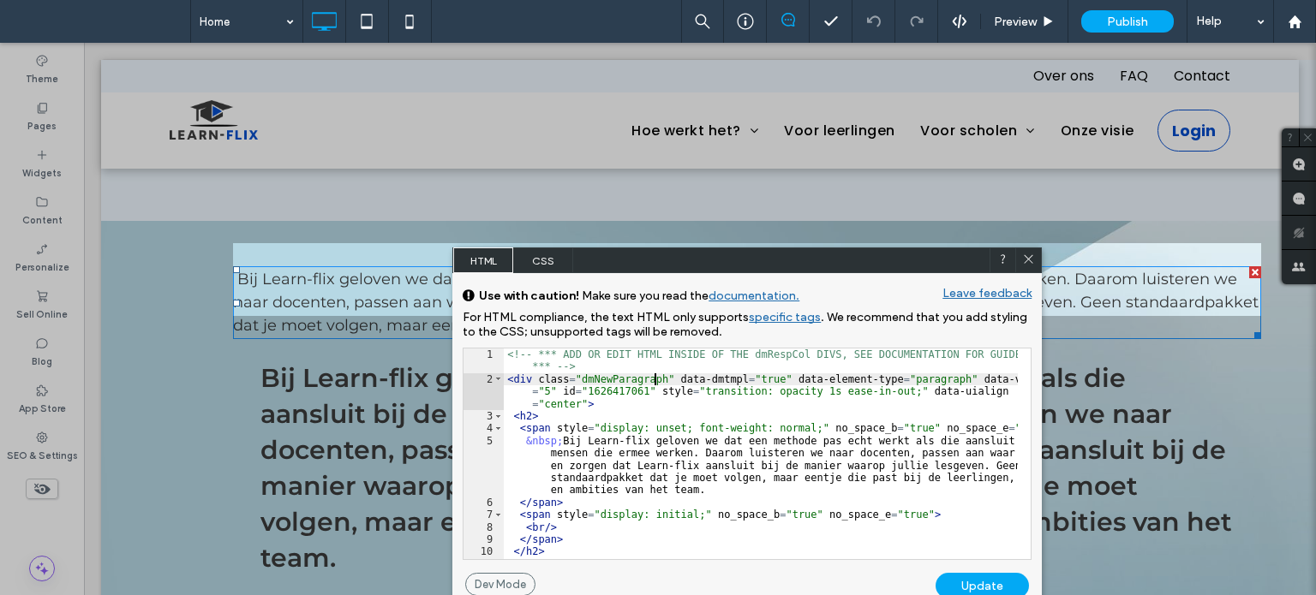
click at [656, 376] on div "<!-- *** ADD OR EDIT HTML INSIDE OF THE dmRespCol DIVS, SEE DOCUMENTATION FOR G…" at bounding box center [761, 473] width 514 height 248
type textarea "**"
click at [987, 579] on div "Update" at bounding box center [981, 586] width 93 height 26
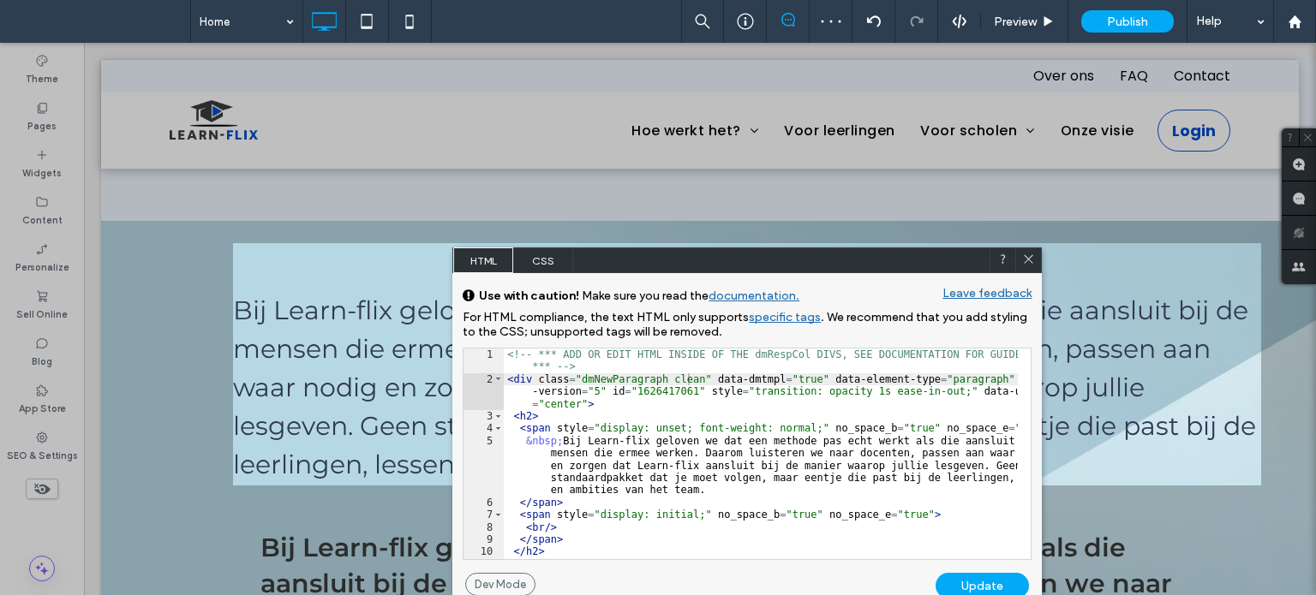
click at [1028, 261] on icon at bounding box center [1028, 259] width 13 height 13
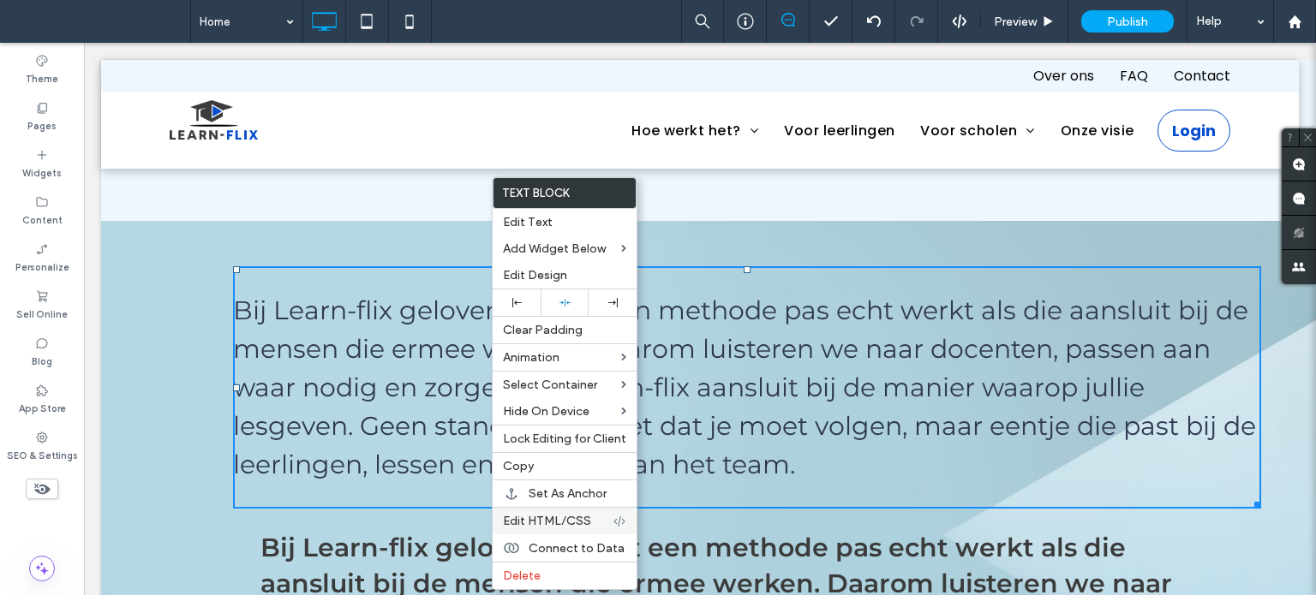
click at [556, 514] on span "Edit HTML/CSS" at bounding box center [547, 521] width 88 height 15
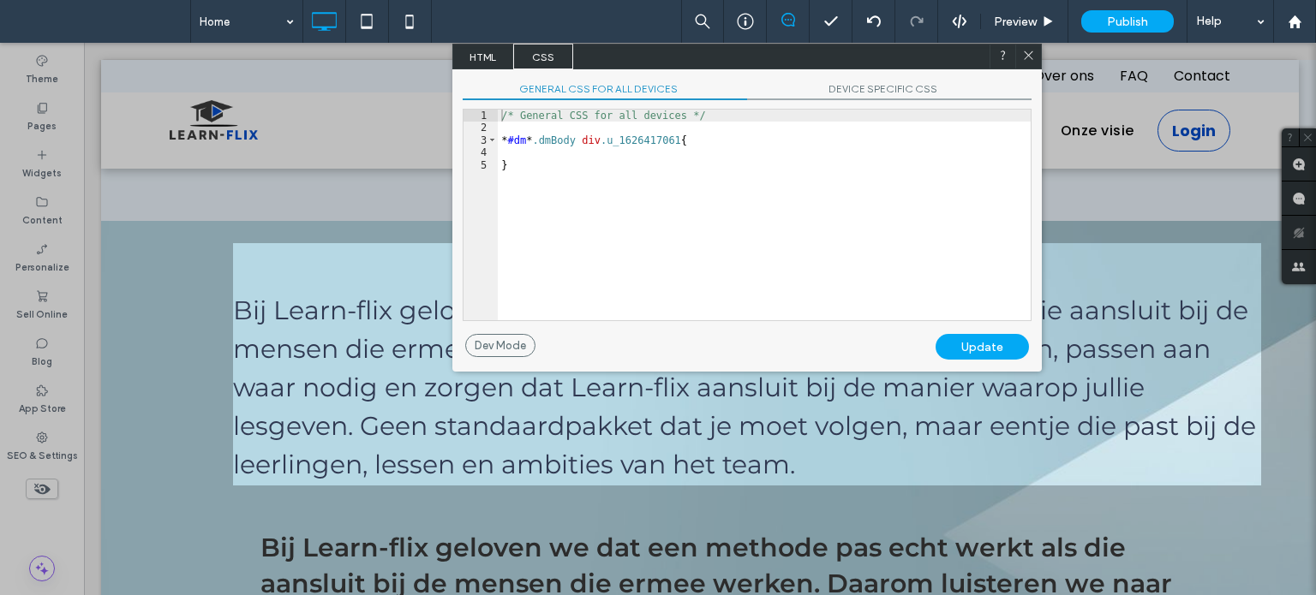
click at [494, 57] on span "HTML" at bounding box center [483, 57] width 60 height 26
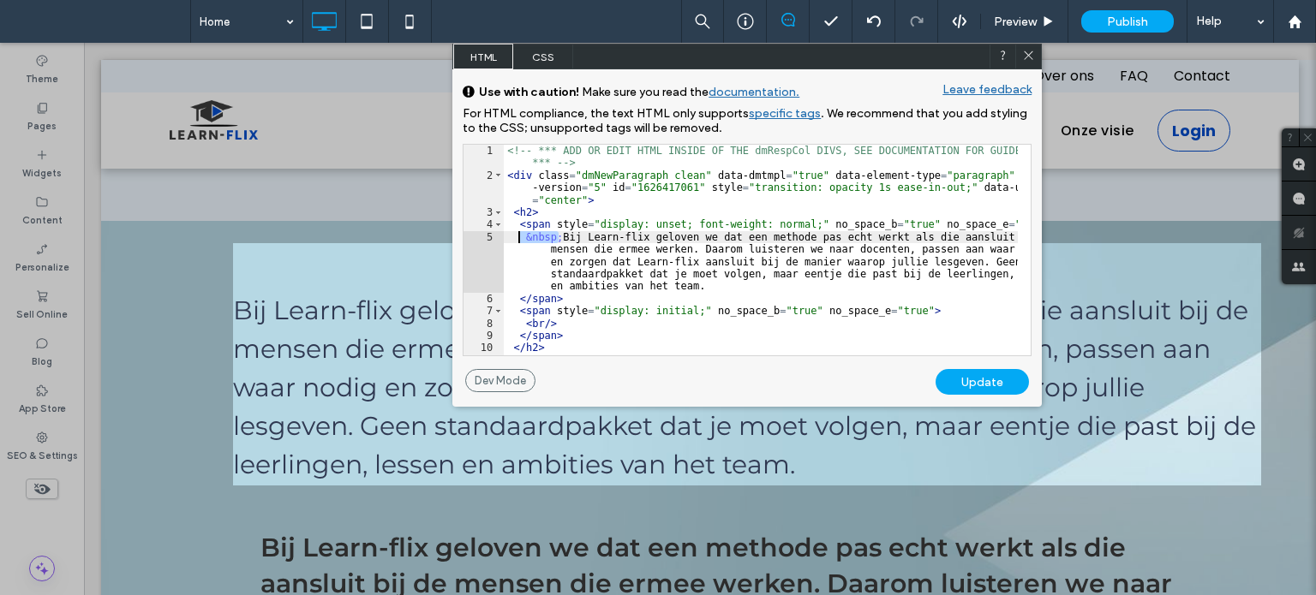
drag, startPoint x: 558, startPoint y: 234, endPoint x: 521, endPoint y: 234, distance: 37.7
click at [521, 234] on div "<!-- *** ADD OR EDIT HTML INSIDE OF THE dmRespCol DIVS, SEE DOCUMENTATION FOR G…" at bounding box center [761, 269] width 514 height 248
click at [992, 376] on div "Update" at bounding box center [981, 382] width 93 height 26
drag, startPoint x: 1024, startPoint y: 57, endPoint x: 661, endPoint y: 230, distance: 401.5
click at [1024, 57] on icon at bounding box center [1028, 55] width 13 height 13
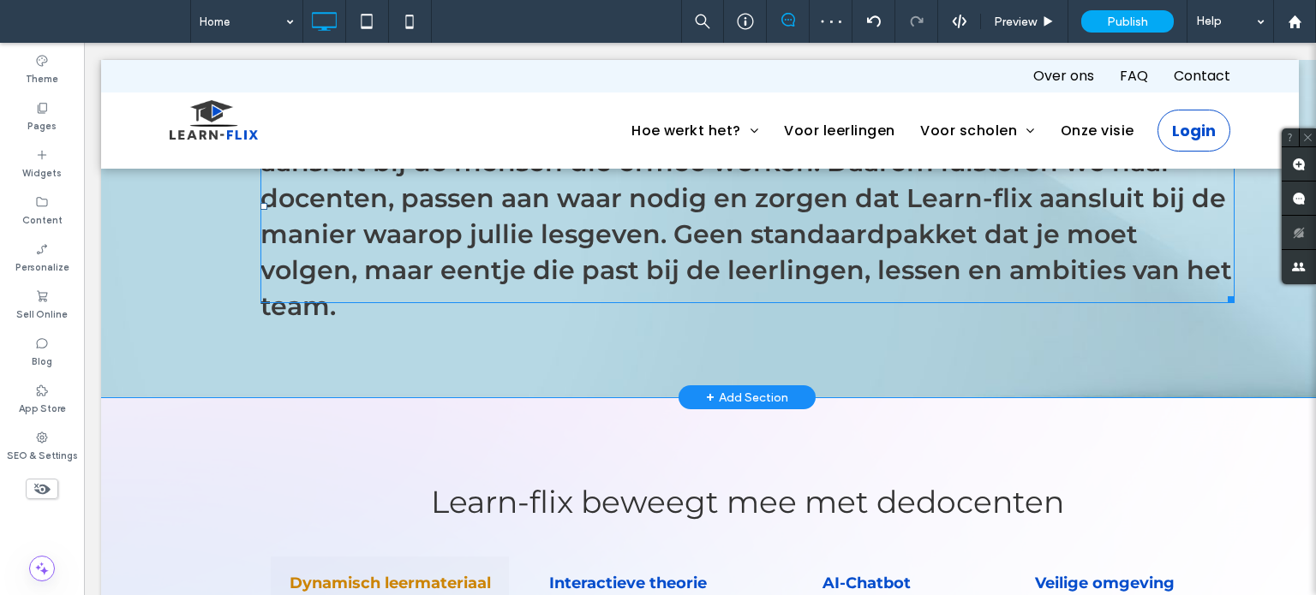
scroll to position [2227, 0]
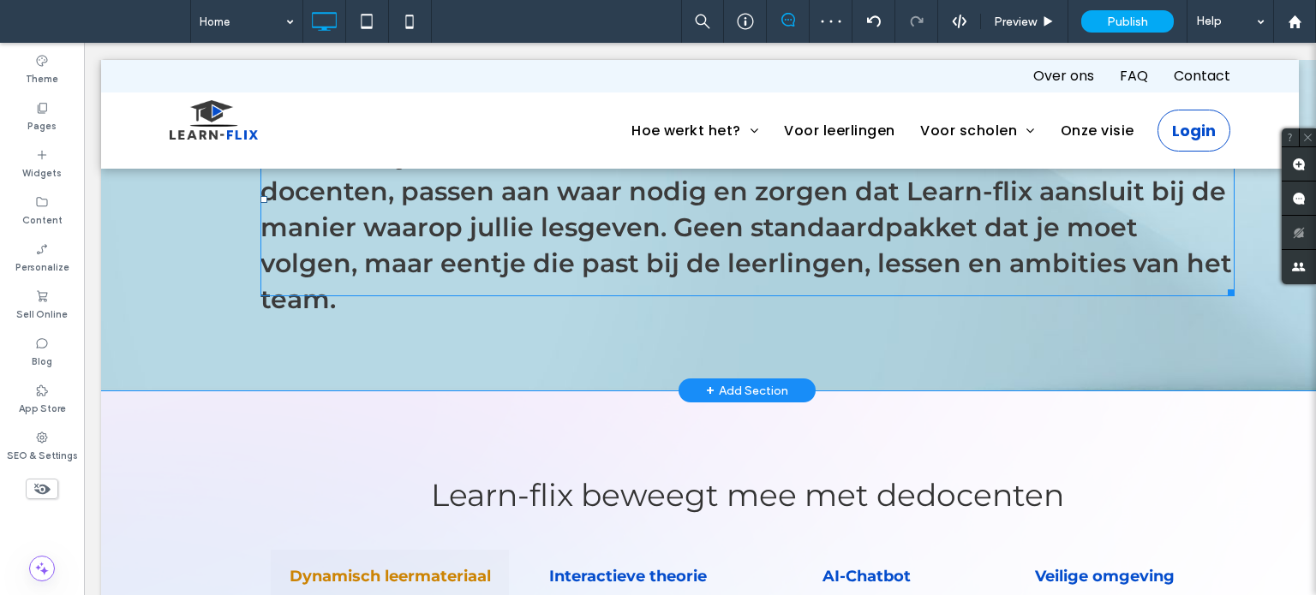
click at [563, 231] on span at bounding box center [747, 199] width 974 height 194
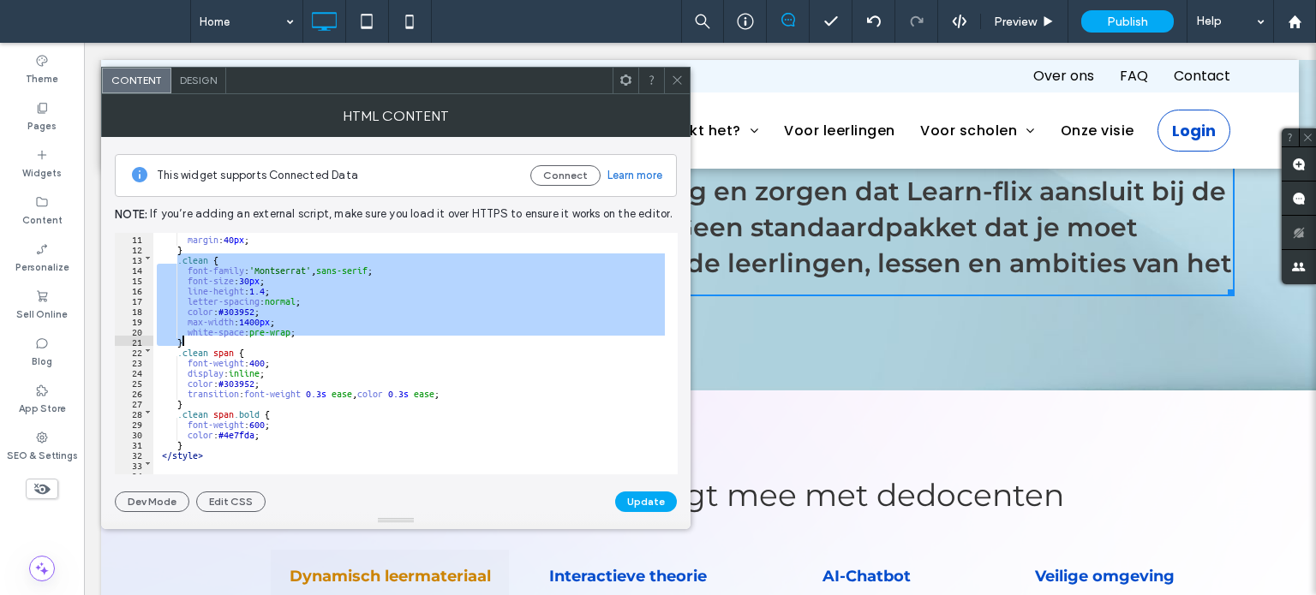
scroll to position [103, 0]
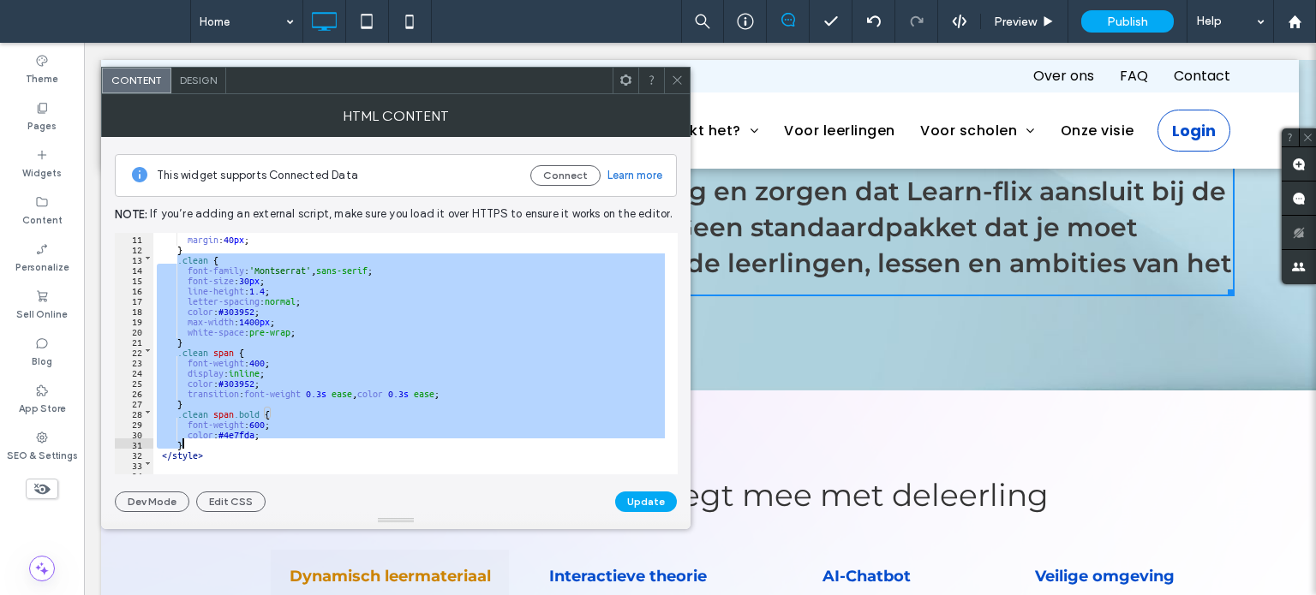
drag, startPoint x: 176, startPoint y: 358, endPoint x: 263, endPoint y: 432, distance: 113.6
click at [260, 439] on div "margin : 40 px ; } .clean { font-family : 'Montserrat' , sans-serif ; font-size…" at bounding box center [1056, 358] width 1806 height 250
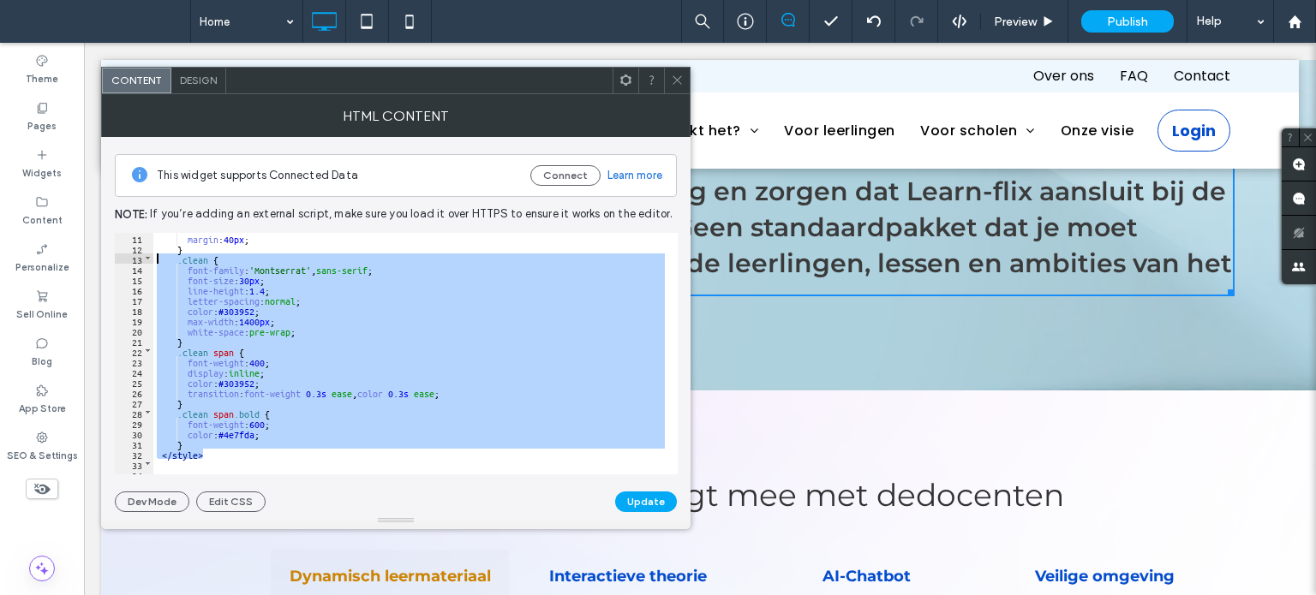
scroll to position [0, 0]
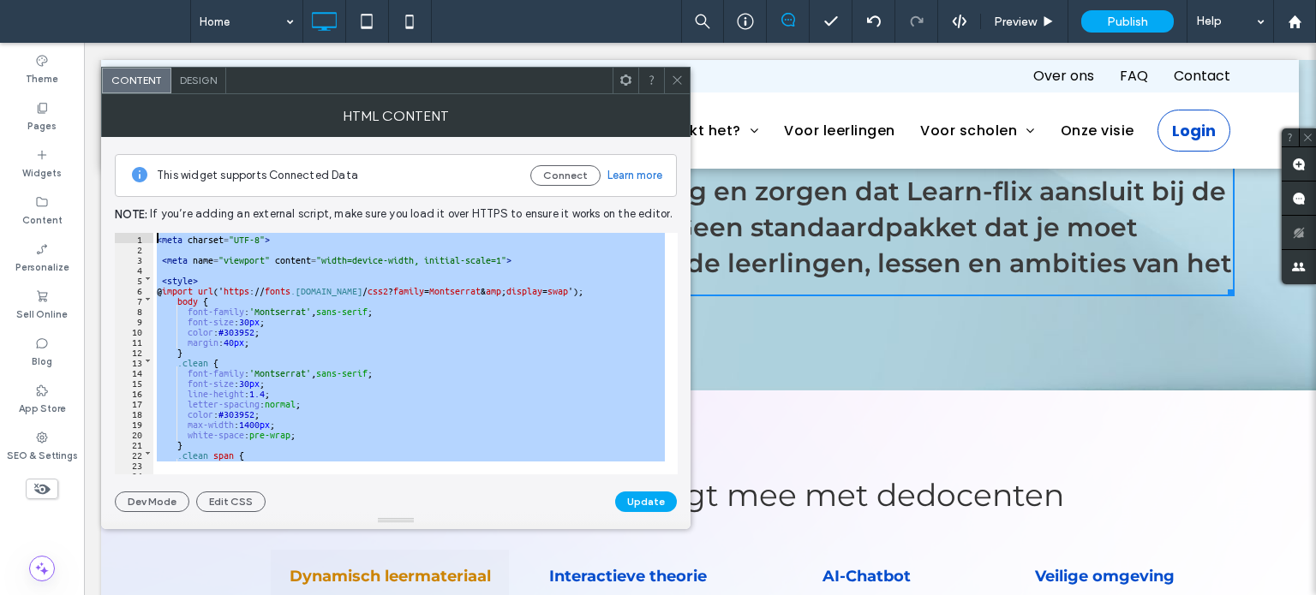
drag, startPoint x: 213, startPoint y: 451, endPoint x: 135, endPoint y: 216, distance: 248.1
click at [140, 215] on div "This widget supports Connected Data Connect Learn more Note: If you’re adding a…" at bounding box center [396, 324] width 562 height 375
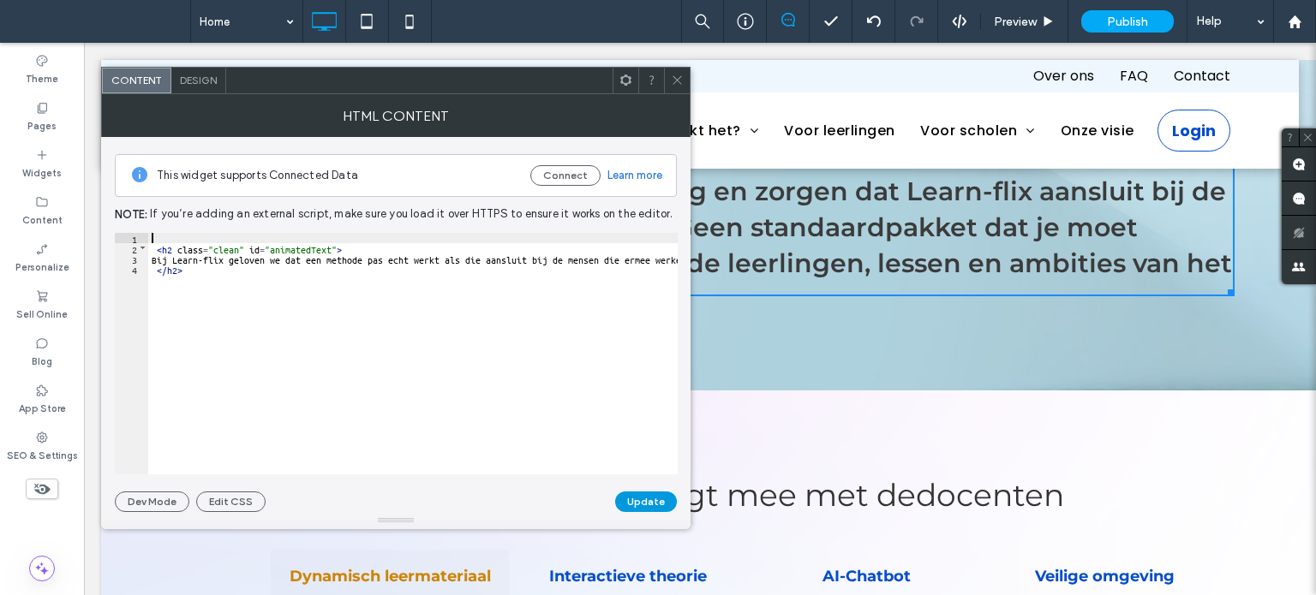
click at [668, 497] on button "Update" at bounding box center [646, 502] width 62 height 21
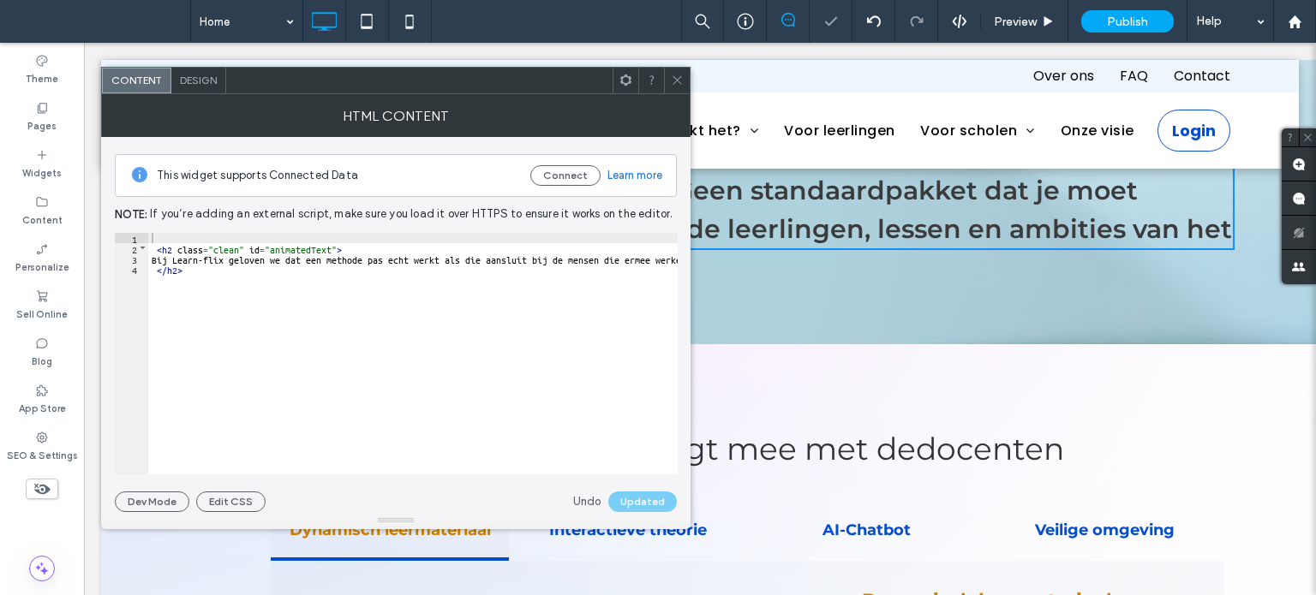
scroll to position [2202, 0]
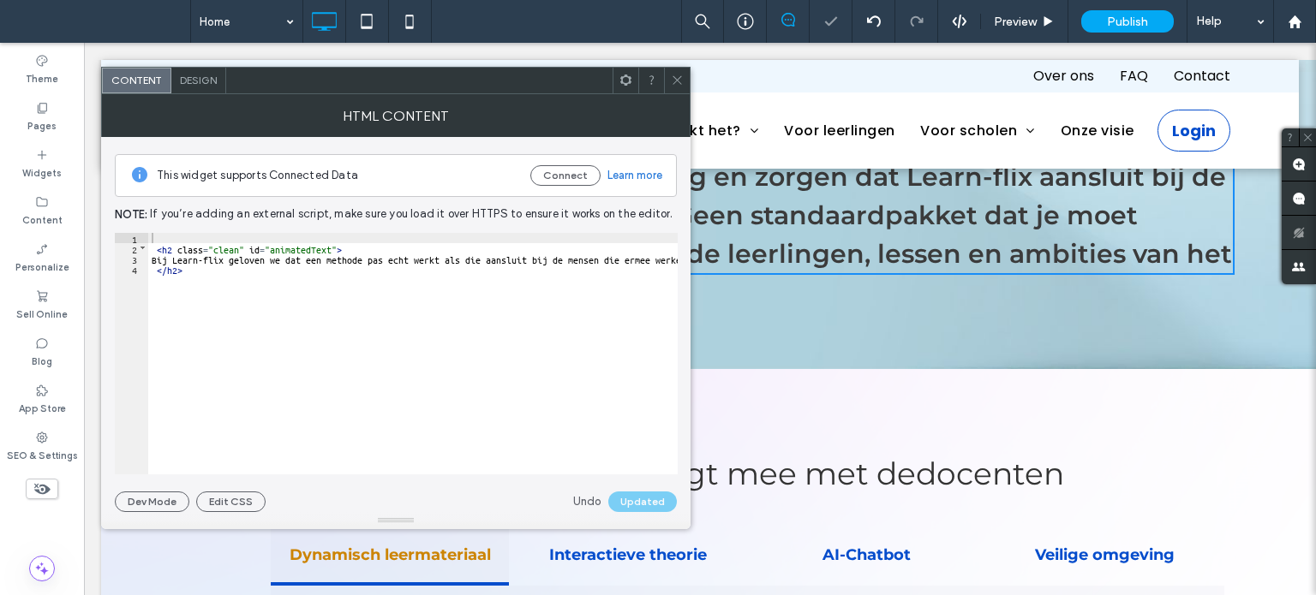
drag, startPoint x: 678, startPoint y: 82, endPoint x: 673, endPoint y: 95, distance: 13.8
click at [679, 82] on icon at bounding box center [677, 80] width 13 height 13
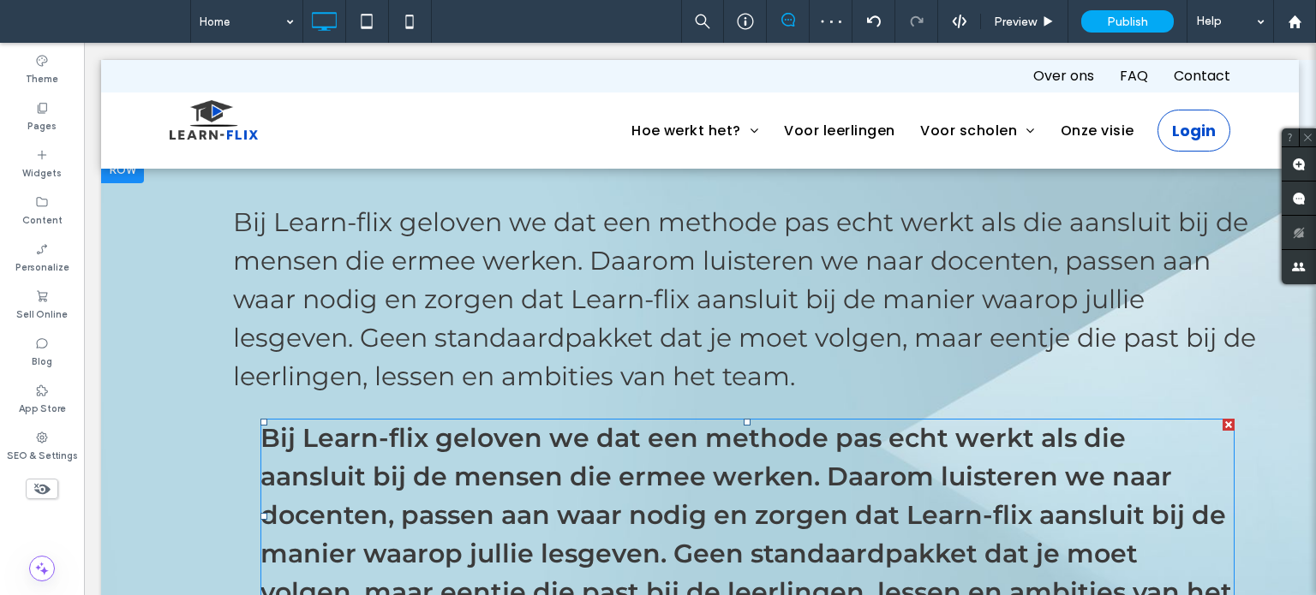
scroll to position [1859, 0]
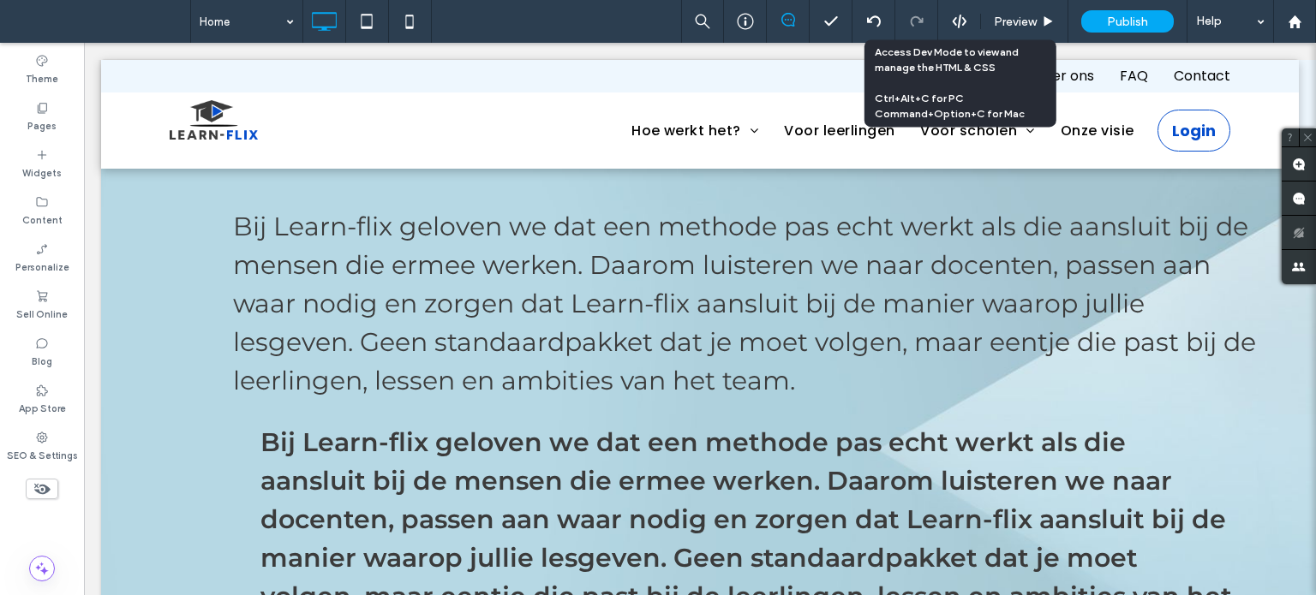
click at [960, 18] on use at bounding box center [959, 22] width 14 height 14
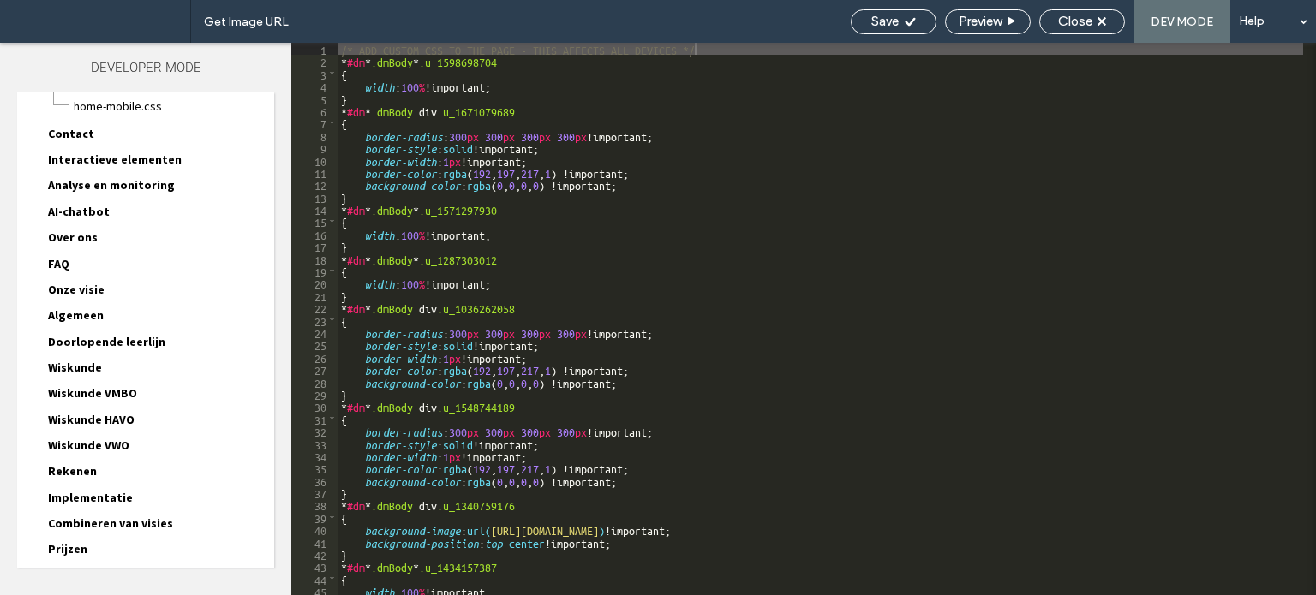
scroll to position [229, 0]
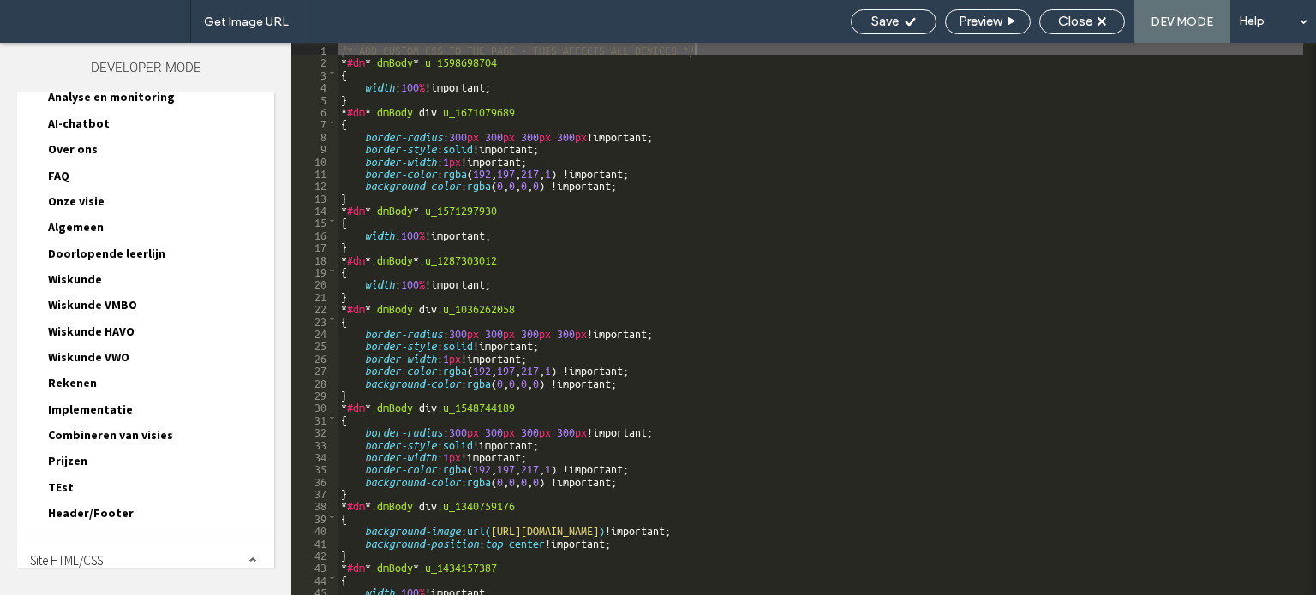
drag, startPoint x: 69, startPoint y: 551, endPoint x: 103, endPoint y: 540, distance: 35.8
click at [69, 552] on span "Site HTML/CSS" at bounding box center [66, 560] width 73 height 16
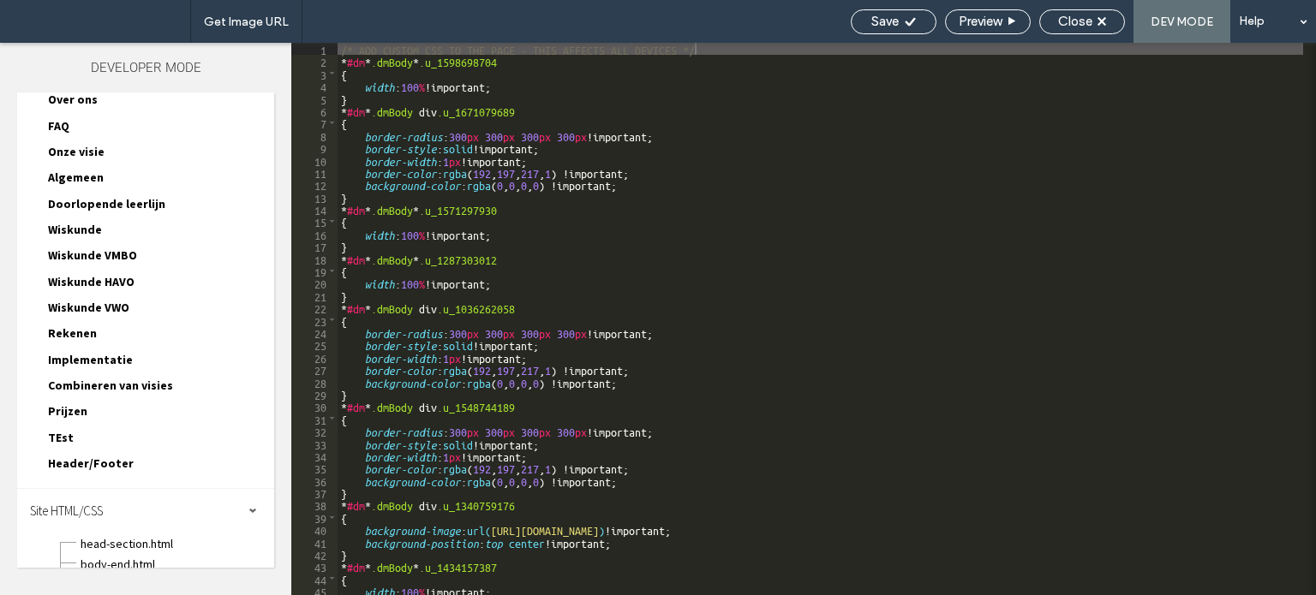
scroll to position [380, 0]
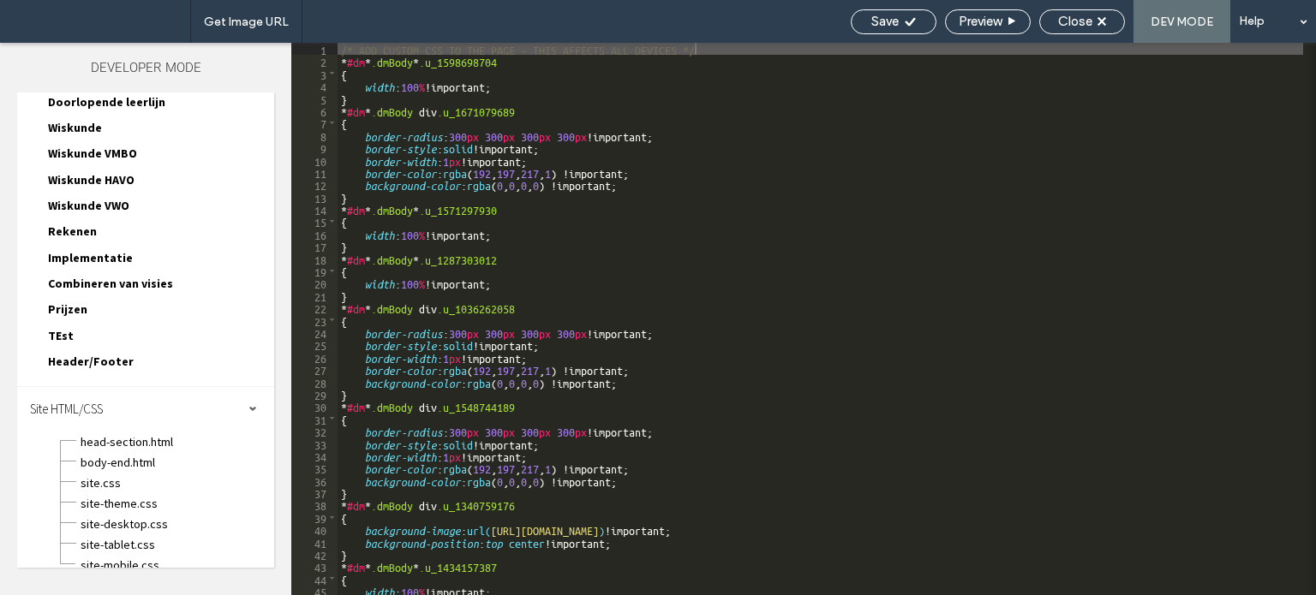
drag, startPoint x: 98, startPoint y: 469, endPoint x: 99, endPoint y: 458, distance: 10.3
click at [98, 475] on span "site.css" at bounding box center [177, 483] width 194 height 17
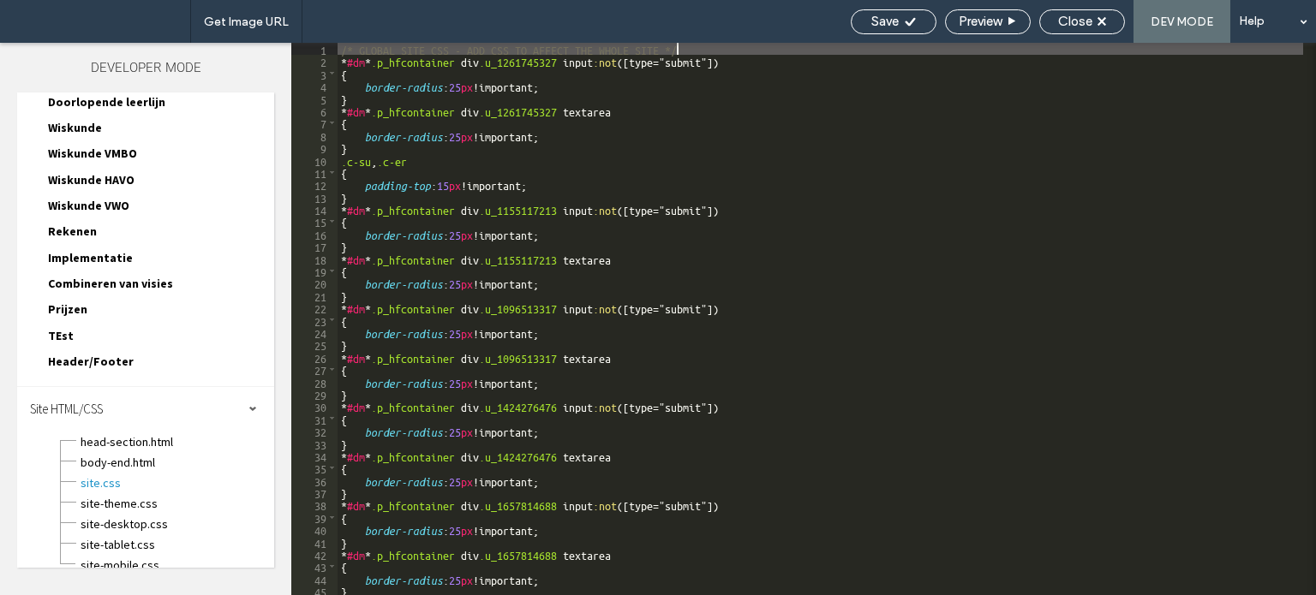
type textarea "**"
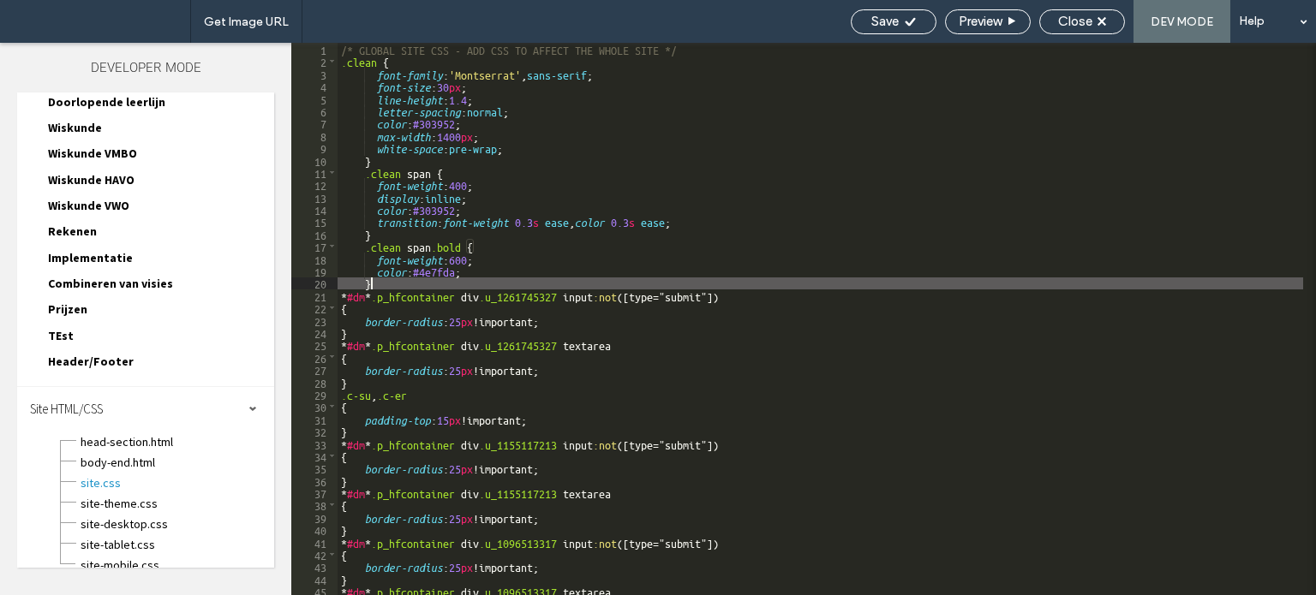
scroll to position [0, 0]
click at [1103, 14] on div "Close" at bounding box center [1082, 21] width 84 height 15
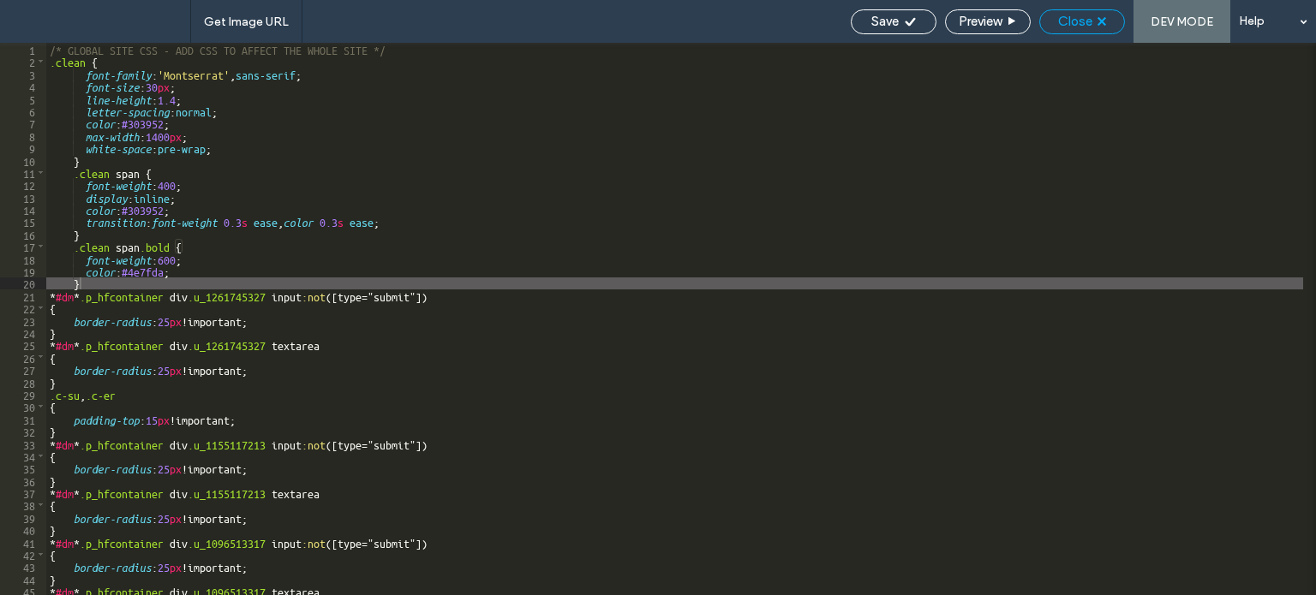
scroll to position [337, 0]
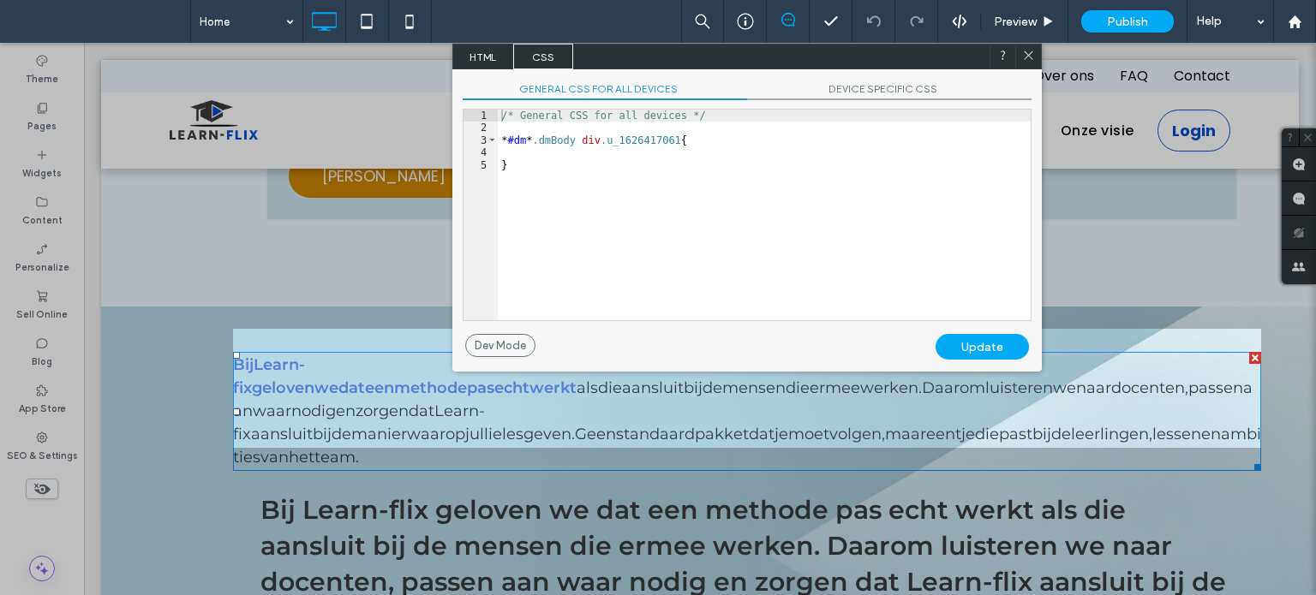
click at [482, 54] on span "HTML" at bounding box center [483, 57] width 60 height 26
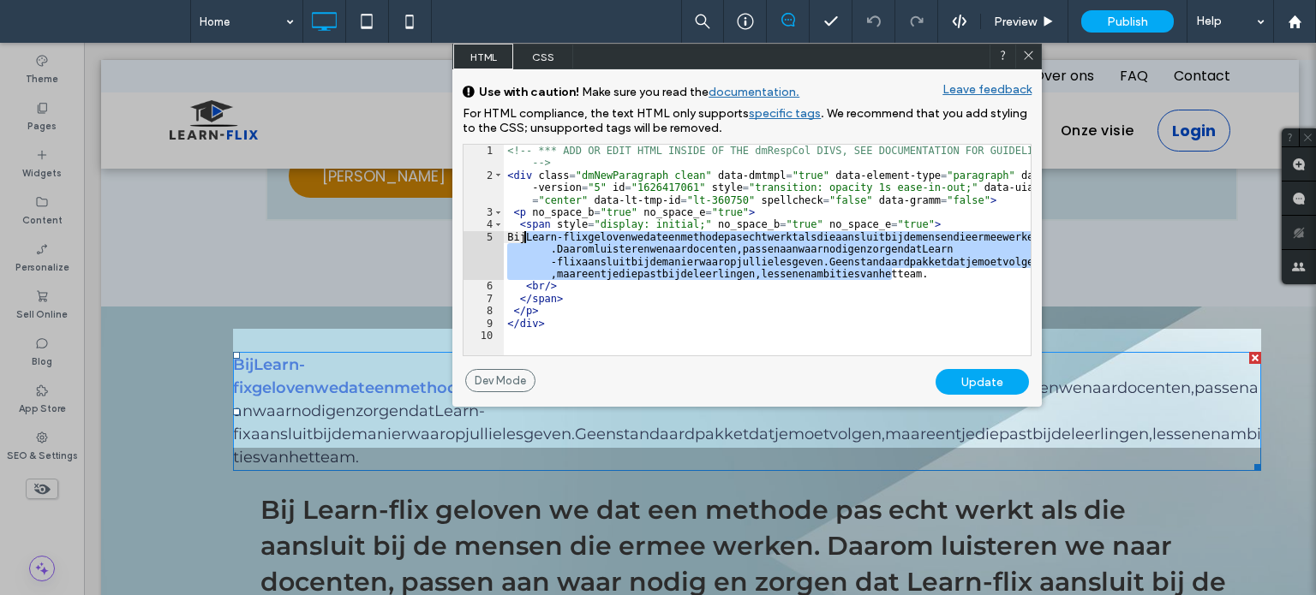
drag, startPoint x: 894, startPoint y: 270, endPoint x: 524, endPoint y: 236, distance: 371.5
click at [524, 236] on div "<!-- *** ADD OR EDIT HTML INSIDE OF THE dmRespCol DIVS, SEE DOCUMENTATION FOR G…" at bounding box center [767, 269] width 527 height 248
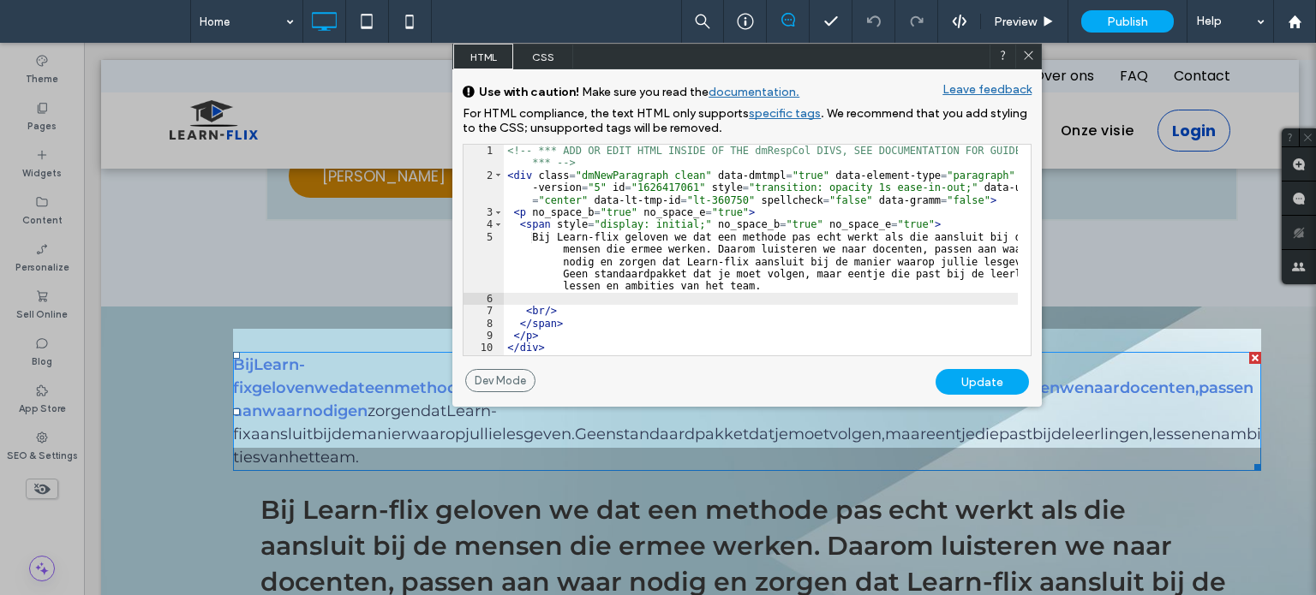
click at [533, 230] on div "<!-- *** ADD OR EDIT HTML INSIDE OF THE dmRespCol DIVS, SEE DOCUMENTATION FOR G…" at bounding box center [761, 269] width 514 height 248
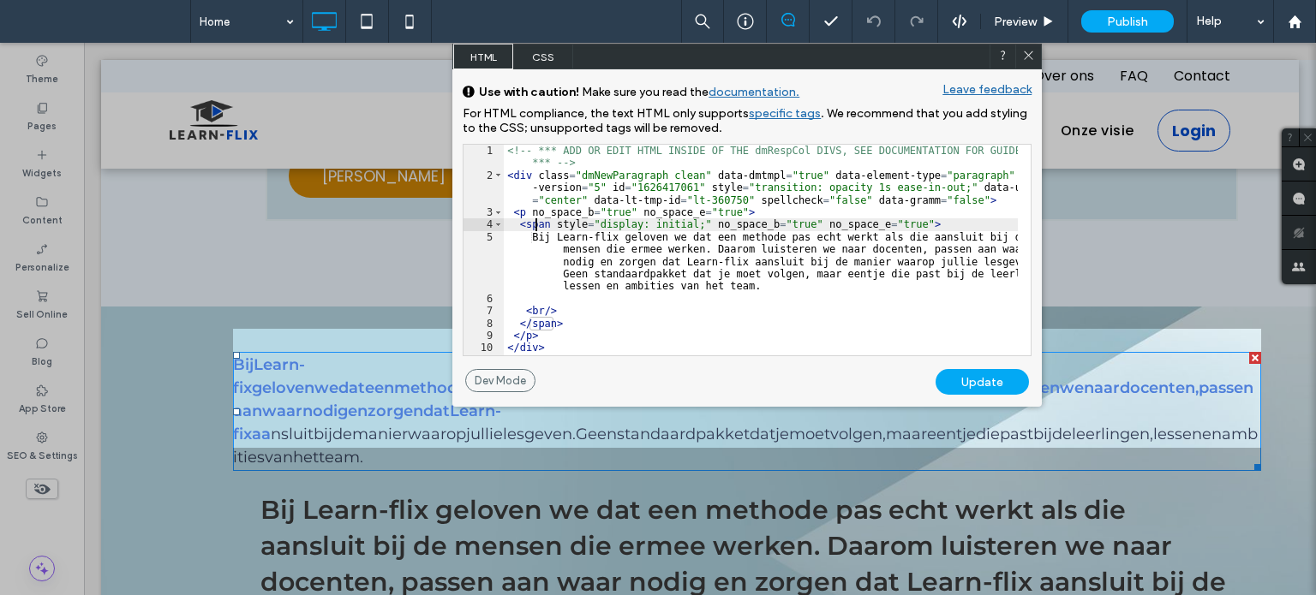
click at [529, 232] on div "<!-- *** ADD OR EDIT HTML INSIDE OF THE dmRespCol DIVS, SEE DOCUMENTATION FOR G…" at bounding box center [761, 269] width 514 height 248
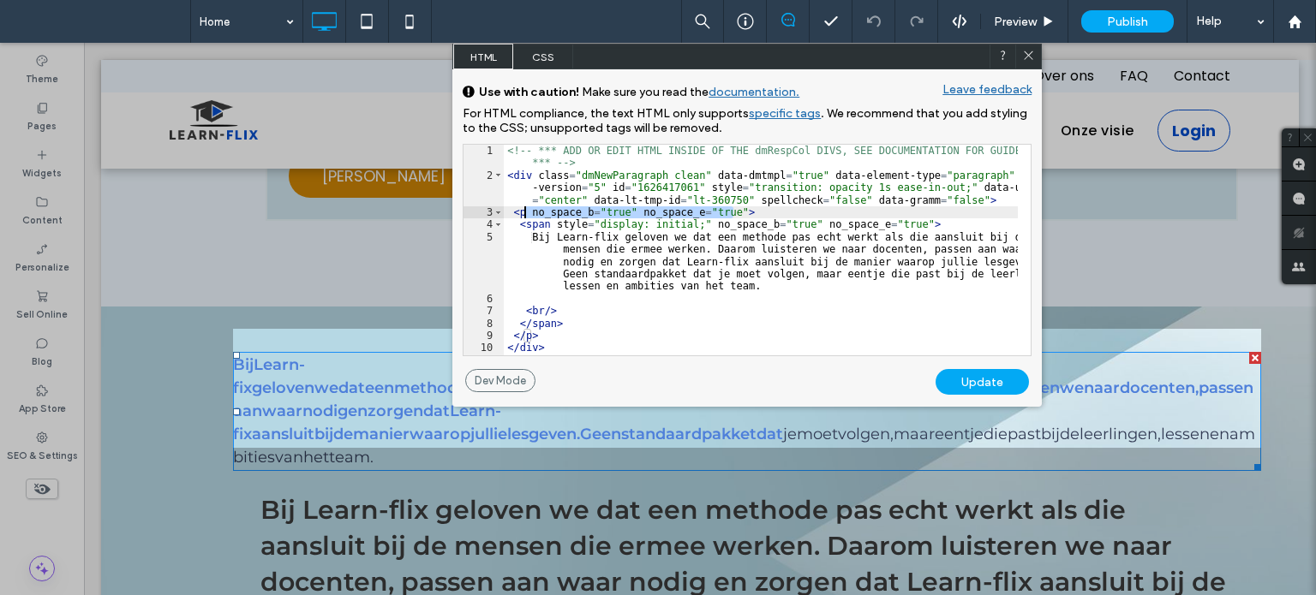
drag, startPoint x: 743, startPoint y: 211, endPoint x: 524, endPoint y: 212, distance: 219.3
click at [524, 212] on div "<!-- *** ADD OR EDIT HTML INSIDE OF THE dmRespCol DIVS, SEE DOCUMENTATION FOR G…" at bounding box center [761, 269] width 514 height 248
click at [528, 211] on div "<!-- *** ADD OR EDIT HTML INSIDE OF THE dmRespCol DIVS, SEE DOCUMENTATION FOR G…" at bounding box center [761, 250] width 514 height 211
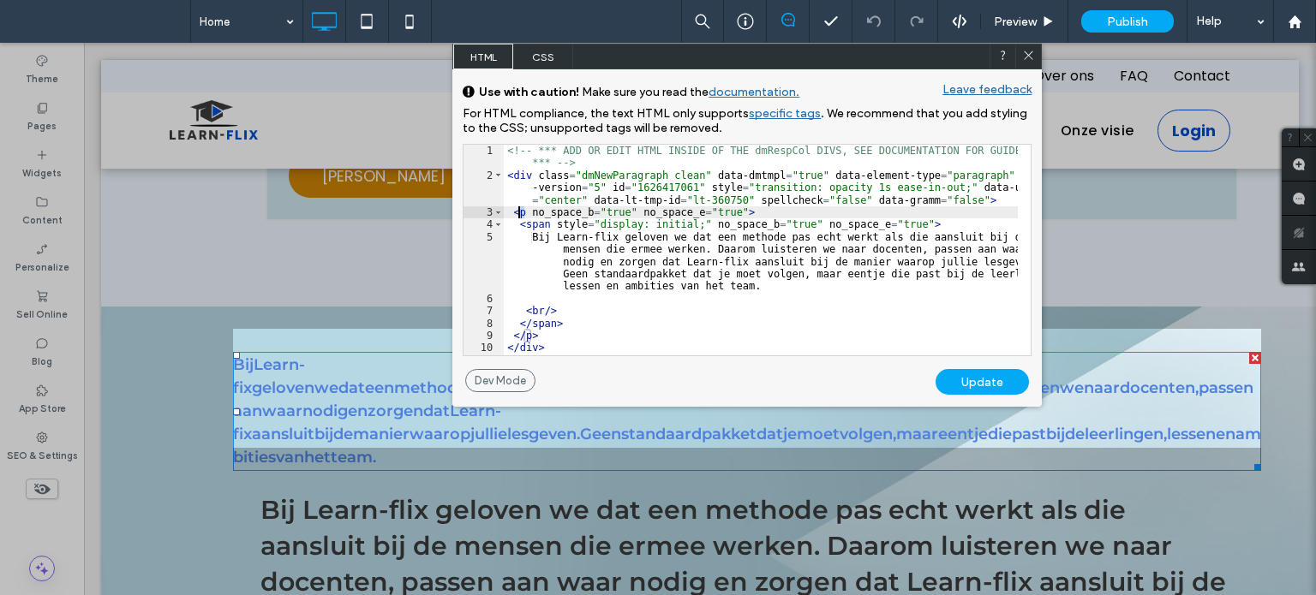
drag, startPoint x: 521, startPoint y: 210, endPoint x: 540, endPoint y: 210, distance: 18.8
click at [520, 210] on div "<!-- *** ADD OR EDIT HTML INSIDE OF THE dmRespCol DIVS, SEE DOCUMENTATION FOR G…" at bounding box center [761, 269] width 514 height 248
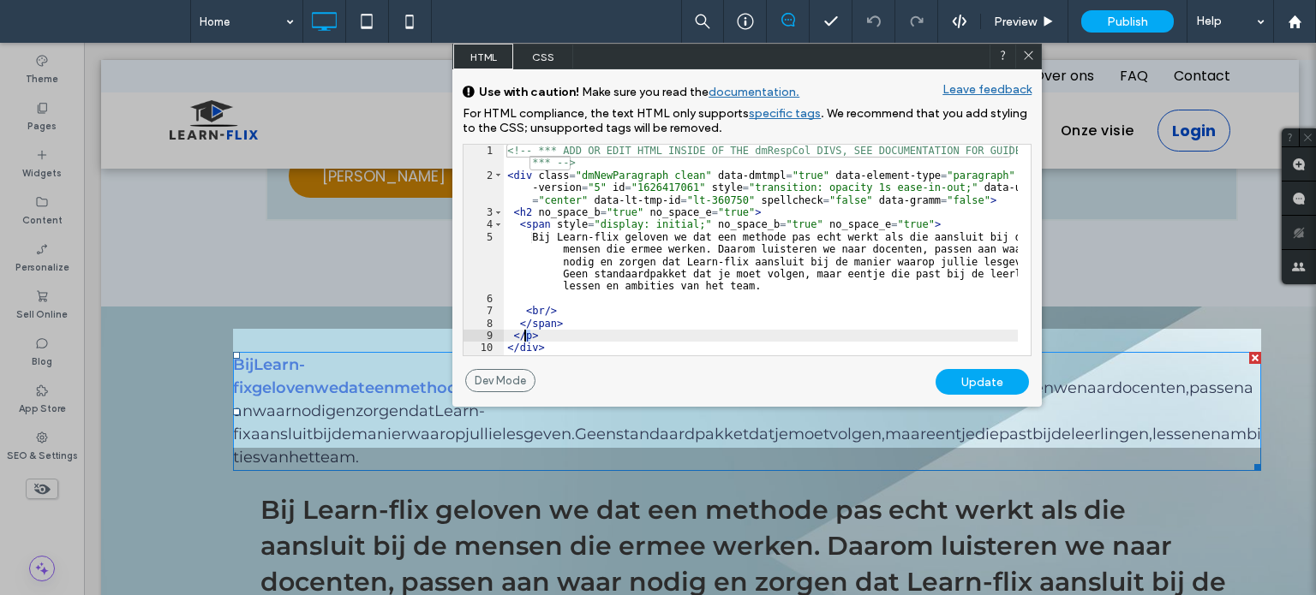
click at [523, 336] on div "<!-- *** ADD OR EDIT HTML INSIDE OF THE dmRespCol DIVS, SEE DOCUMENTATION FOR G…" at bounding box center [761, 269] width 514 height 248
type textarea "**"
click at [982, 381] on div "Update" at bounding box center [981, 382] width 93 height 26
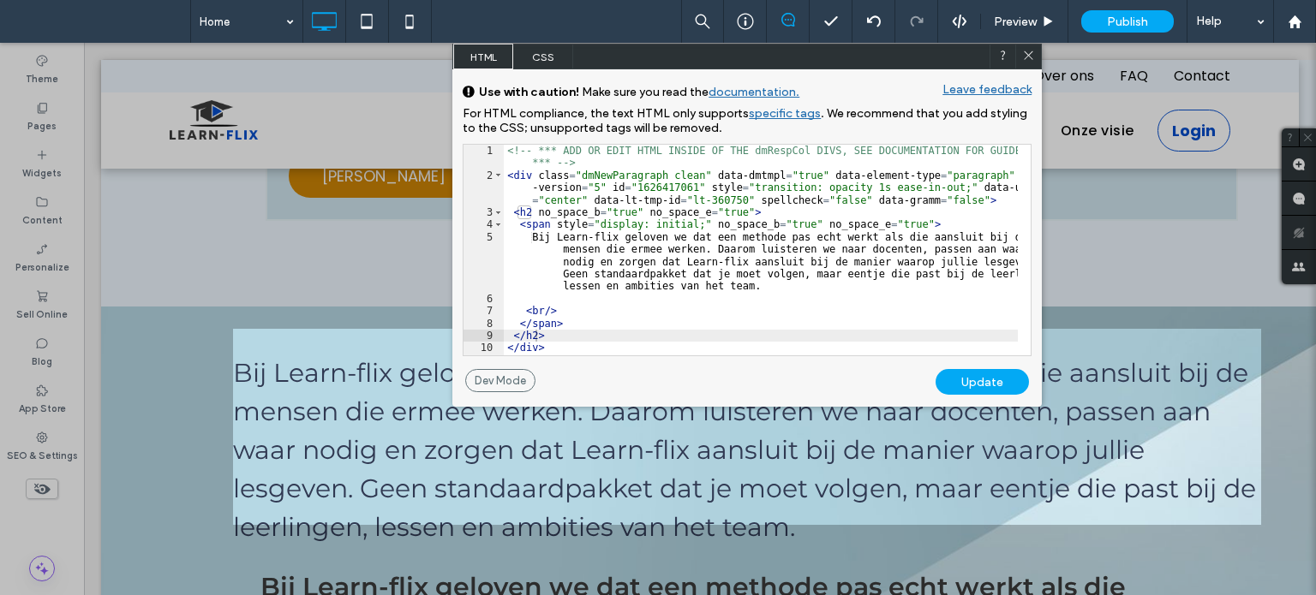
click at [1026, 54] on icon at bounding box center [1028, 55] width 13 height 13
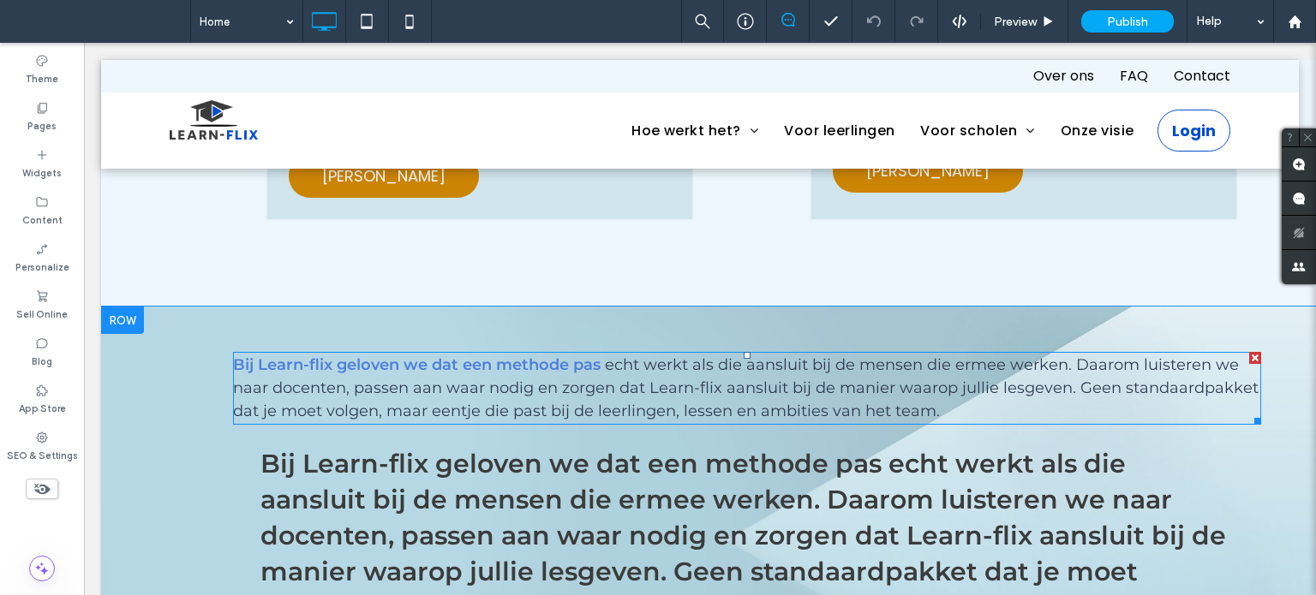
scroll to position [1713, 0]
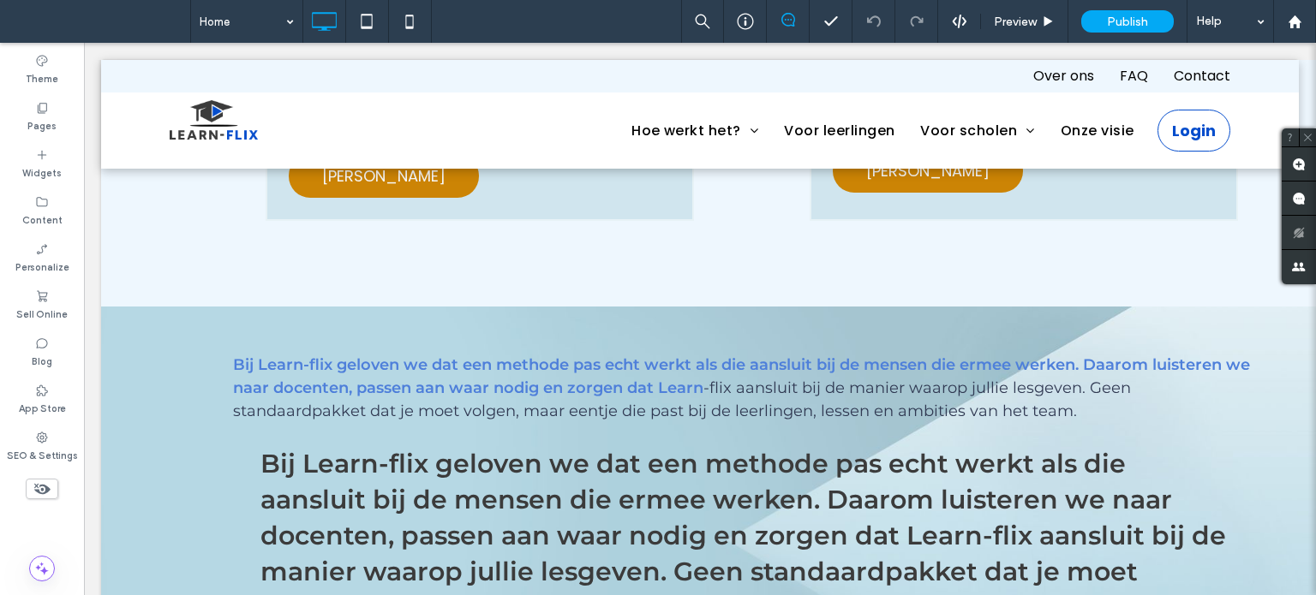
click at [958, 20] on icon at bounding box center [959, 21] width 15 height 15
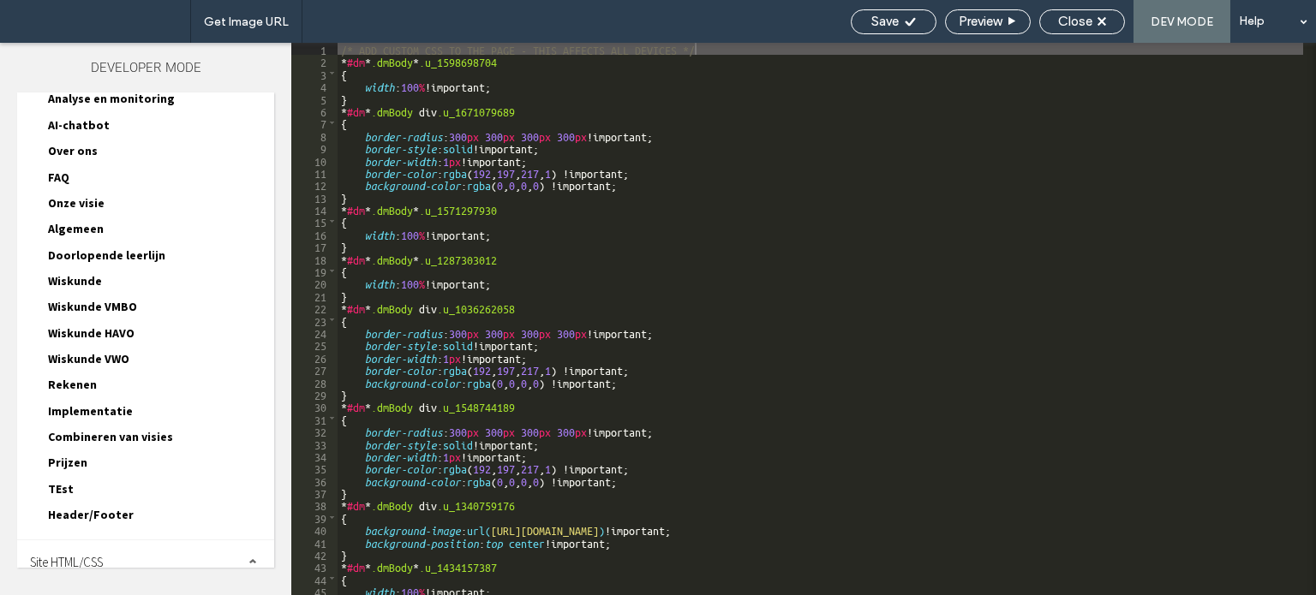
scroll to position [229, 0]
drag, startPoint x: 99, startPoint y: 544, endPoint x: 108, endPoint y: 526, distance: 19.9
click at [100, 552] on span "Site HTML/CSS" at bounding box center [66, 560] width 73 height 16
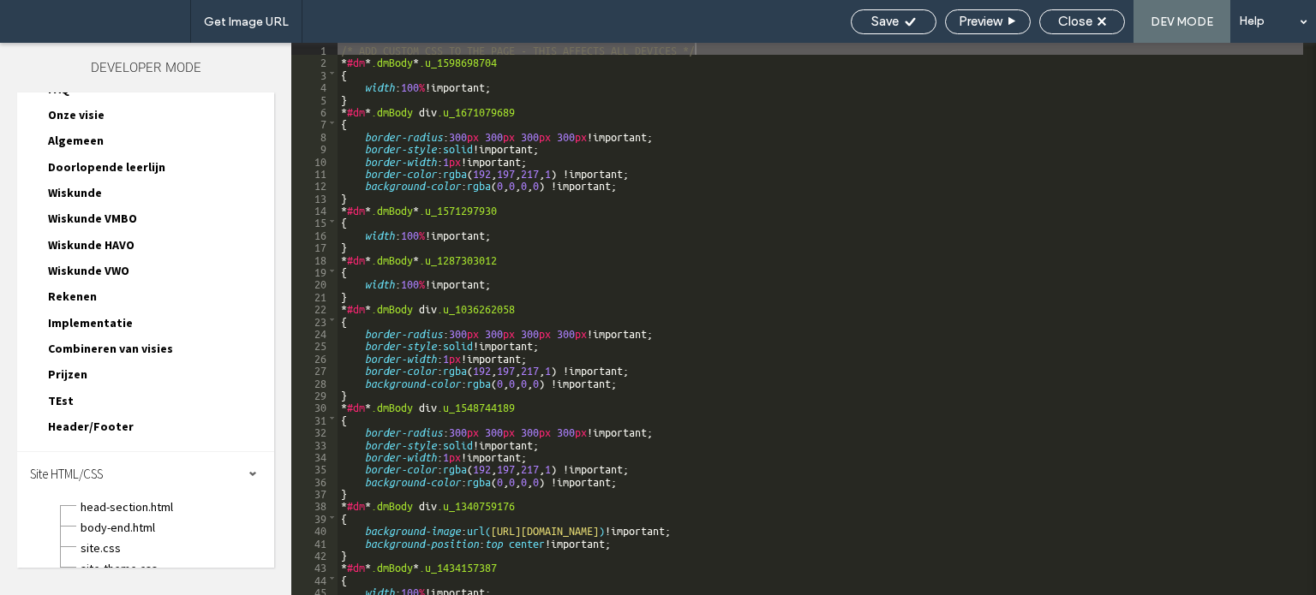
scroll to position [380, 0]
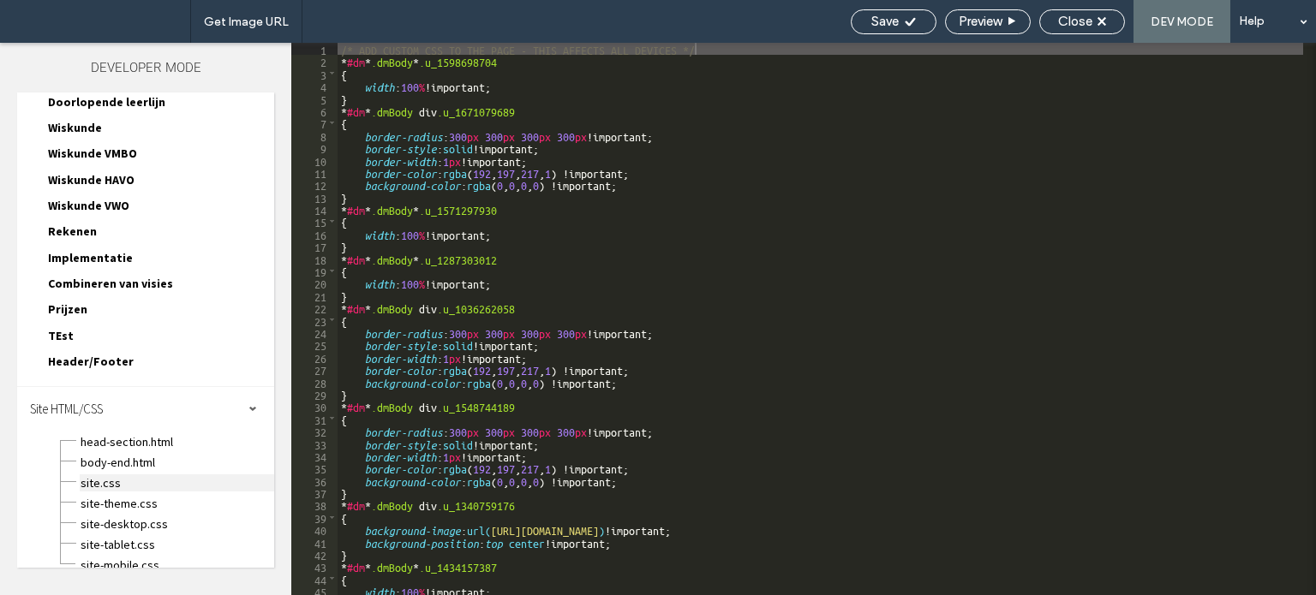
click at [110, 475] on span "site.css" at bounding box center [177, 483] width 194 height 17
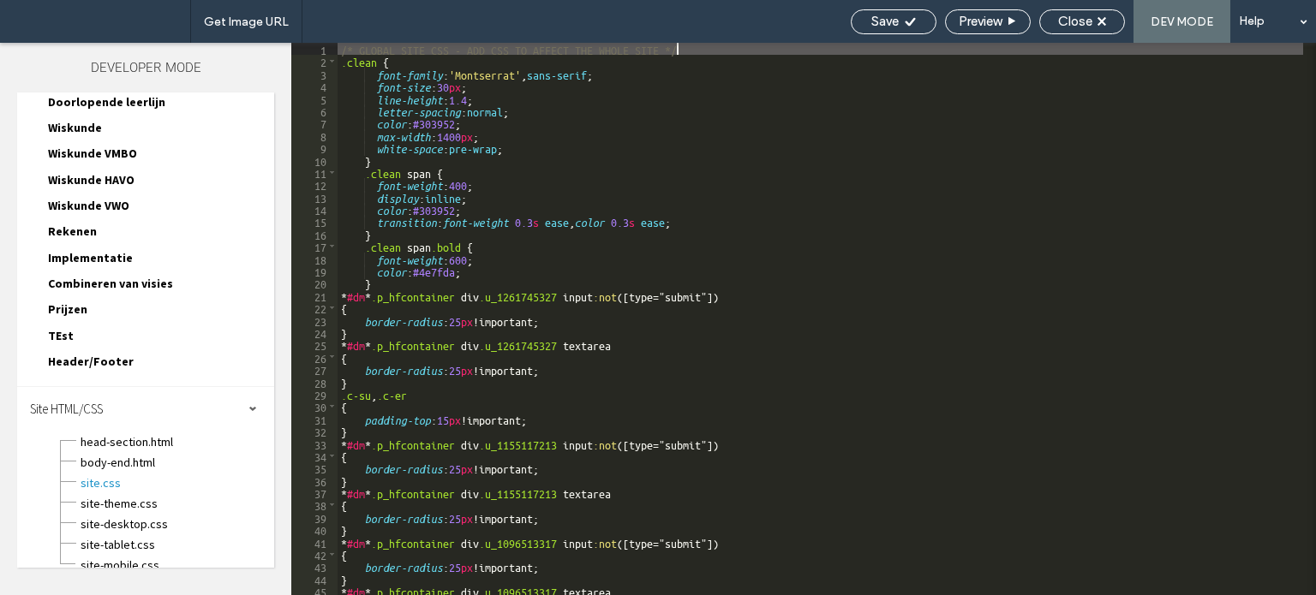
click at [469, 77] on div "/* GLOBAL SITE CSS - ADD CSS TO AFFECT THE WHOLE SITE */ .clean { font-family :…" at bounding box center [819, 331] width 965 height 577
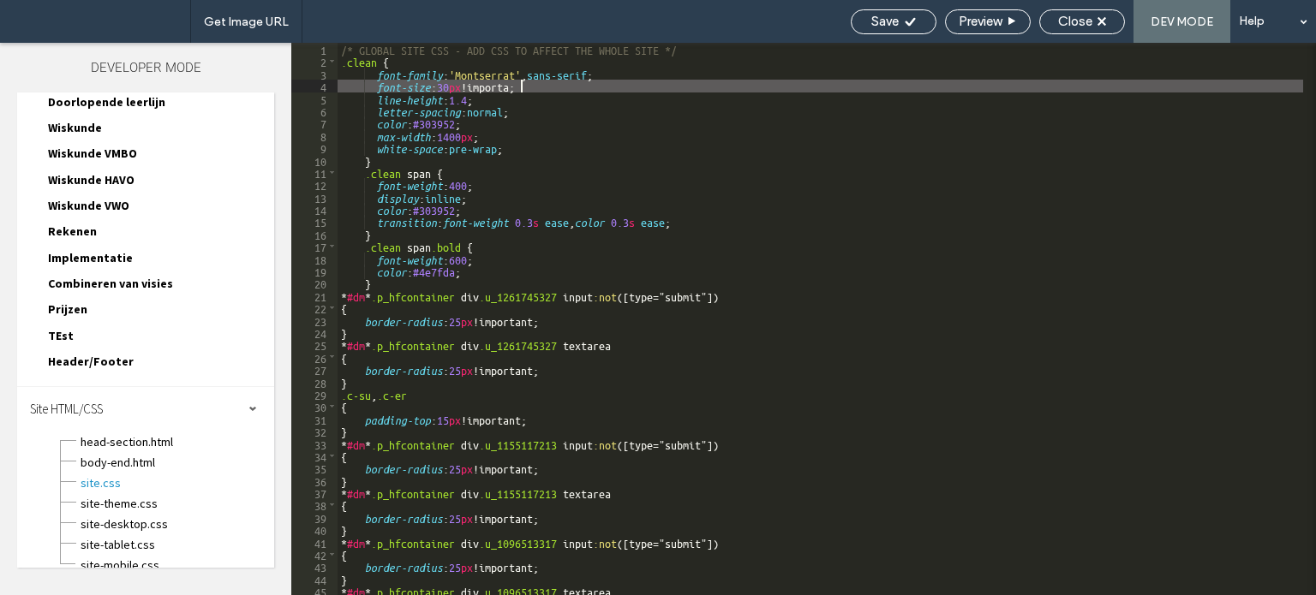
type textarea "**"
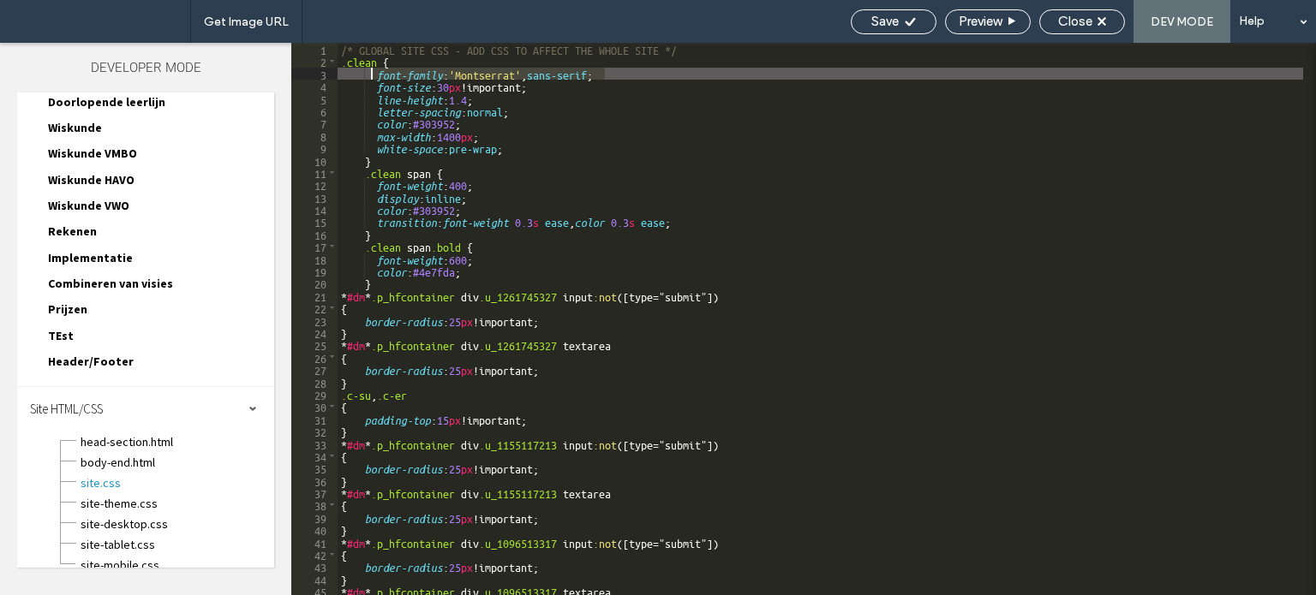
drag, startPoint x: 619, startPoint y: 73, endPoint x: 371, endPoint y: 73, distance: 248.4
click at [371, 73] on div "/* GLOBAL SITE CSS - ADD CSS TO AFFECT THE WHOLE SITE */ .clean { font-family :…" at bounding box center [819, 331] width 965 height 577
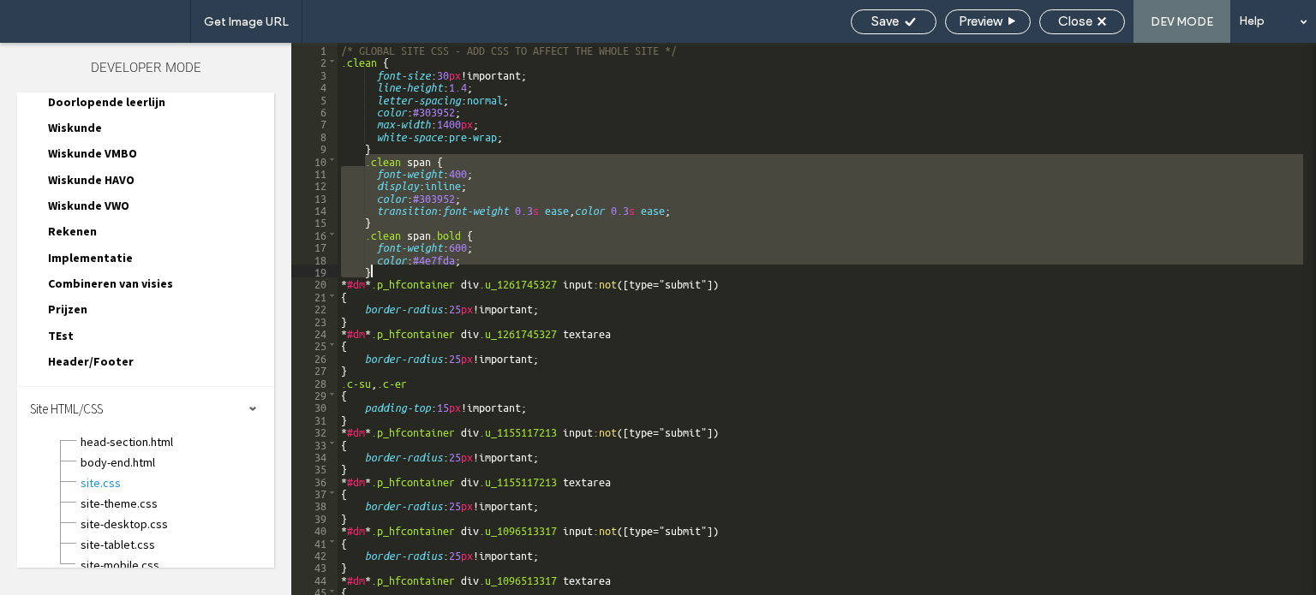
drag, startPoint x: 367, startPoint y: 160, endPoint x: 480, endPoint y: 271, distance: 158.1
click at [480, 271] on div "/* GLOBAL SITE CSS - ADD CSS TO AFFECT THE WHOLE SITE */ .clean { font-size : 3…" at bounding box center [819, 331] width 965 height 577
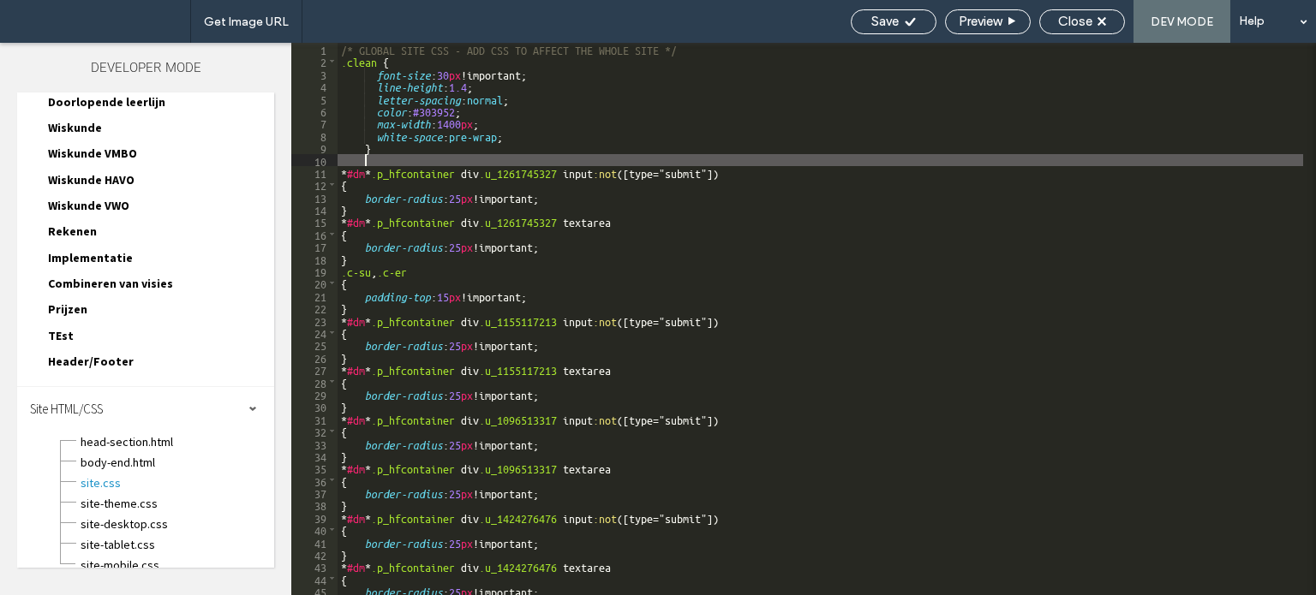
scroll to position [0, 0]
click at [377, 160] on div "/* GLOBAL SITE CSS - ADD CSS TO AFFECT THE WHOLE SITE */ .clean { font-size : 3…" at bounding box center [819, 331] width 965 height 577
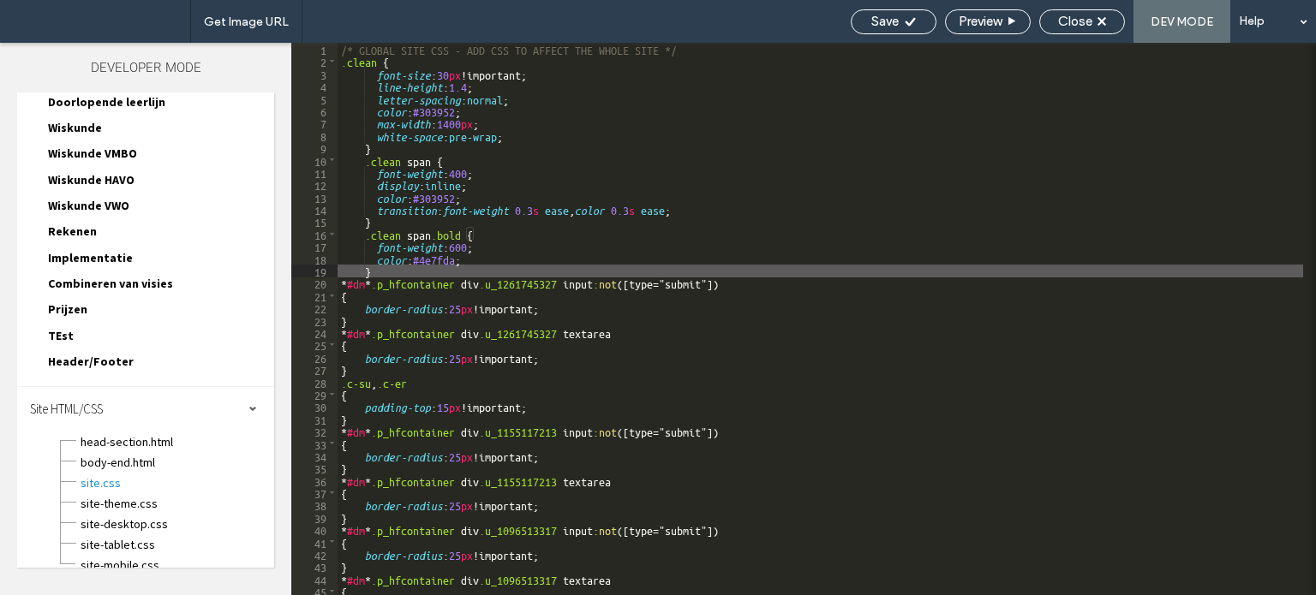
drag, startPoint x: 1083, startPoint y: 16, endPoint x: 998, endPoint y: 68, distance: 99.9
click at [1083, 16] on span "Close" at bounding box center [1075, 21] width 34 height 15
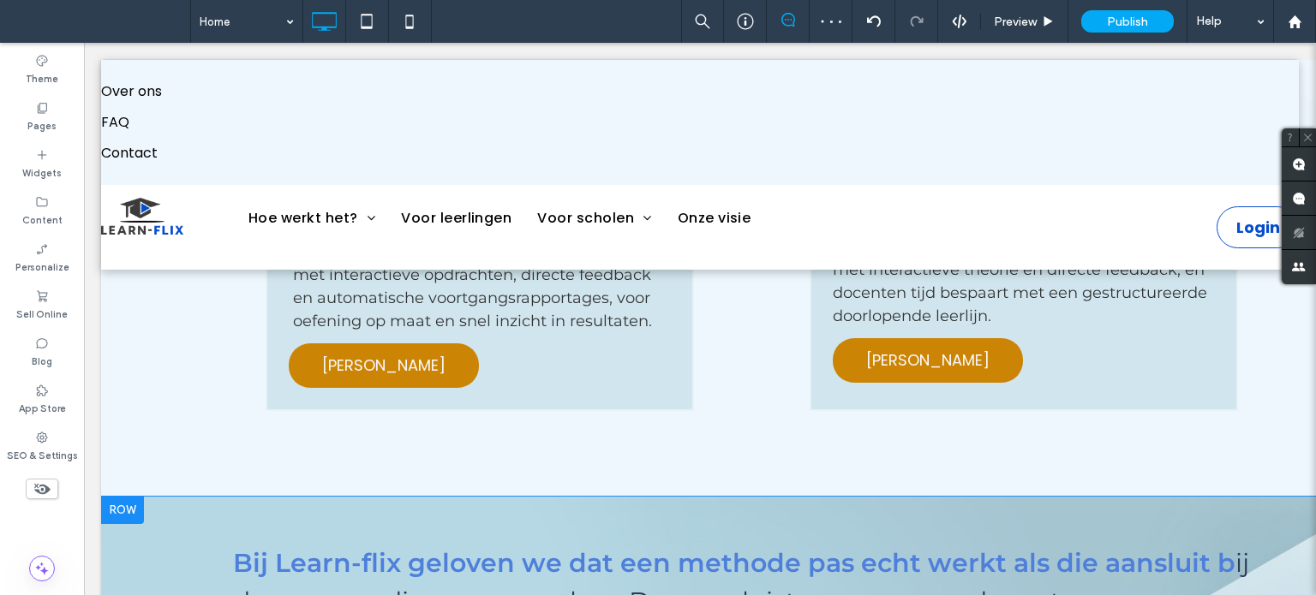
scroll to position [2056, 0]
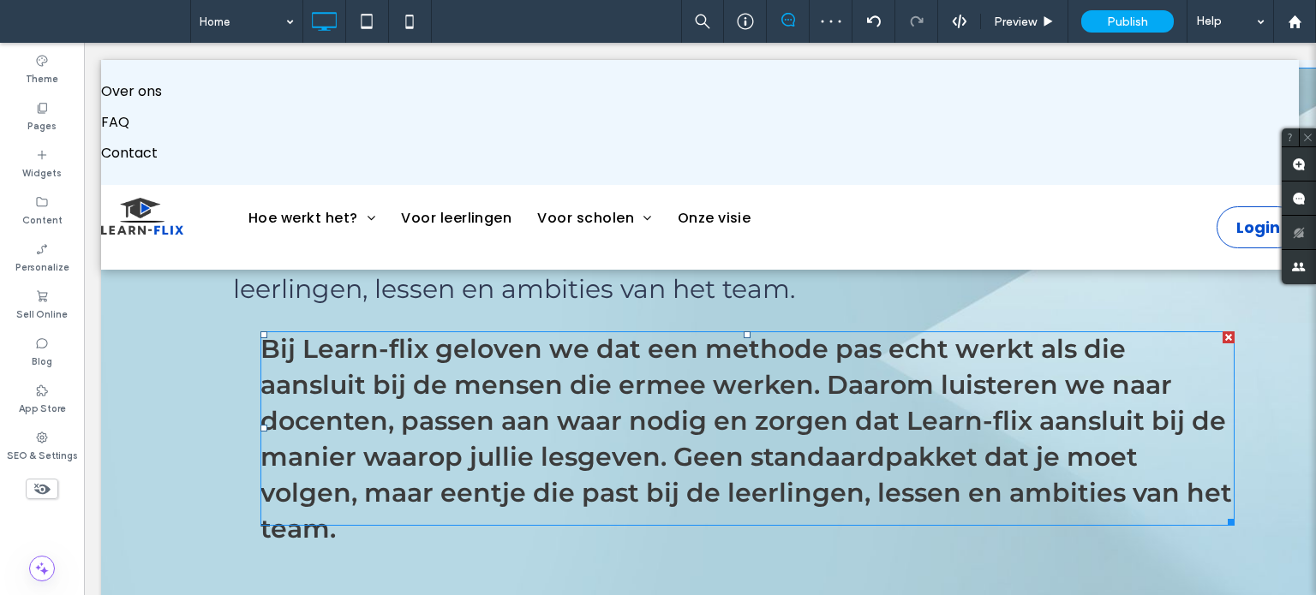
drag, startPoint x: 1231, startPoint y: 310, endPoint x: 952, endPoint y: 384, distance: 288.8
click at [1231, 331] on div at bounding box center [1228, 337] width 12 height 12
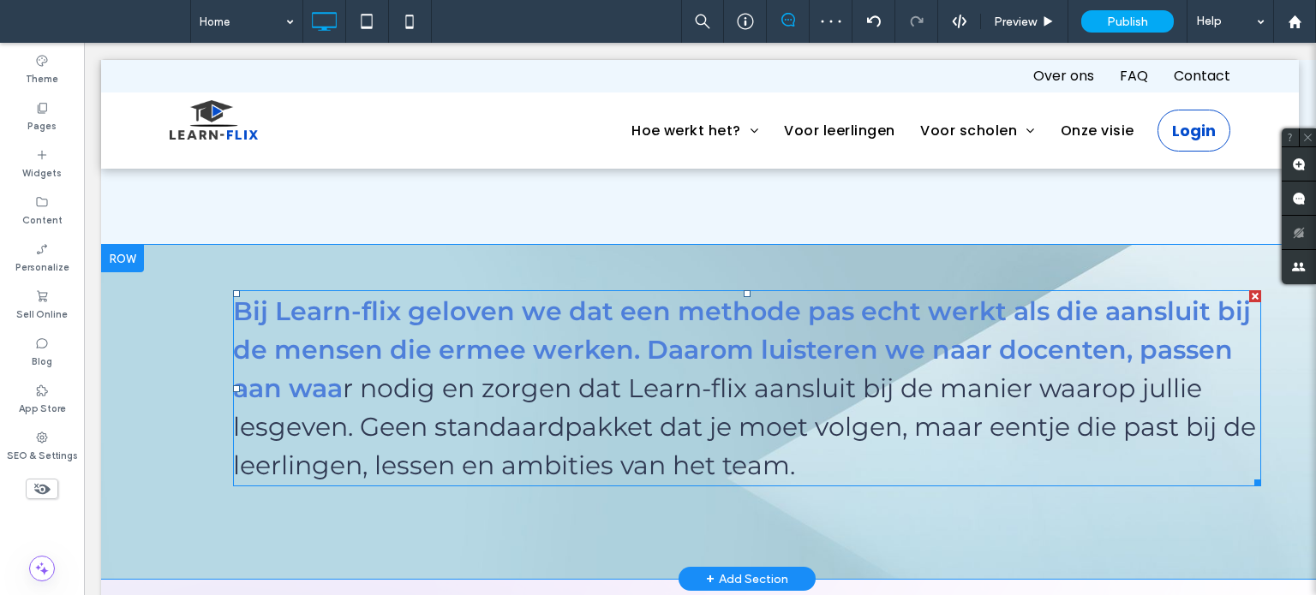
scroll to position [1881, 0]
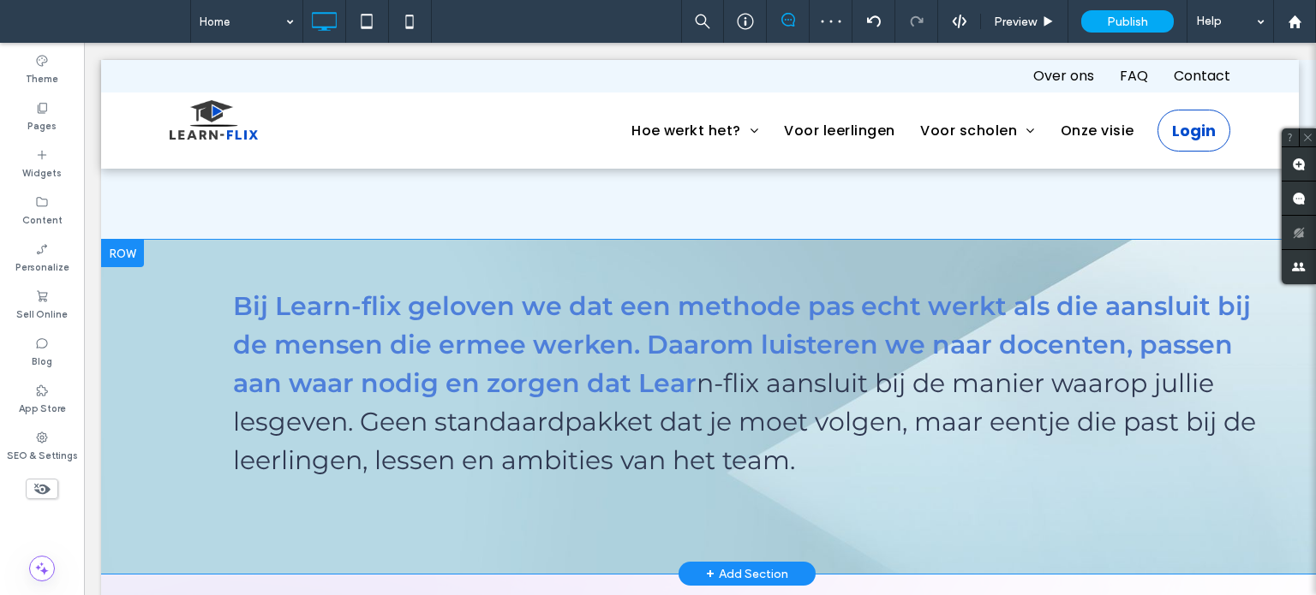
click at [410, 502] on div "B i j L e a r n - f l i x g e l o v e n w e d a t e e n m e t h o d e p a s e c…" at bounding box center [747, 407] width 1292 height 334
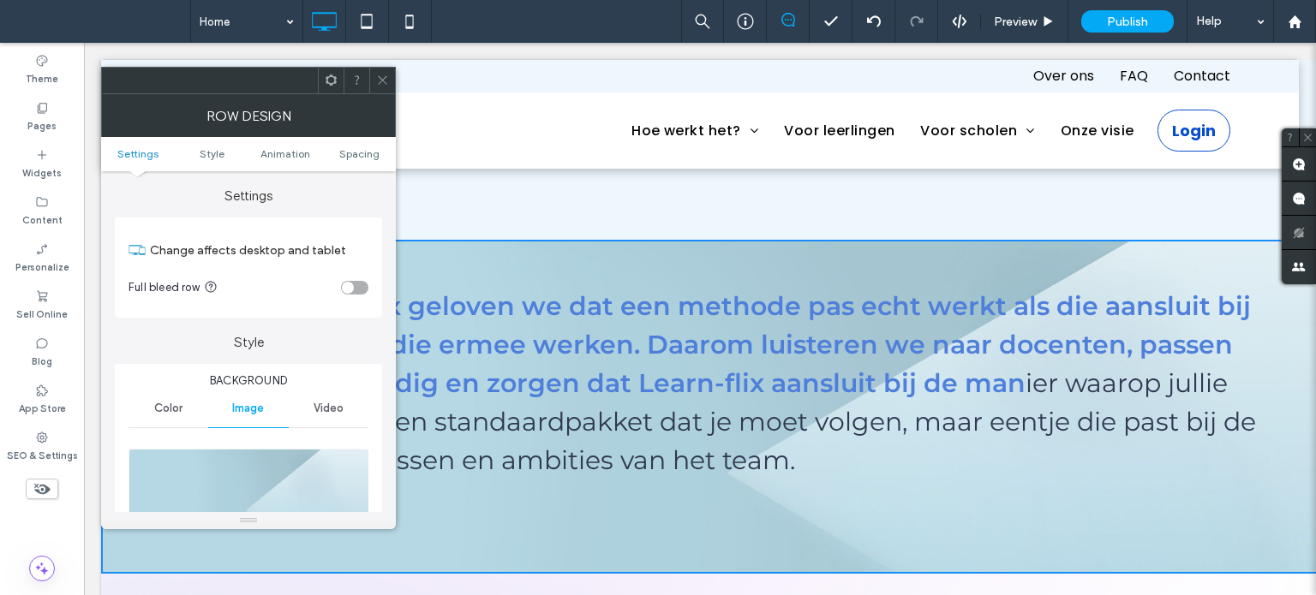
click at [384, 90] on span at bounding box center [382, 81] width 13 height 26
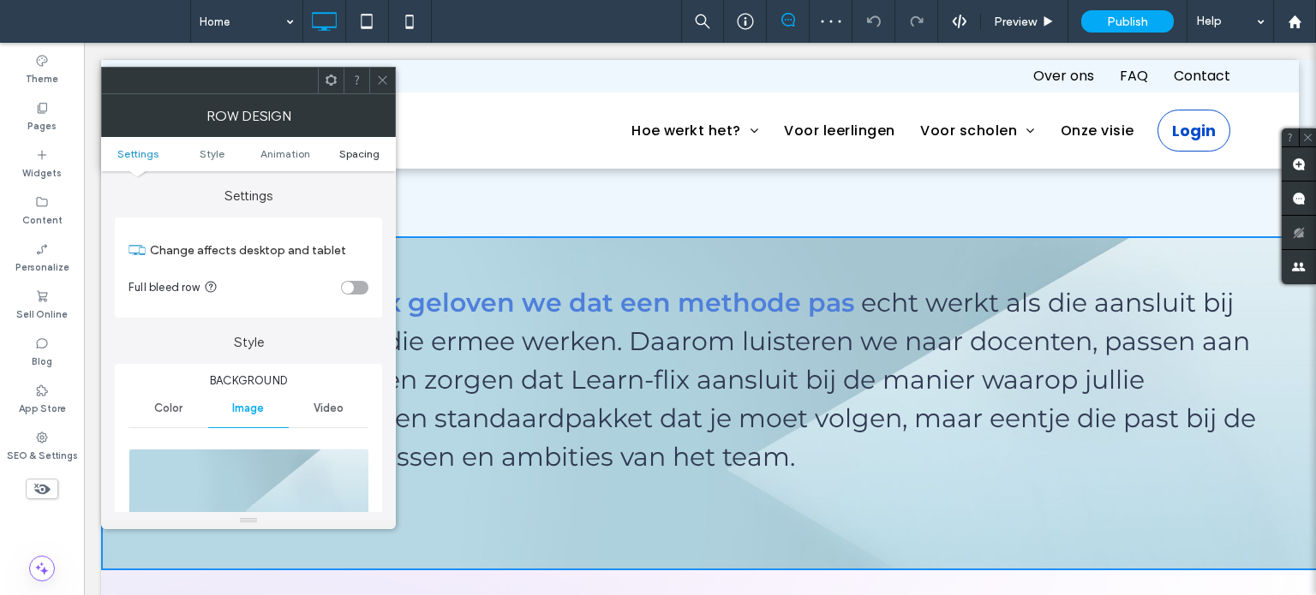
click at [372, 157] on span "Spacing" at bounding box center [359, 153] width 40 height 13
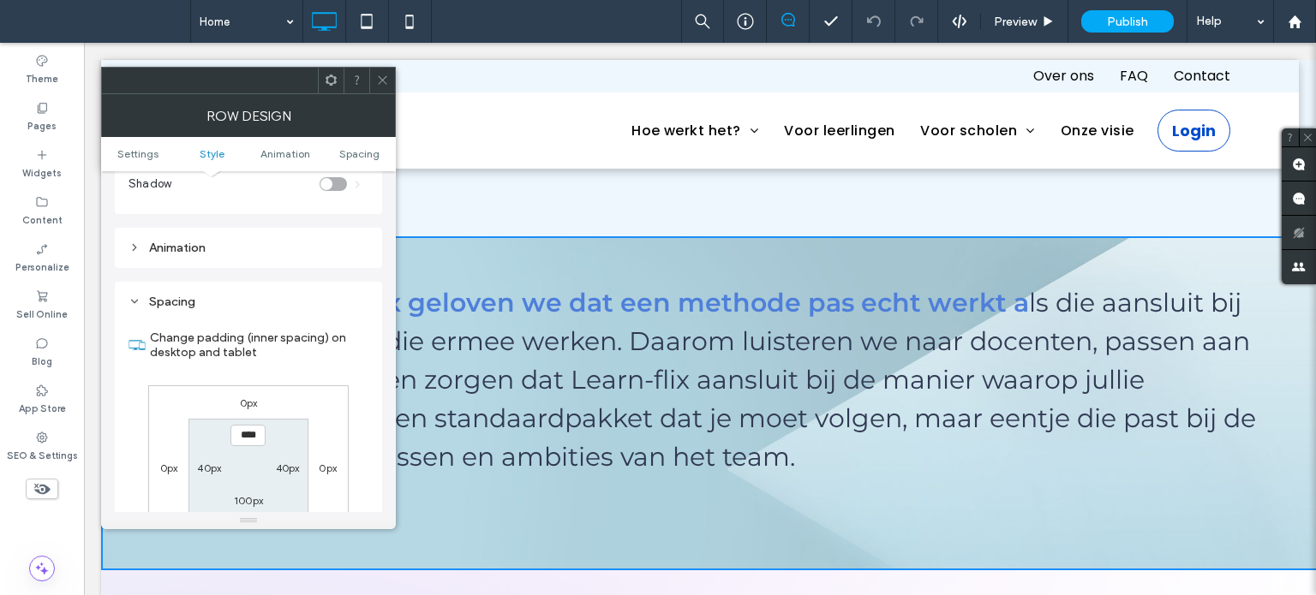
scroll to position [1030, 0]
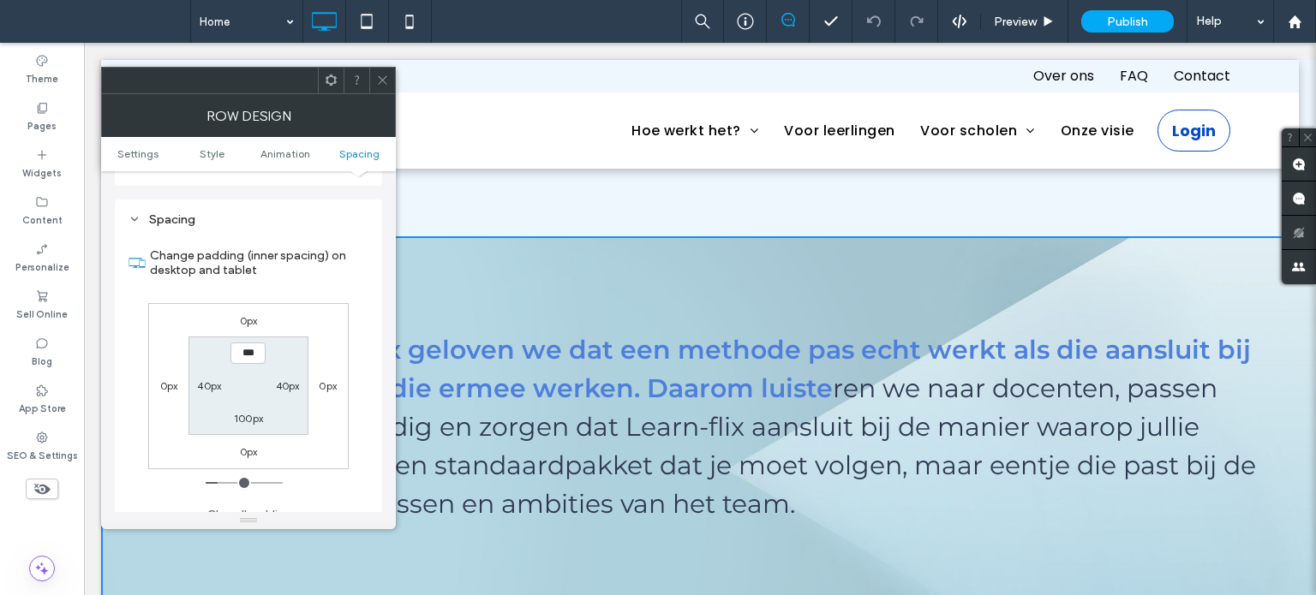
type input "*****"
type input "***"
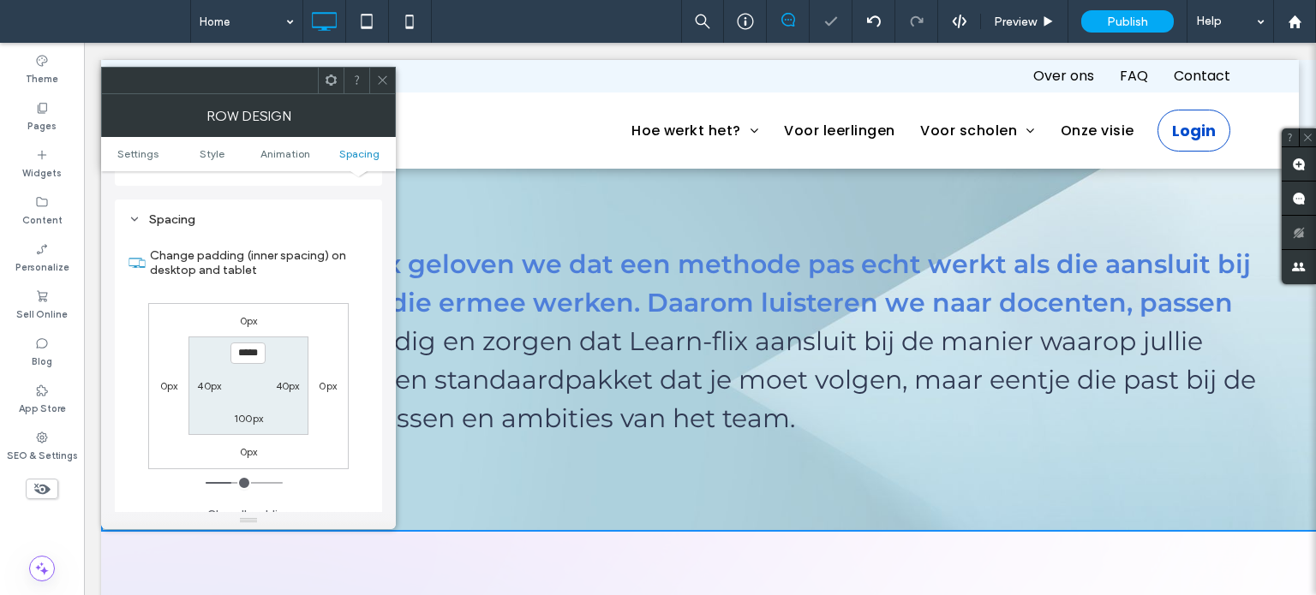
scroll to position [1698, 0]
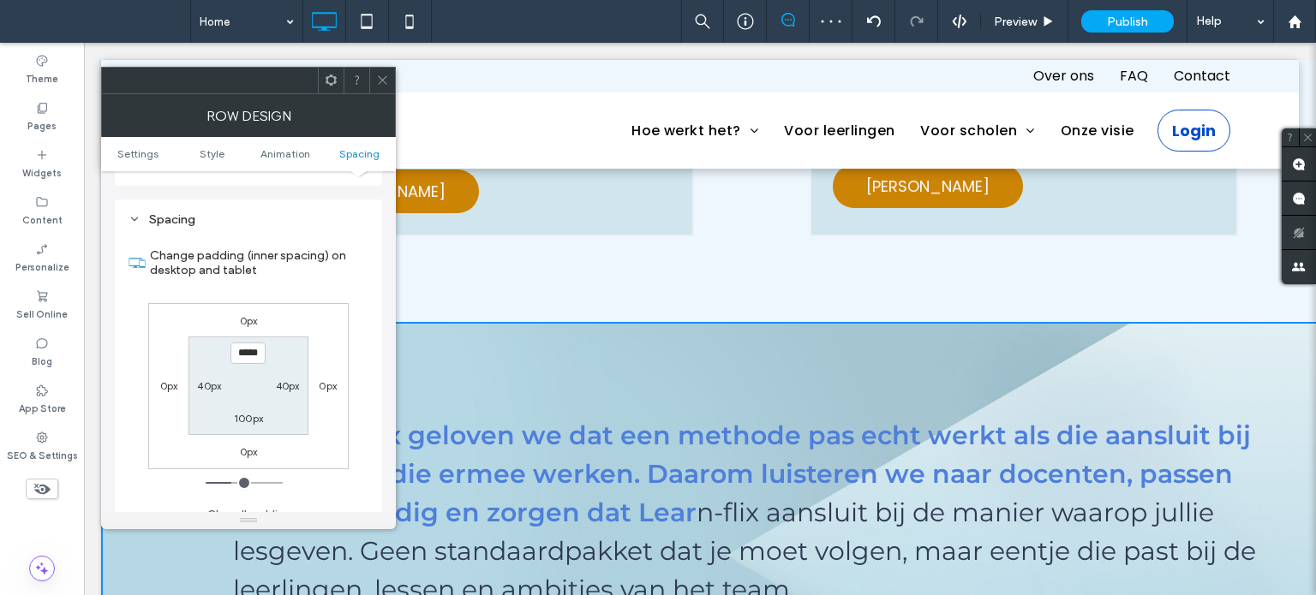
click at [388, 76] on icon at bounding box center [382, 80] width 13 height 13
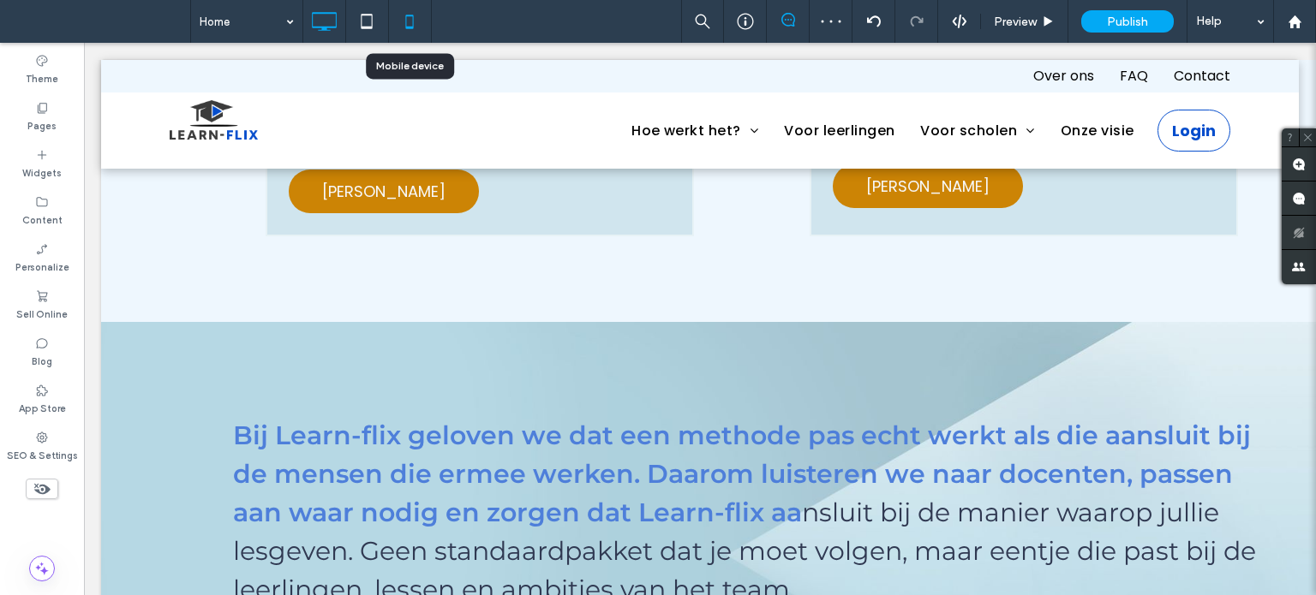
click at [413, 16] on icon at bounding box center [409, 21] width 34 height 34
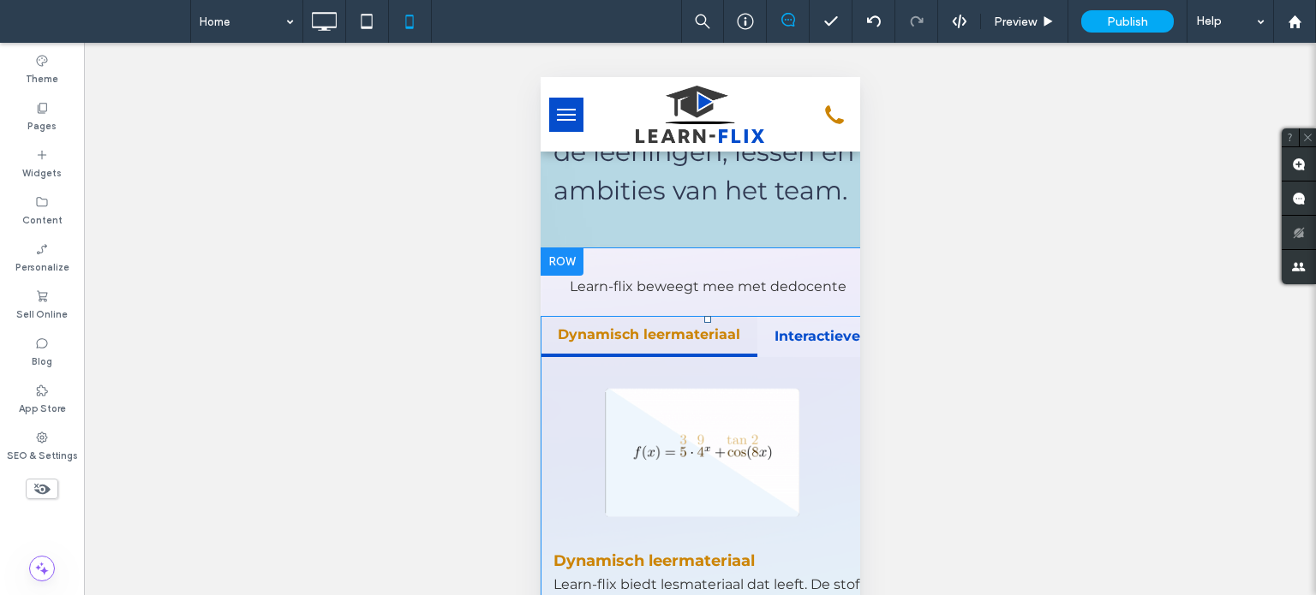
scroll to position [2655, 0]
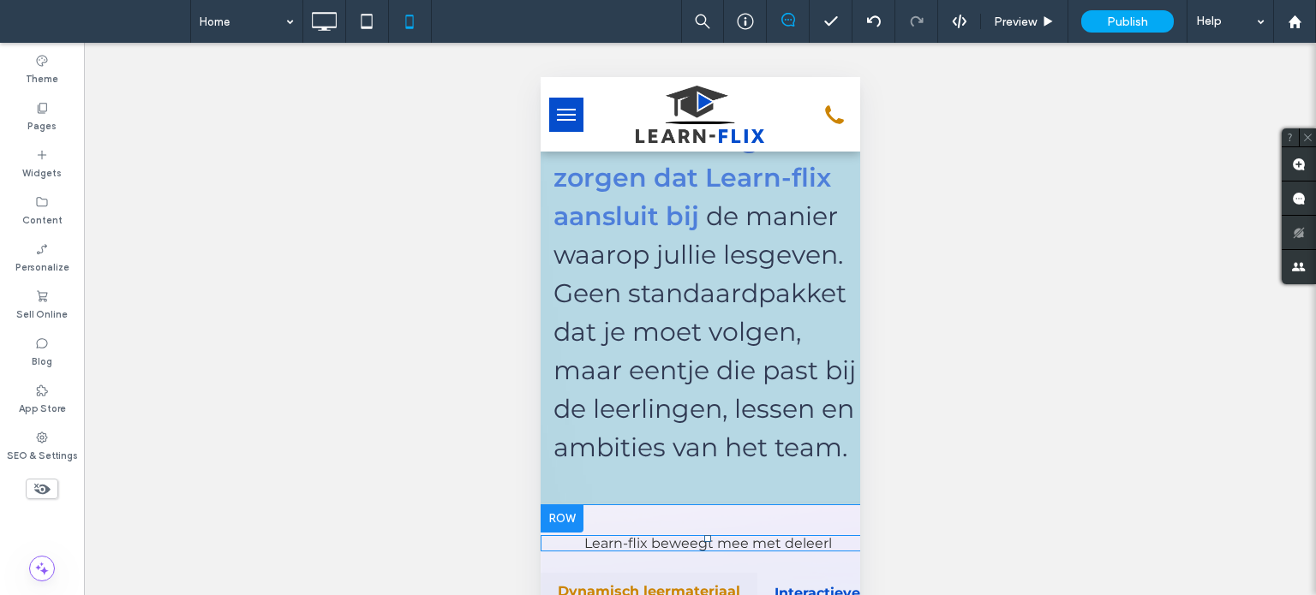
click at [720, 535] on span at bounding box center [707, 543] width 334 height 16
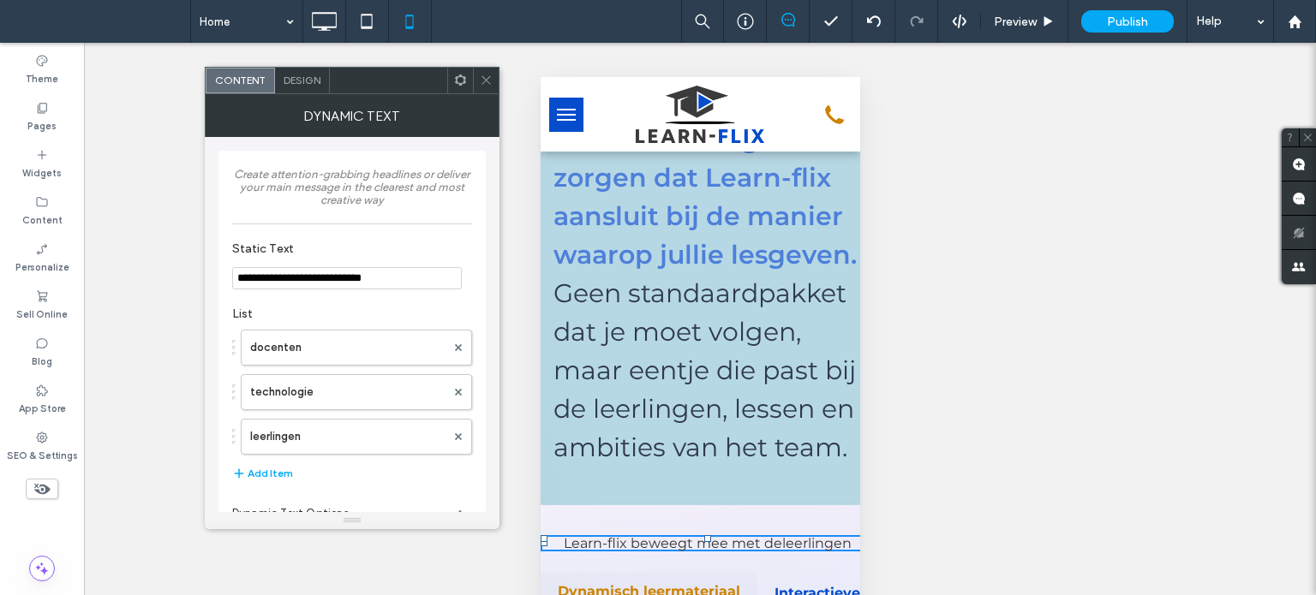
click at [481, 72] on span at bounding box center [486, 81] width 13 height 26
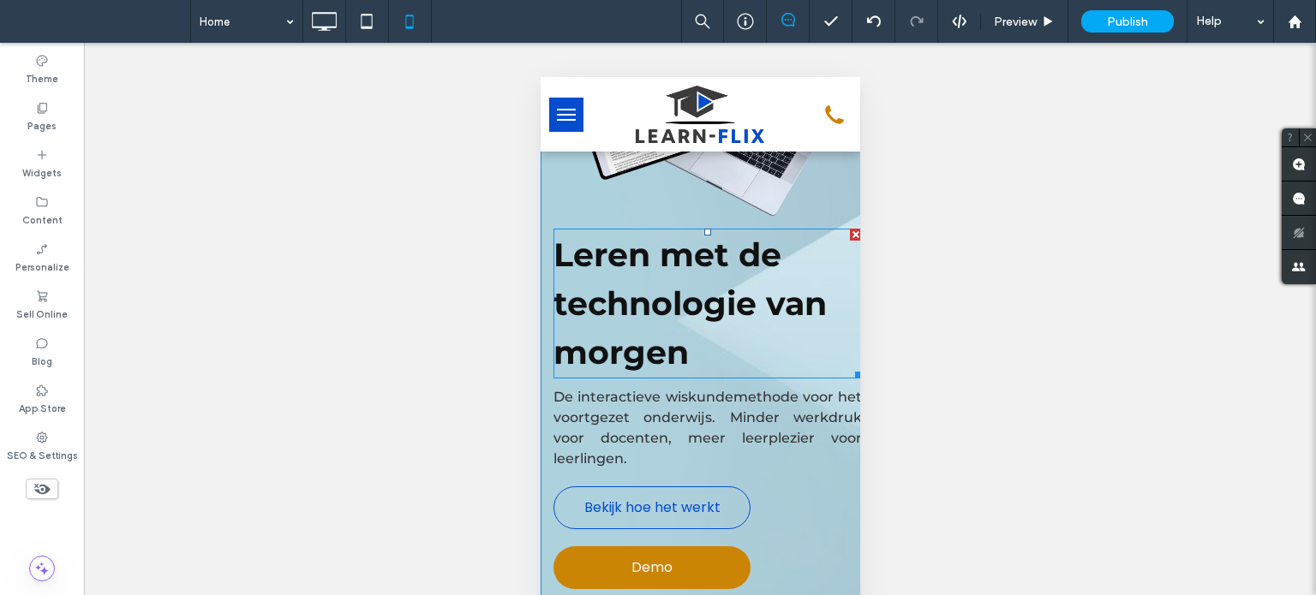
scroll to position [171, 0]
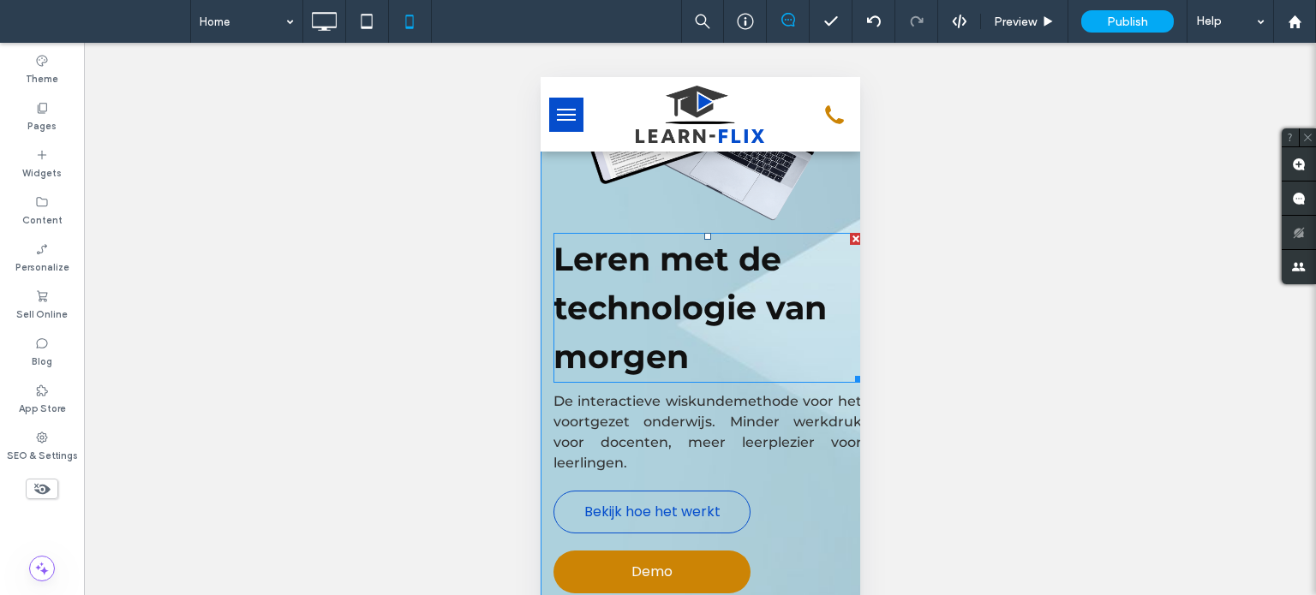
click at [658, 313] on strong "Leren met de technologie van morgen" at bounding box center [688, 308] width 273 height 138
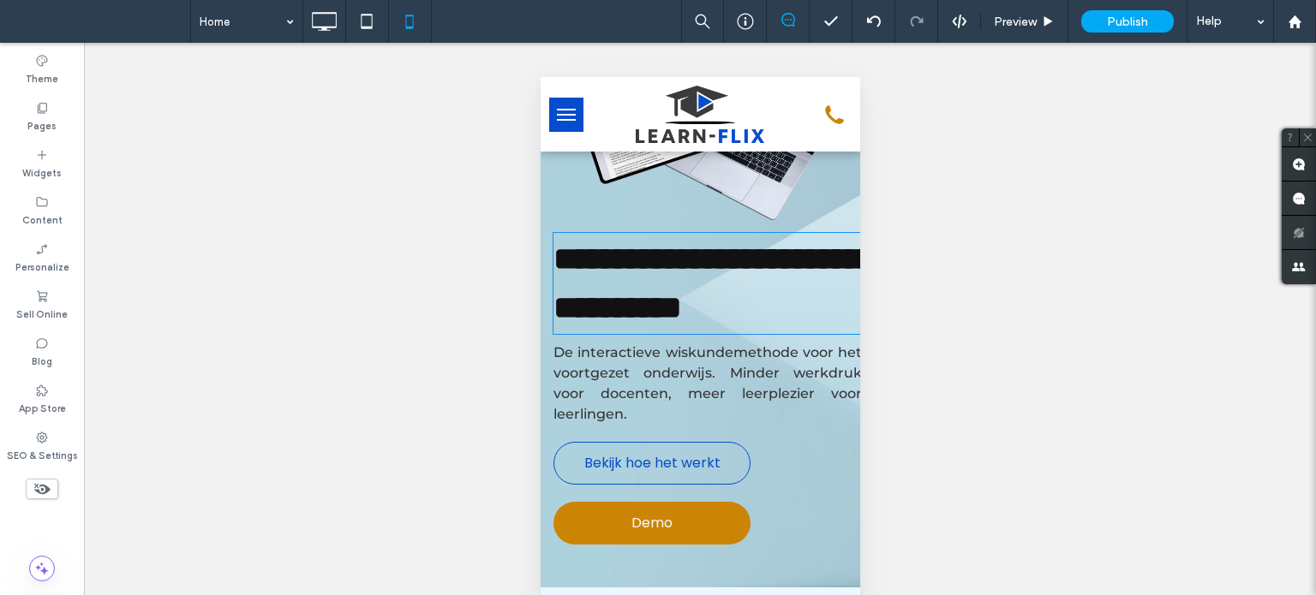
type input "**********"
type input "**"
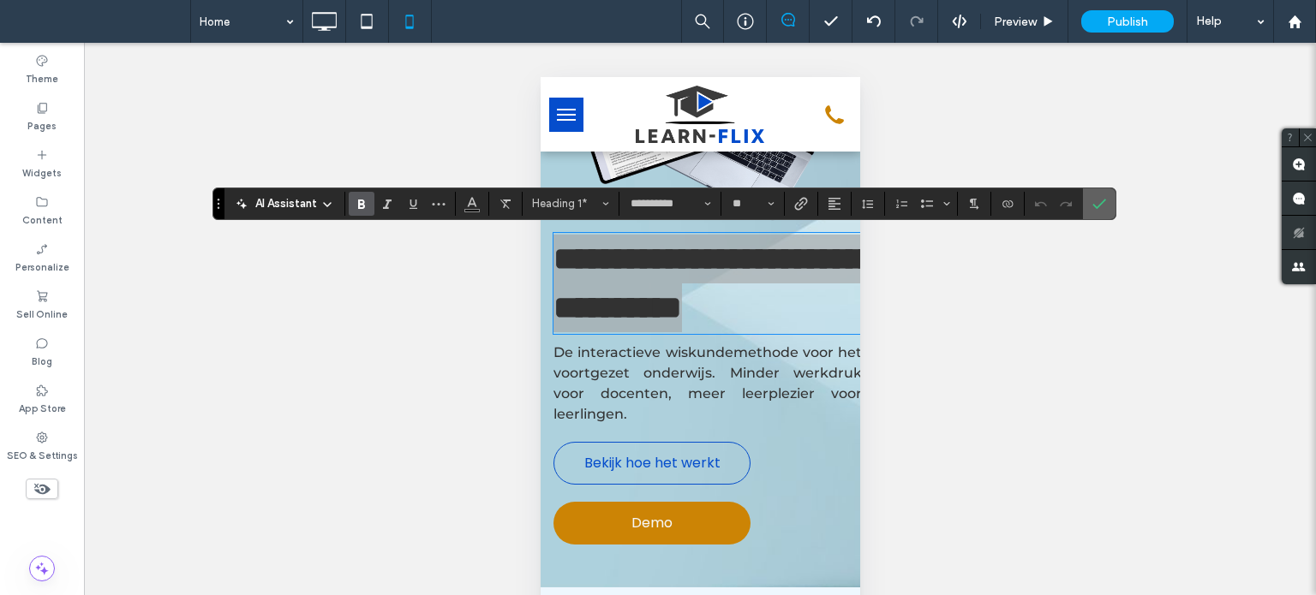
click at [1093, 205] on icon "Confirm" at bounding box center [1099, 204] width 14 height 14
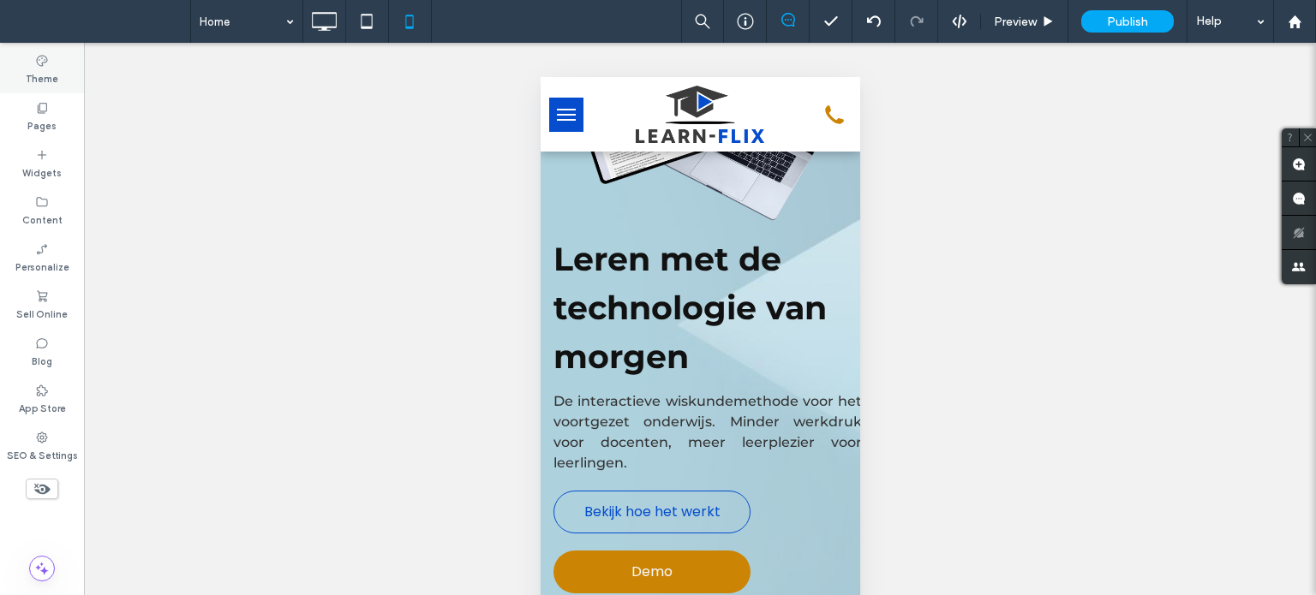
click at [35, 75] on label "Theme" at bounding box center [42, 77] width 33 height 19
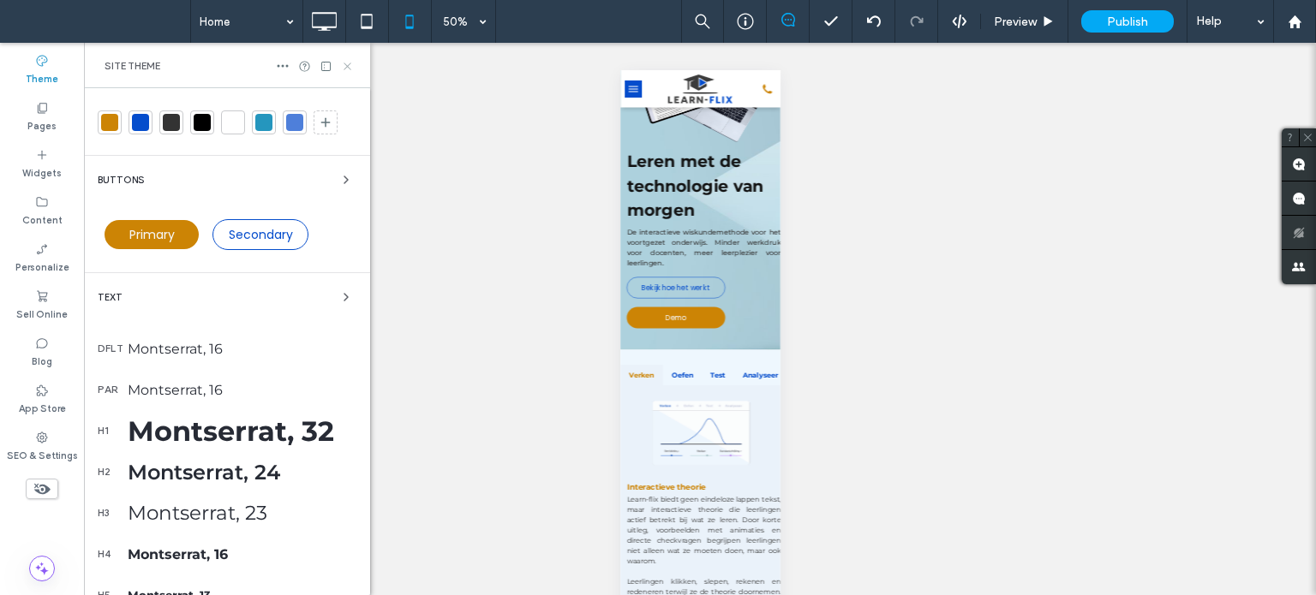
click at [351, 63] on icon at bounding box center [347, 66] width 13 height 13
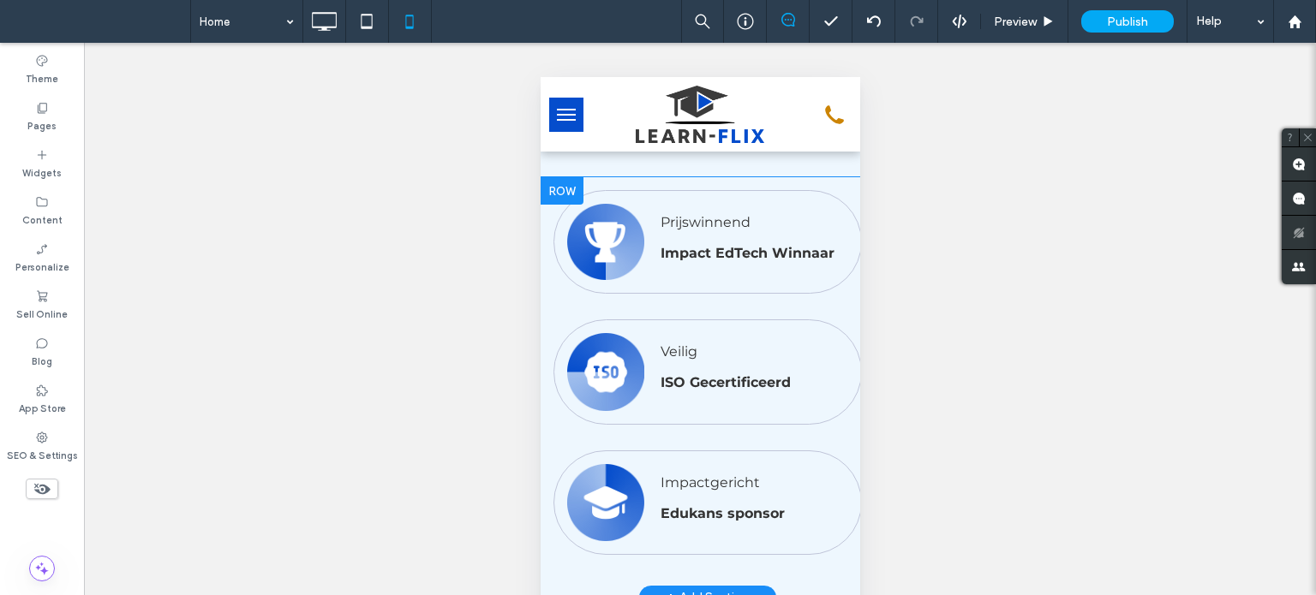
scroll to position [4026, 0]
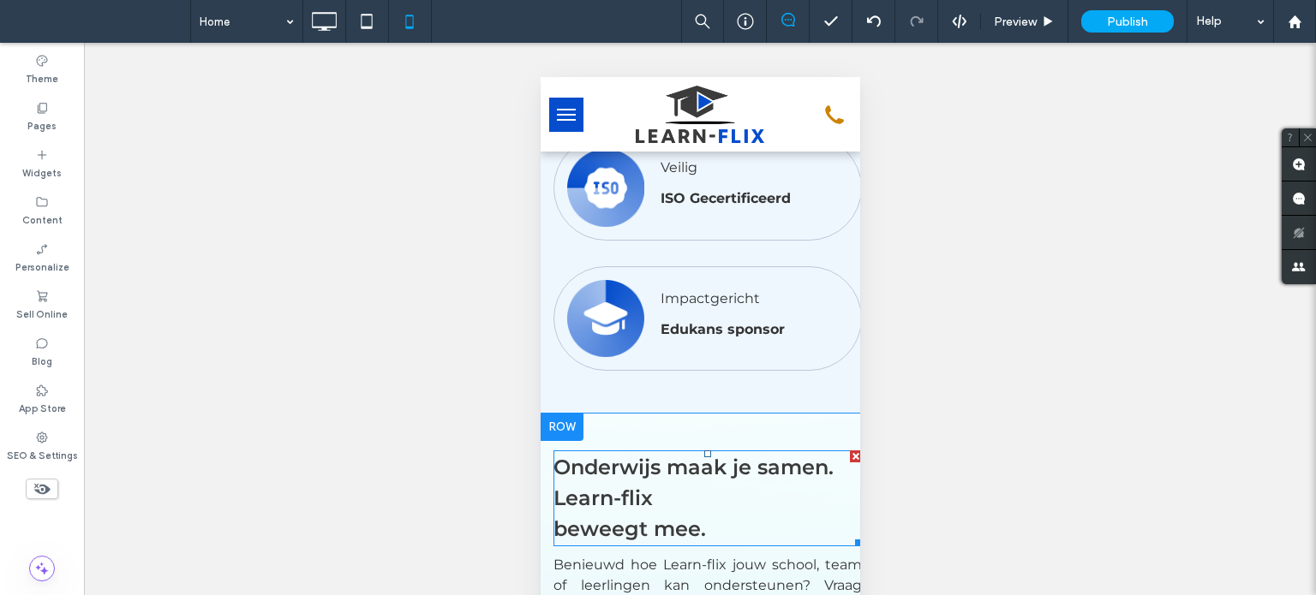
click at [624, 455] on span "Onderwijs maak je samen. Learn-flix" at bounding box center [692, 483] width 280 height 56
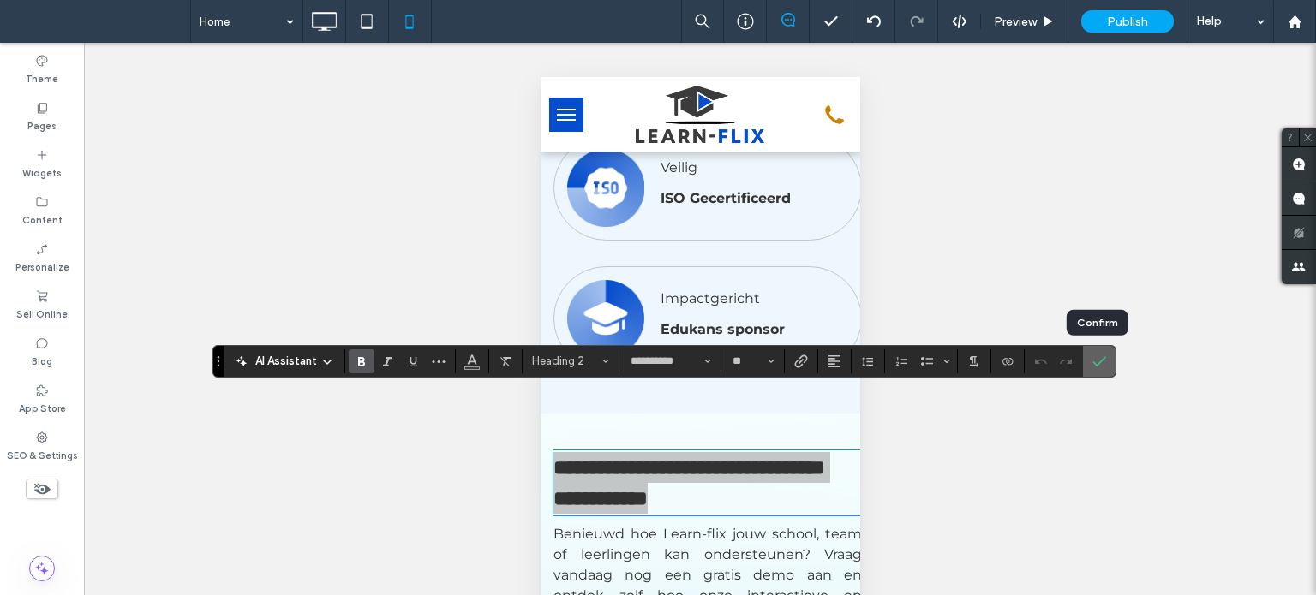
click at [1099, 359] on icon "Confirm" at bounding box center [1099, 362] width 14 height 14
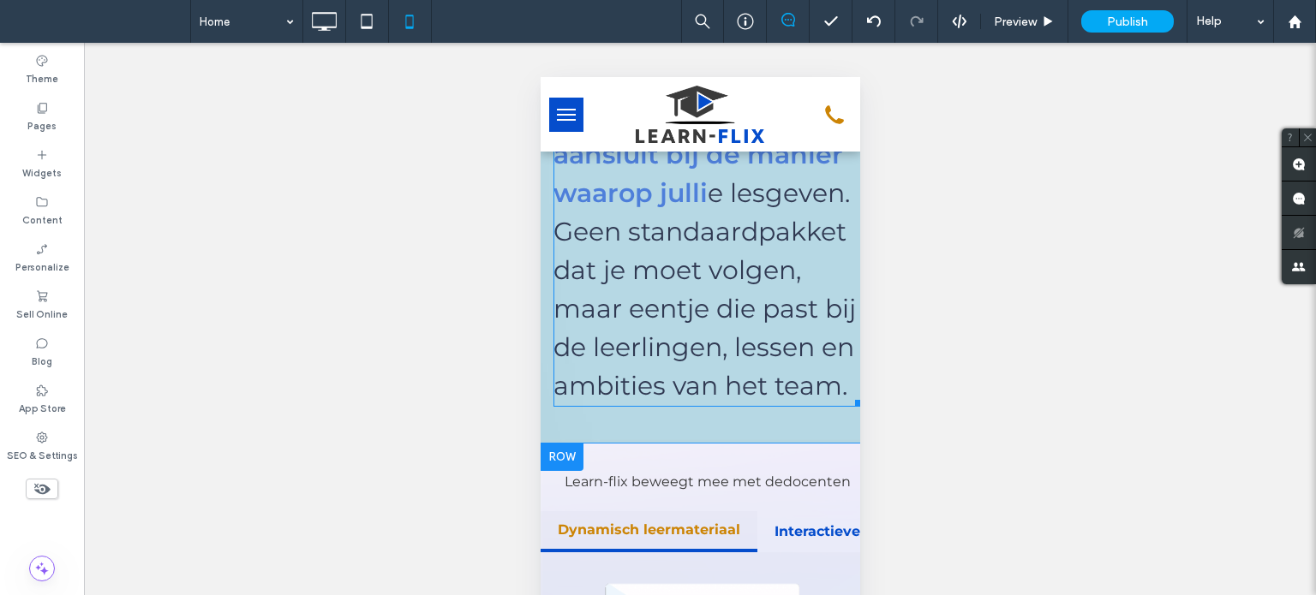
scroll to position [2826, 0]
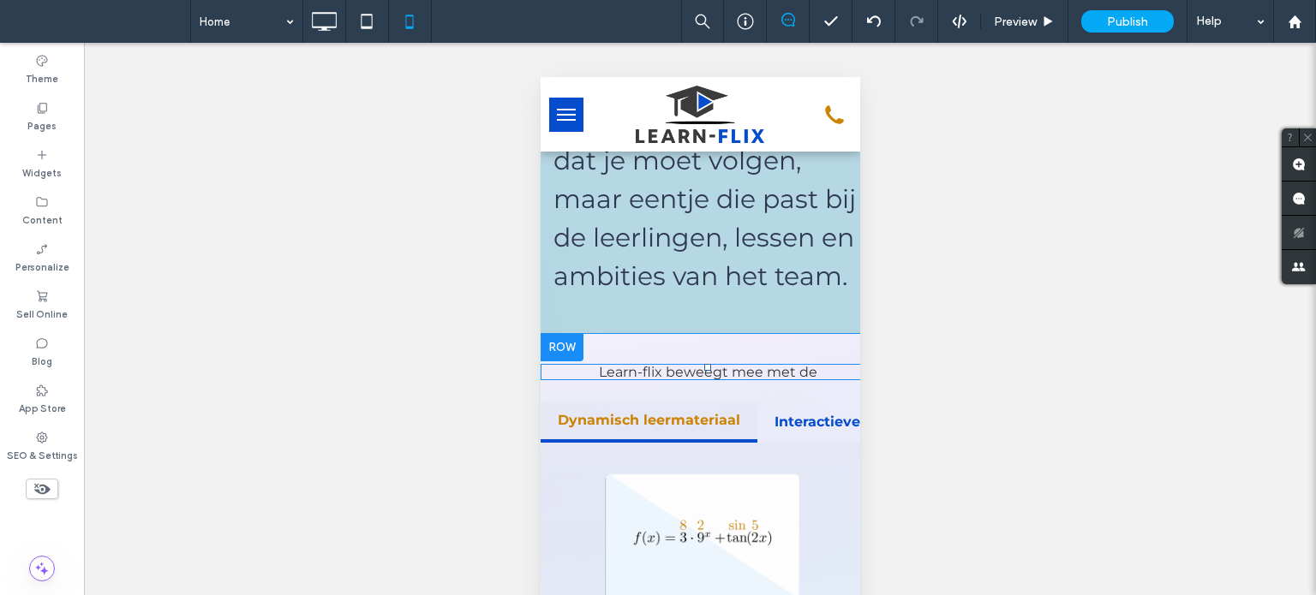
click at [695, 364] on span at bounding box center [707, 372] width 334 height 16
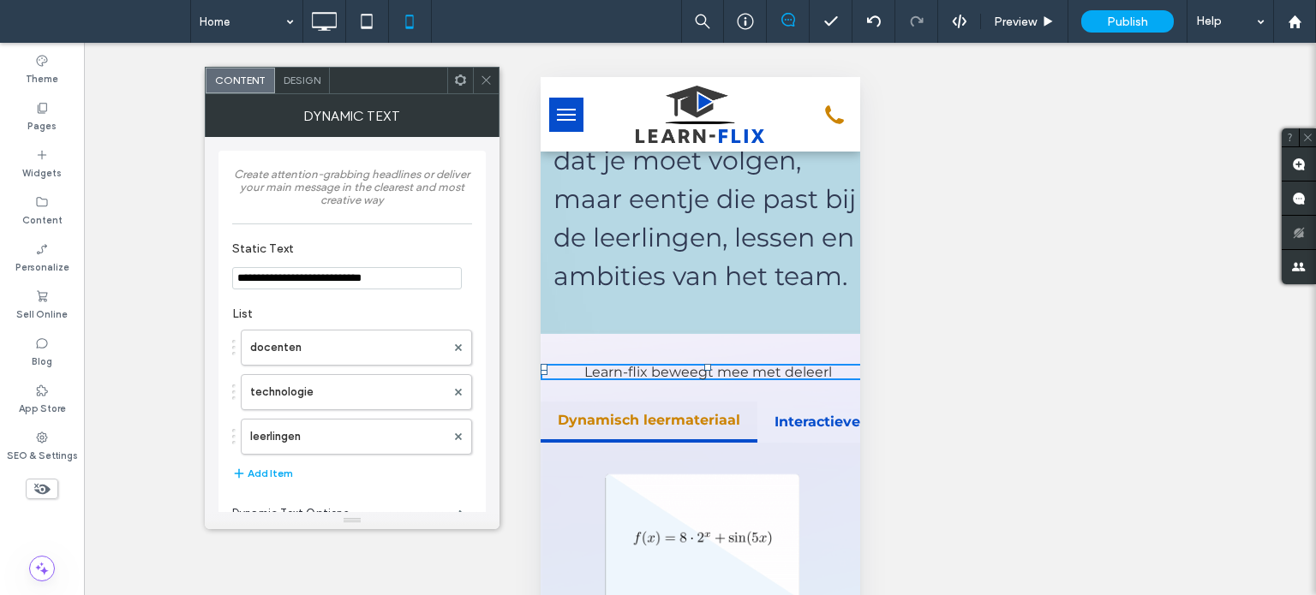
click at [299, 71] on div "Design" at bounding box center [302, 81] width 55 height 26
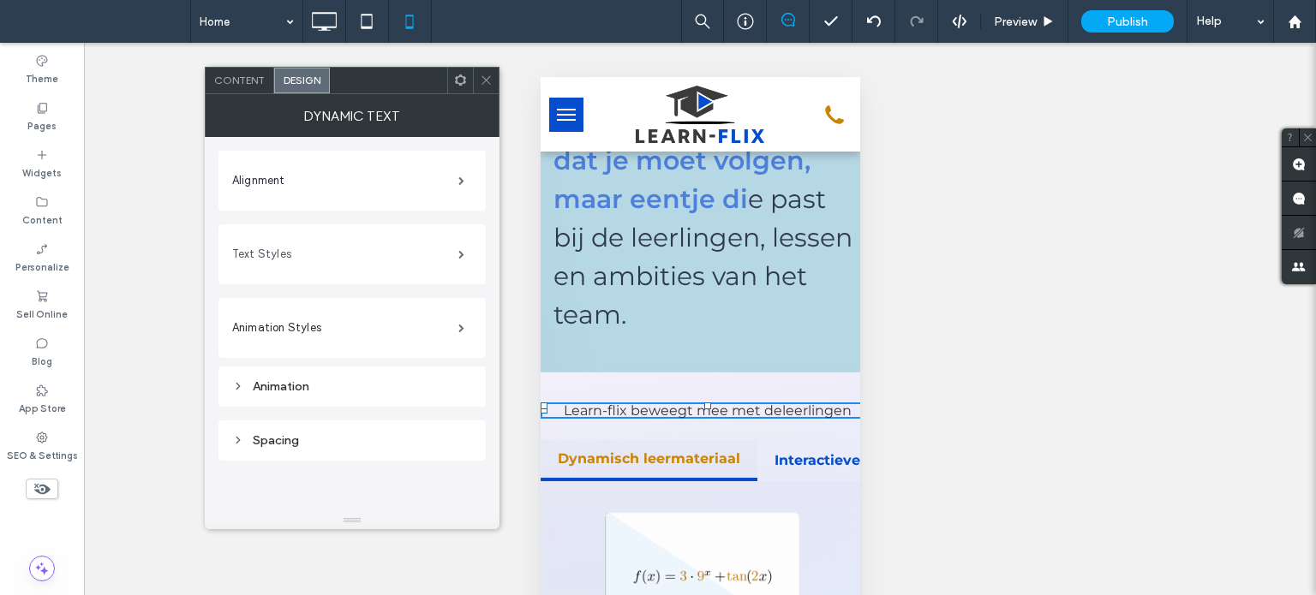
click at [322, 251] on label "Text Styles" at bounding box center [345, 254] width 226 height 34
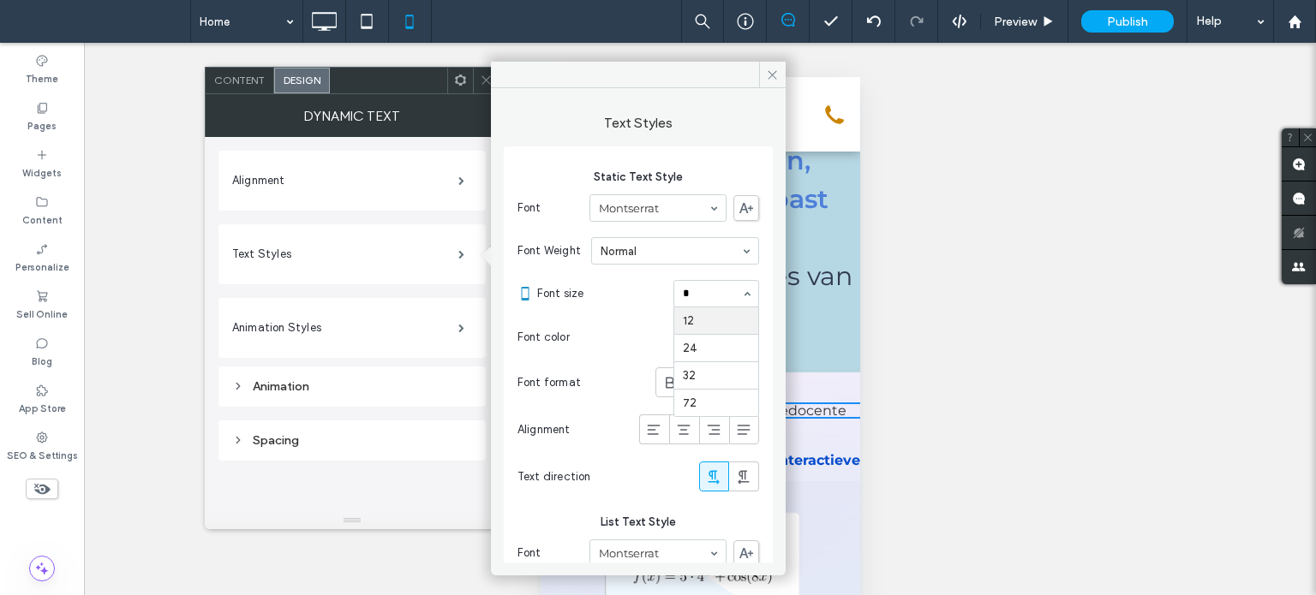
scroll to position [0, 0]
type input "**"
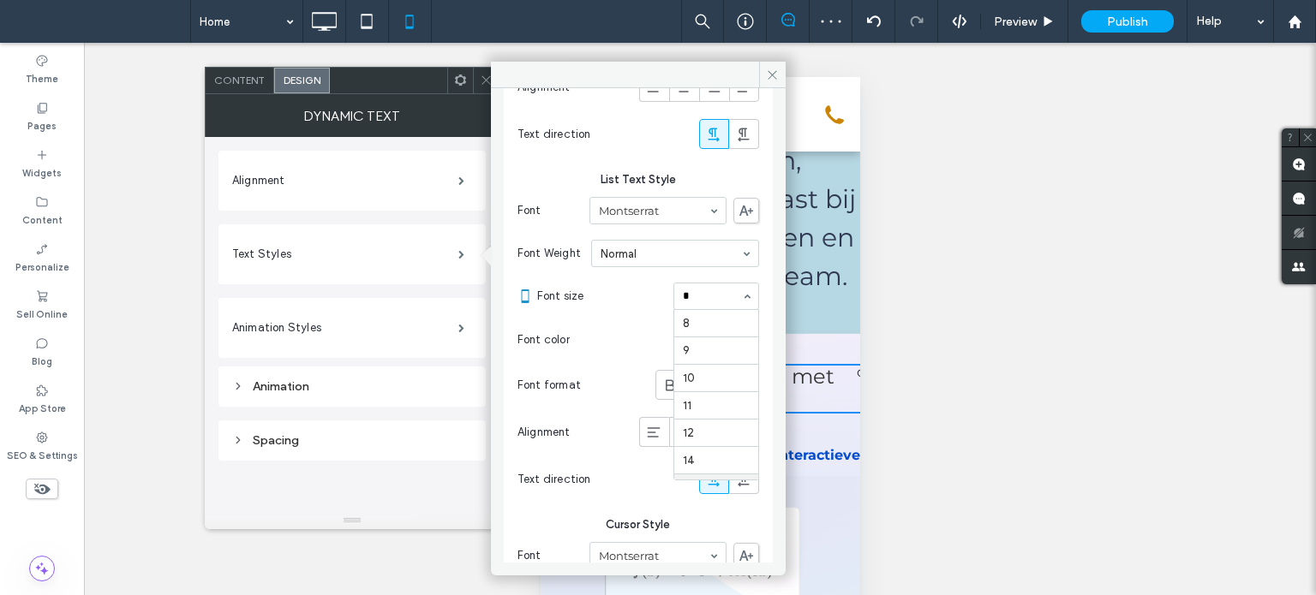
type input "**"
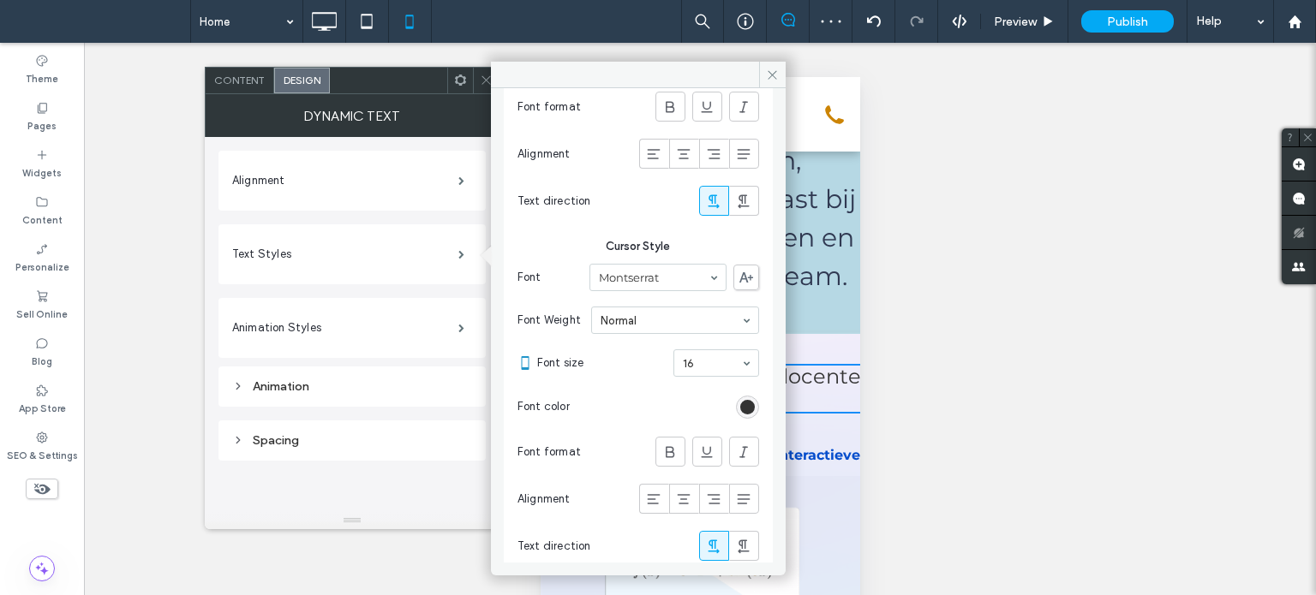
scroll to position [633, 0]
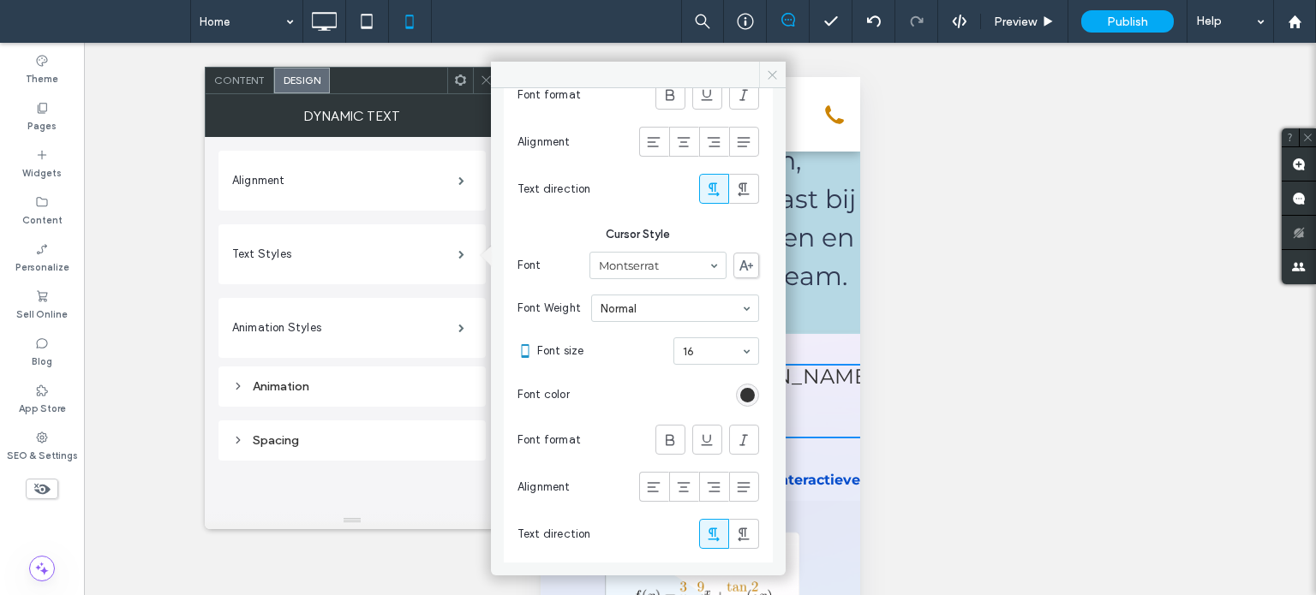
click at [767, 77] on icon at bounding box center [772, 75] width 13 height 13
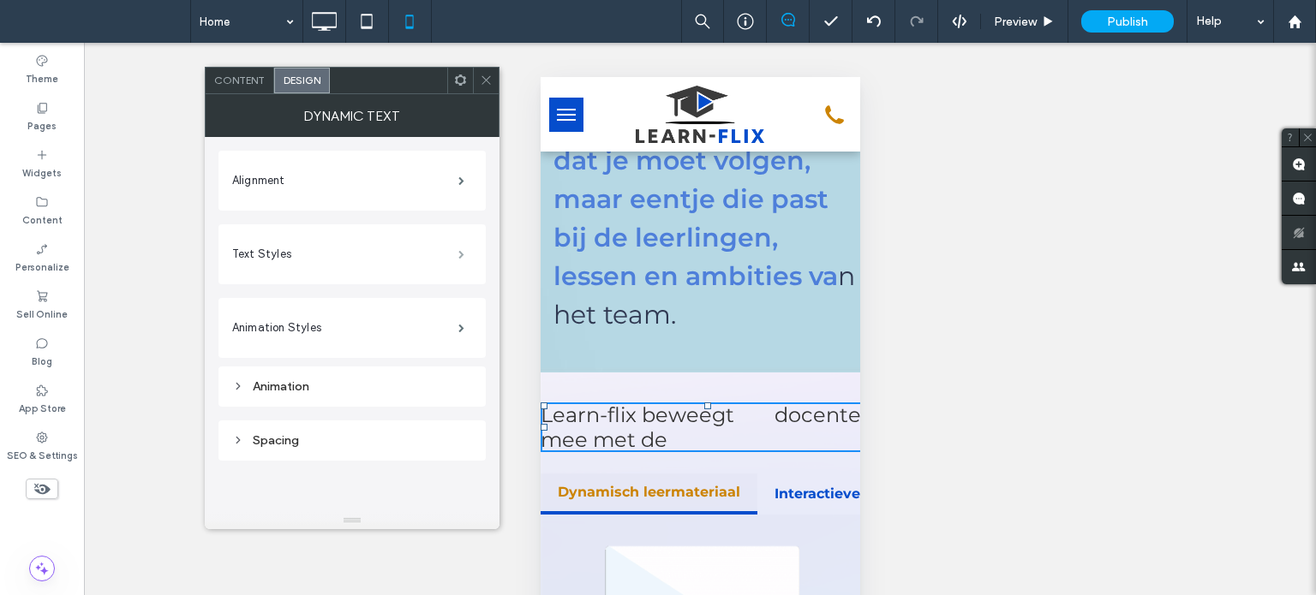
click at [449, 256] on div "Text Styles" at bounding box center [352, 254] width 240 height 43
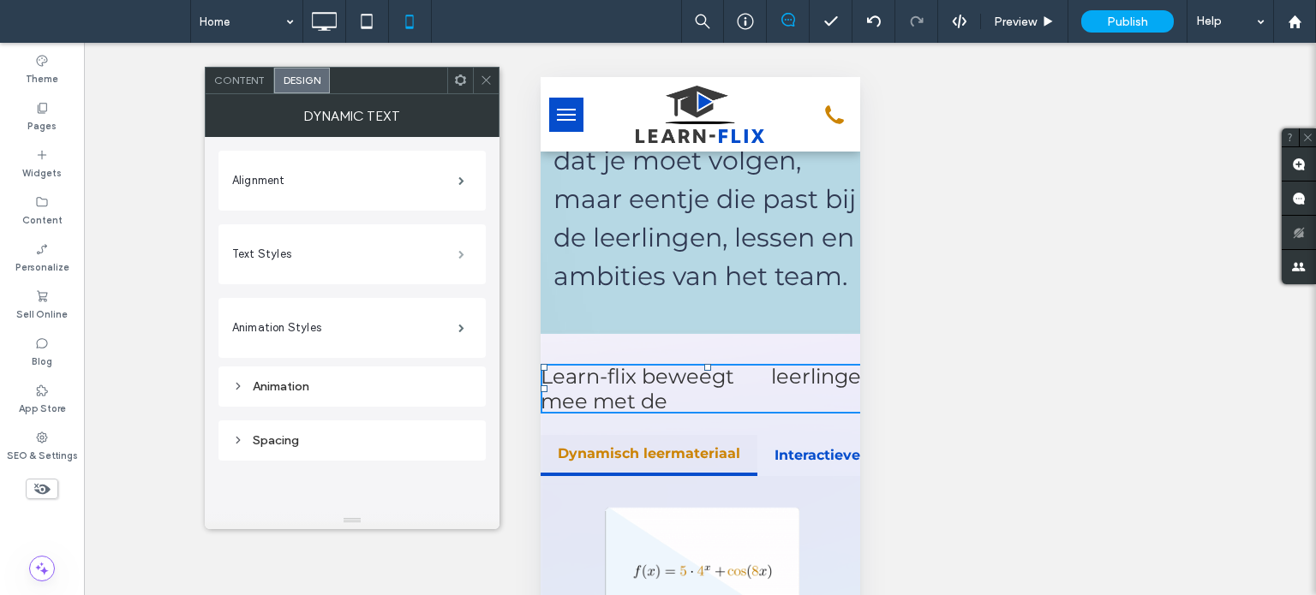
click at [463, 253] on span at bounding box center [461, 254] width 6 height 9
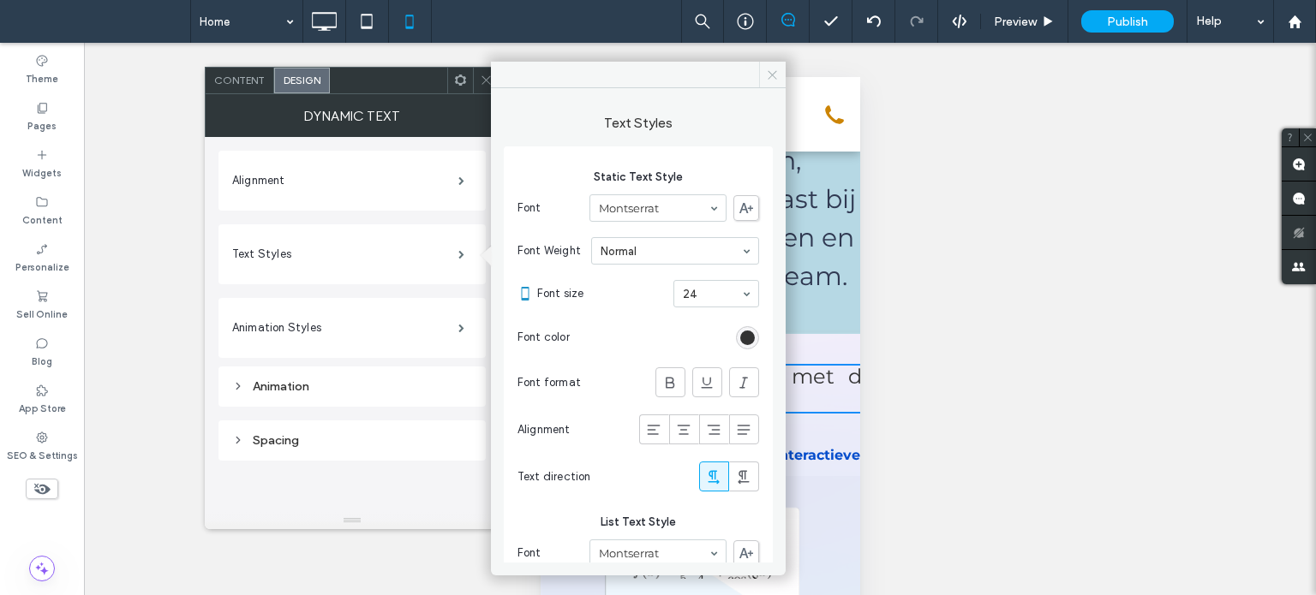
click at [764, 74] on span at bounding box center [772, 75] width 27 height 26
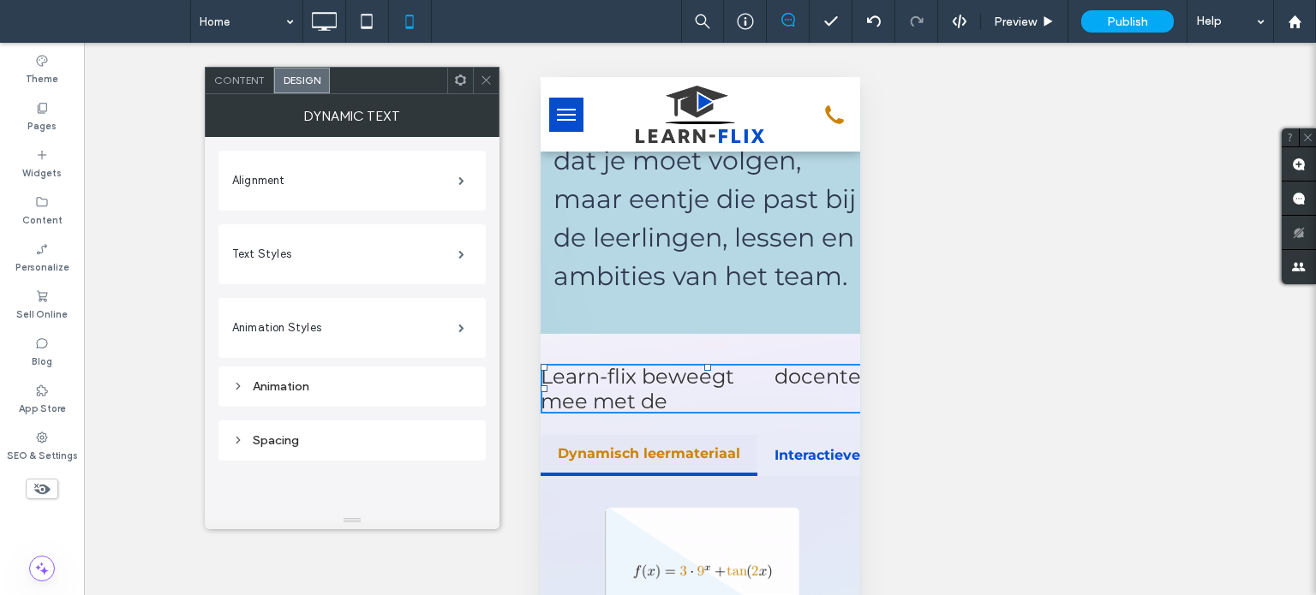
click at [486, 71] on span at bounding box center [486, 81] width 13 height 26
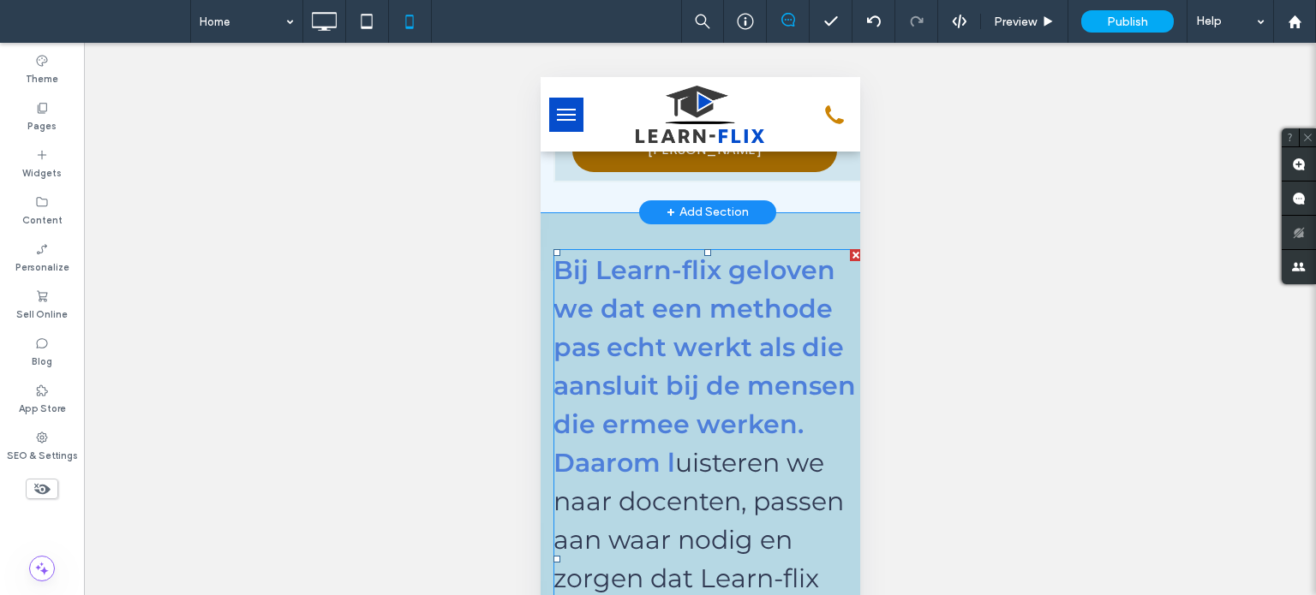
scroll to position [1970, 0]
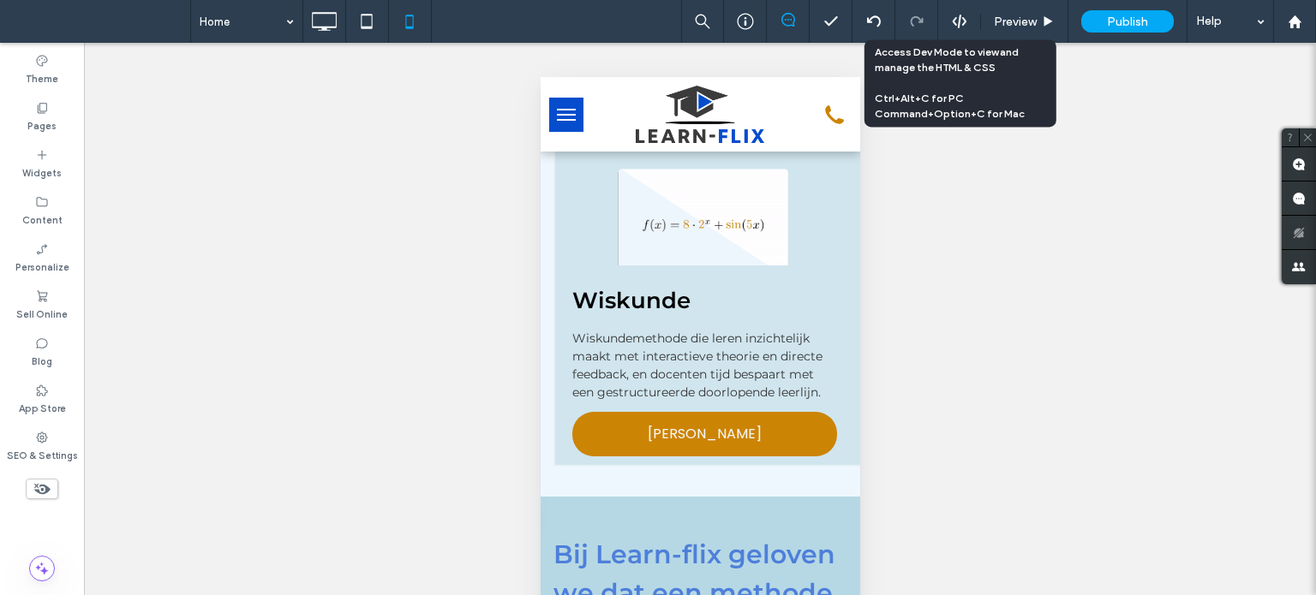
click at [961, 16] on icon at bounding box center [959, 21] width 15 height 15
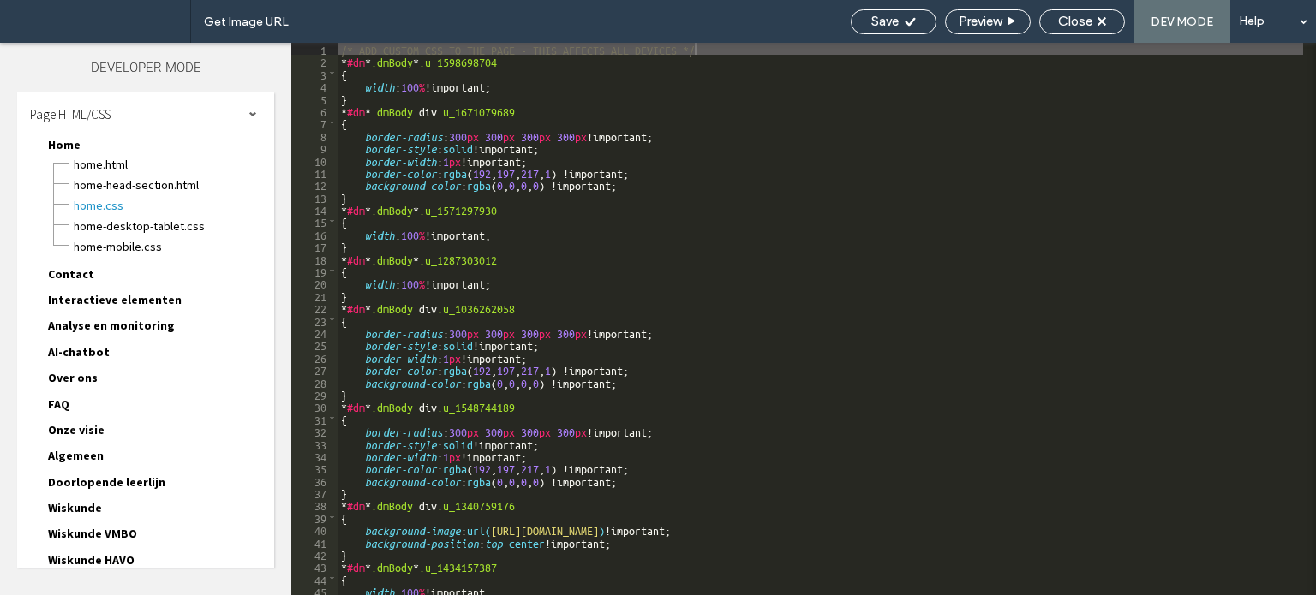
scroll to position [229, 0]
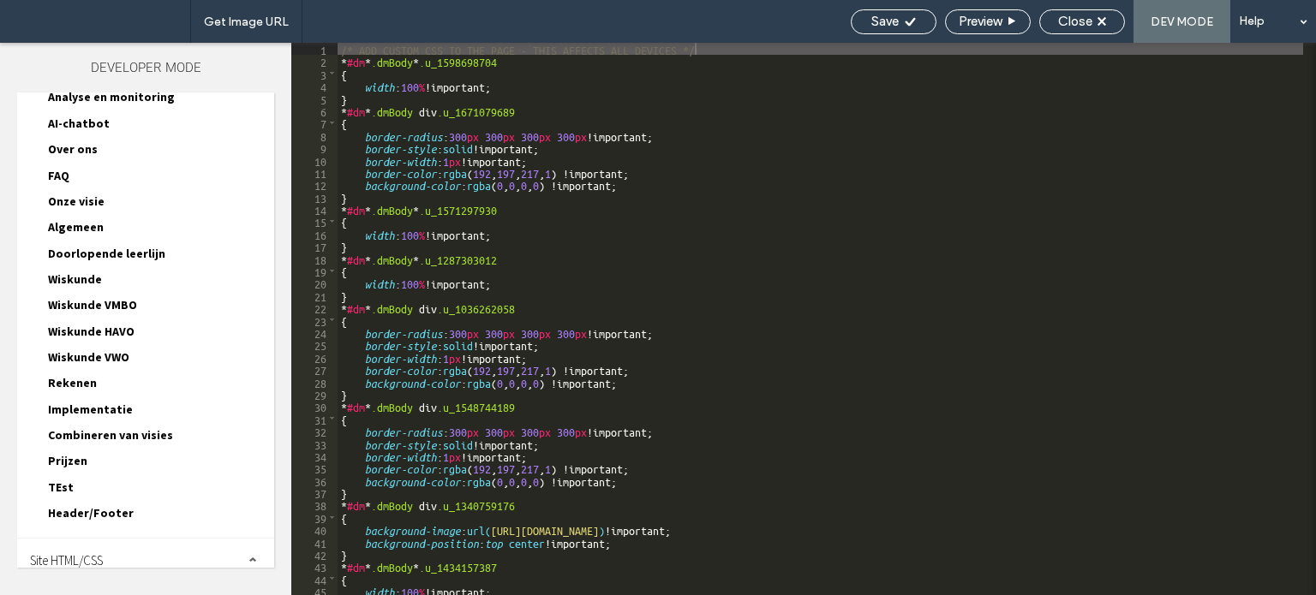
click at [75, 552] on span "Site HTML/CSS" at bounding box center [66, 560] width 73 height 16
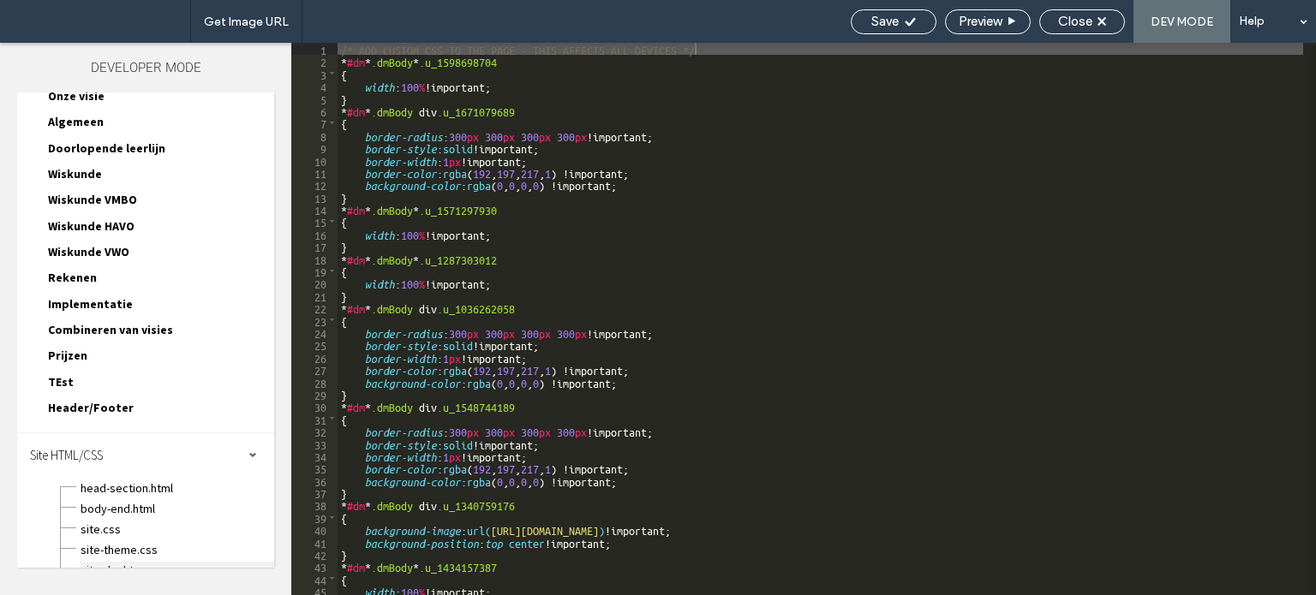
scroll to position [380, 0]
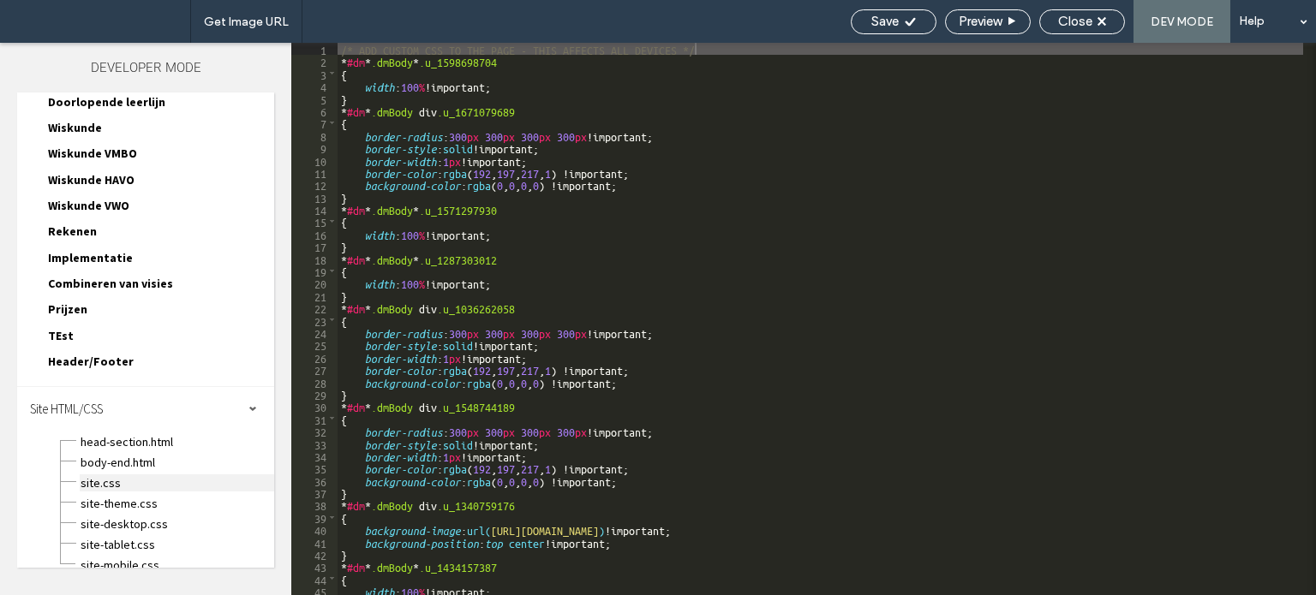
click at [92, 475] on span "site.css" at bounding box center [177, 483] width 194 height 17
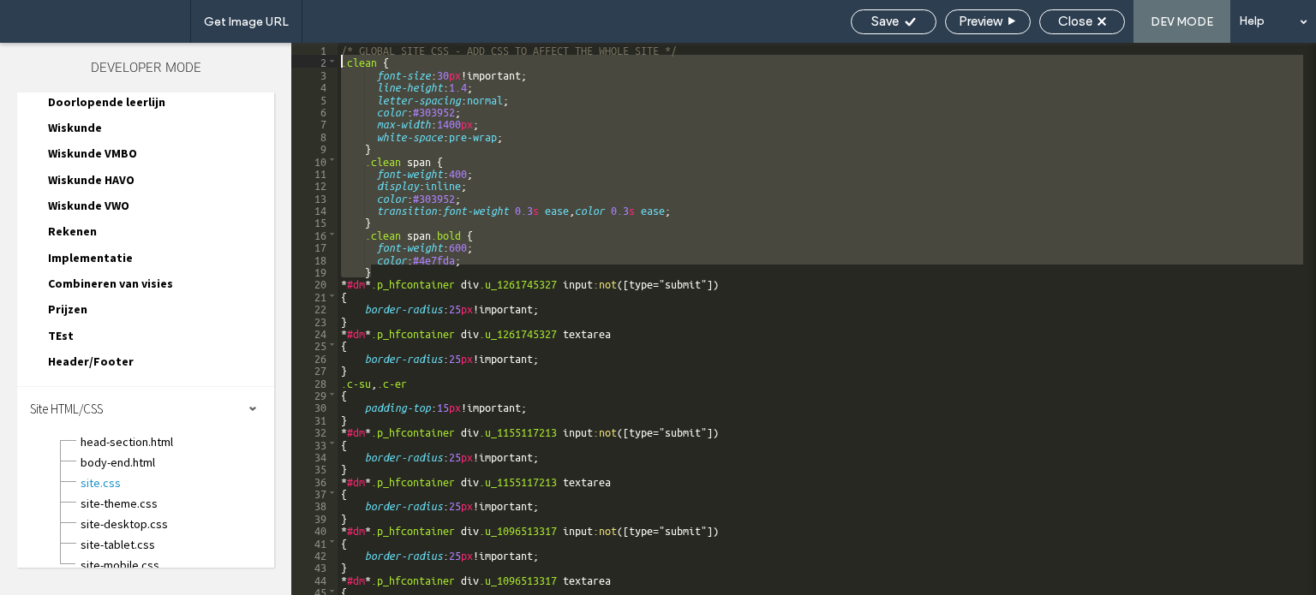
drag, startPoint x: 379, startPoint y: 270, endPoint x: 337, endPoint y: 57, distance: 216.5
click at [337, 57] on div "** 1 2 3 4 5 6 7 8 9 10 11 12 13 14 15 16 17 18 19 20 21 22 23 24 25 26 27 28 2…" at bounding box center [803, 319] width 1024 height 552
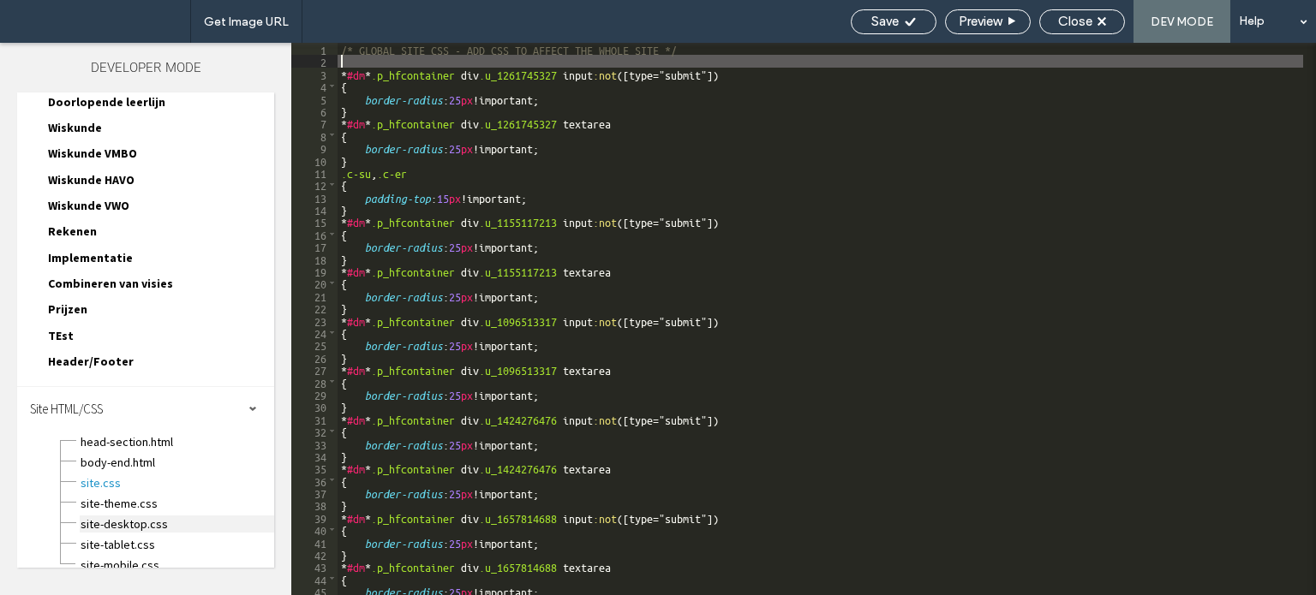
click at [134, 516] on span "site-desktop.css" at bounding box center [177, 524] width 194 height 17
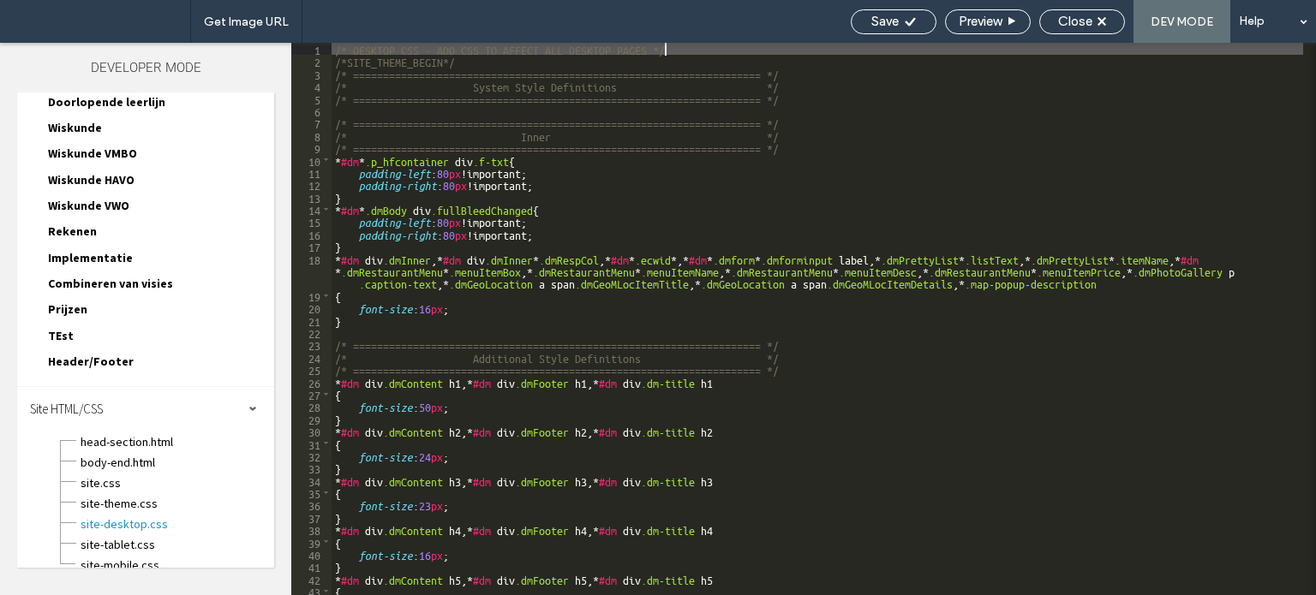
scroll to position [0, 0]
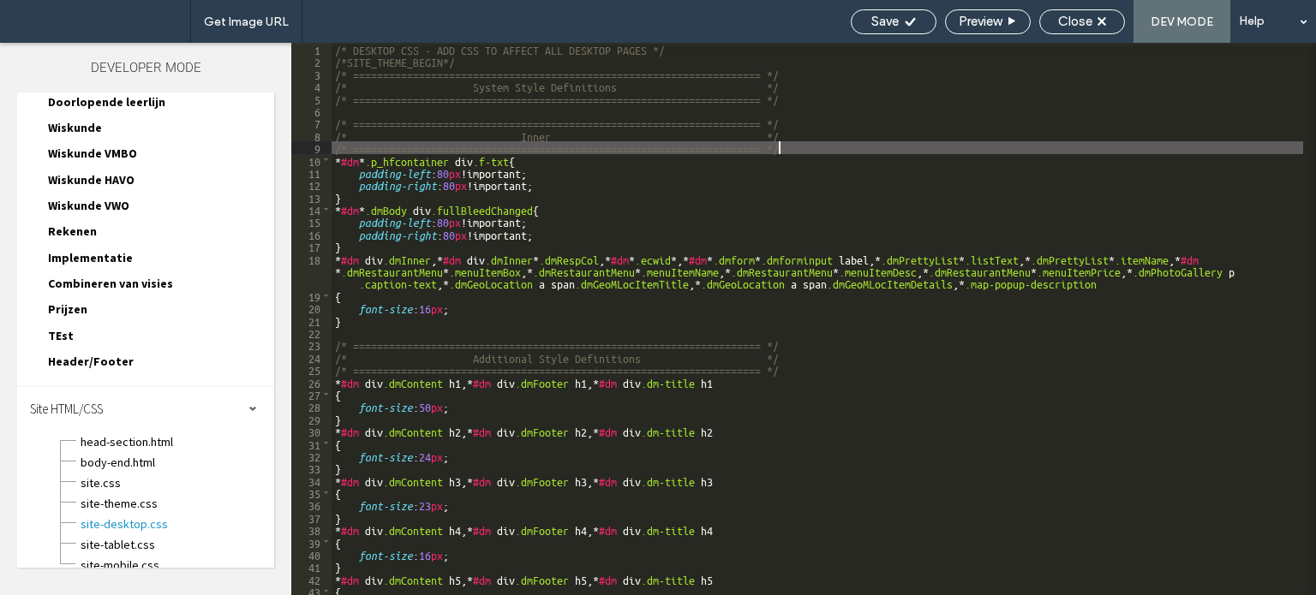
click at [793, 144] on div "/* DESKTOP CSS - ADD CSS TO AFFECT ALL DESKTOP PAGES */ /*SITE_THEME_BEGIN*/ /*…" at bounding box center [816, 331] width 971 height 577
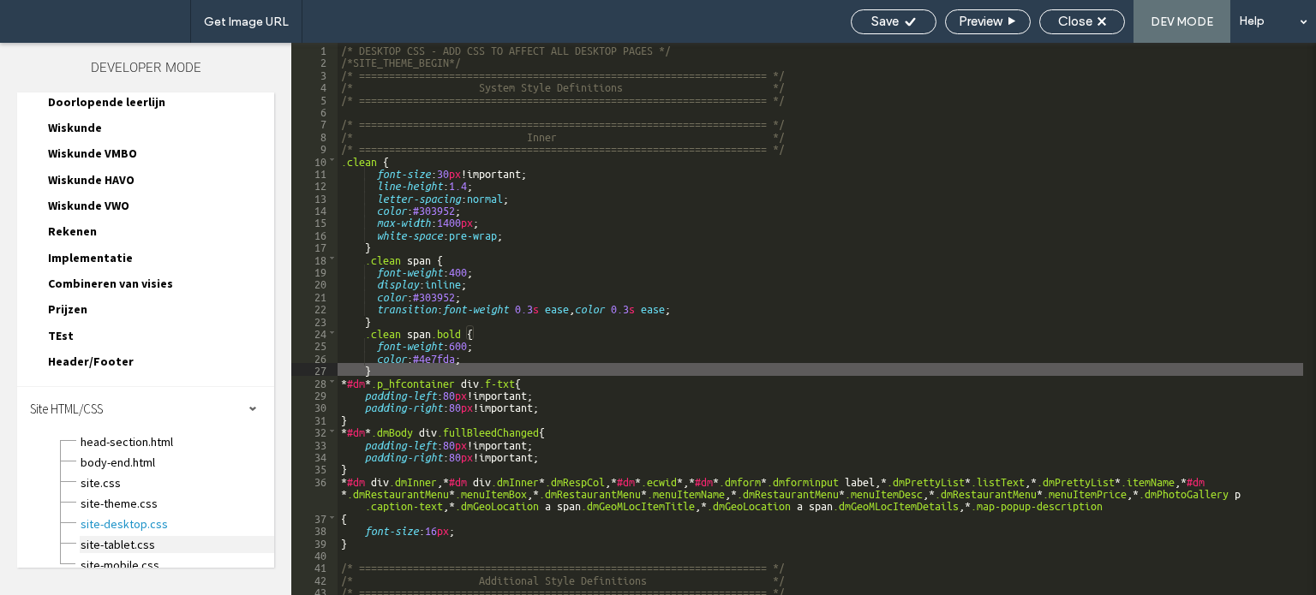
click at [135, 536] on span "site-tablet.css" at bounding box center [177, 544] width 194 height 17
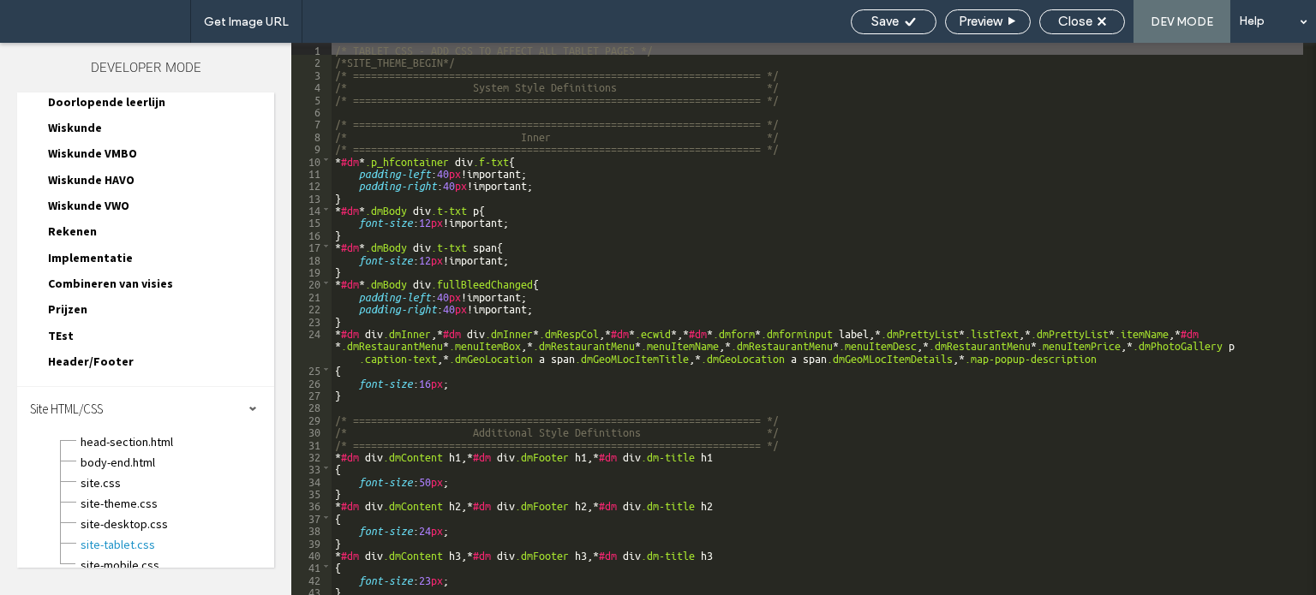
click at [803, 147] on div "/* TABLET CSS - ADD CSS TO AFFECT ALL TABLET PAGES */ /*SITE_THEME_BEGIN*/ /* =…" at bounding box center [816, 331] width 971 height 577
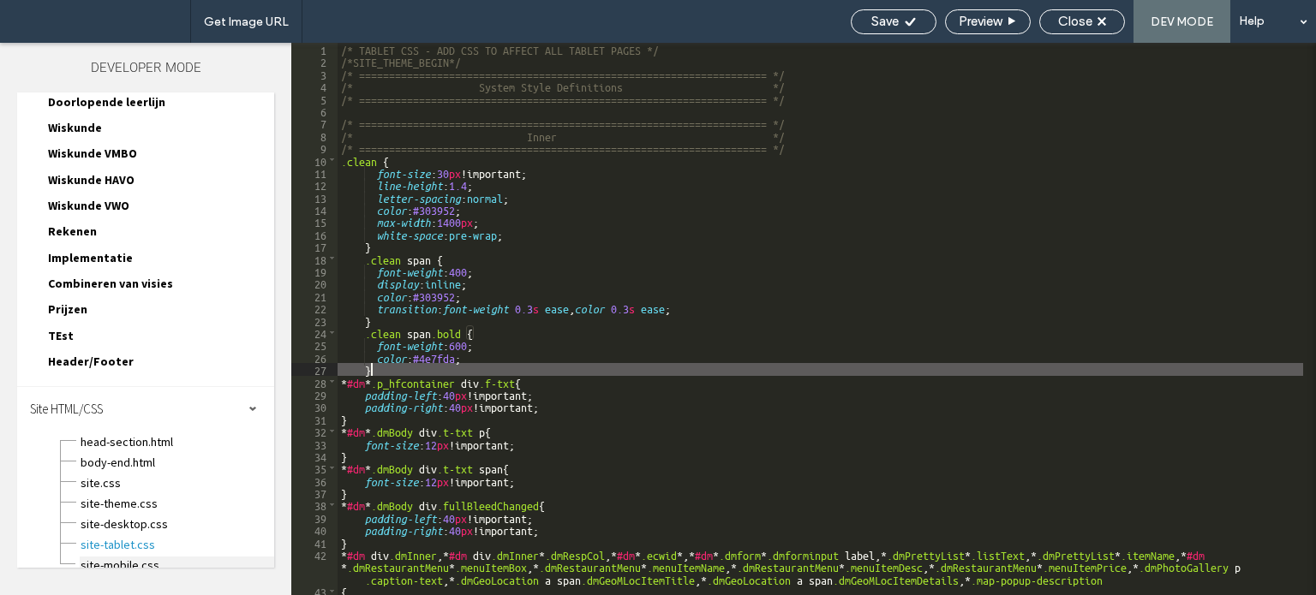
click at [126, 557] on span "site-mobile.css" at bounding box center [177, 565] width 194 height 17
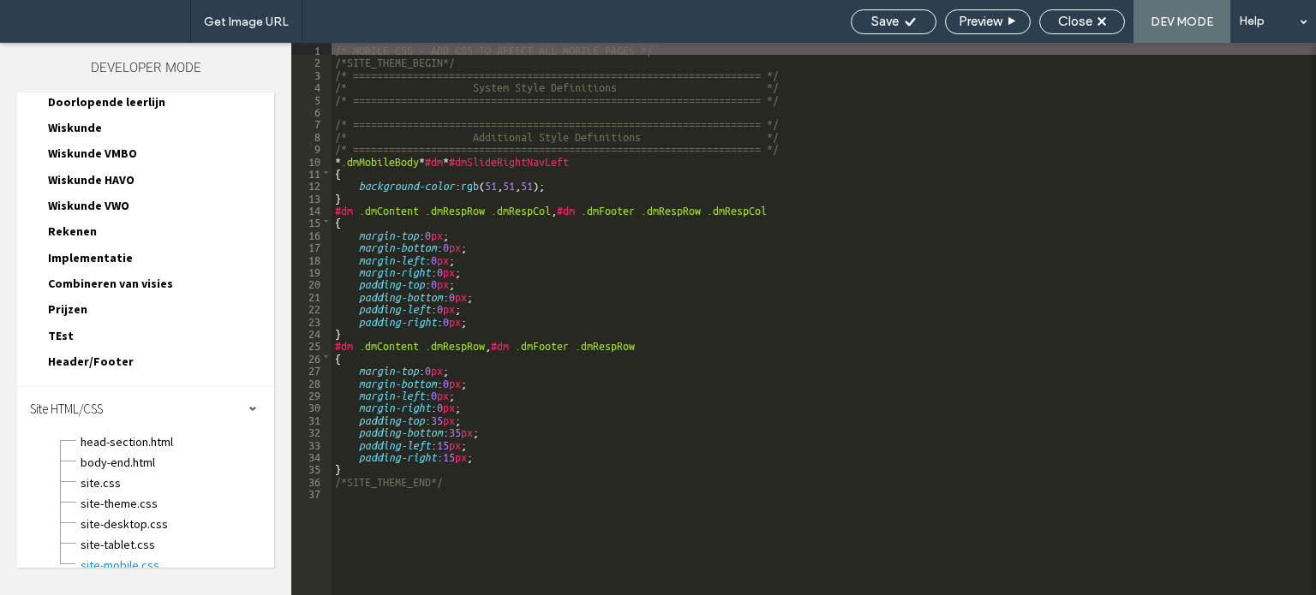
click at [807, 153] on div "/* MOBILE CSS - ADD CSS TO AFFECT ALL MOBILE PAGES */ /*SITE_THEME_BEGIN*/ /* =…" at bounding box center [823, 331] width 984 height 577
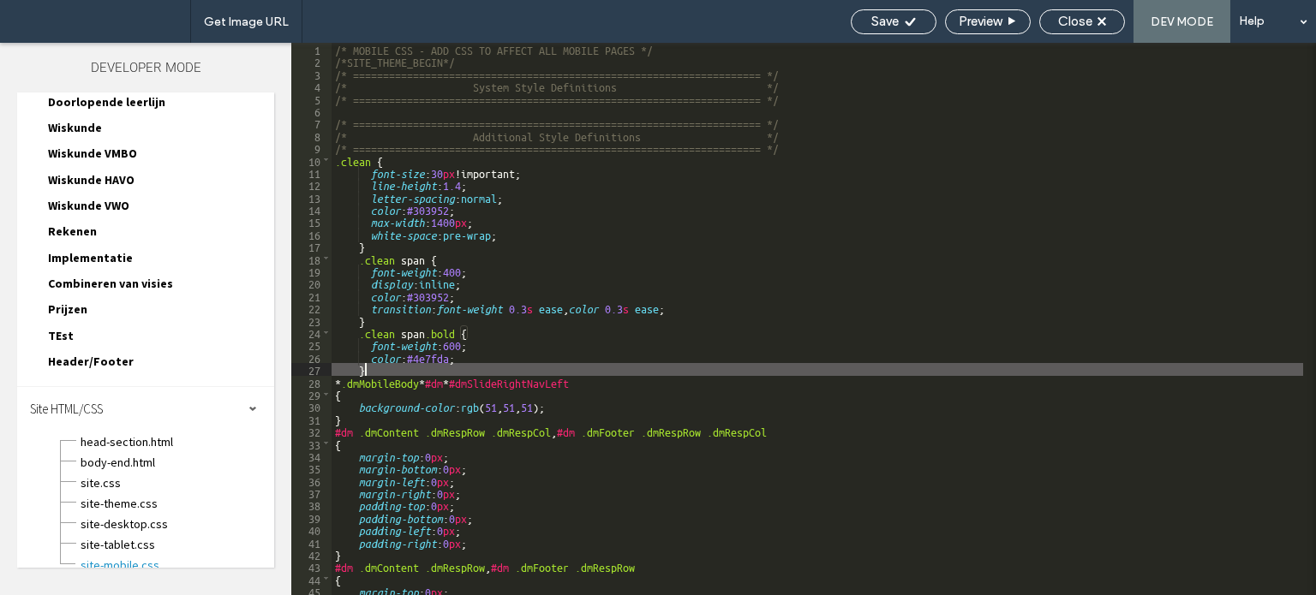
click at [445, 170] on div "/* MOBILE CSS - ADD CSS TO AFFECT ALL MOBILE PAGES */ /*SITE_THEME_BEGIN*/ /* =…" at bounding box center [816, 331] width 971 height 577
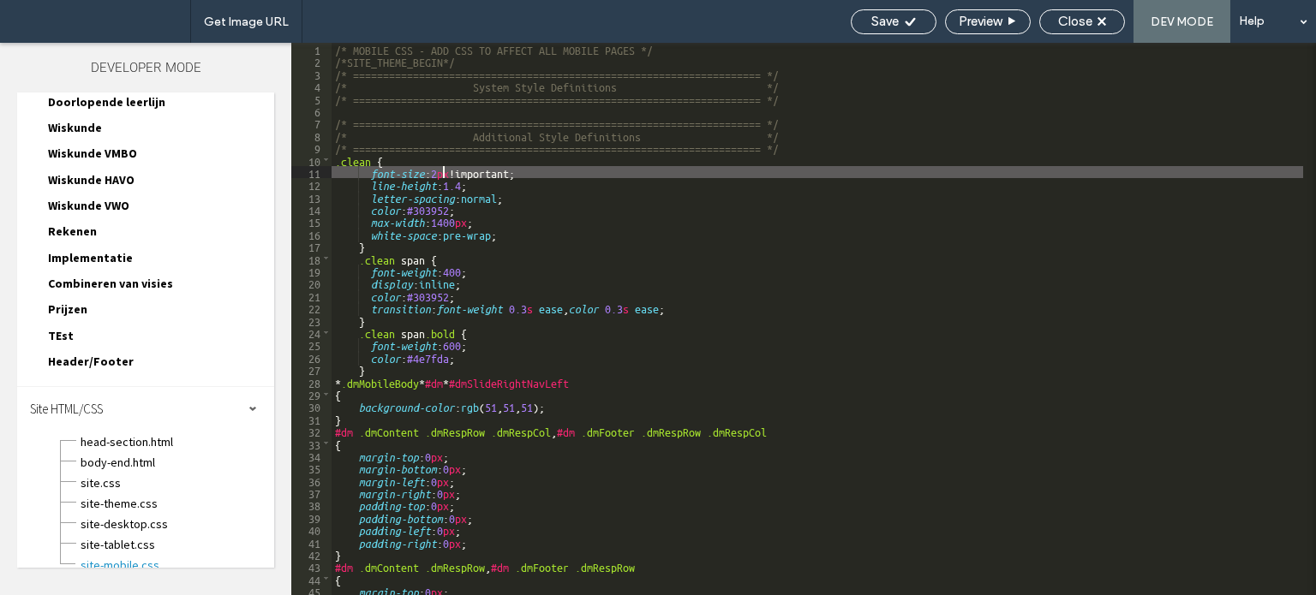
type textarea "**"
click at [1093, 27] on div "Close" at bounding box center [1082, 21] width 84 height 15
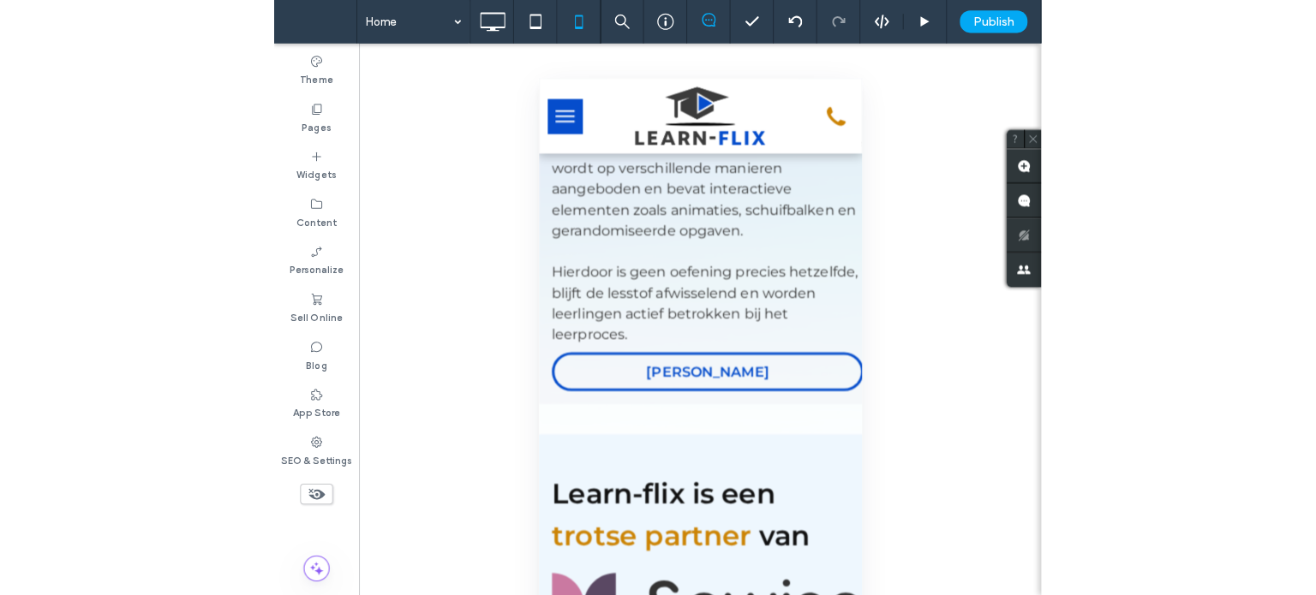
scroll to position [3169, 0]
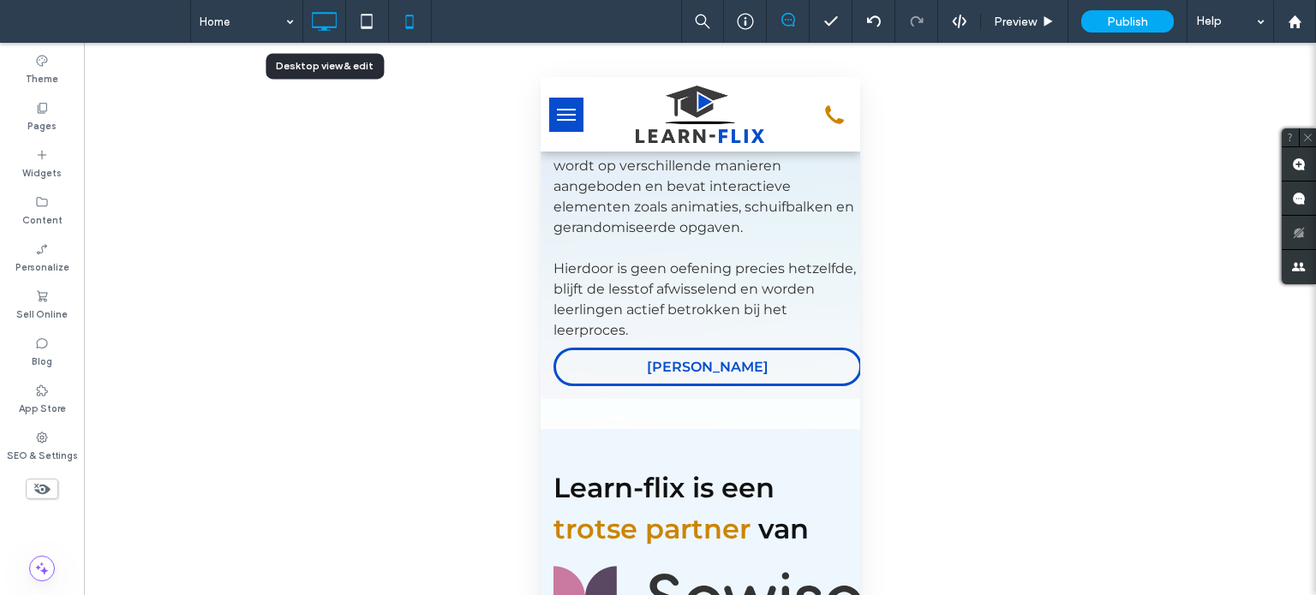
click at [338, 14] on icon at bounding box center [324, 21] width 34 height 34
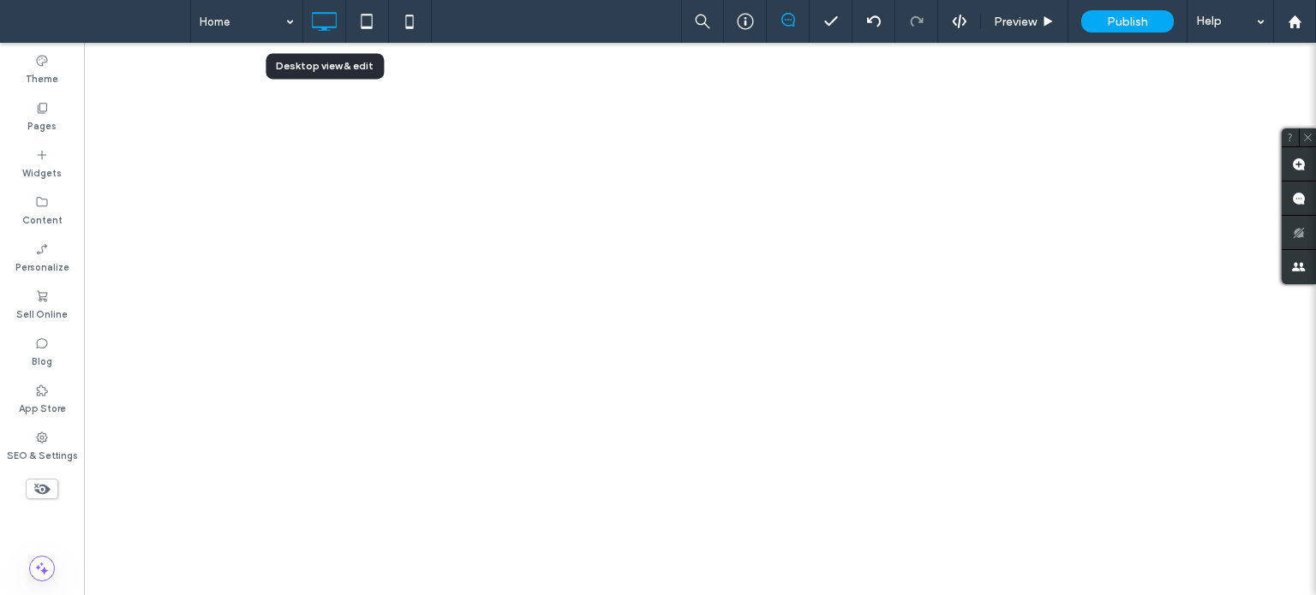
scroll to position [0, 0]
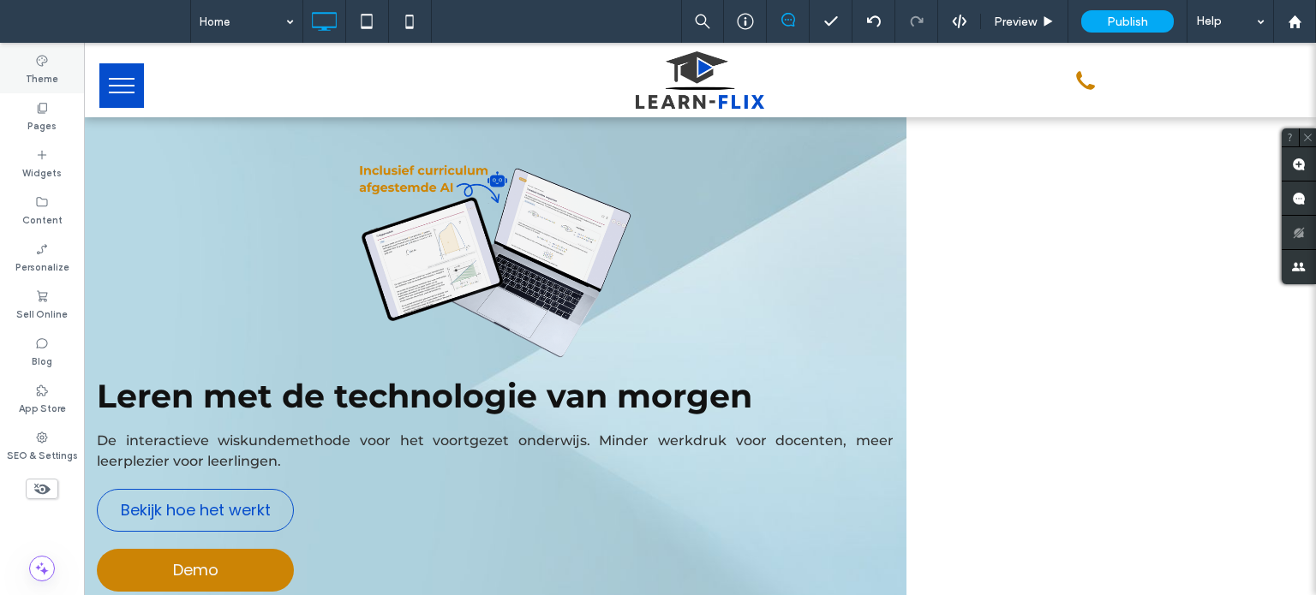
click at [31, 67] on div "Theme" at bounding box center [42, 69] width 84 height 47
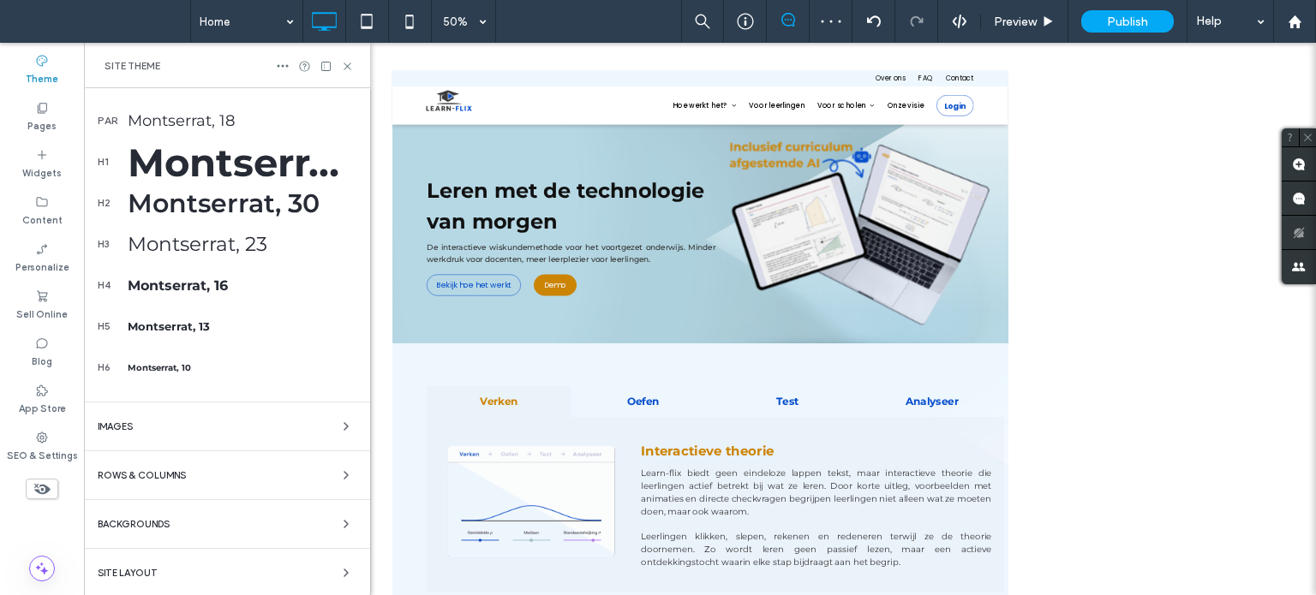
click at [149, 569] on span "Site Layout" at bounding box center [128, 573] width 60 height 9
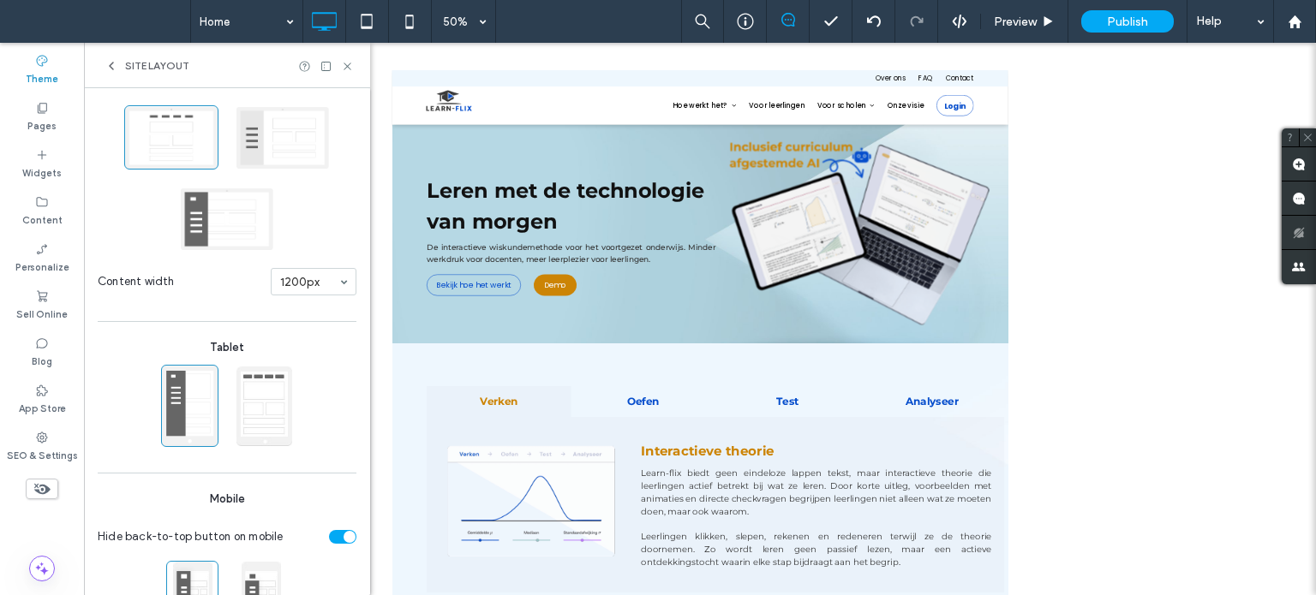
scroll to position [93, 0]
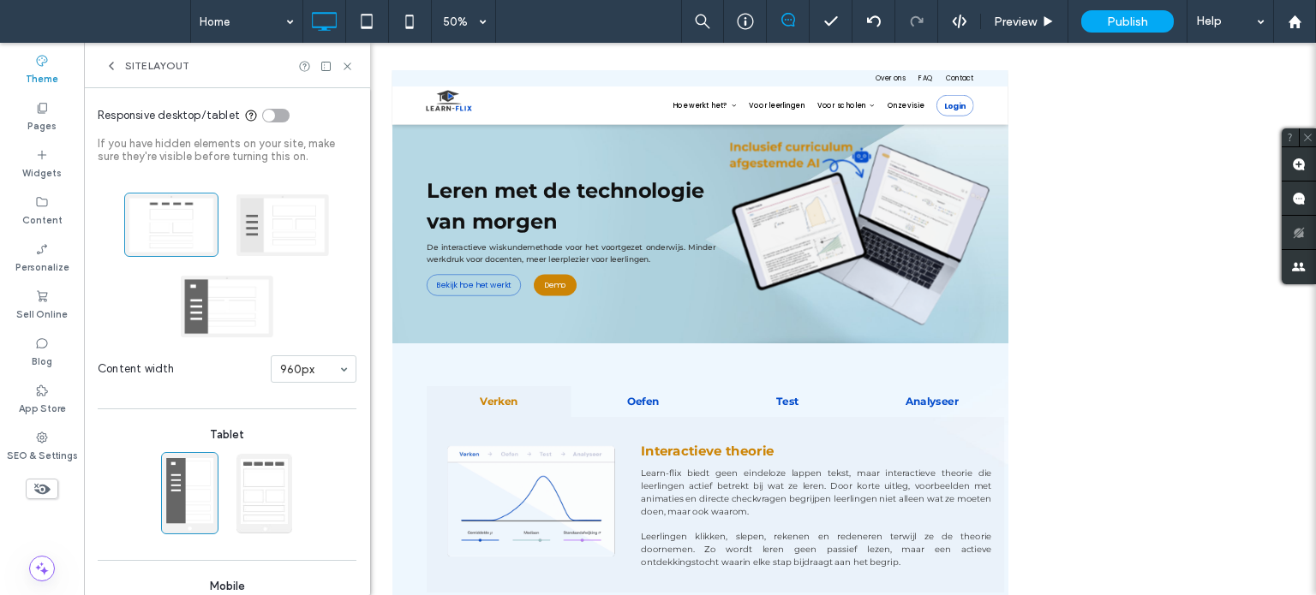
click at [285, 364] on input at bounding box center [309, 369] width 58 height 12
click at [324, 20] on icon at bounding box center [324, 21] width 34 height 34
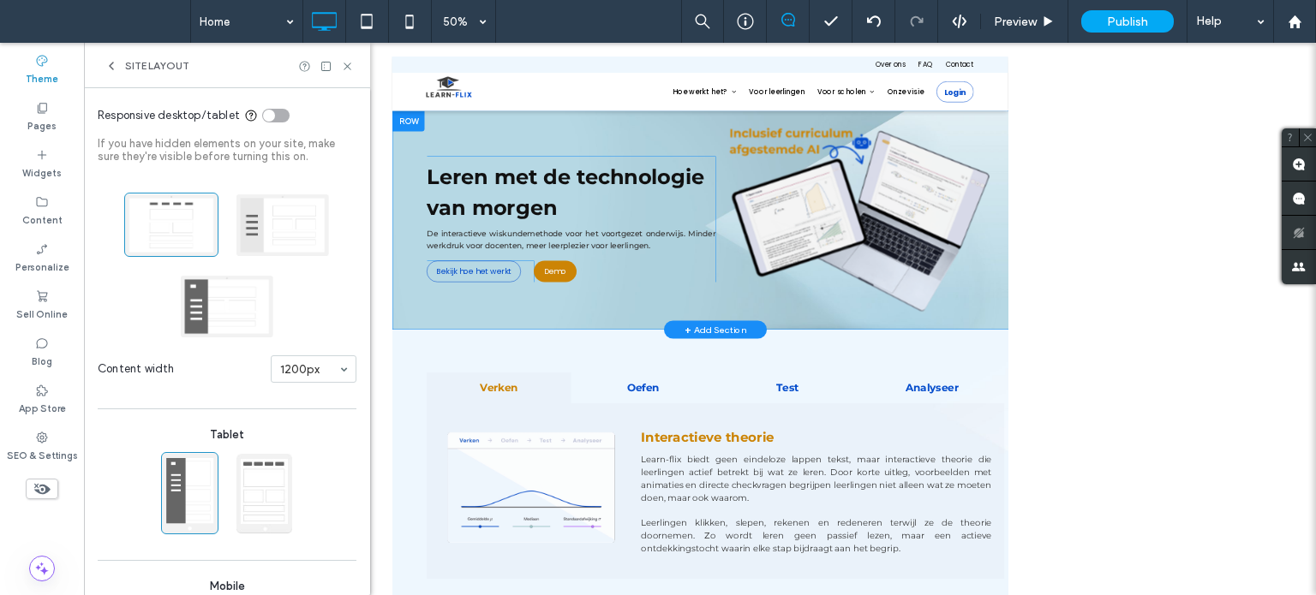
scroll to position [0, 0]
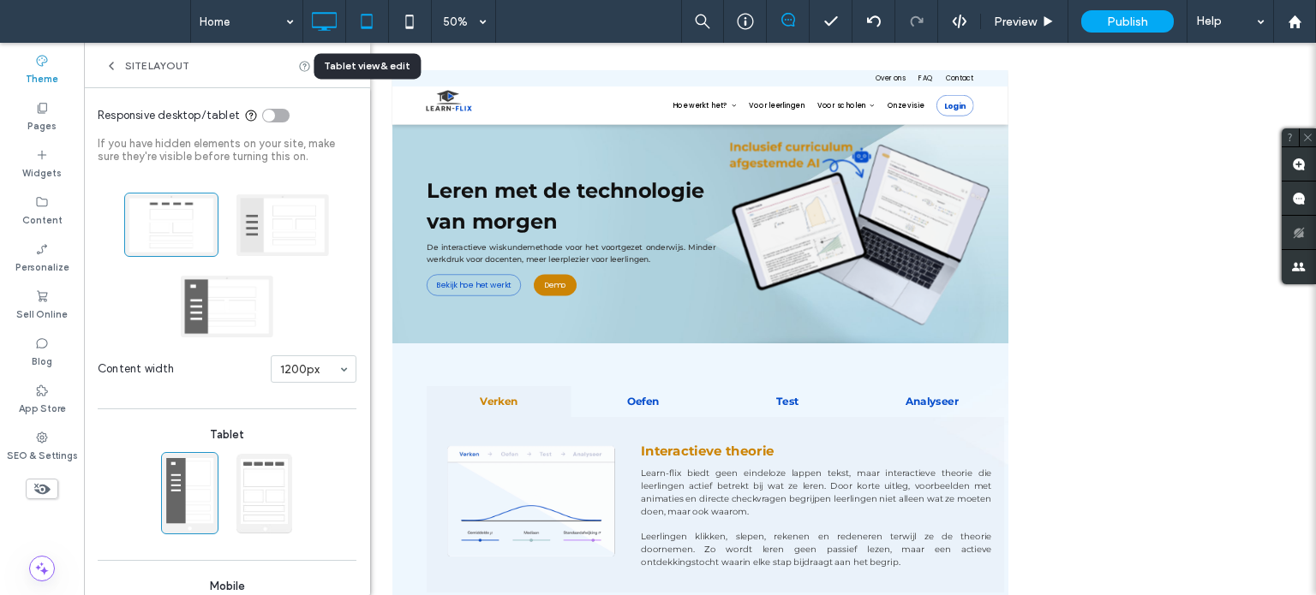
click at [369, 21] on icon at bounding box center [366, 21] width 34 height 34
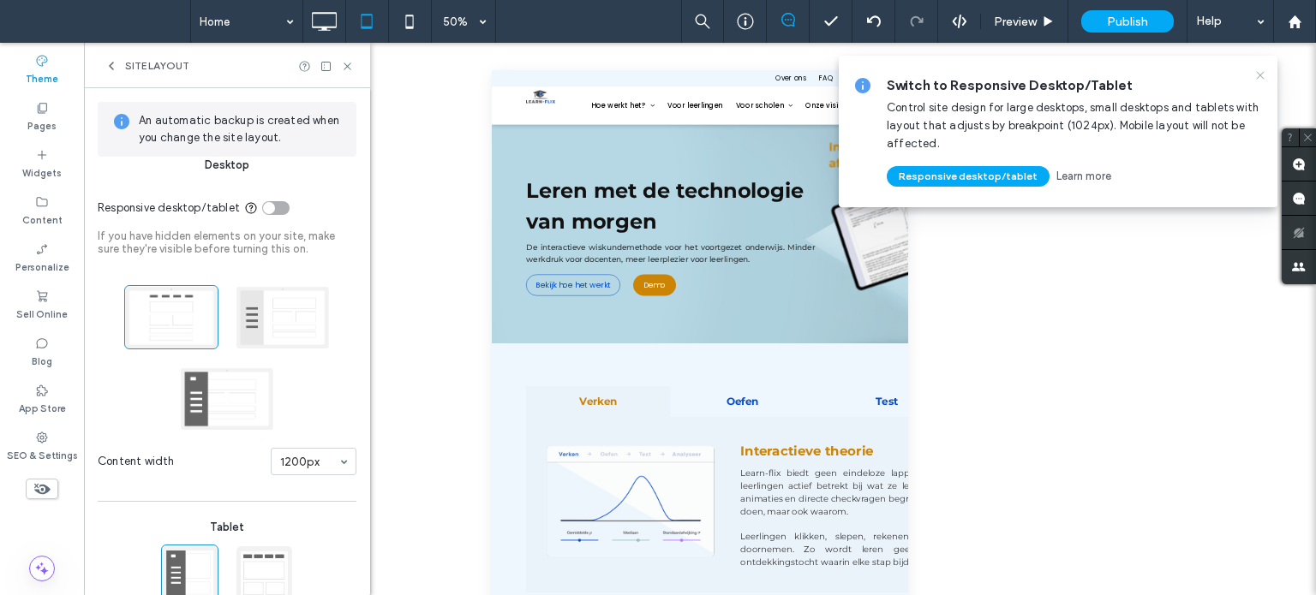
click at [1259, 71] on icon at bounding box center [1260, 76] width 14 height 14
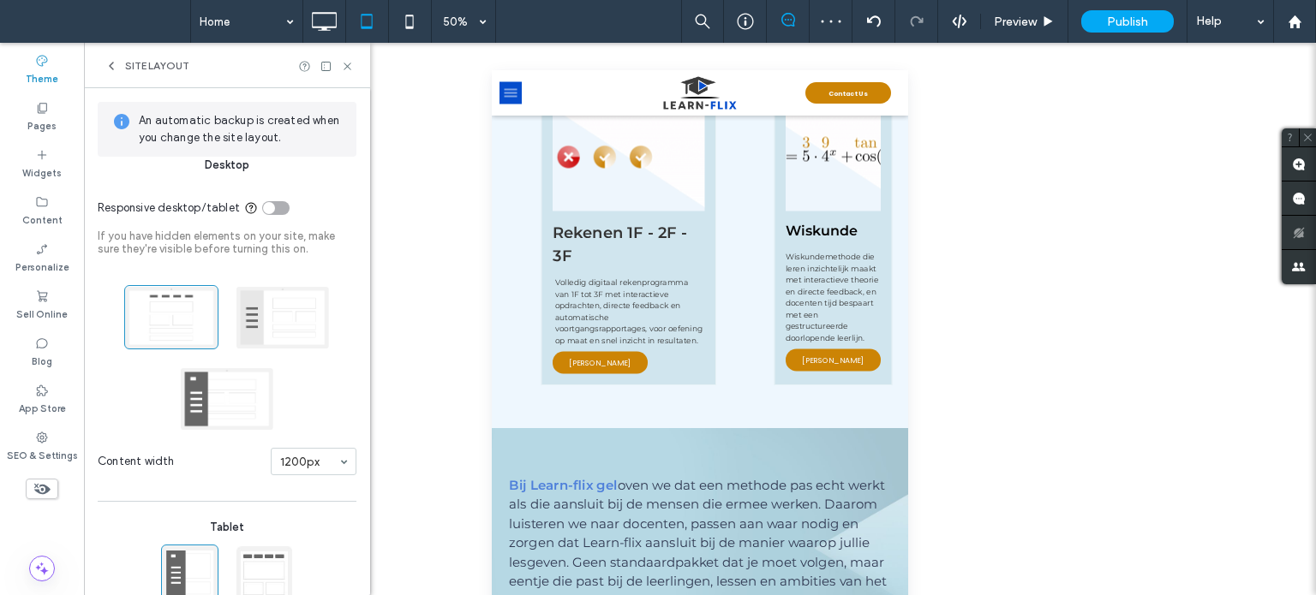
click at [538, 108] on span "menu" at bounding box center [529, 109] width 26 height 2
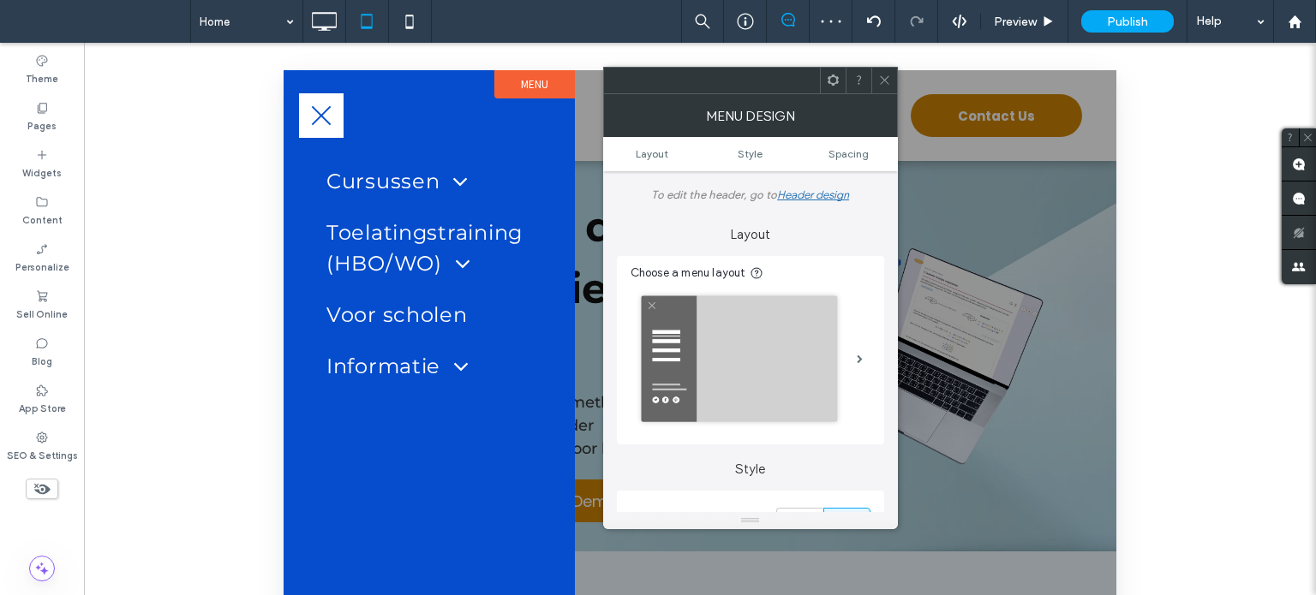
click at [882, 82] on icon at bounding box center [884, 80] width 13 height 13
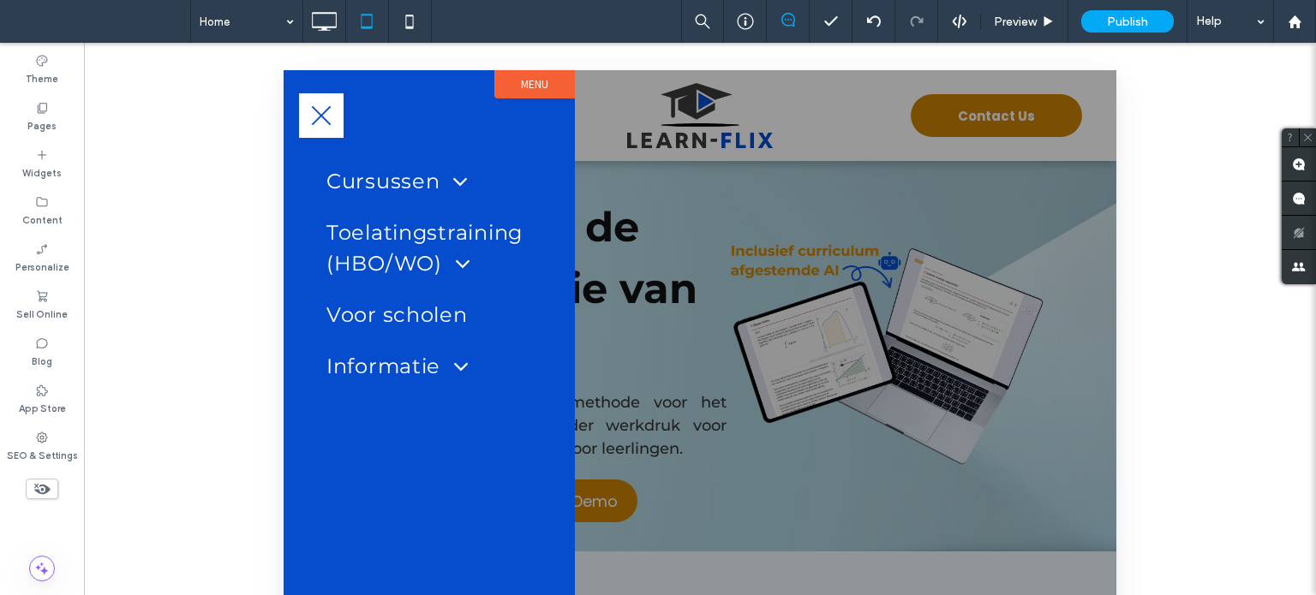
click at [314, 116] on span "menu" at bounding box center [321, 116] width 26 height 2
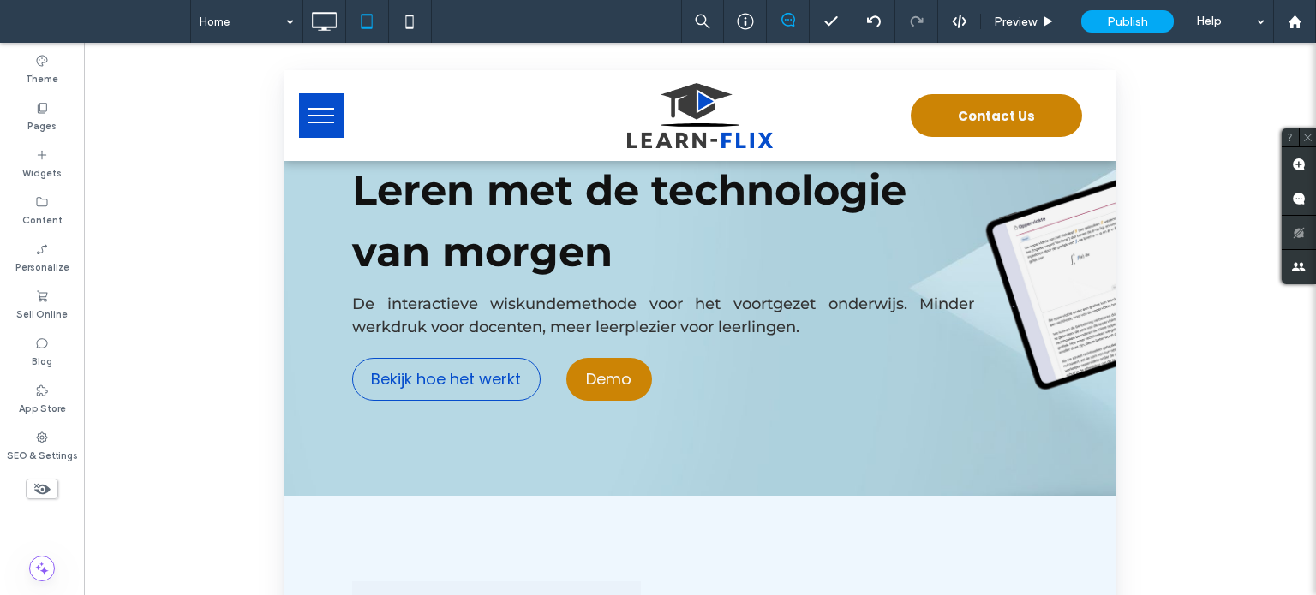
scroll to position [86, 0]
